Goal: Transaction & Acquisition: Purchase product/service

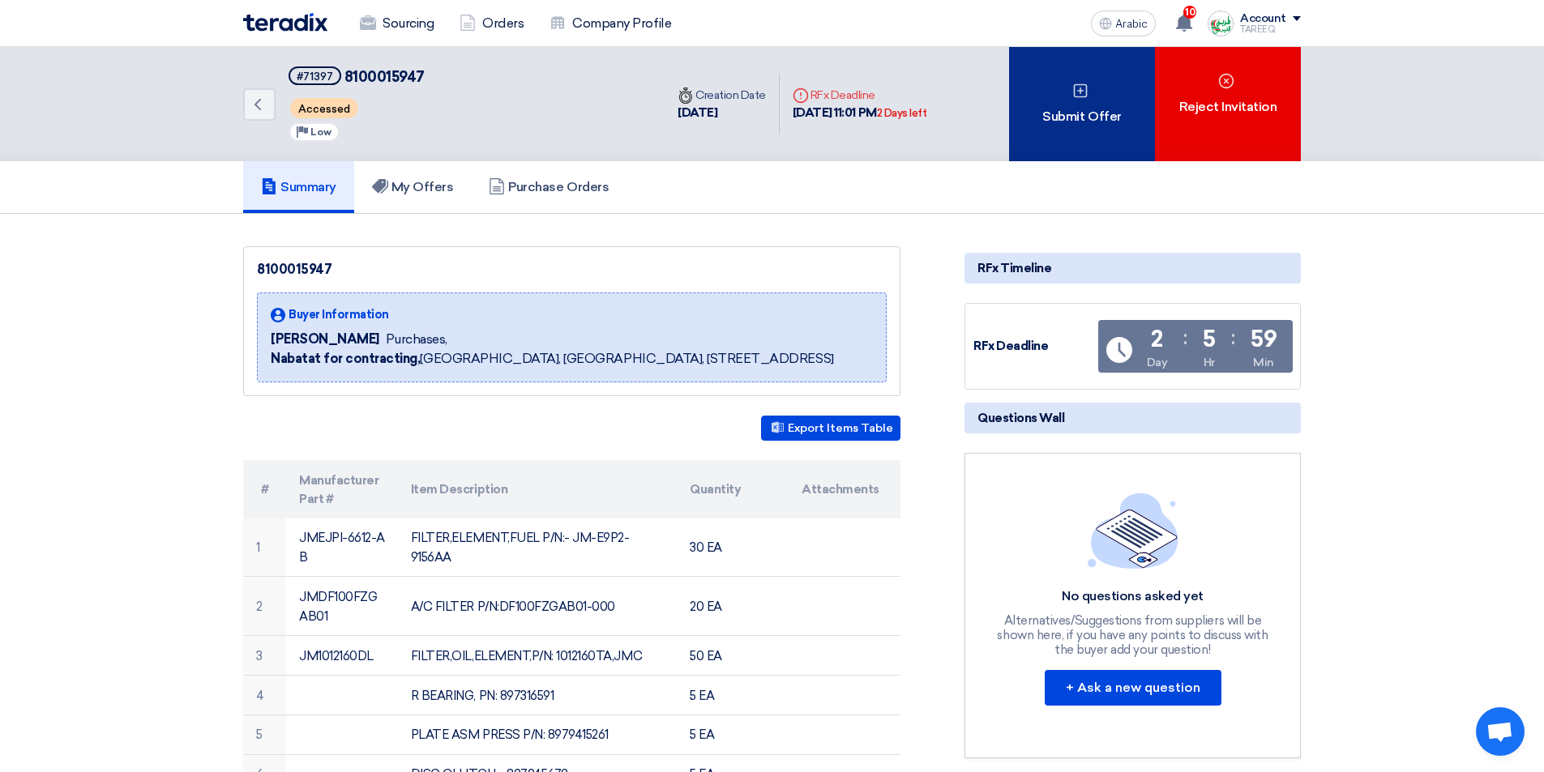
click at [1042, 110] on div "Submit Offer" at bounding box center [1082, 104] width 146 height 114
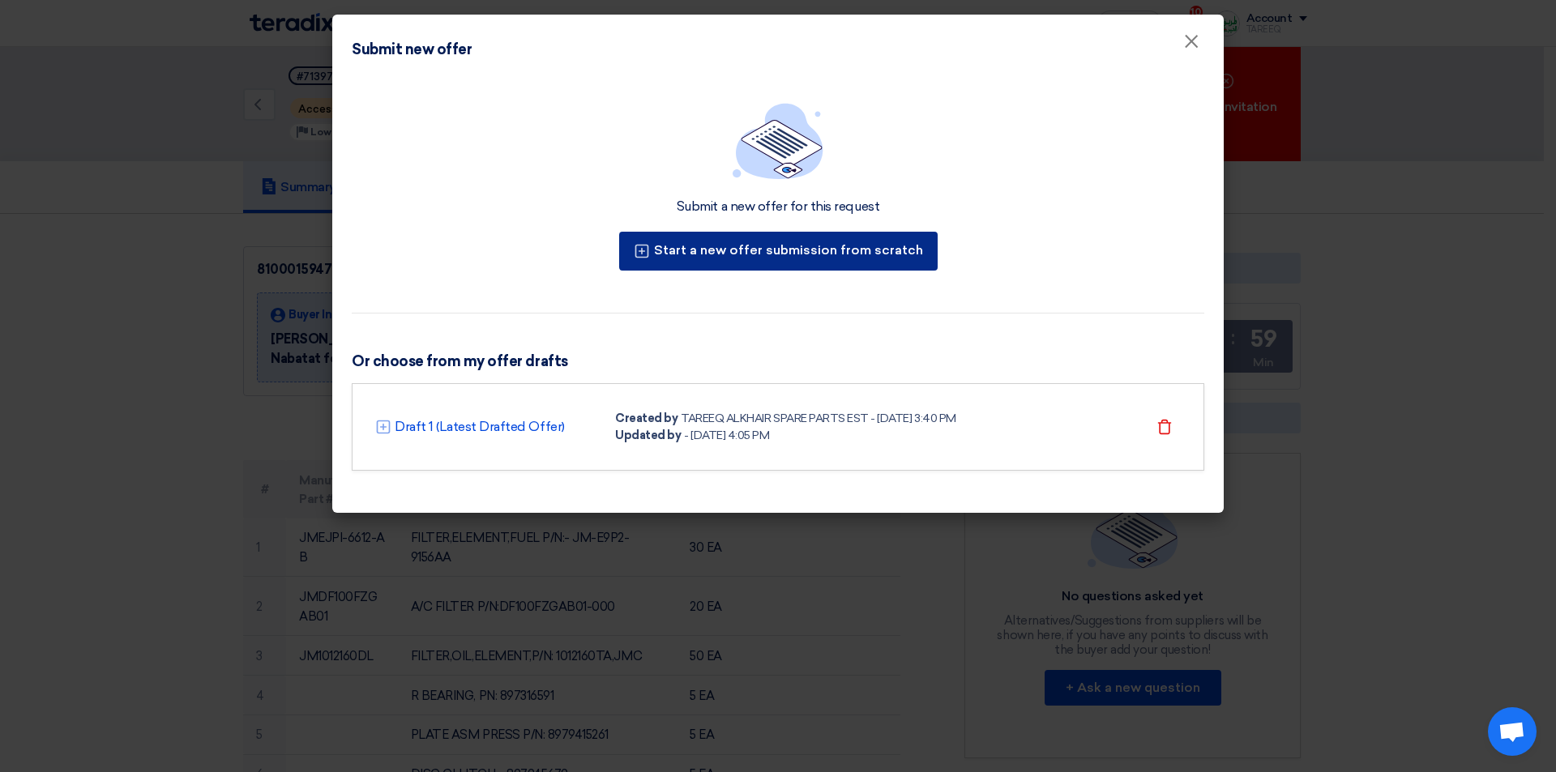
click at [755, 251] on font "Start a new offer submission from scratch" at bounding box center [788, 249] width 269 height 15
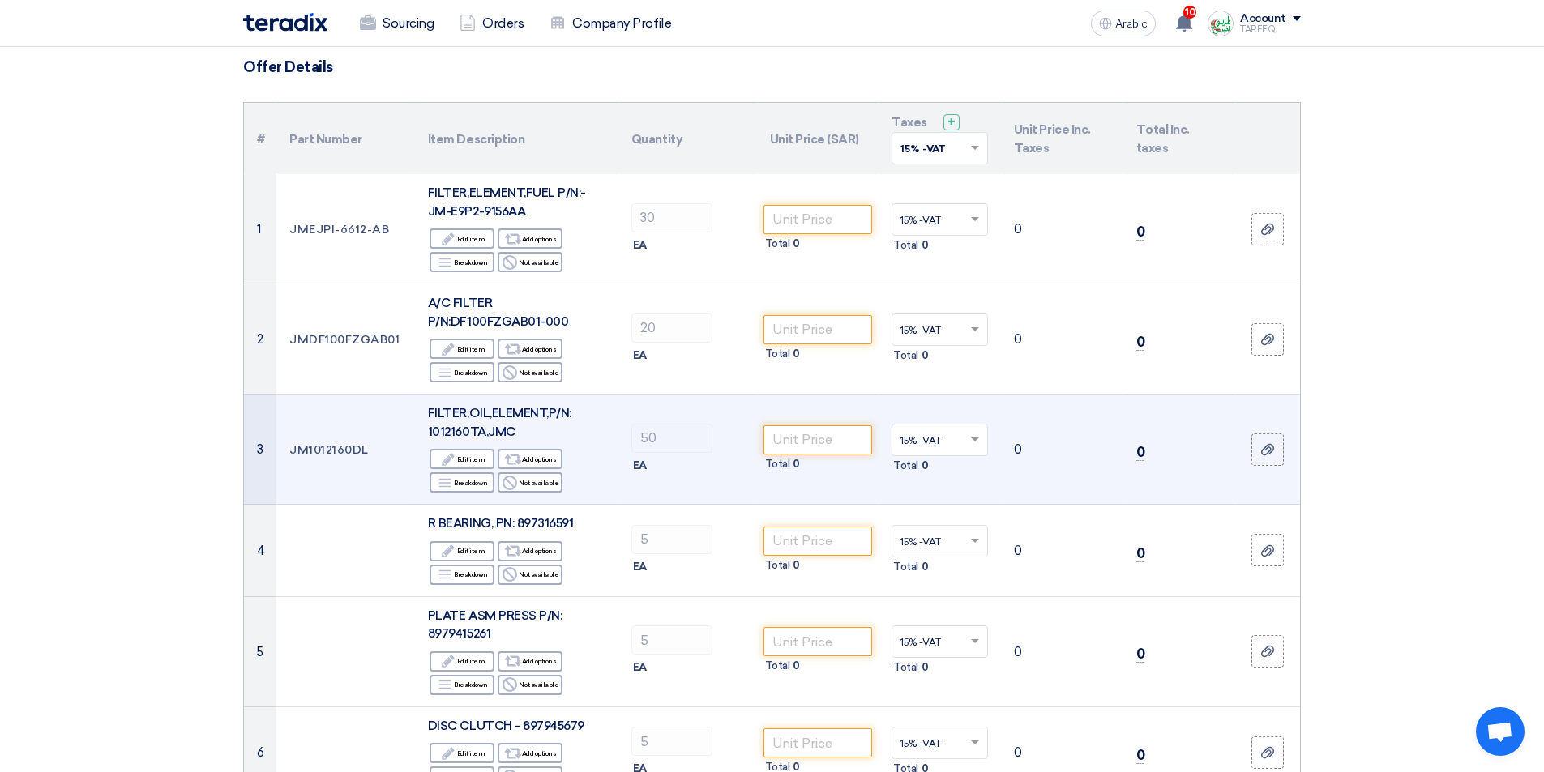
scroll to position [81, 0]
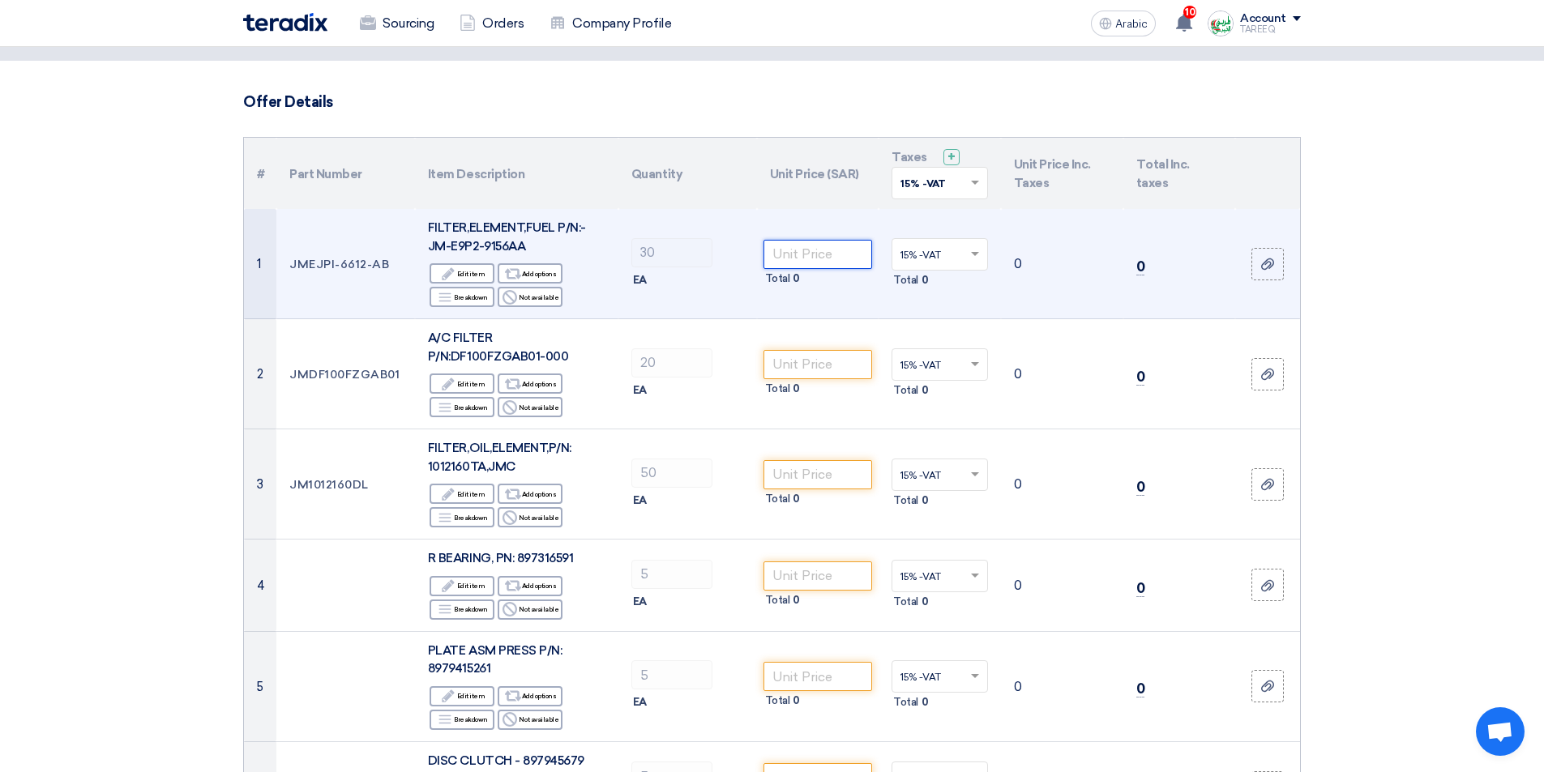
click at [822, 256] on input "number" at bounding box center [818, 254] width 109 height 29
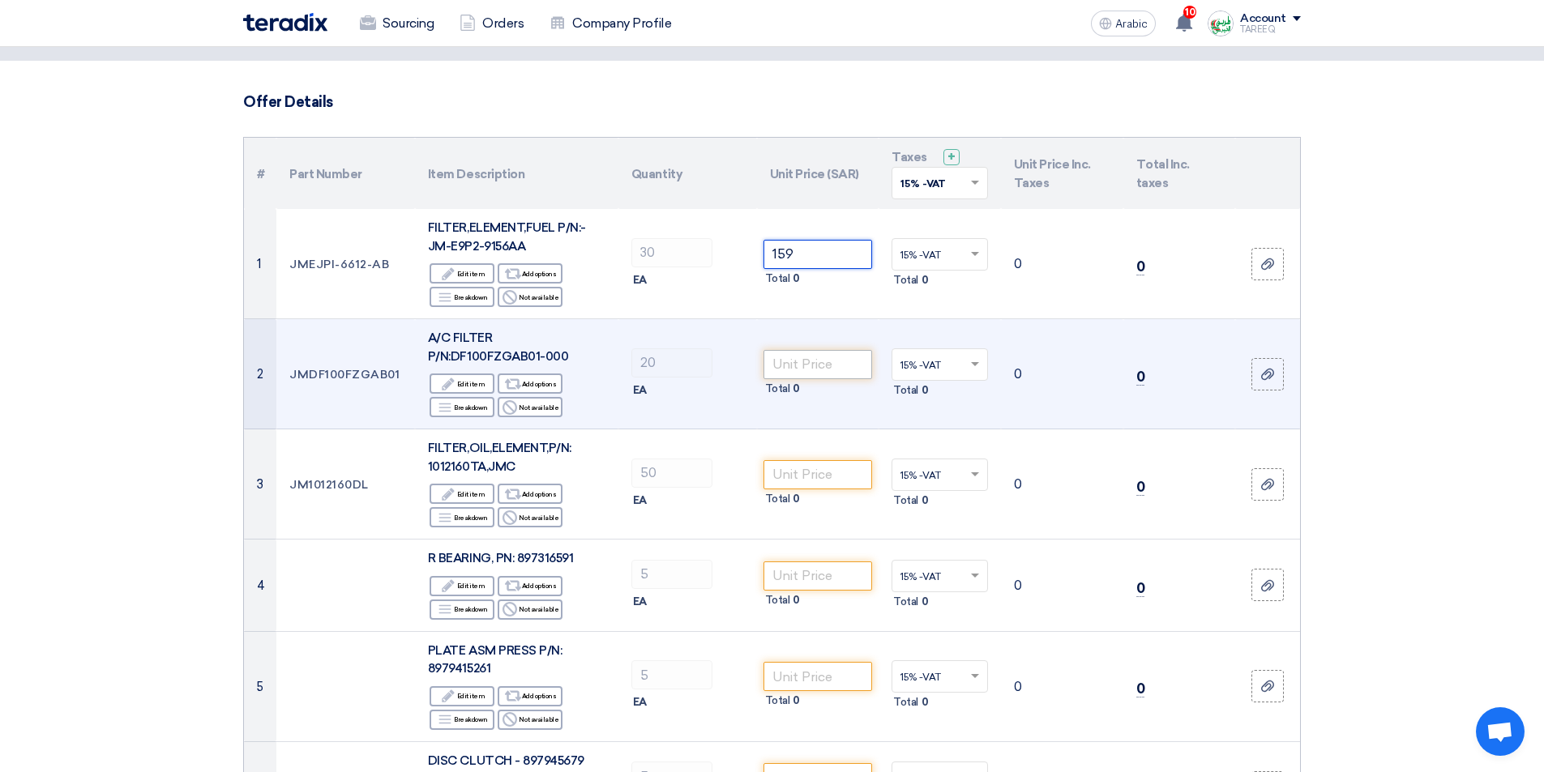
type input "159"
click at [837, 359] on input "number" at bounding box center [818, 364] width 109 height 29
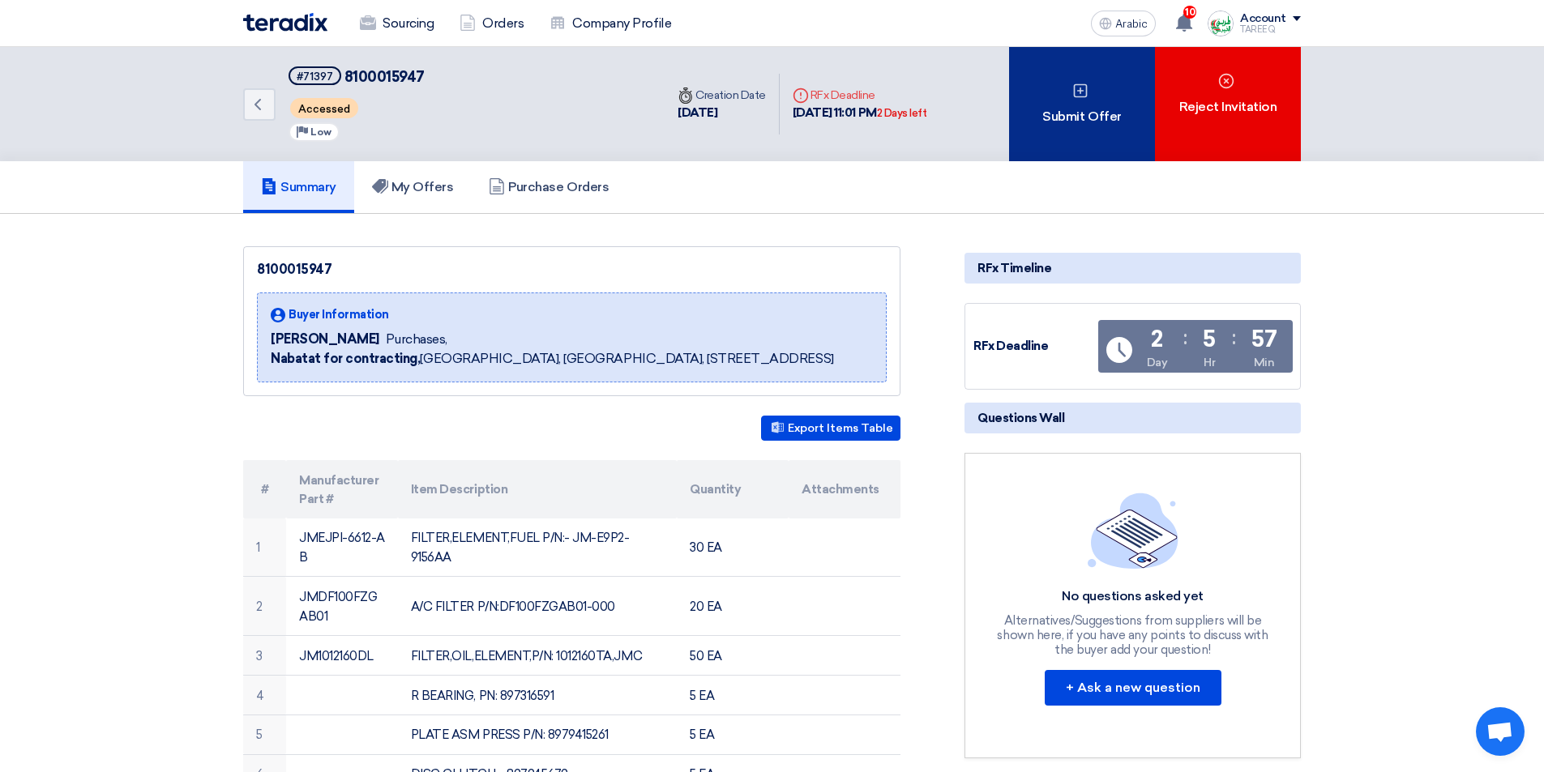
click at [1067, 96] on div "Submit Offer" at bounding box center [1082, 104] width 146 height 114
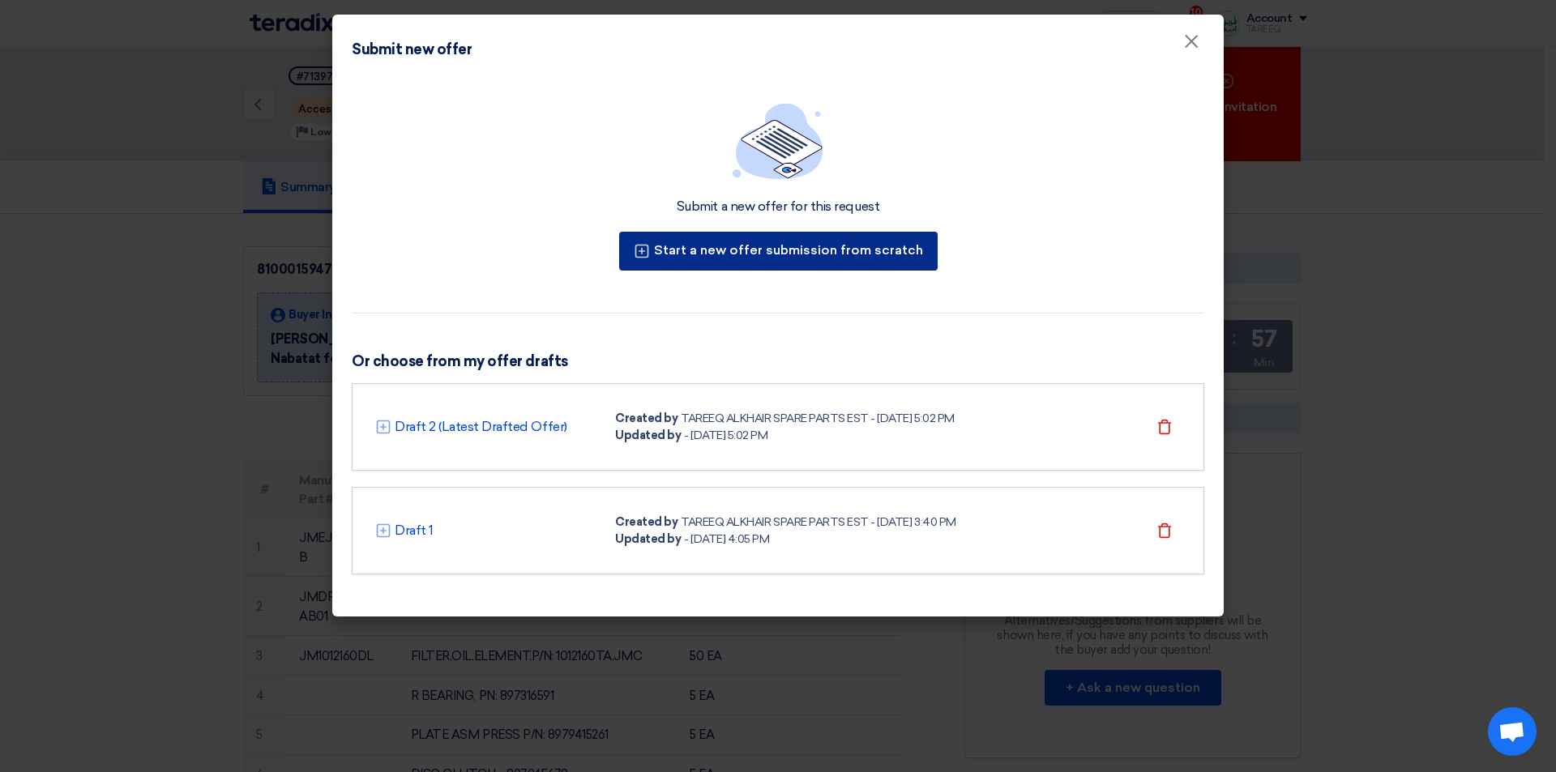
click at [798, 256] on font "Start a new offer submission from scratch" at bounding box center [788, 249] width 269 height 15
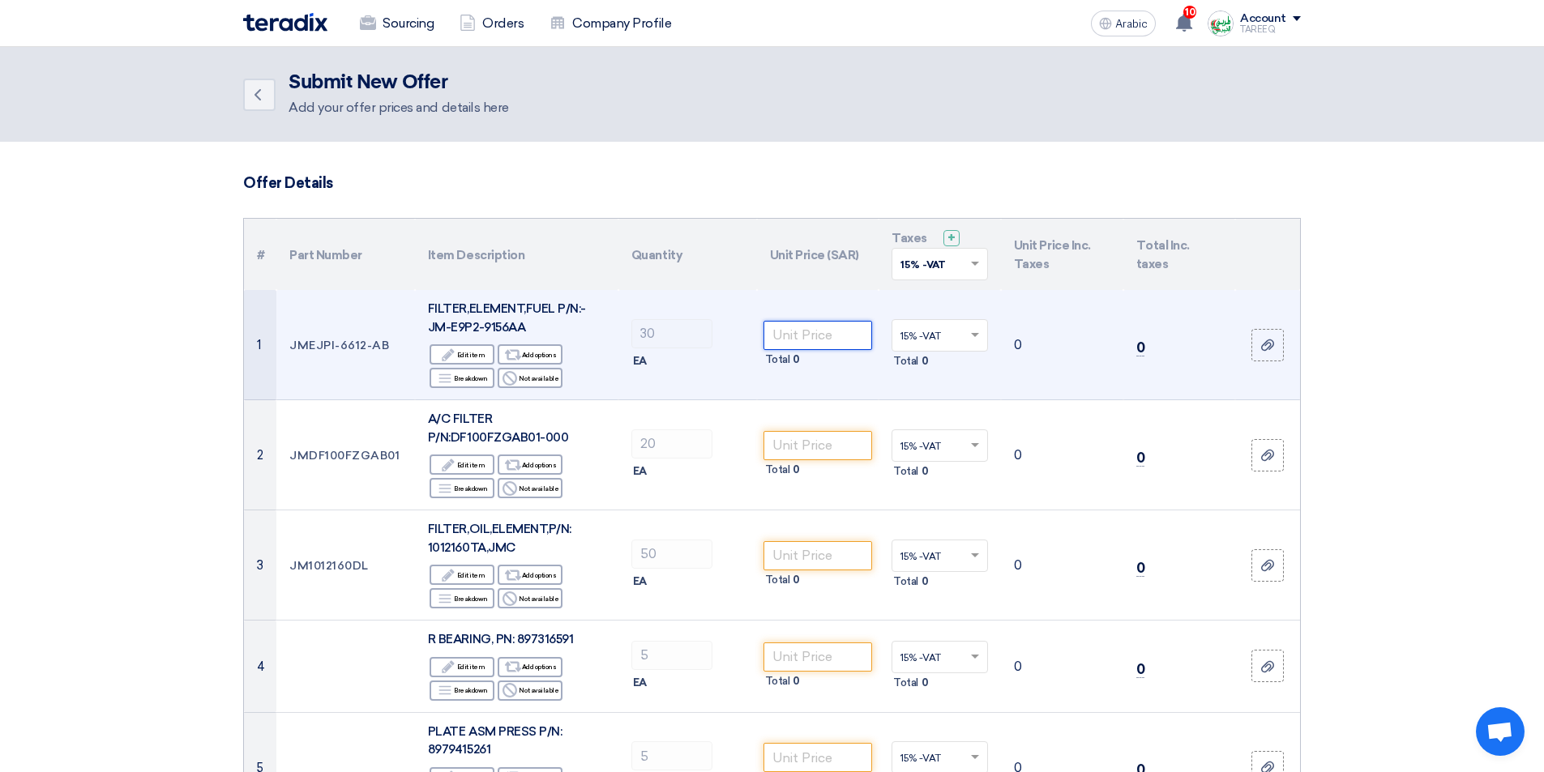
click at [823, 338] on input "number" at bounding box center [818, 335] width 109 height 29
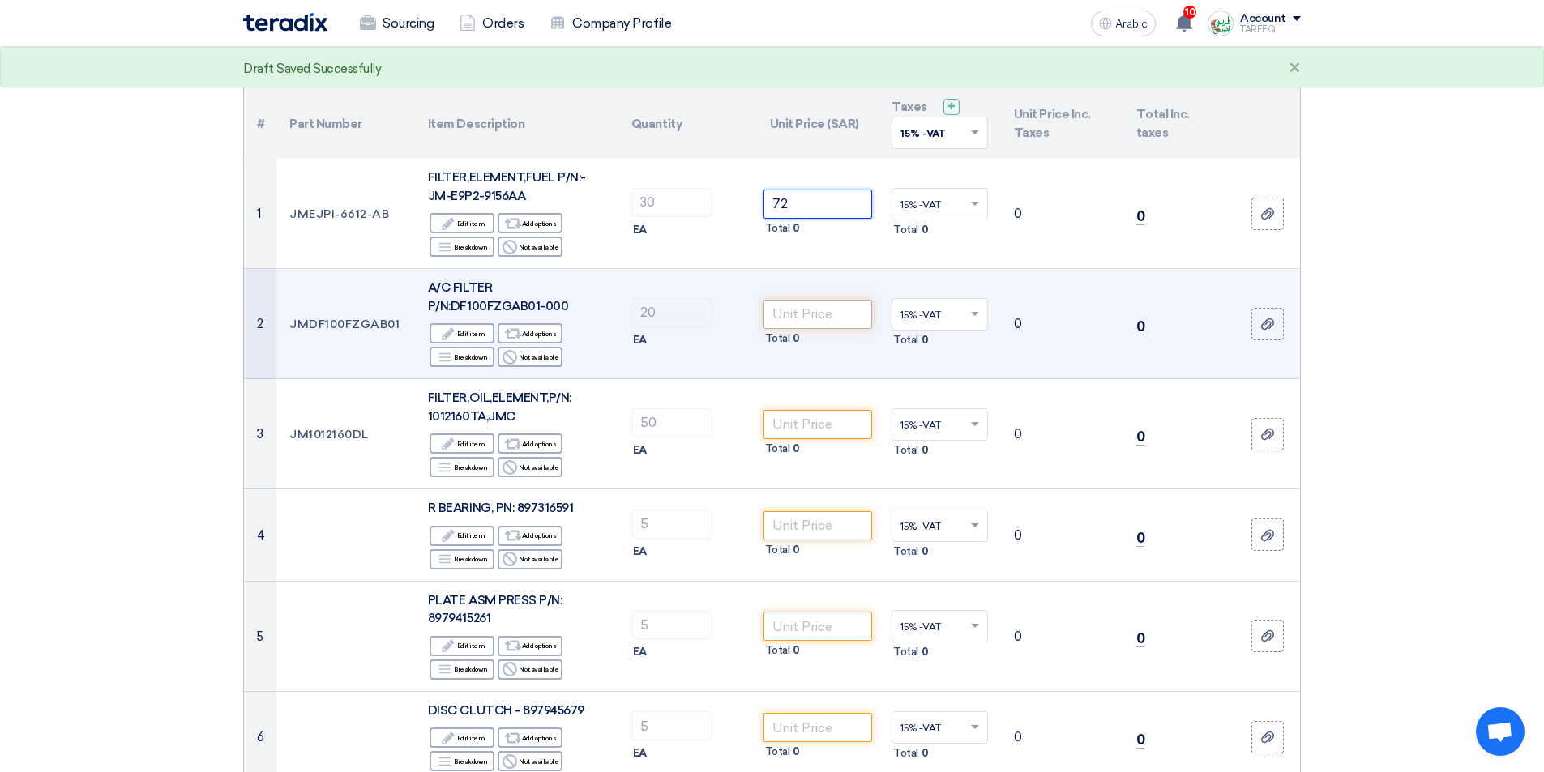
scroll to position [162, 0]
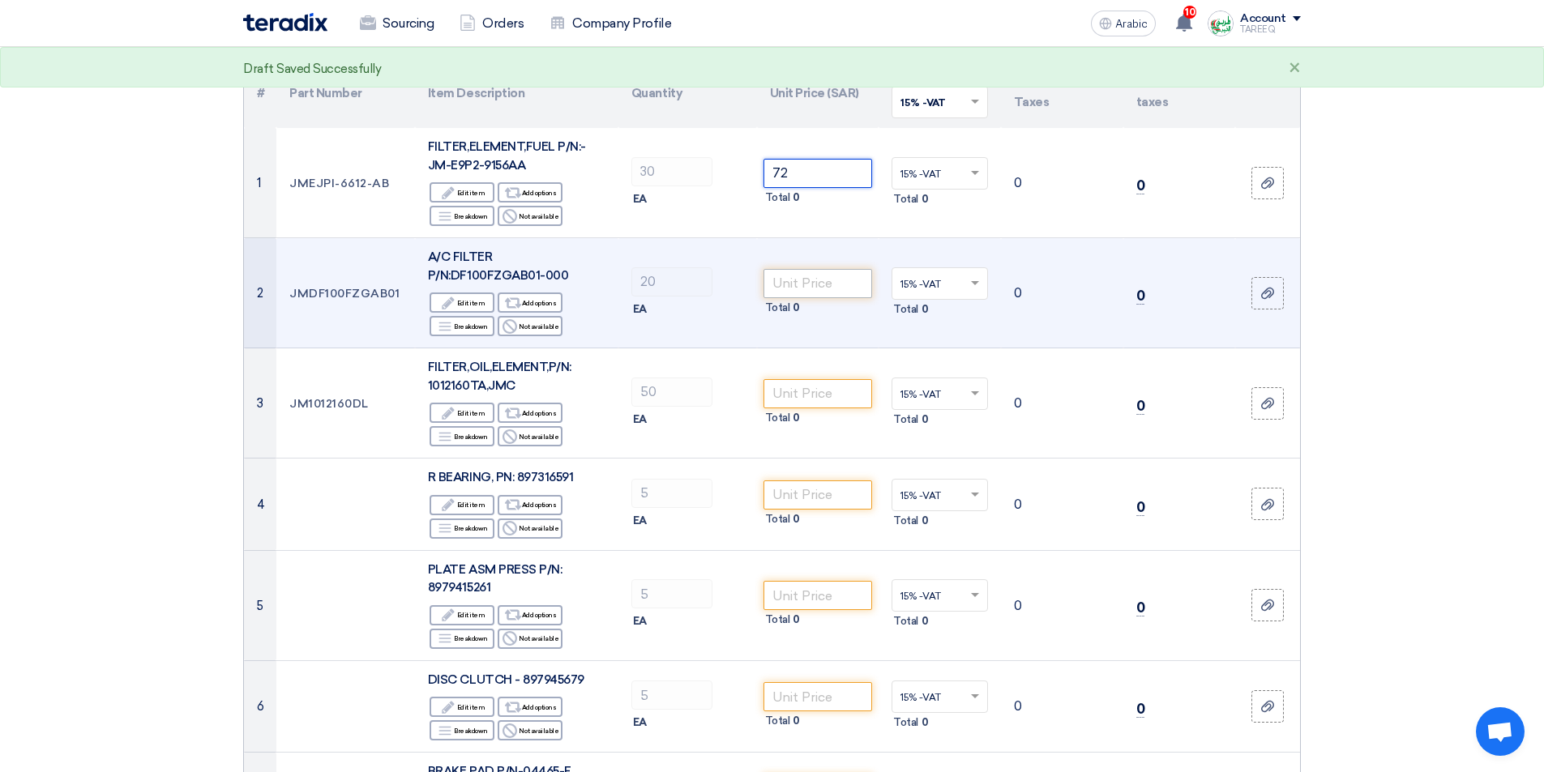
type input "72"
click at [804, 289] on input "number" at bounding box center [818, 283] width 109 height 29
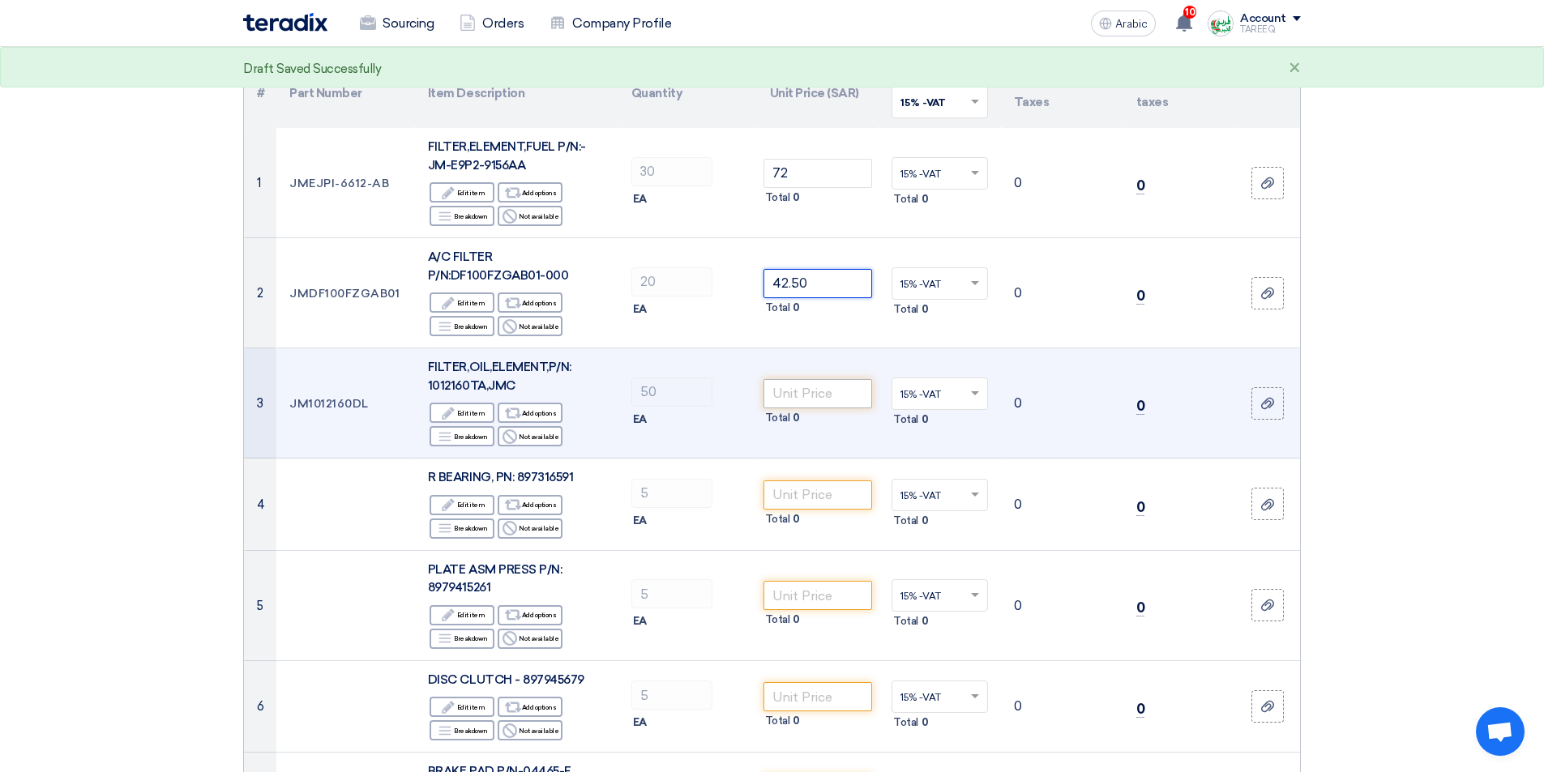
type input "42.50"
click at [813, 400] on input "number" at bounding box center [818, 393] width 109 height 29
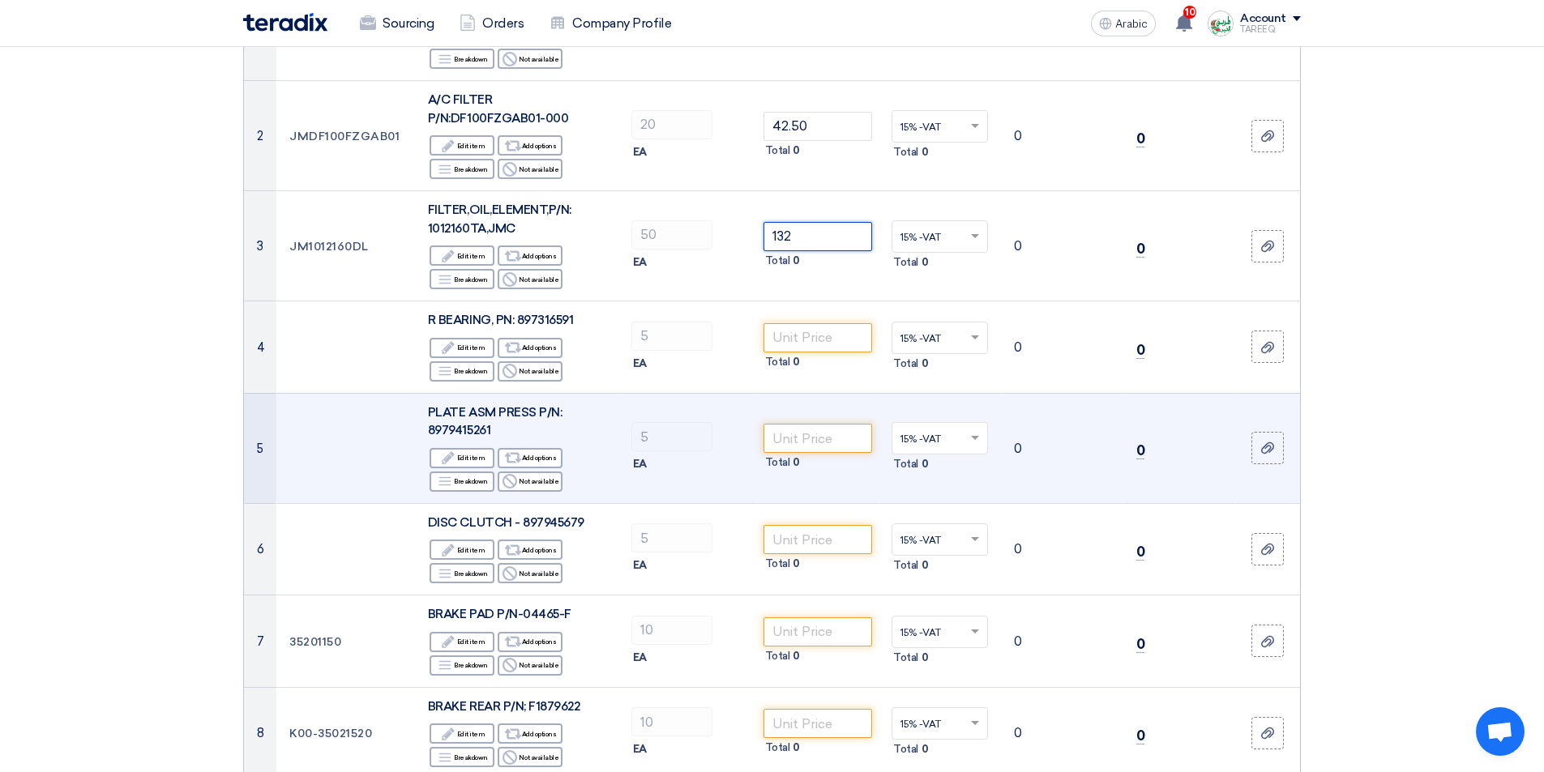
scroll to position [324, 0]
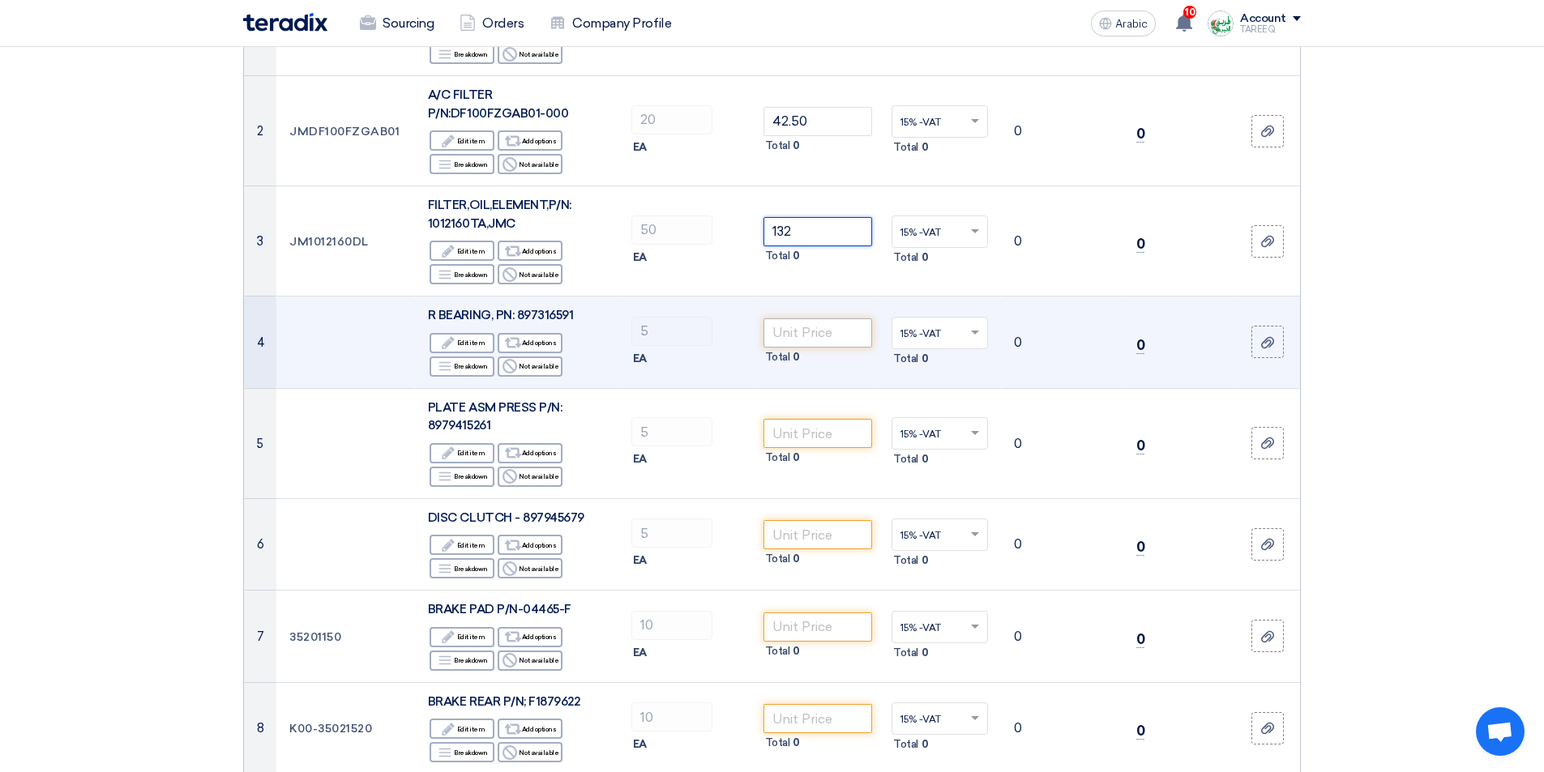
type input "132"
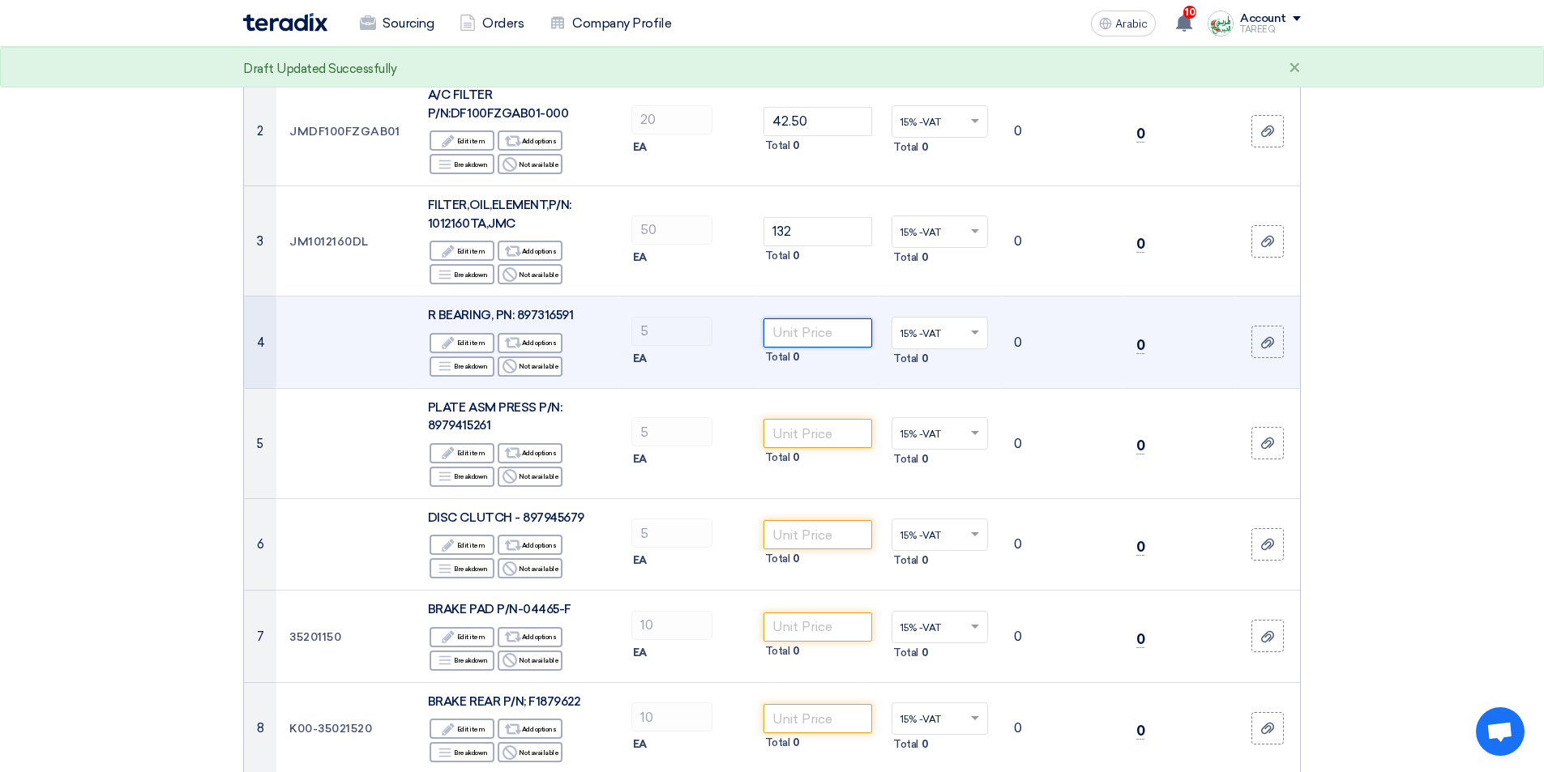
click at [806, 331] on input "number" at bounding box center [818, 333] width 109 height 29
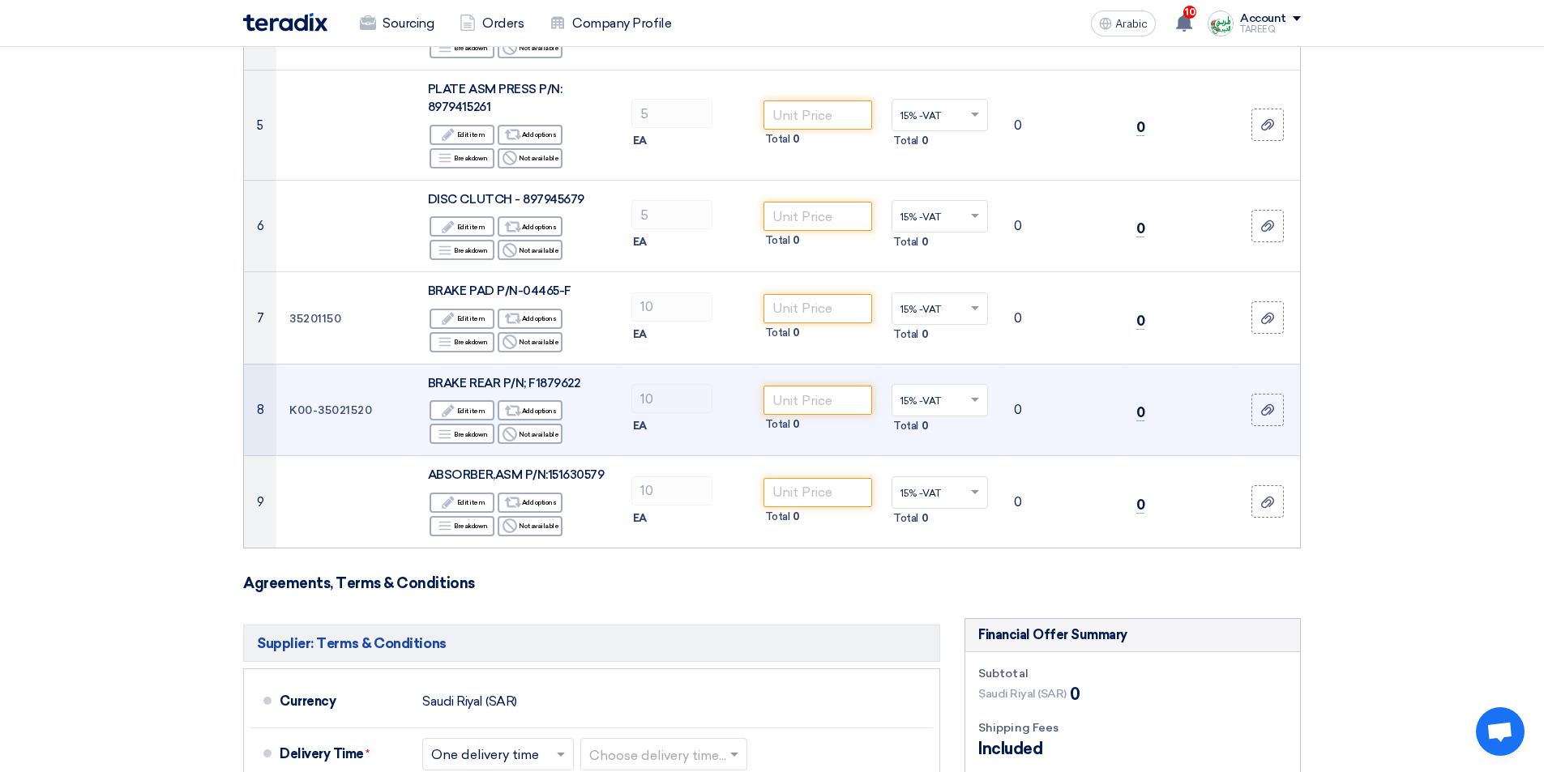
scroll to position [648, 0]
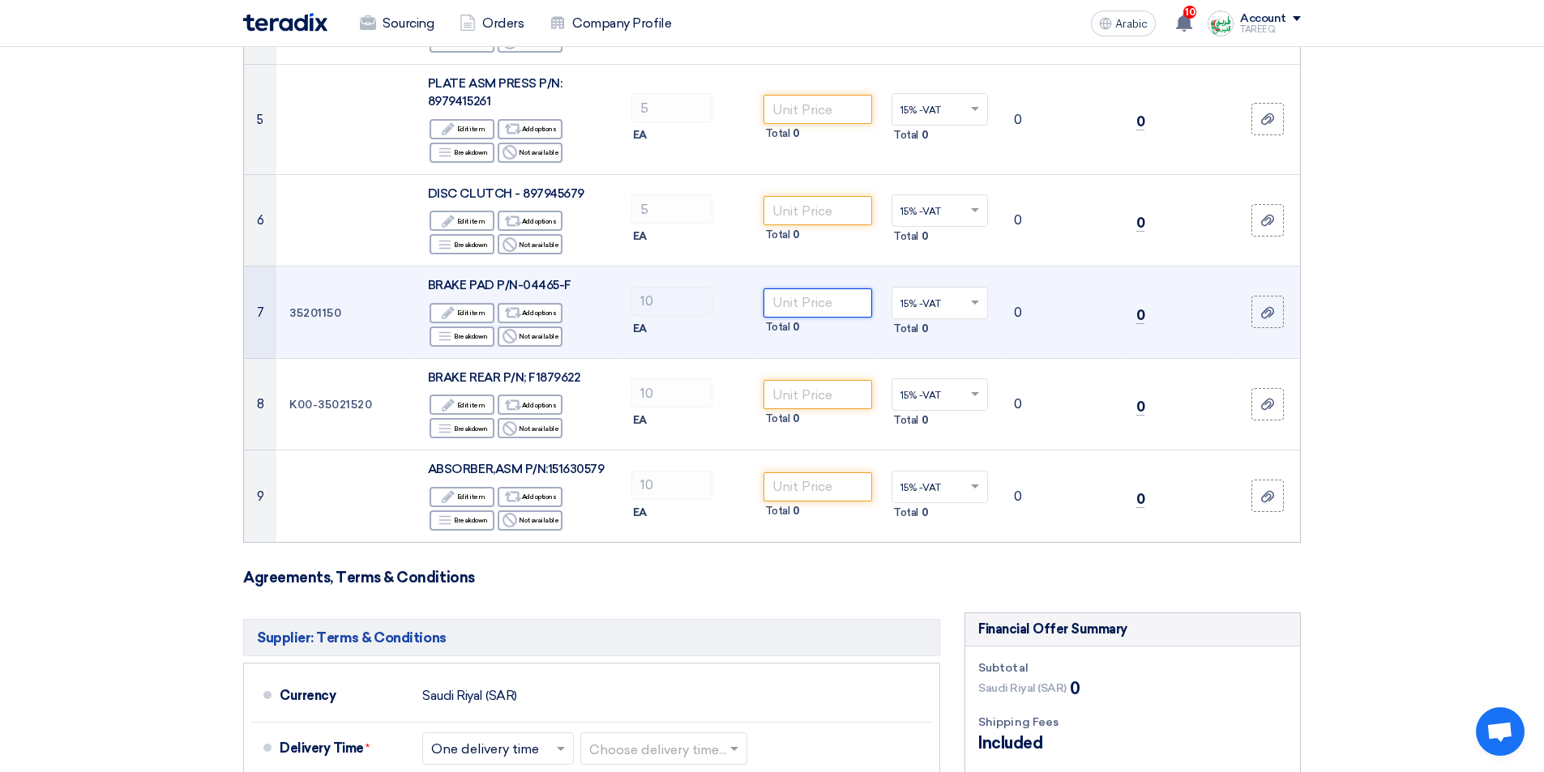
click at [816, 306] on input "number" at bounding box center [818, 303] width 109 height 29
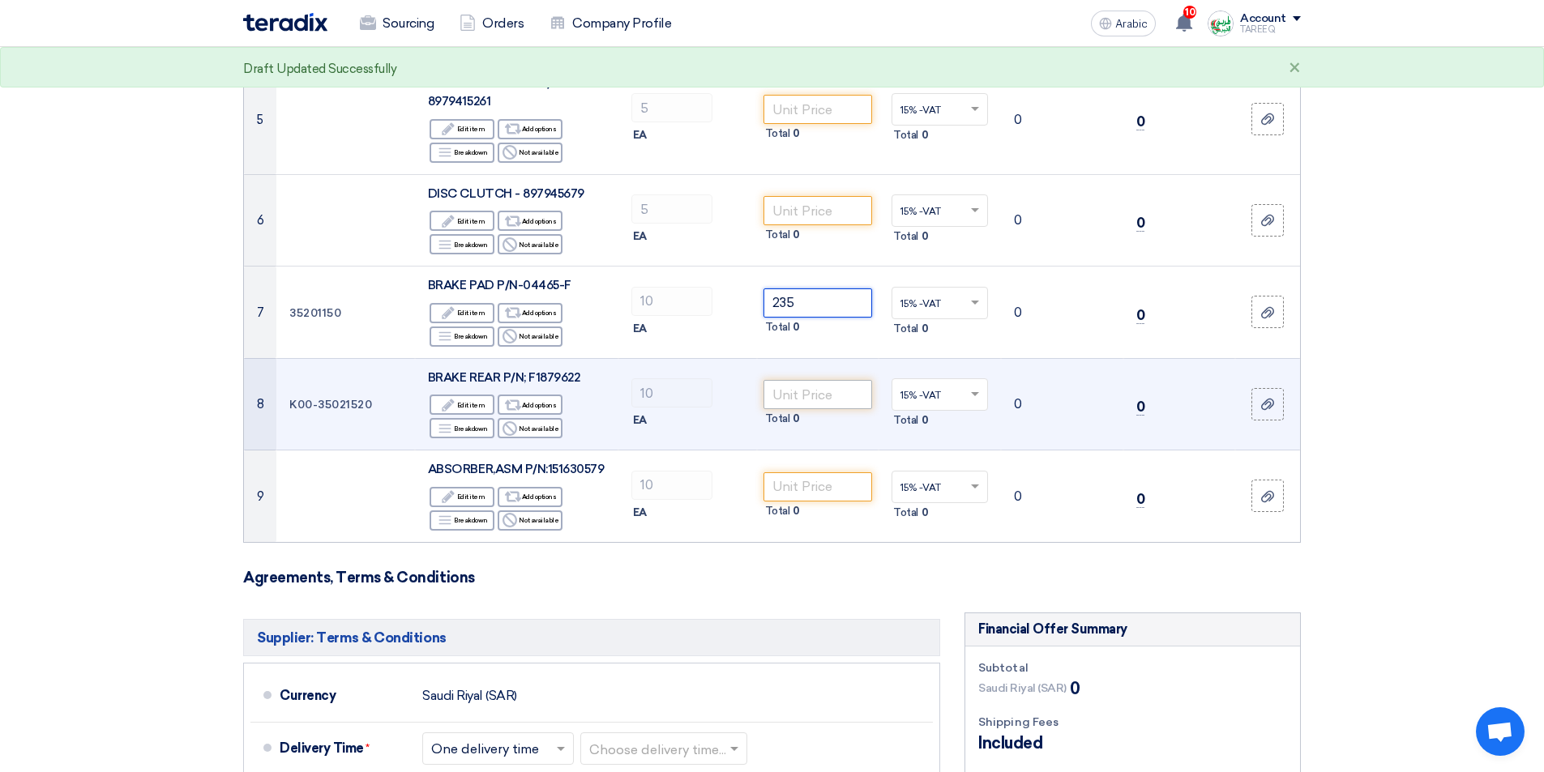
type input "235"
click at [824, 402] on input "number" at bounding box center [818, 394] width 109 height 29
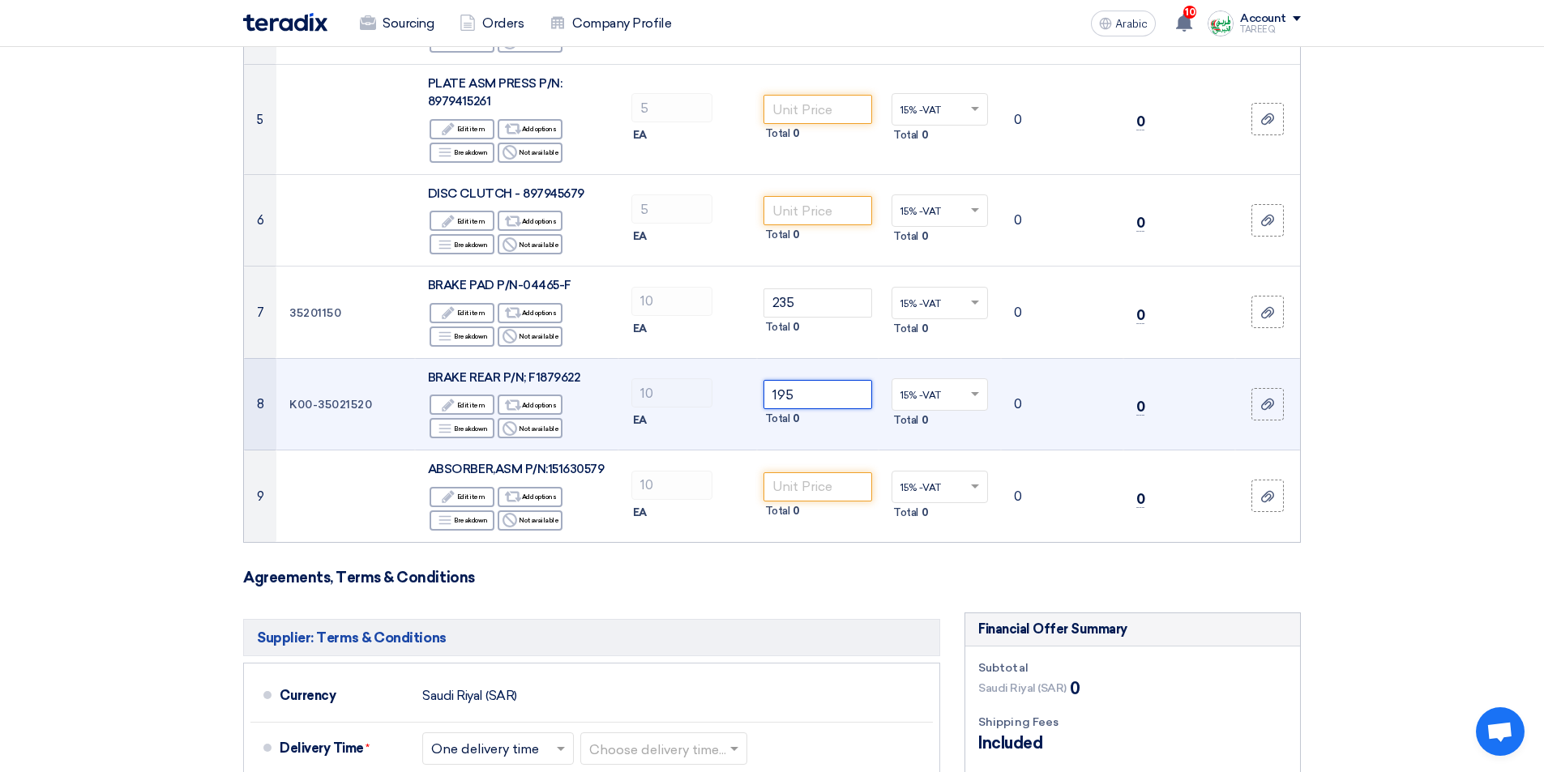
type input "195"
drag, startPoint x: 289, startPoint y: 407, endPoint x: 372, endPoint y: 410, distance: 82.7
click at [383, 412] on td "K00-35021520" at bounding box center [345, 404] width 139 height 92
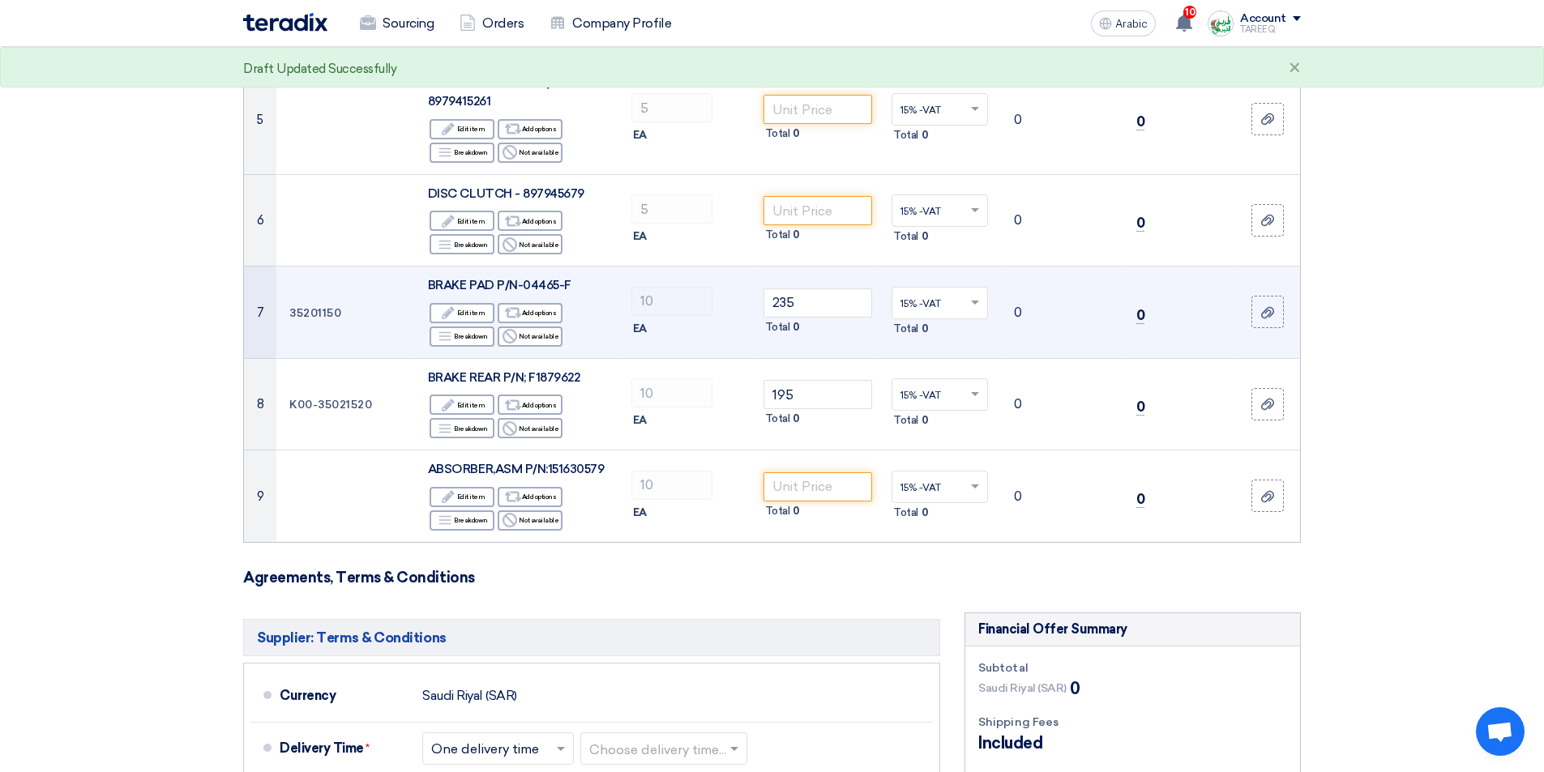
copy font "K00-35021520"
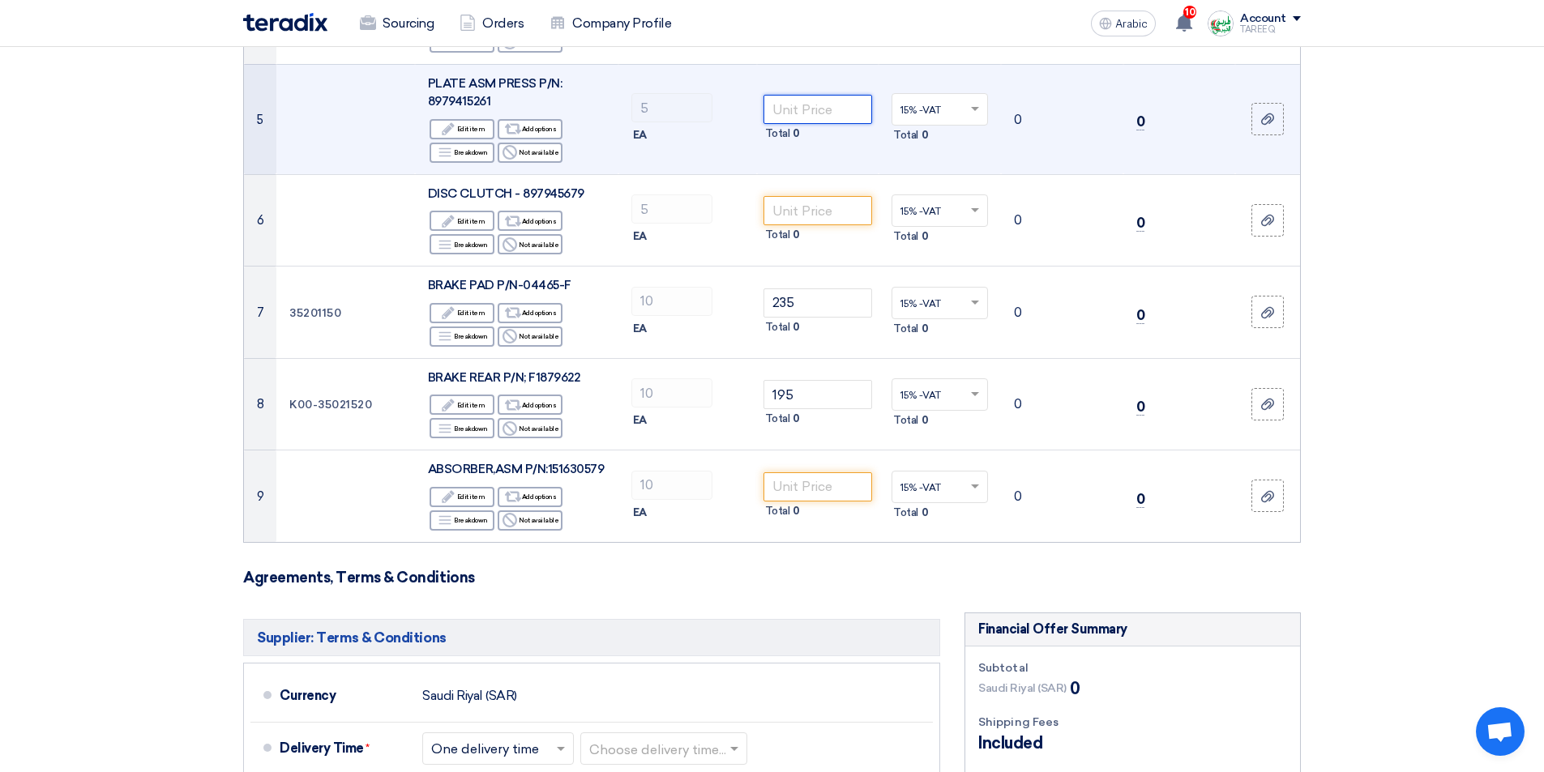
click at [816, 100] on input "number" at bounding box center [818, 109] width 109 height 29
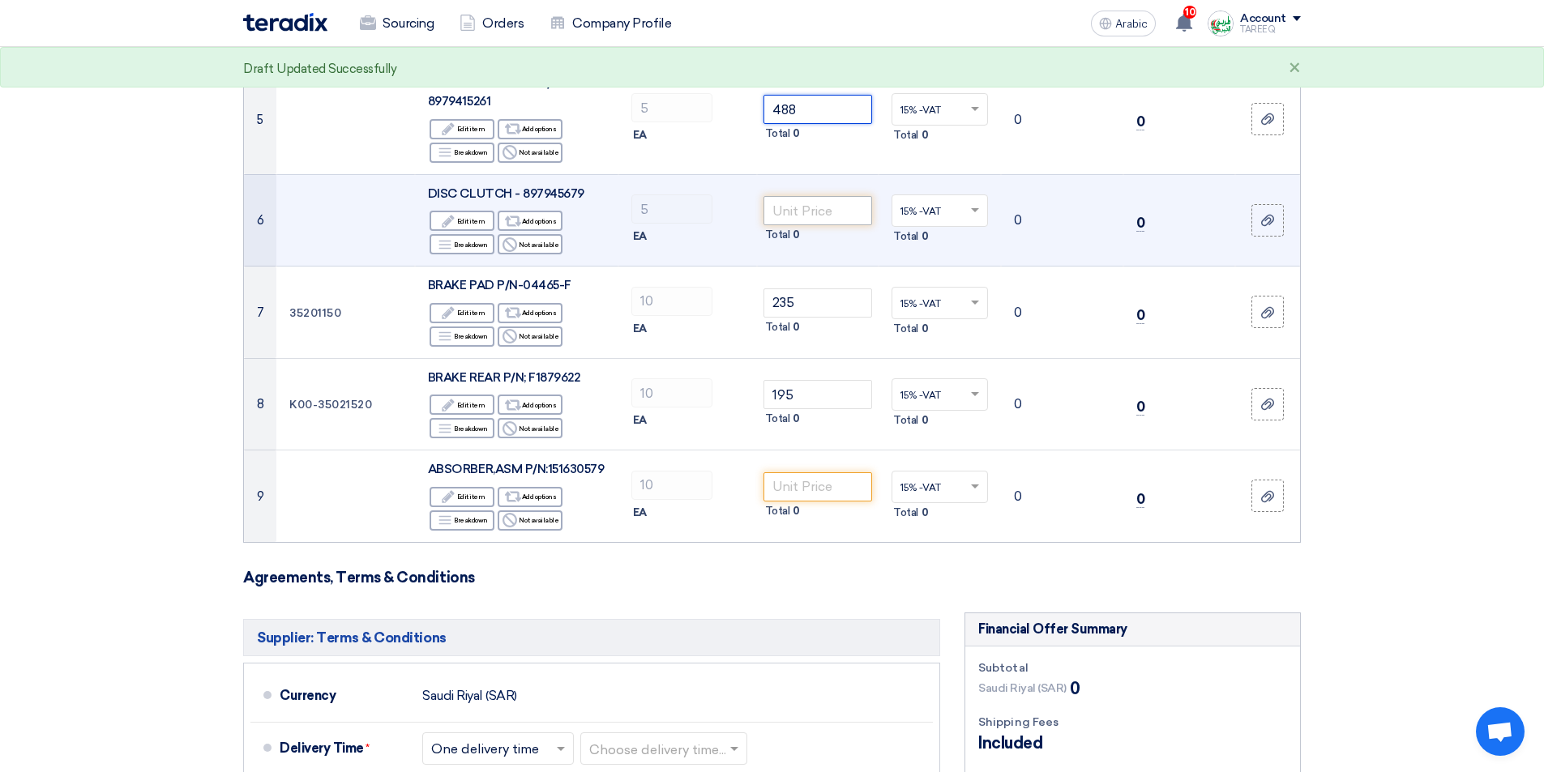
type input "488"
click at [837, 216] on input "number" at bounding box center [818, 210] width 109 height 29
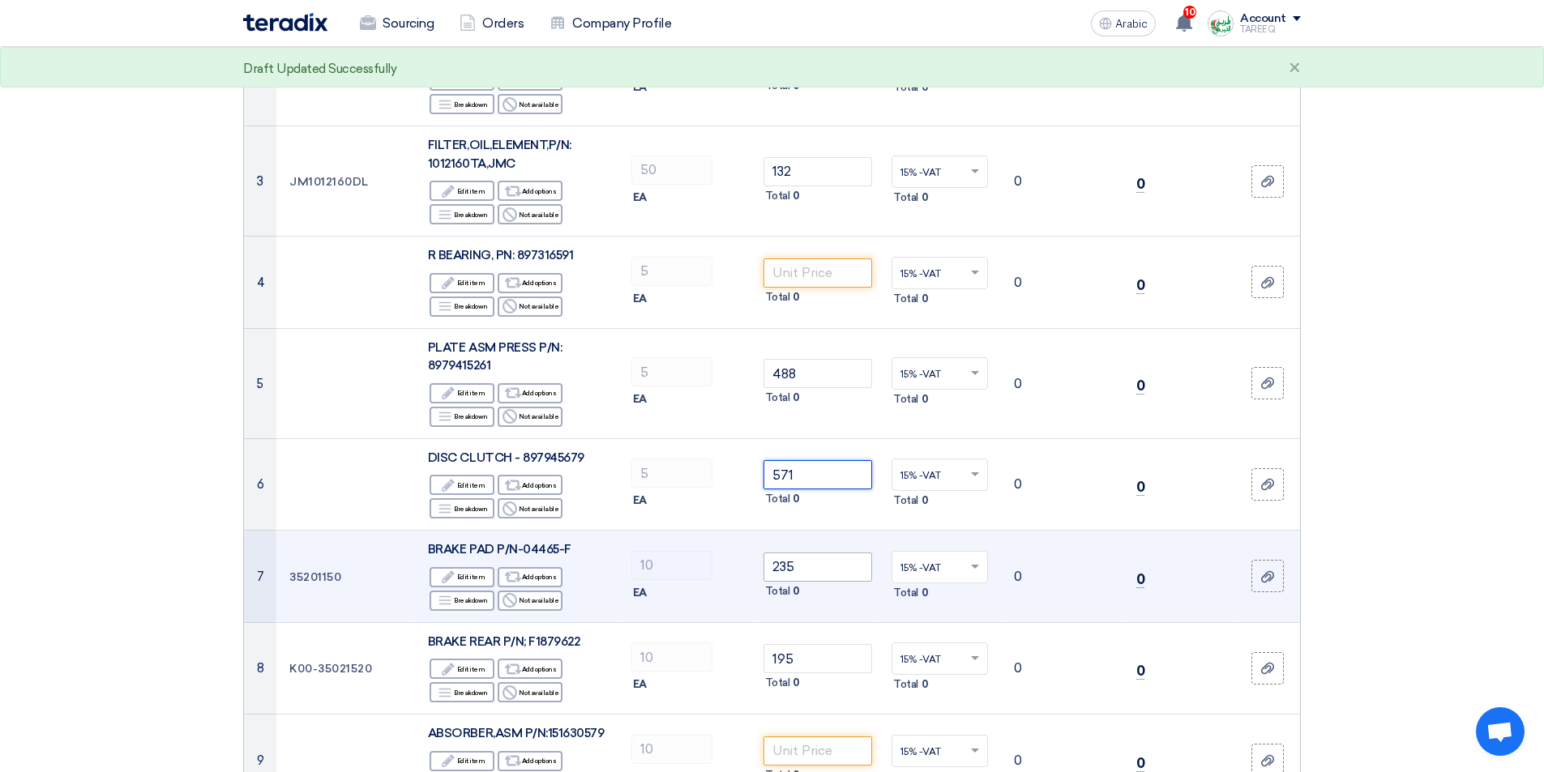
scroll to position [324, 0]
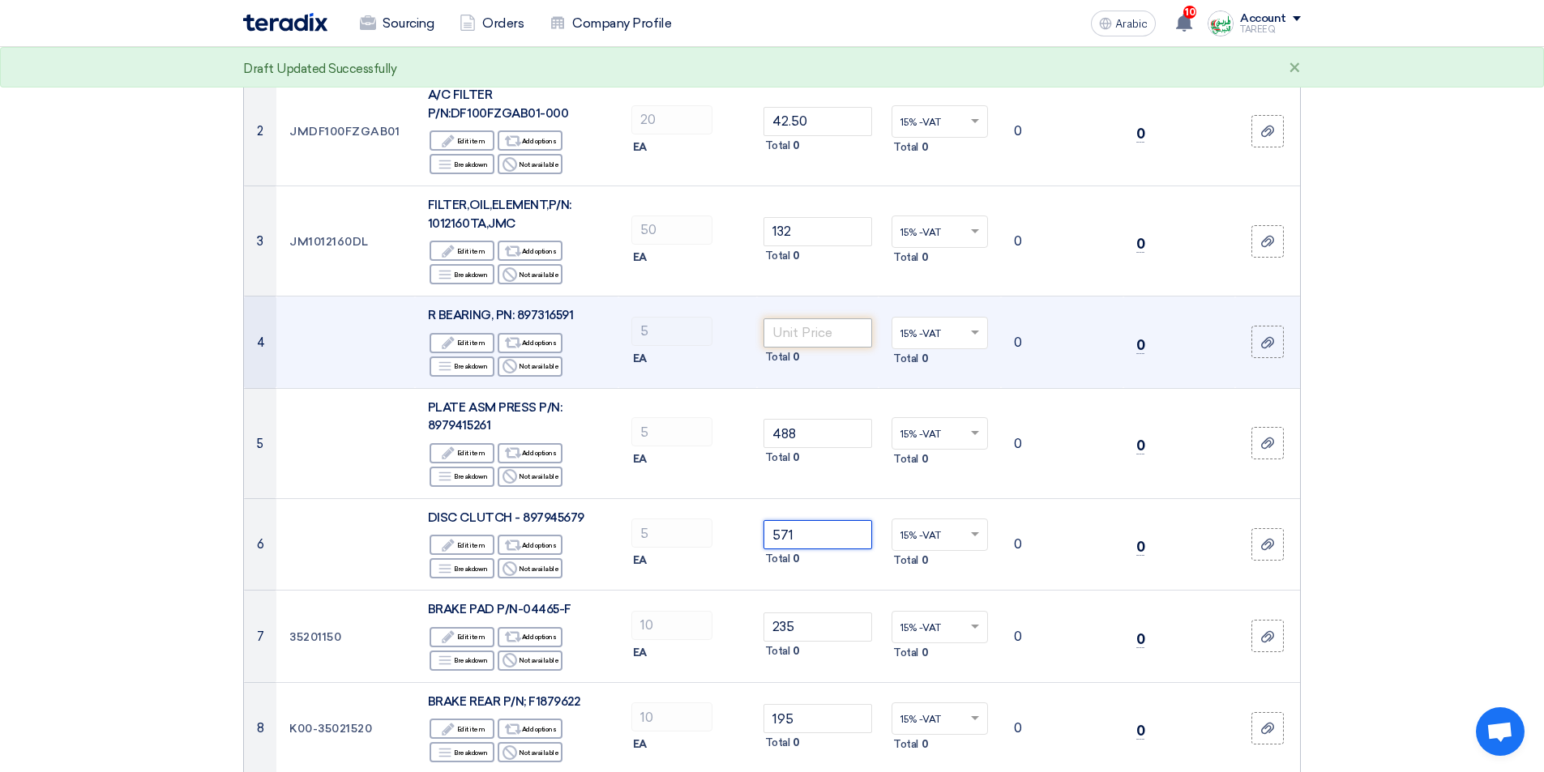
type input "571"
click at [812, 332] on input "number" at bounding box center [818, 333] width 109 height 29
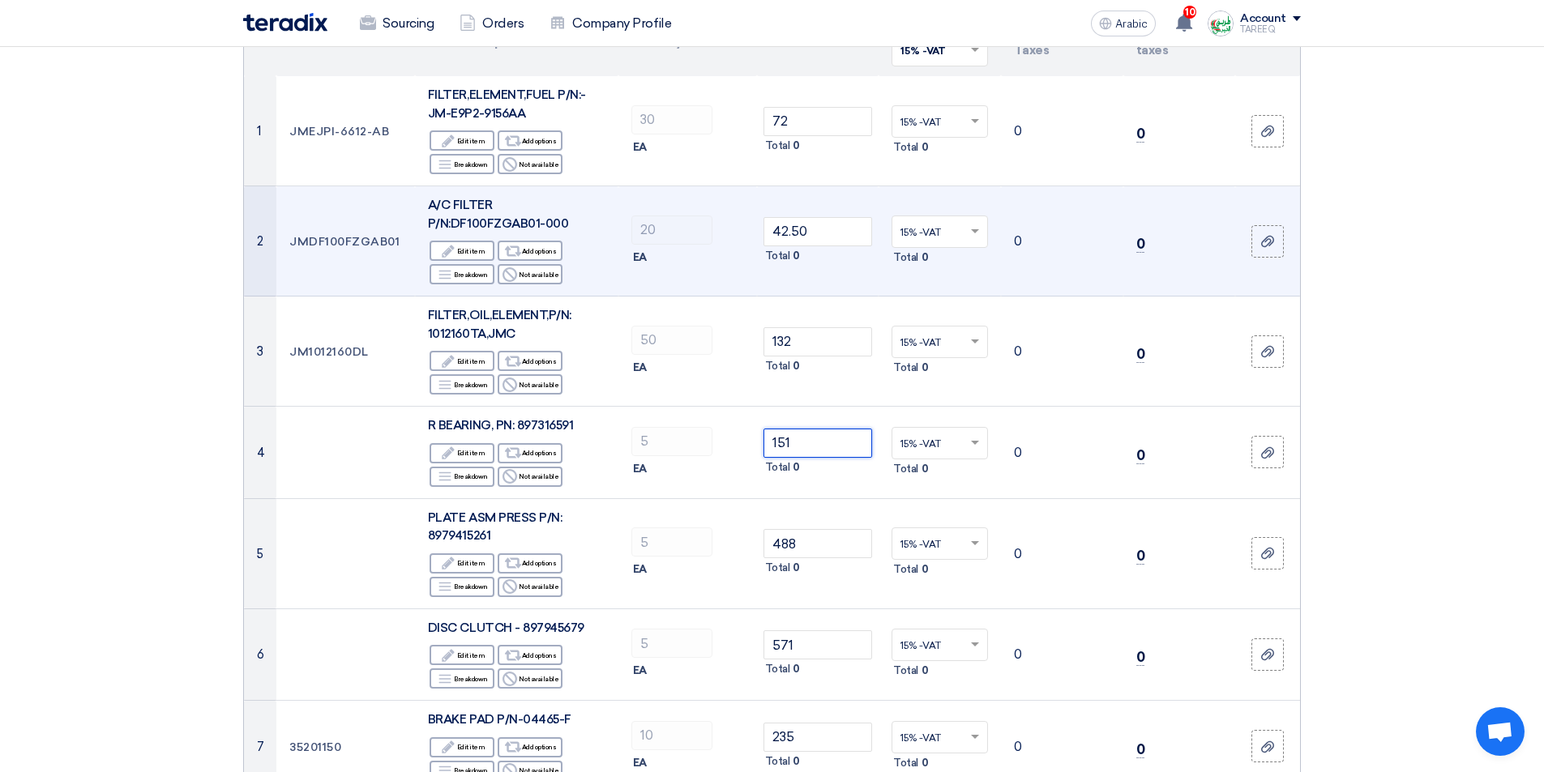
scroll to position [243, 0]
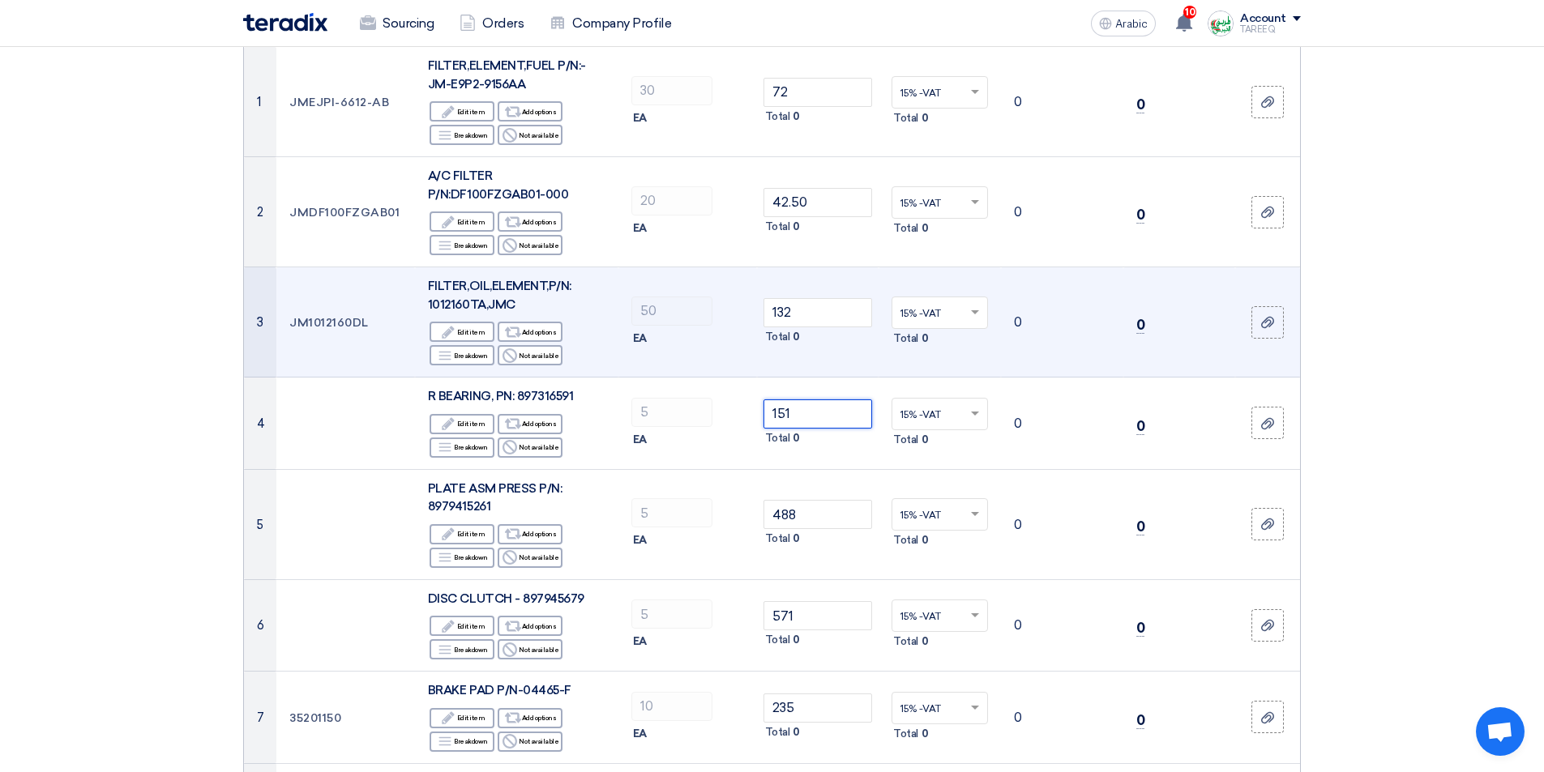
type input "151"
click at [979, 311] on span at bounding box center [977, 313] width 20 height 15
click at [934, 350] on div "15% -VAT" at bounding box center [939, 343] width 95 height 28
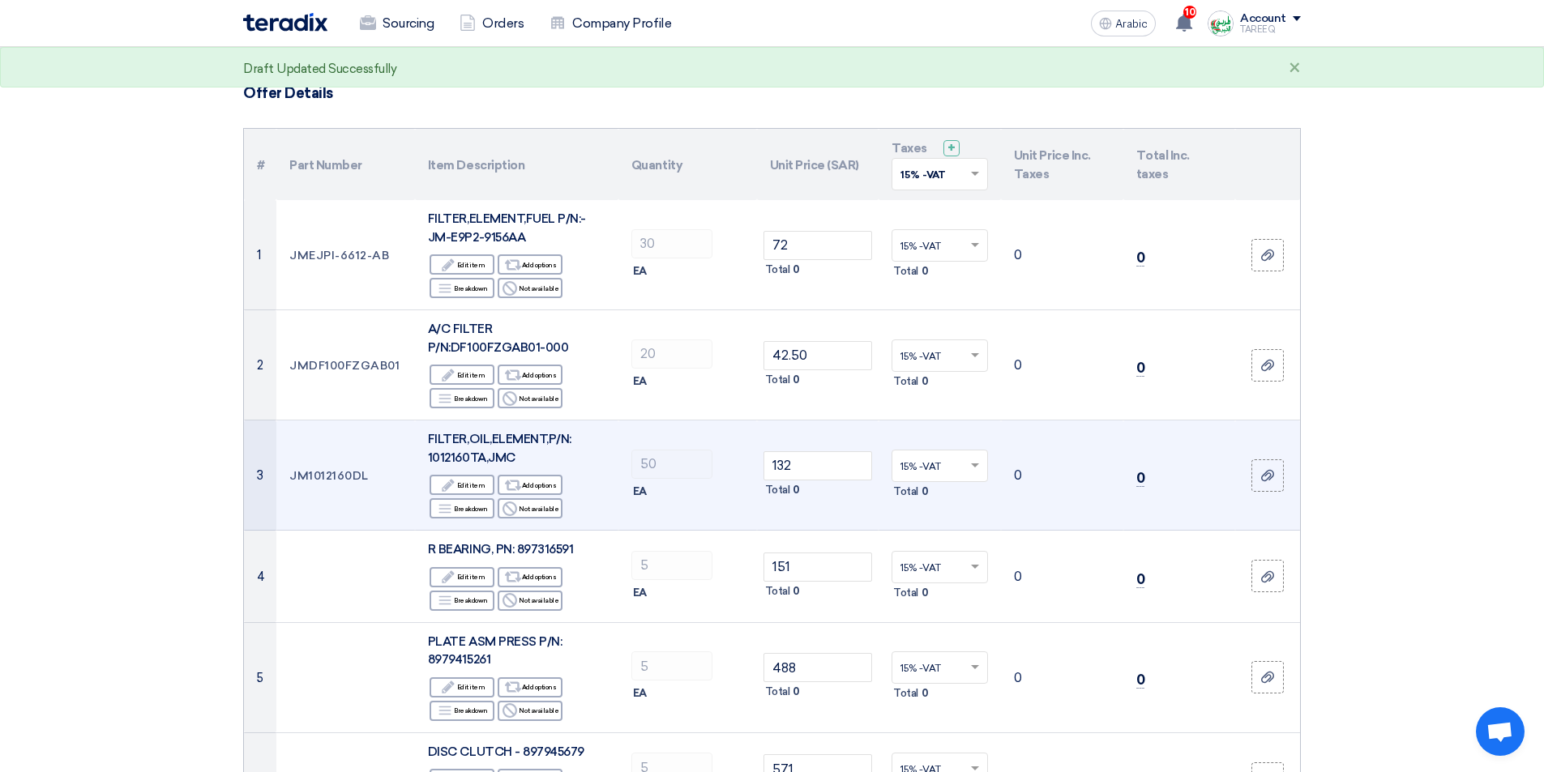
scroll to position [81, 0]
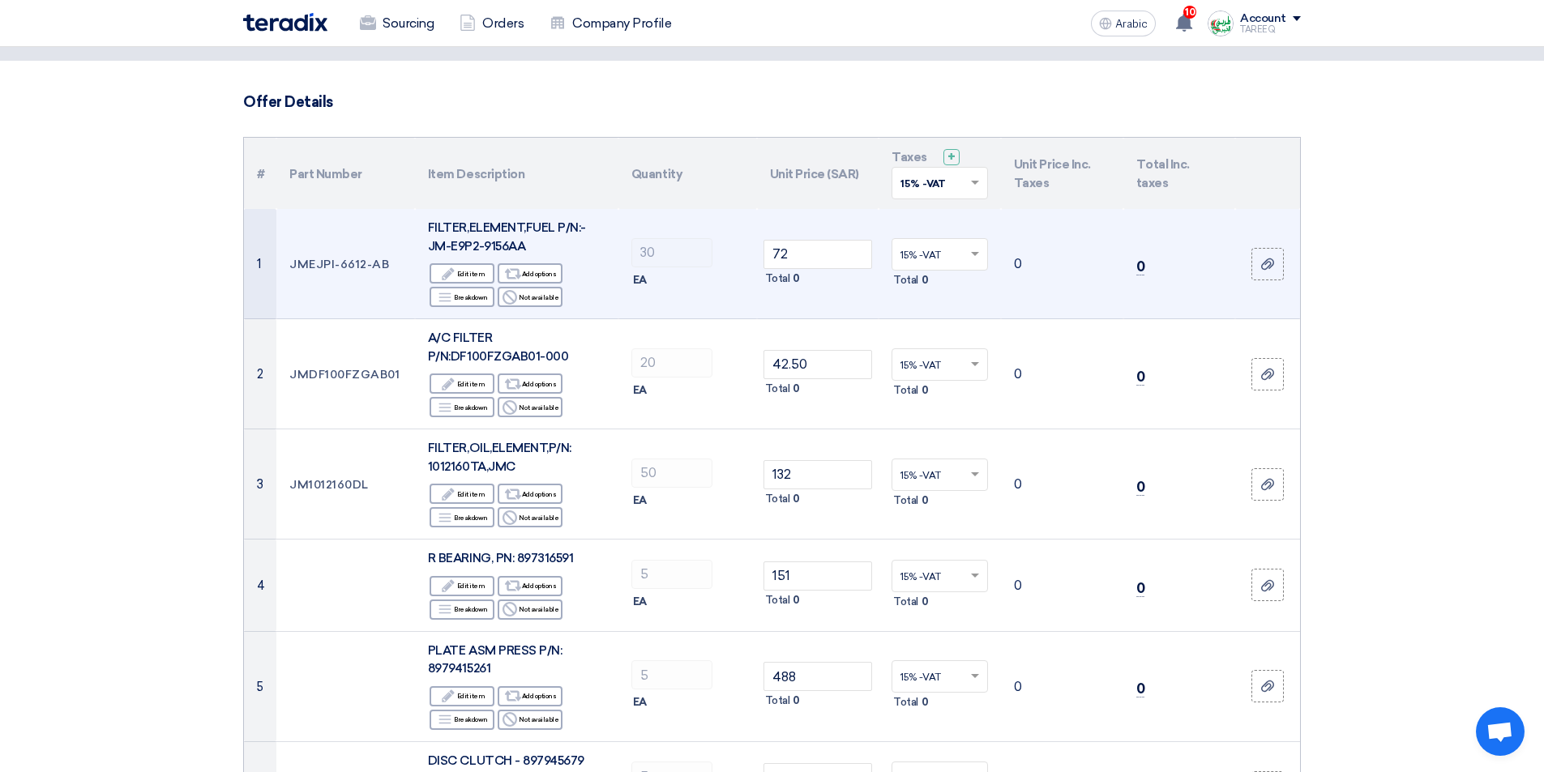
click at [970, 245] on div at bounding box center [939, 254] width 95 height 27
click at [924, 285] on span "15% -VAT" at bounding box center [921, 284] width 41 height 11
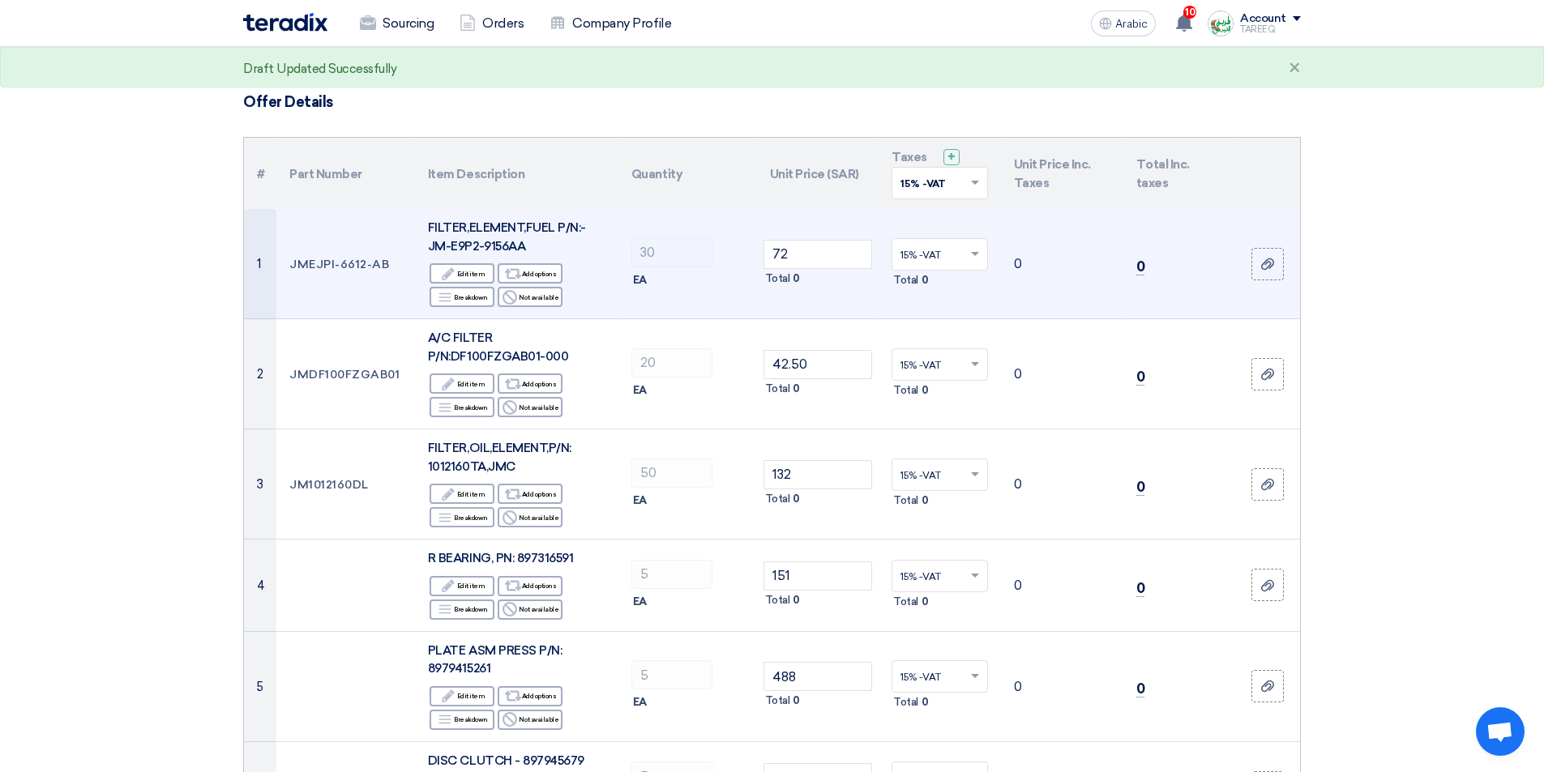
click at [893, 285] on font "Total" at bounding box center [905, 280] width 25 height 12
click at [909, 281] on font "Total" at bounding box center [905, 280] width 25 height 12
click at [1010, 262] on td "0" at bounding box center [1062, 264] width 122 height 110
click at [1014, 261] on font "0" at bounding box center [1018, 264] width 8 height 15
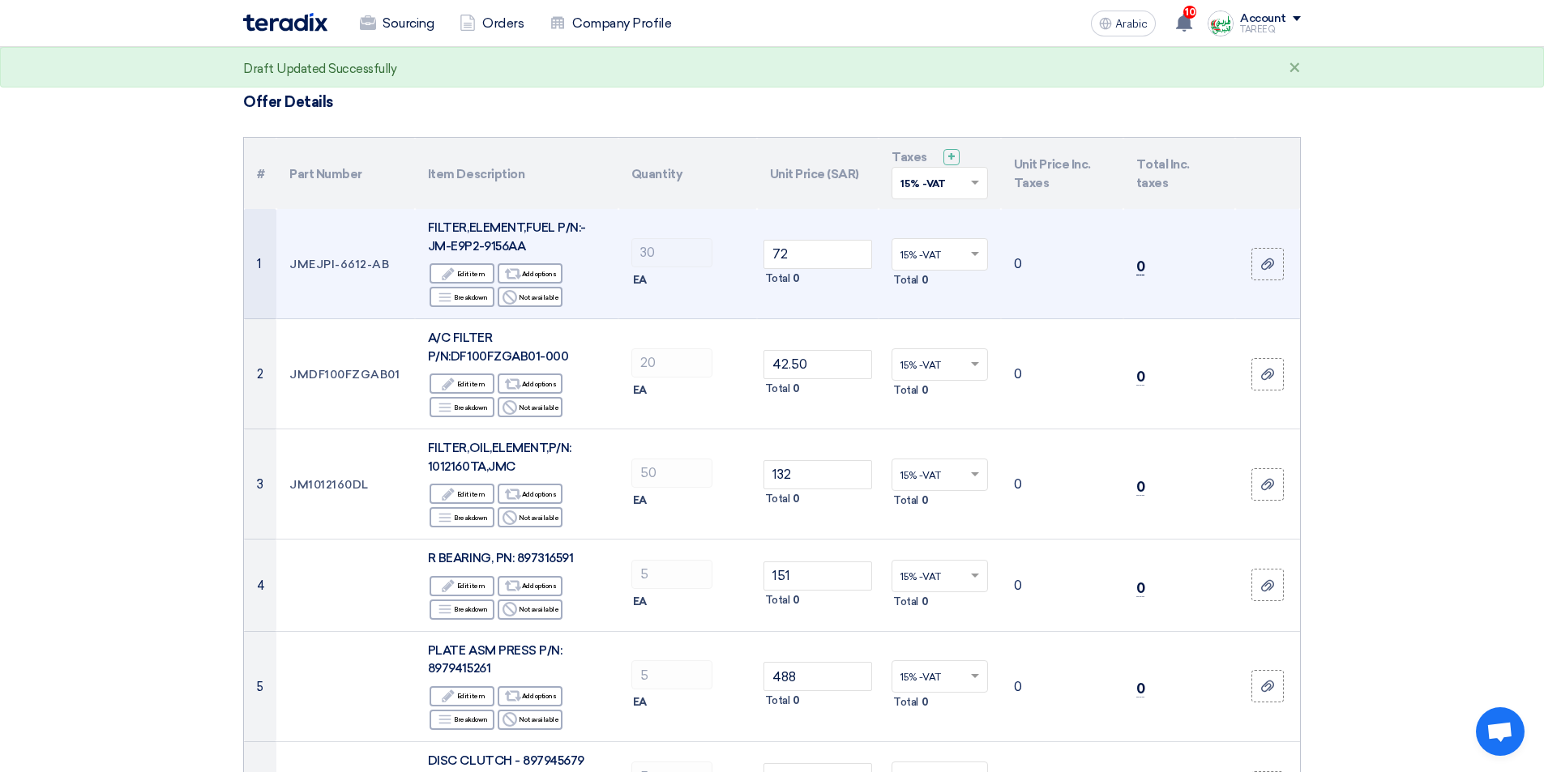
click at [1140, 263] on font "0" at bounding box center [1140, 267] width 9 height 16
click at [1266, 261] on use at bounding box center [1267, 264] width 13 height 11
click at [0, 0] on input "file" at bounding box center [0, 0] width 0 height 0
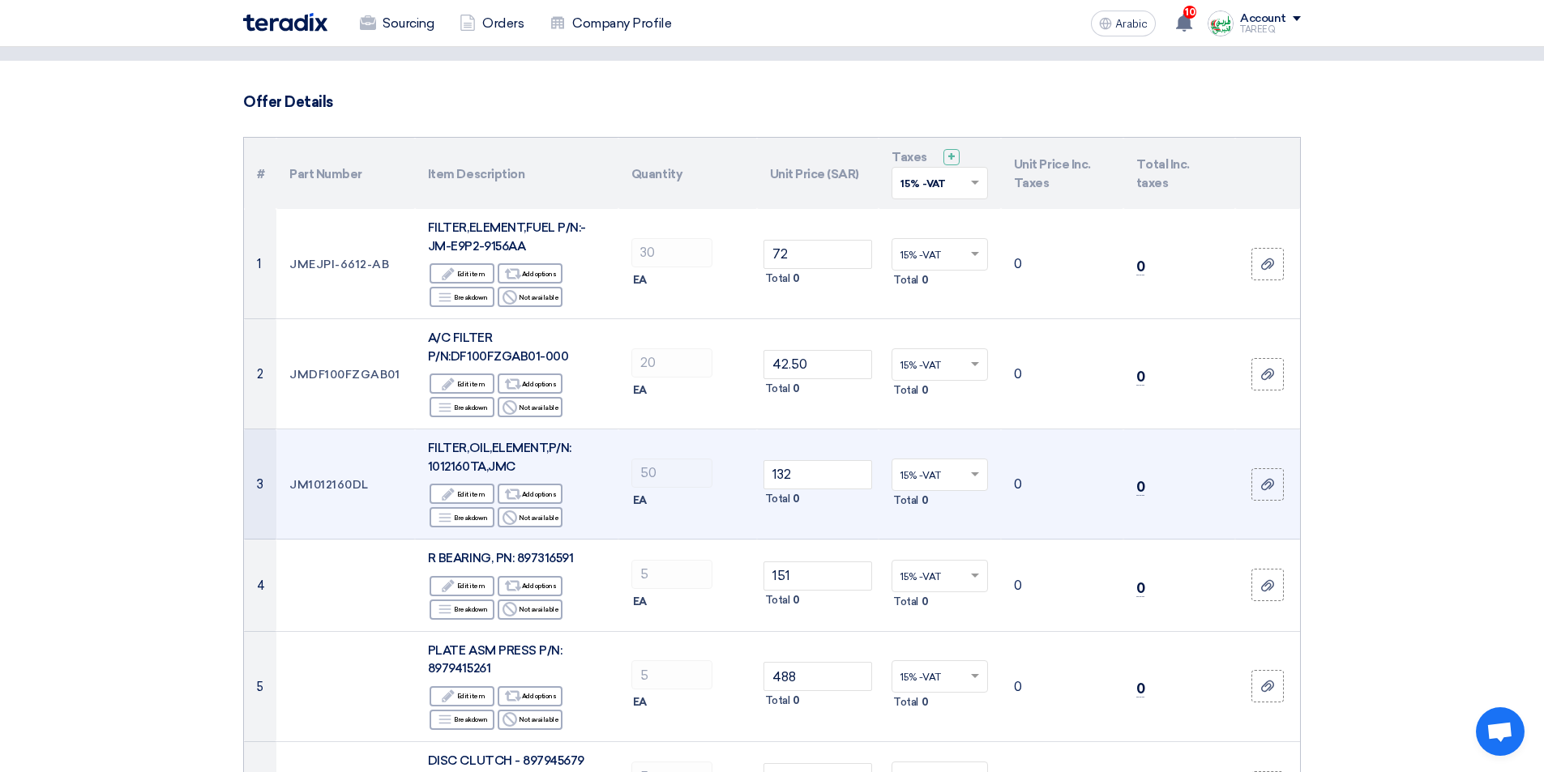
click at [335, 482] on font "JM1012160DL" at bounding box center [328, 485] width 79 height 14
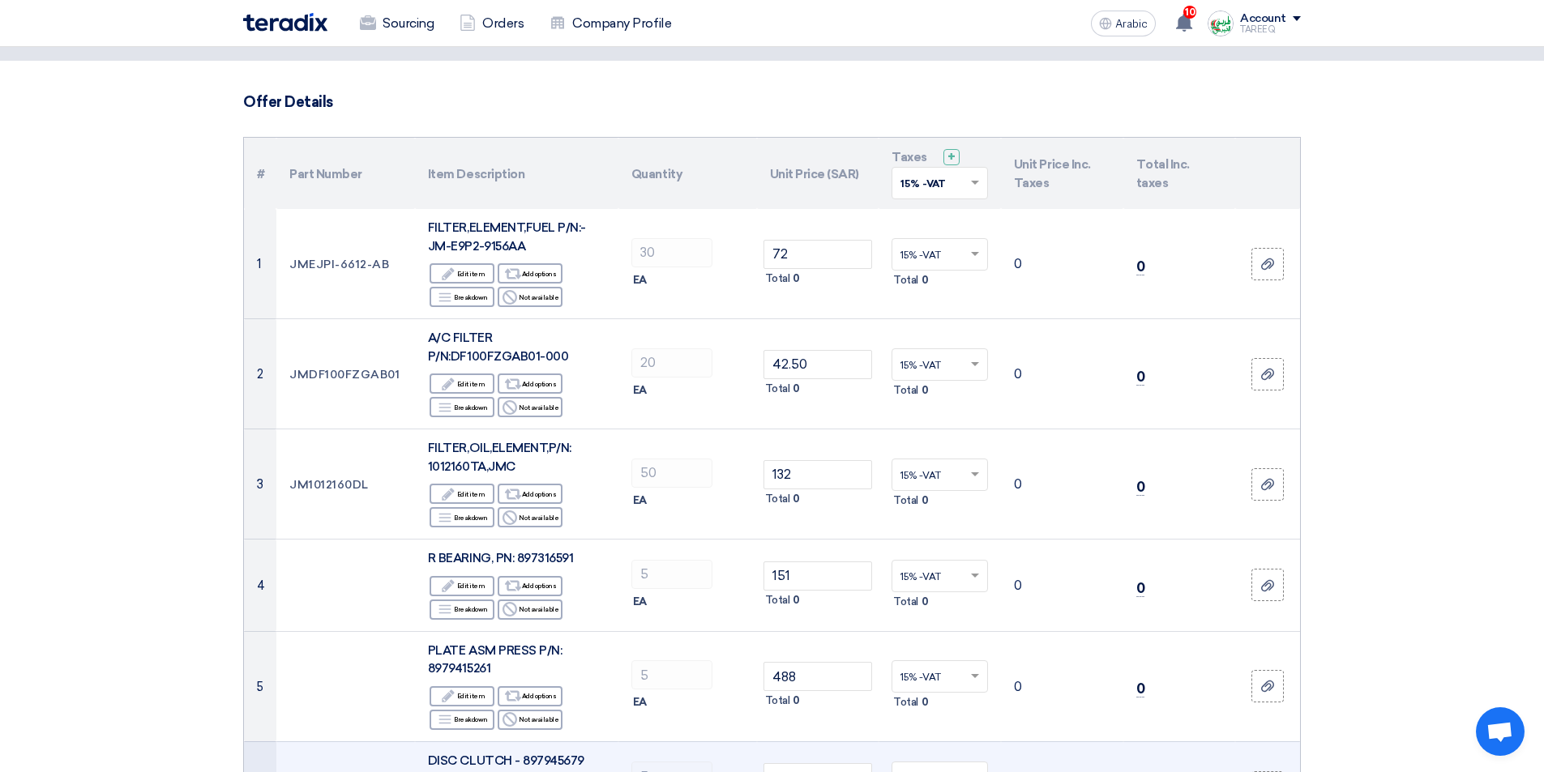
copy tr "JM1012160DL"
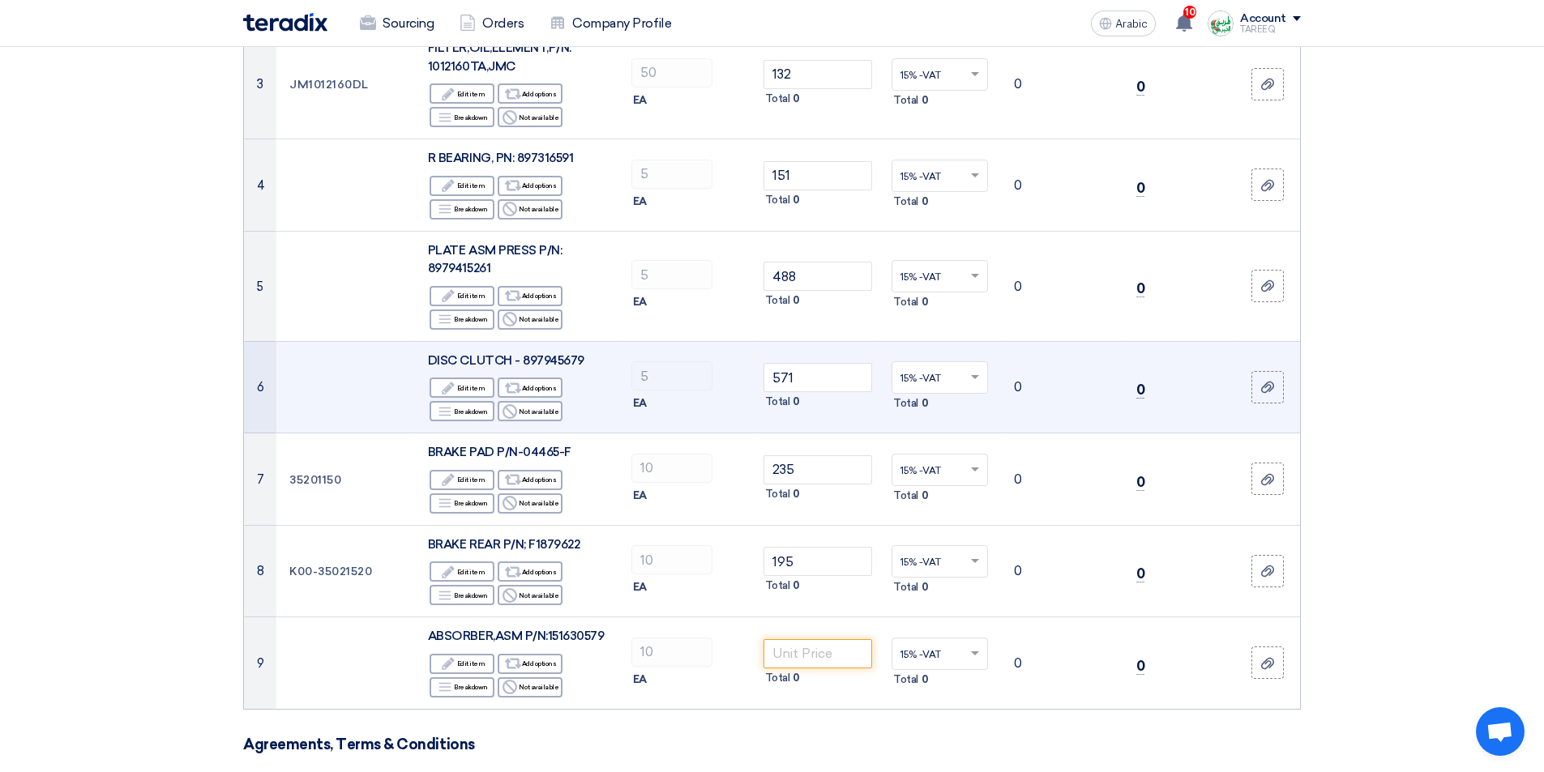
scroll to position [567, 0]
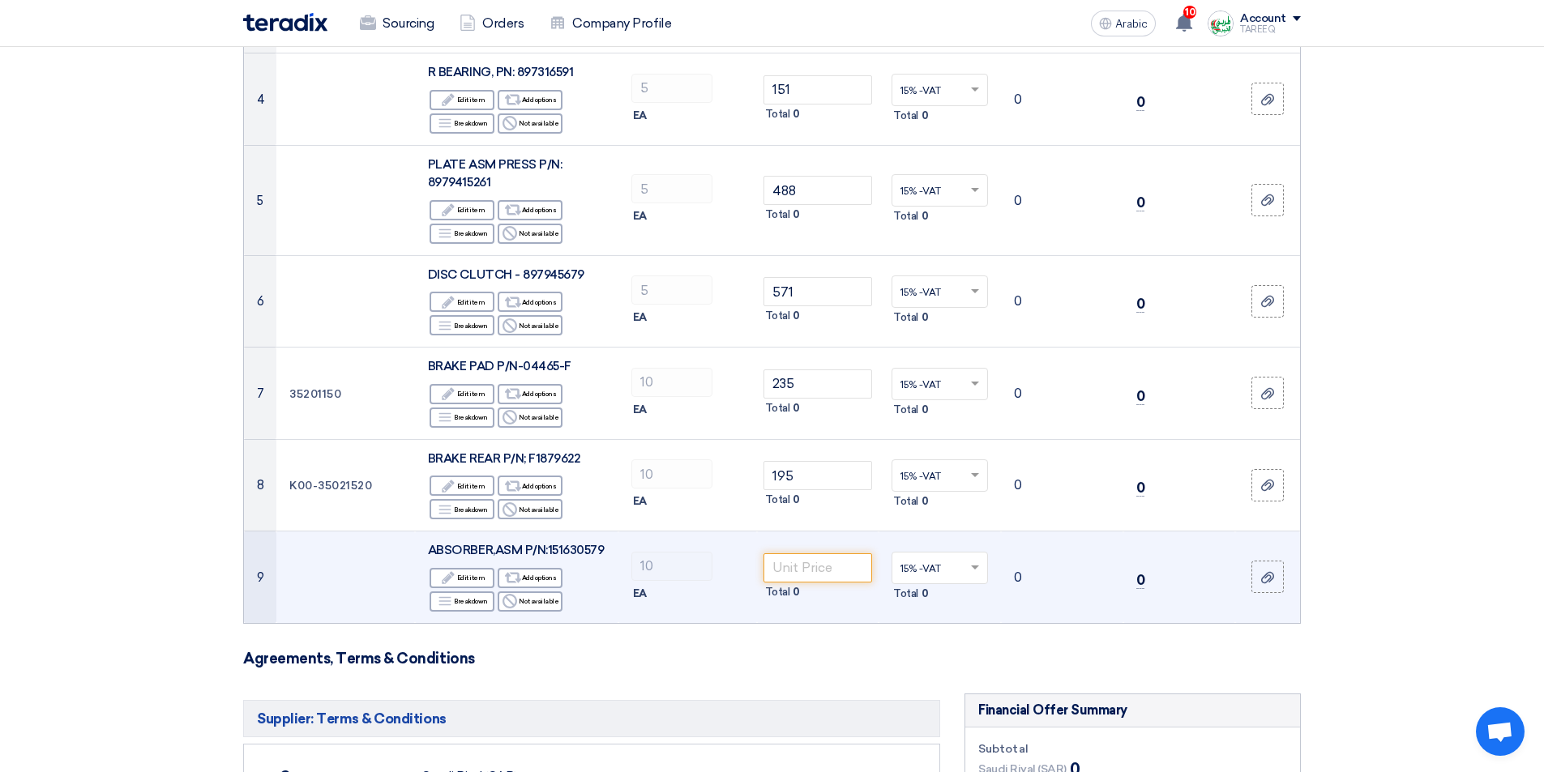
click at [582, 544] on font "ABSORBER,ASM P/N:151630579" at bounding box center [516, 550] width 177 height 15
click at [583, 544] on font "ABSORBER,ASM P/N:151630579" at bounding box center [516, 550] width 177 height 15
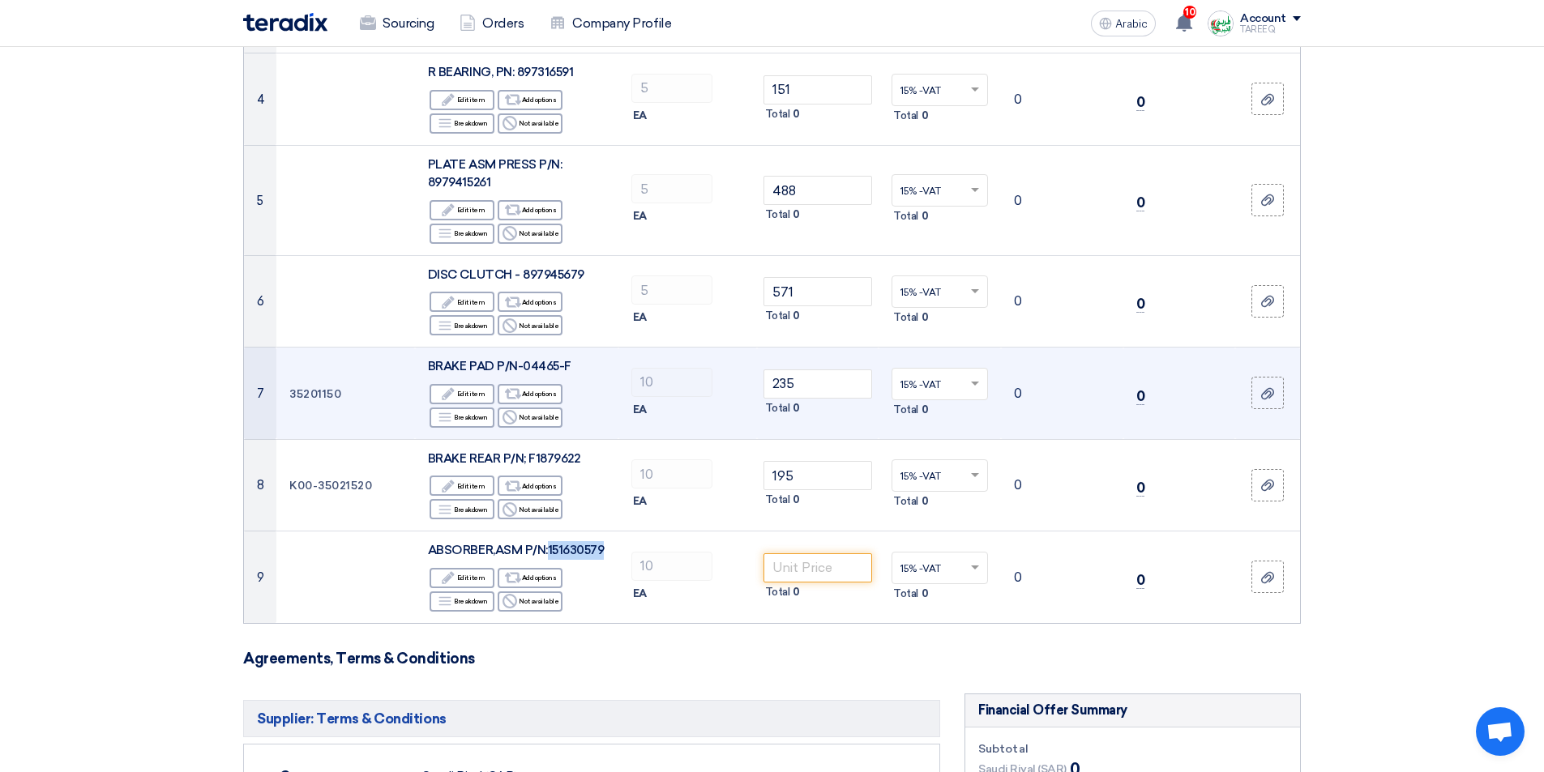
copy font "151630579"
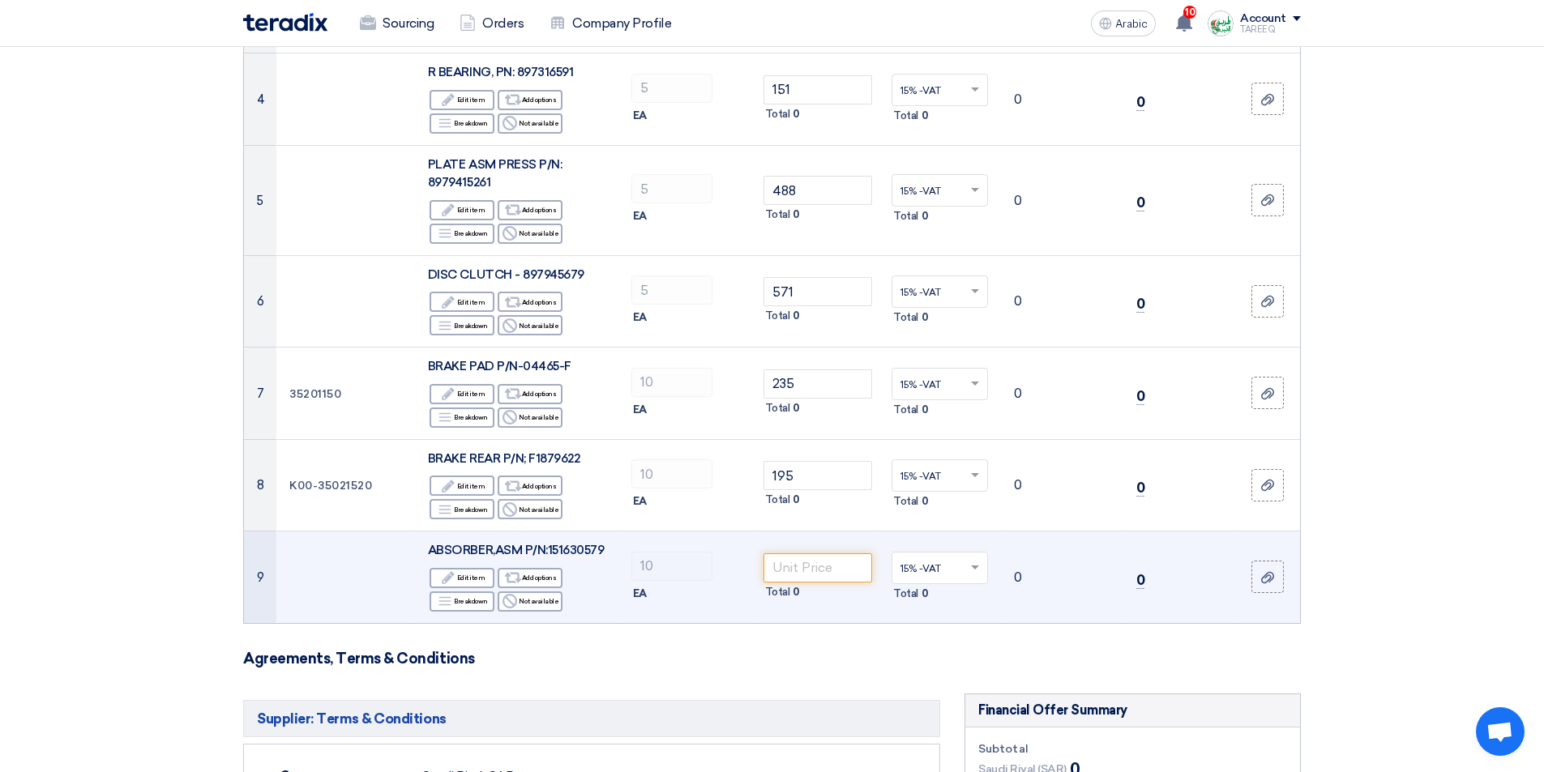
click at [721, 561] on div "10" at bounding box center [687, 566] width 113 height 29
click at [521, 601] on font "Not available" at bounding box center [539, 601] width 40 height 8
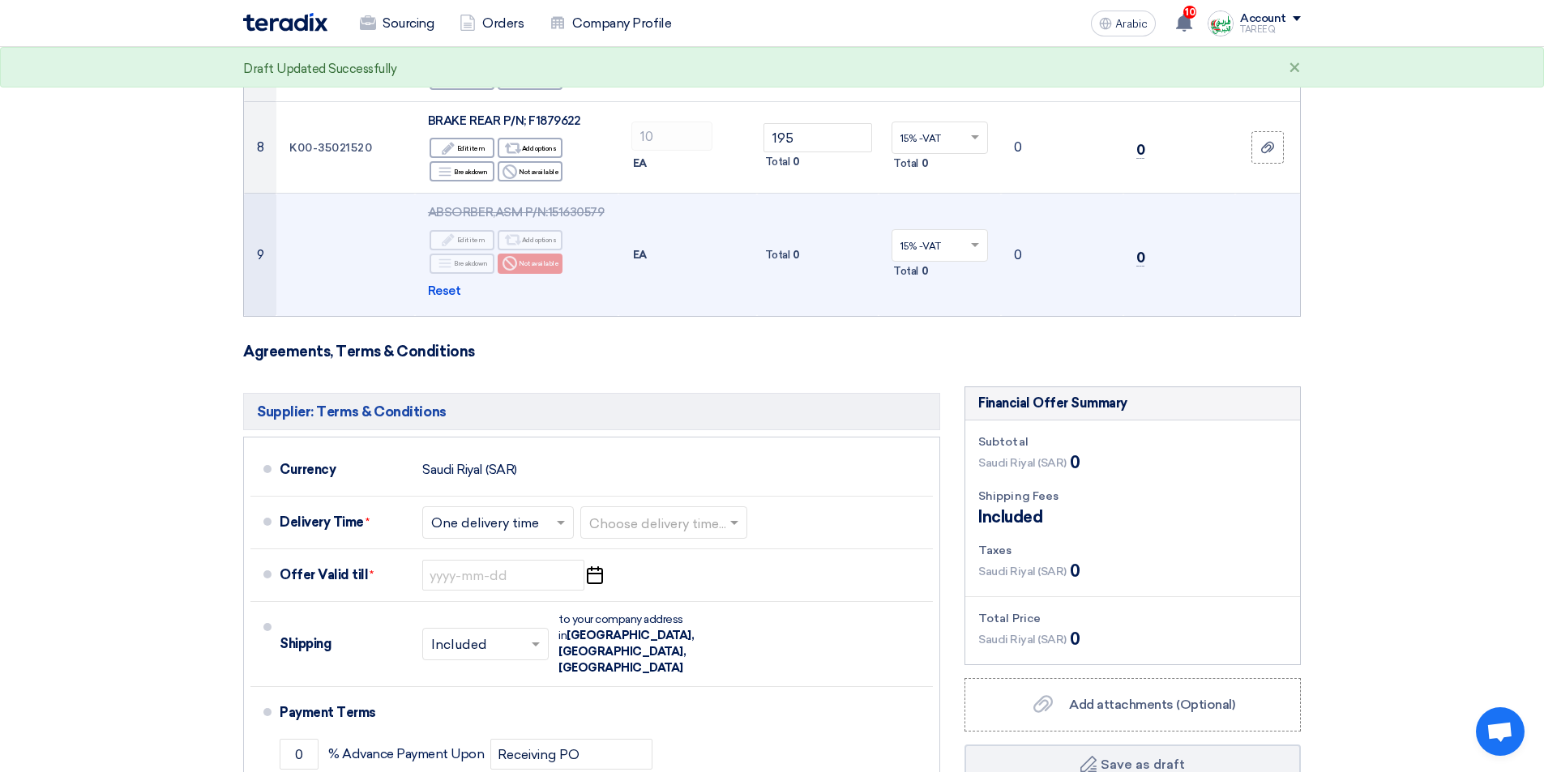
scroll to position [973, 0]
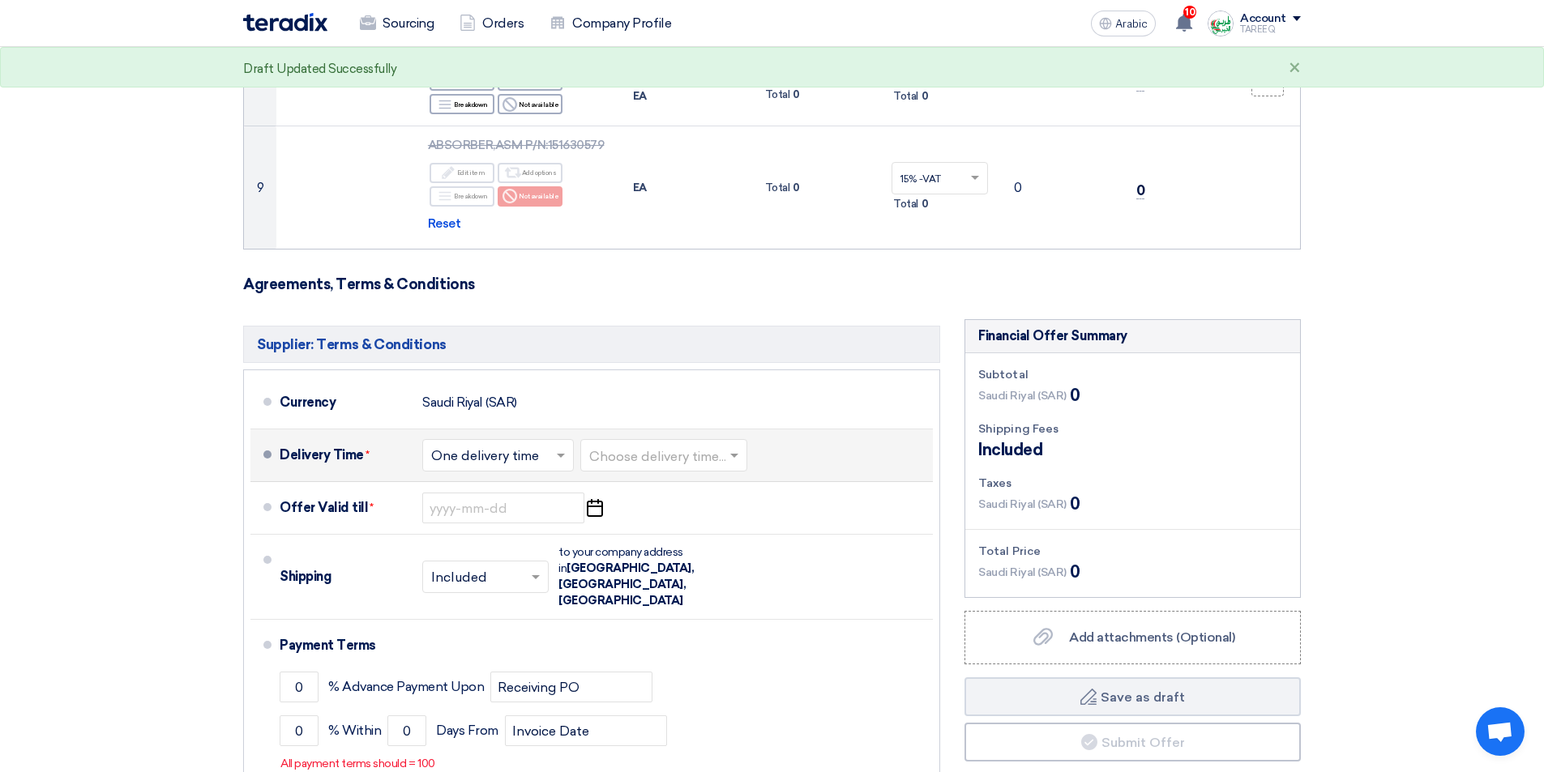
click at [658, 449] on input "text" at bounding box center [664, 458] width 151 height 24
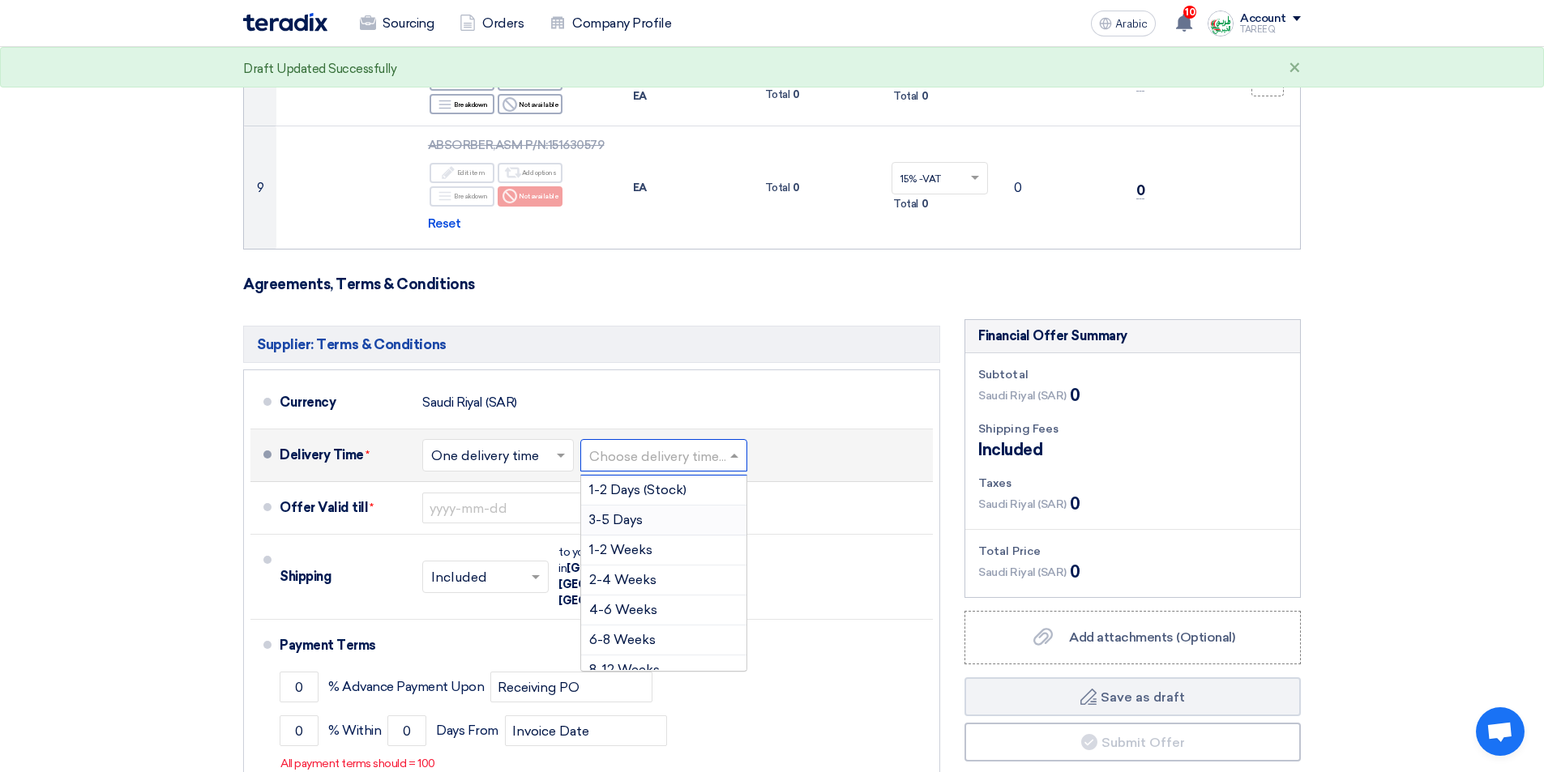
click at [629, 521] on font "3-5 Days" at bounding box center [615, 519] width 53 height 15
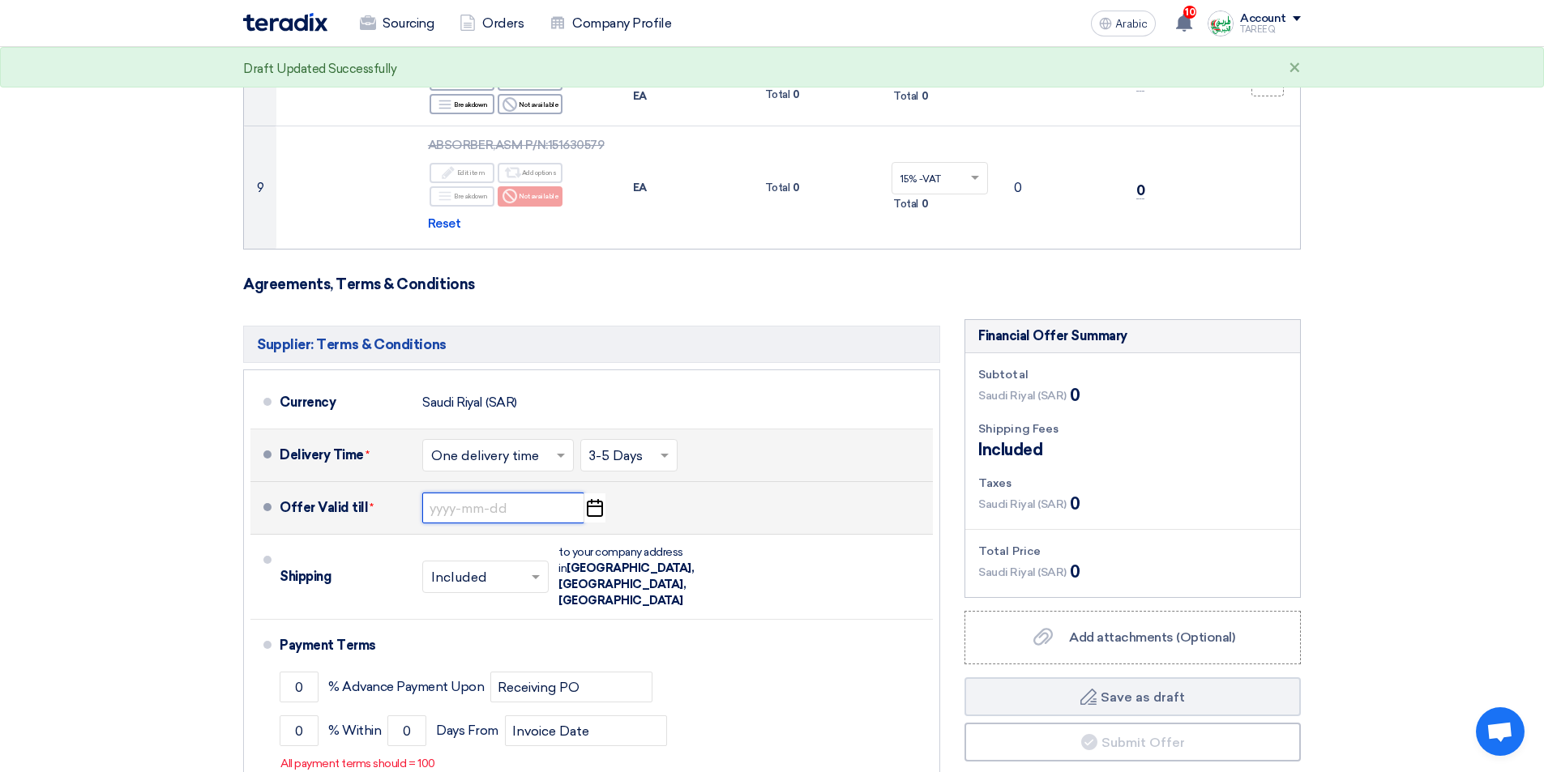
click at [462, 511] on input at bounding box center [503, 508] width 162 height 31
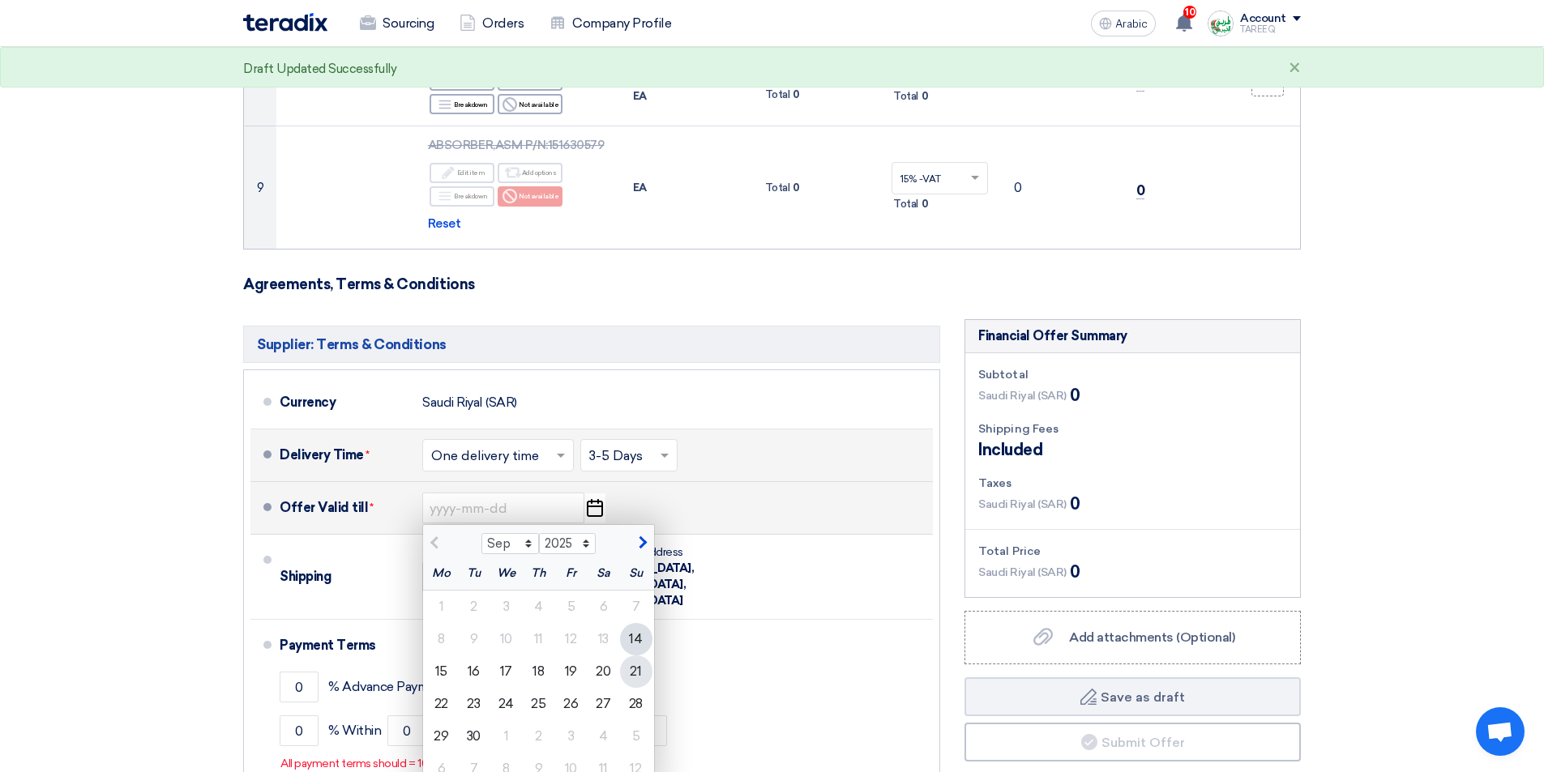
click at [631, 672] on font "21" at bounding box center [635, 671] width 11 height 15
type input "9/21/2025"
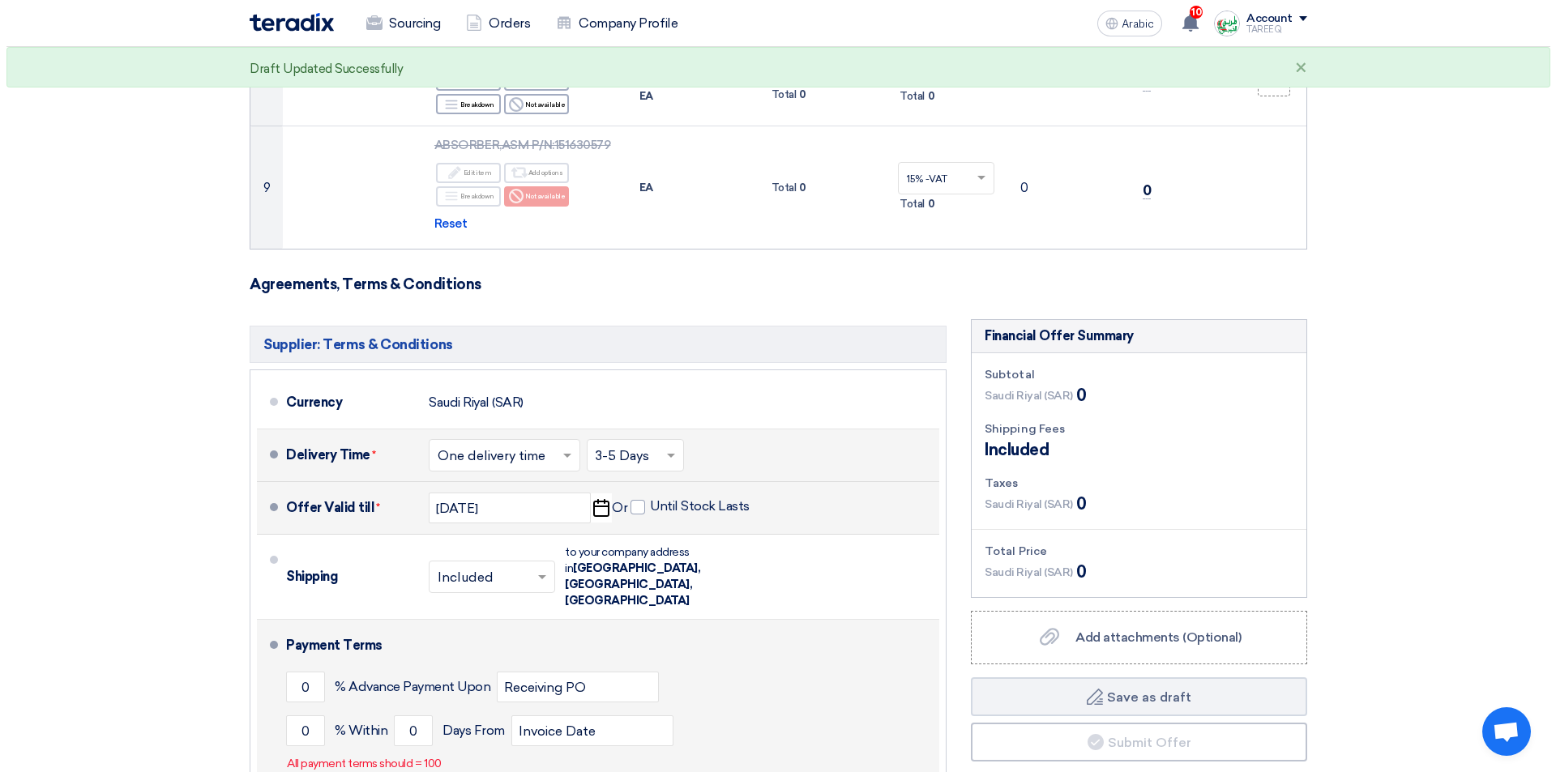
scroll to position [1216, 0]
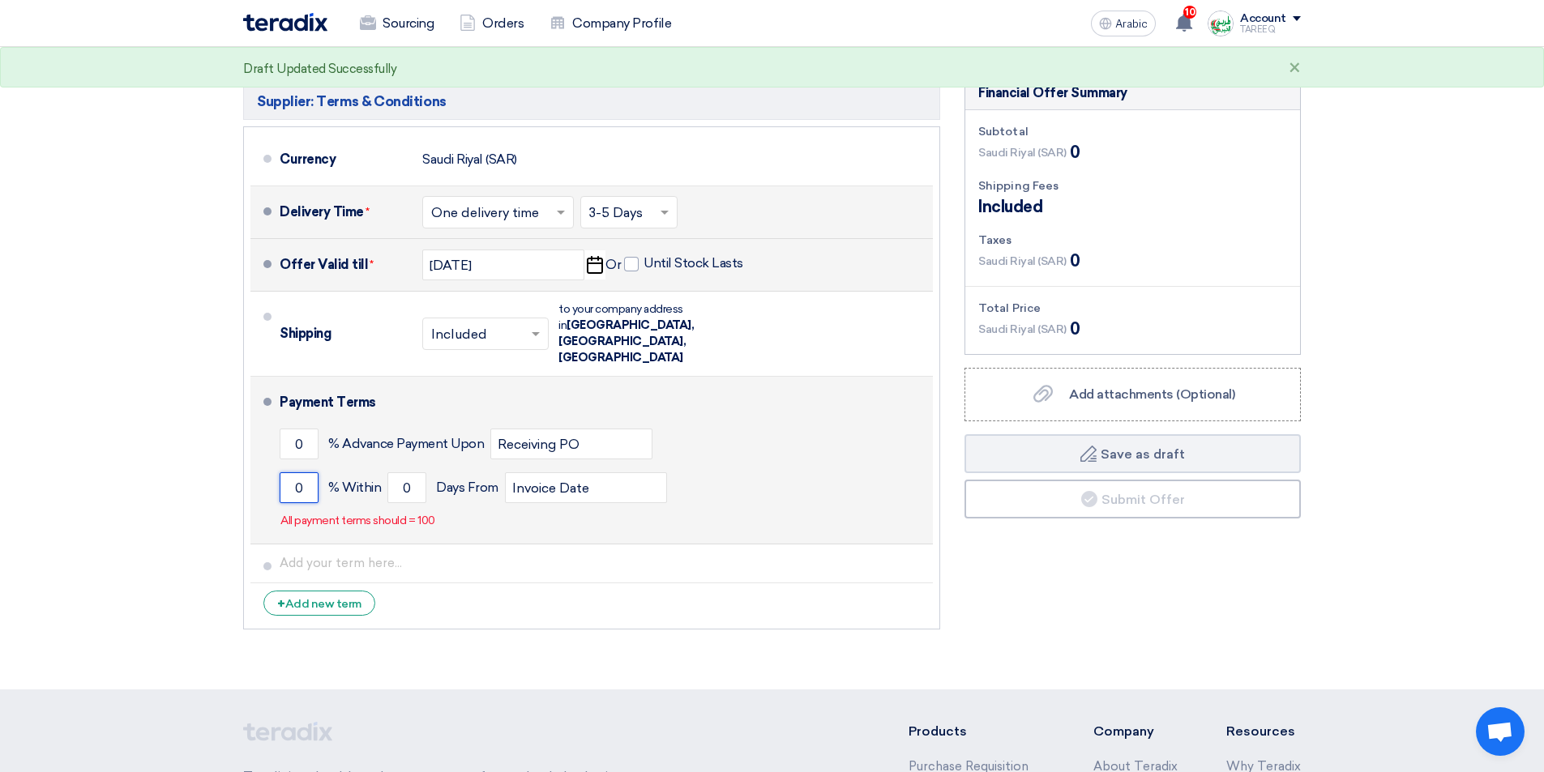
click at [287, 473] on input "0" at bounding box center [299, 488] width 39 height 31
type input "100"
click at [392, 473] on input "0" at bounding box center [406, 488] width 39 height 31
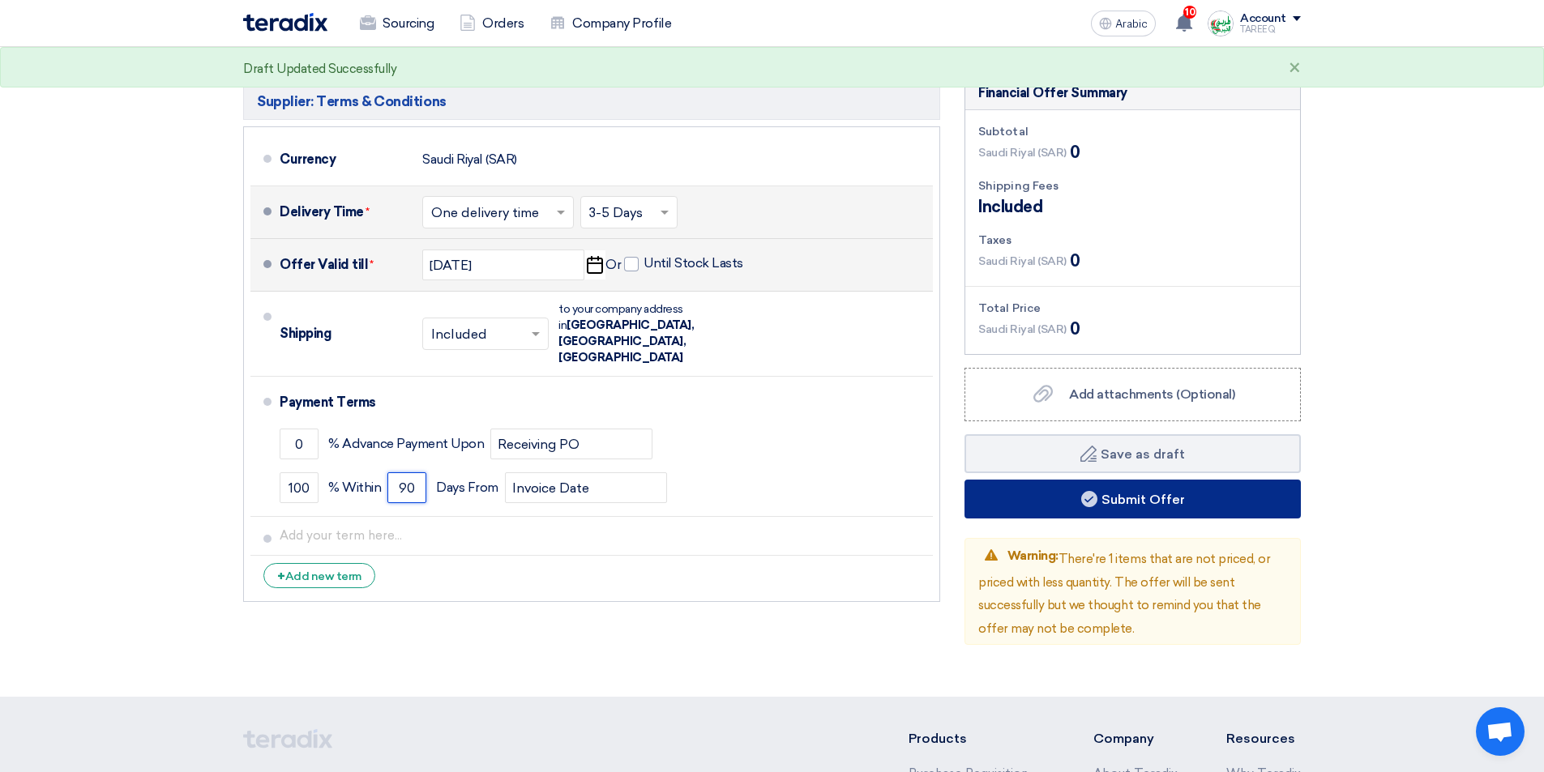
type input "90"
click at [1035, 502] on button "Submit Offer" at bounding box center [1133, 499] width 336 height 39
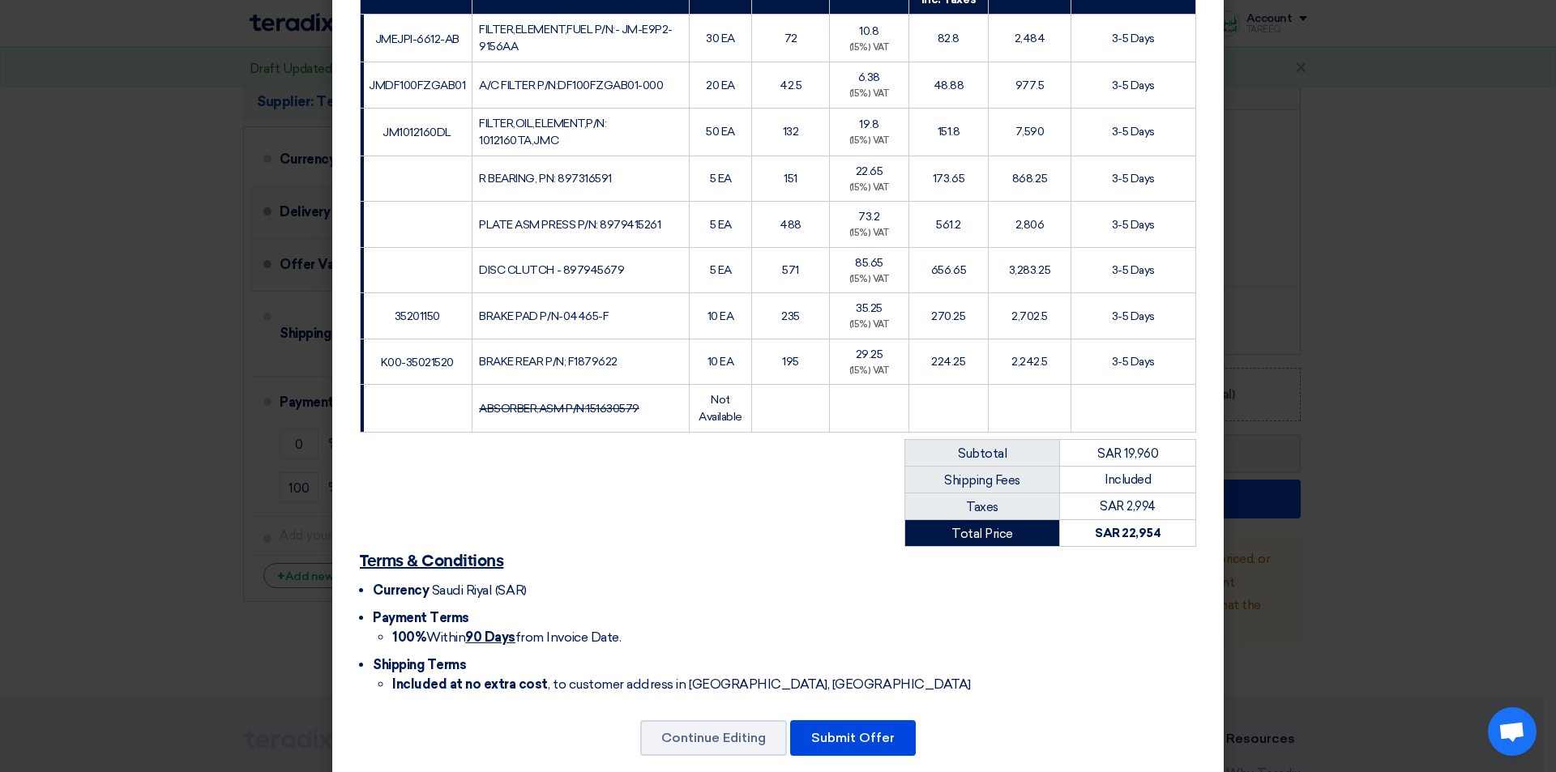
scroll to position [328, 0]
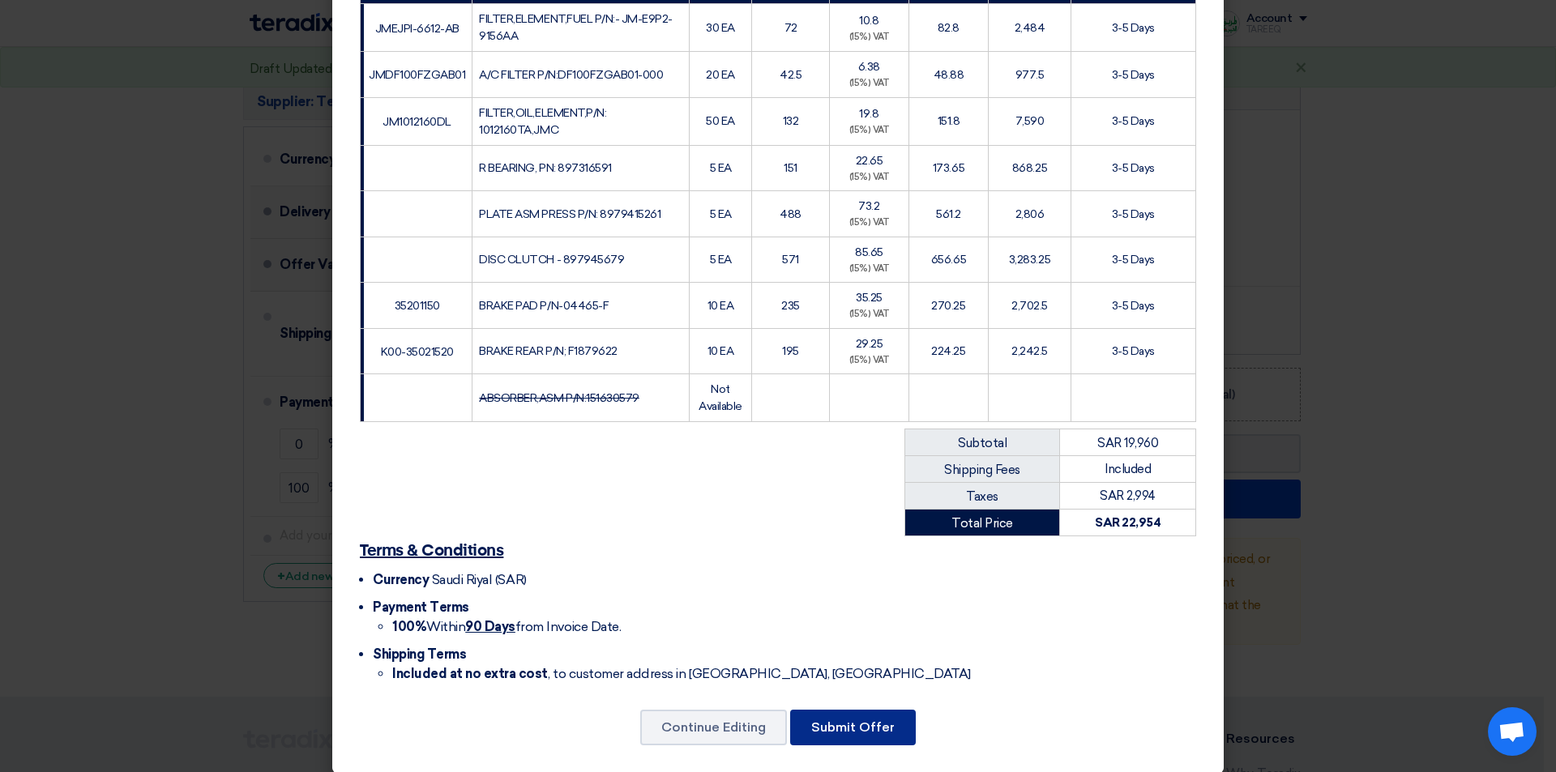
click at [837, 720] on font "Submit Offer" at bounding box center [852, 727] width 83 height 15
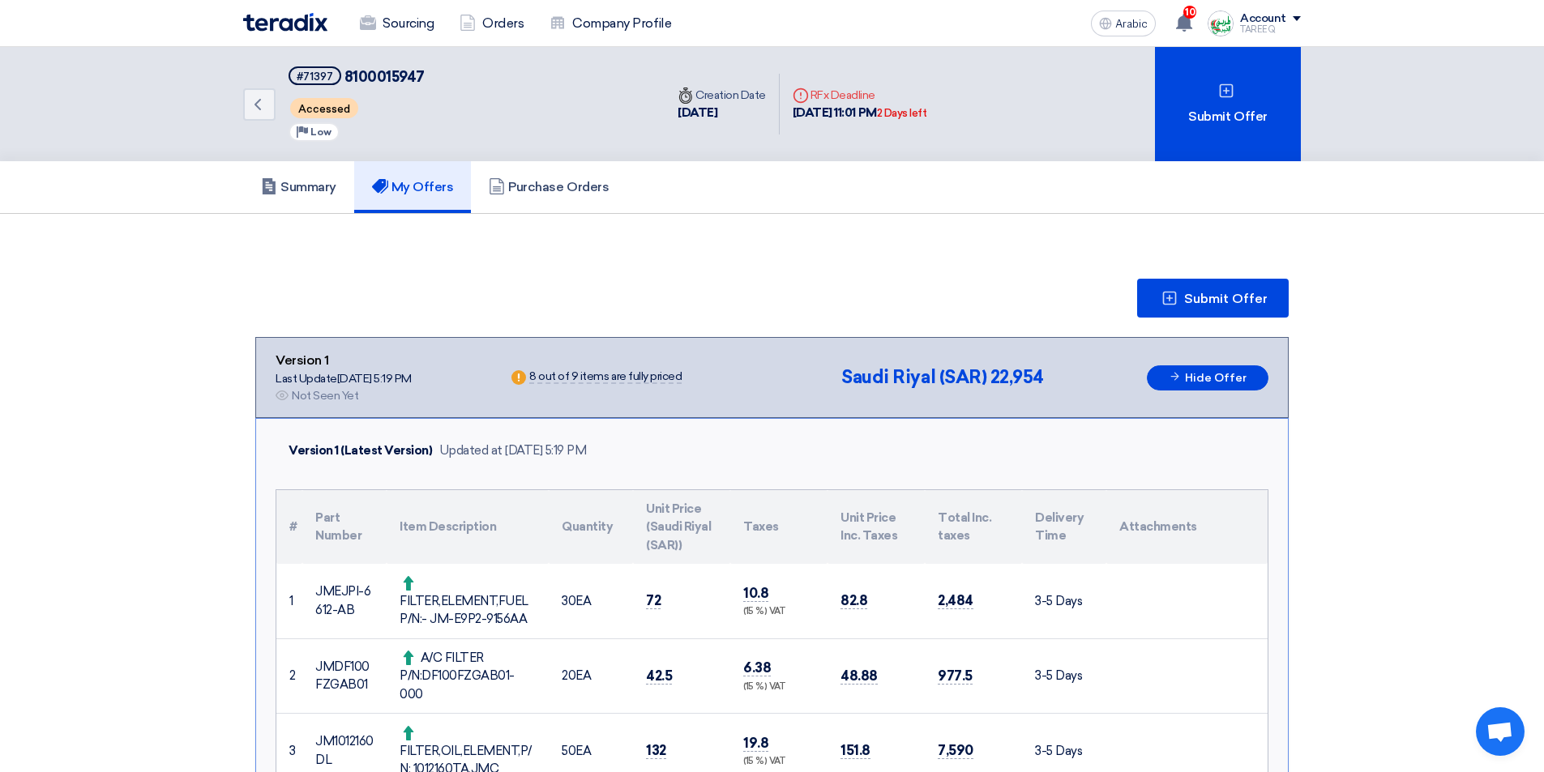
scroll to position [405, 0]
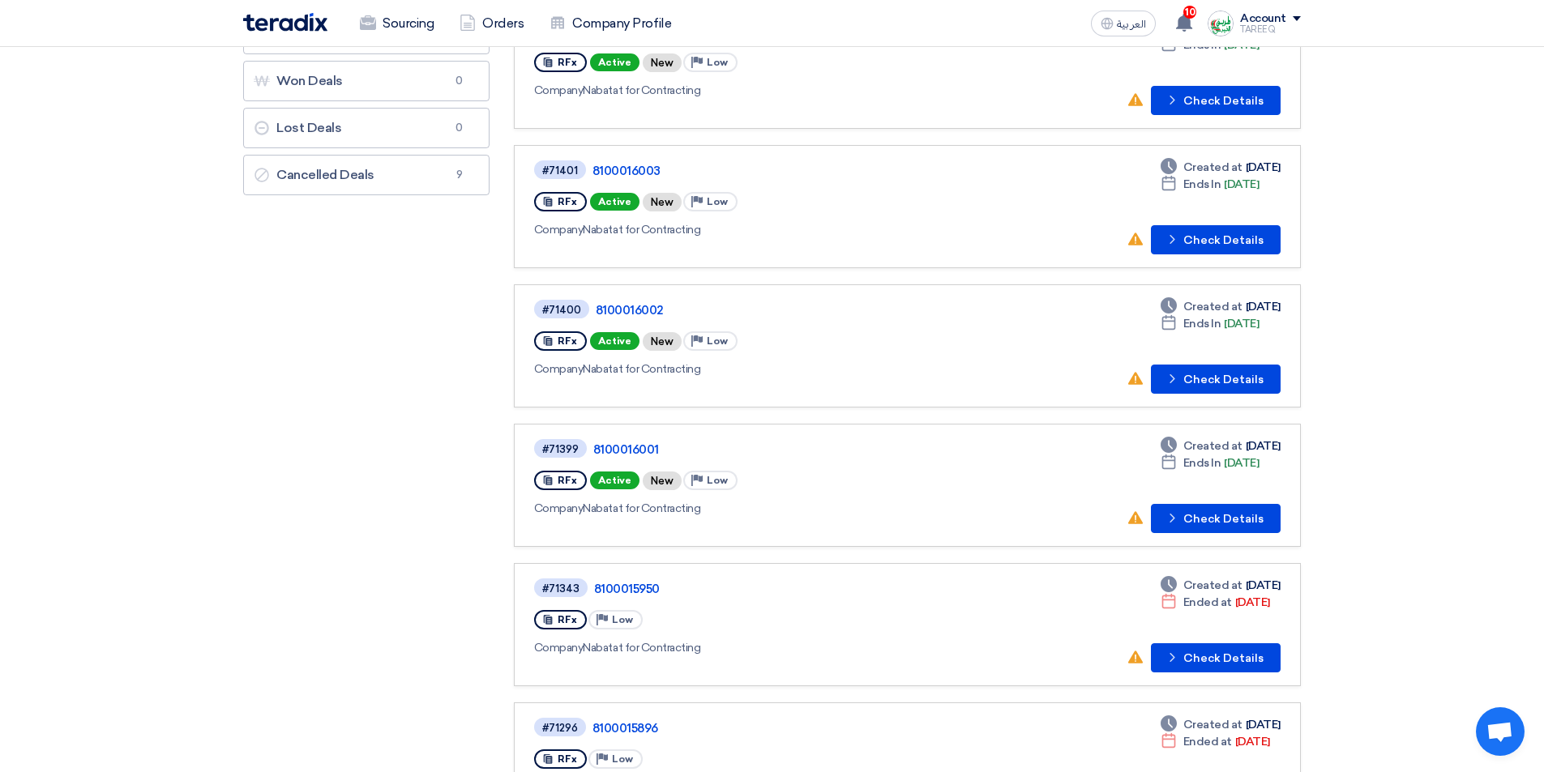
scroll to position [243, 0]
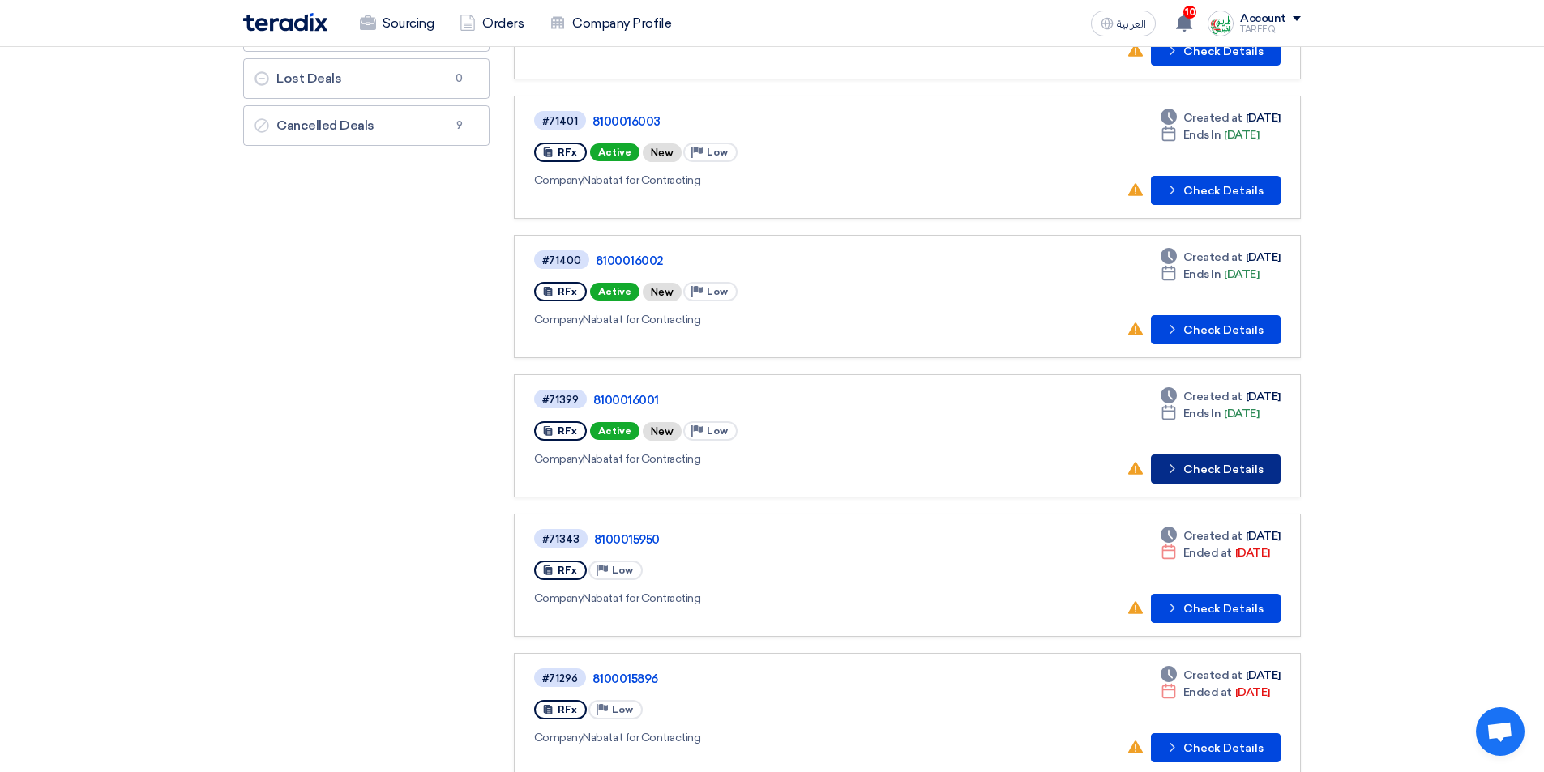
click at [1233, 459] on button "Check details Check Details" at bounding box center [1216, 469] width 130 height 29
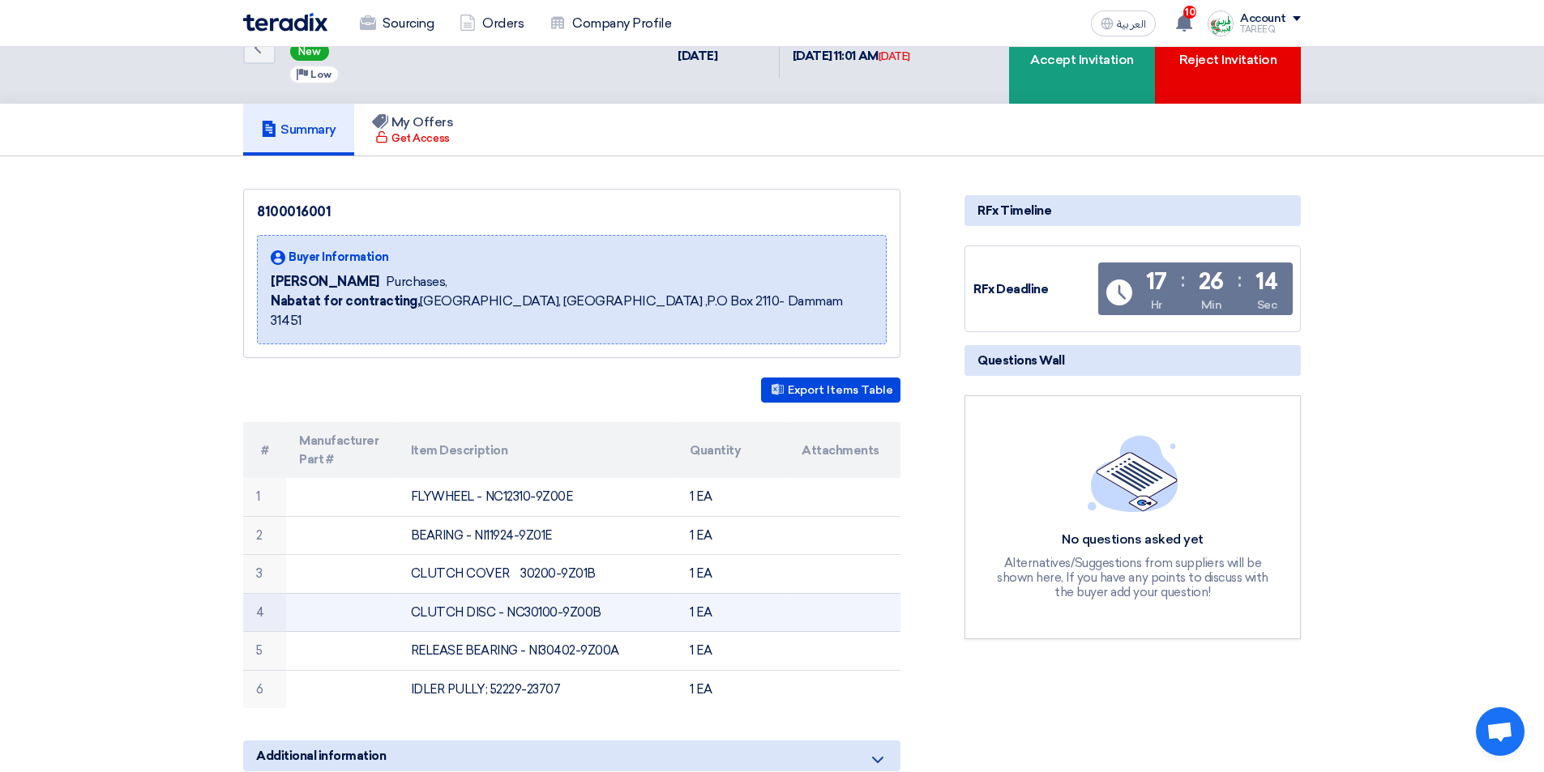
scroll to position [81, 0]
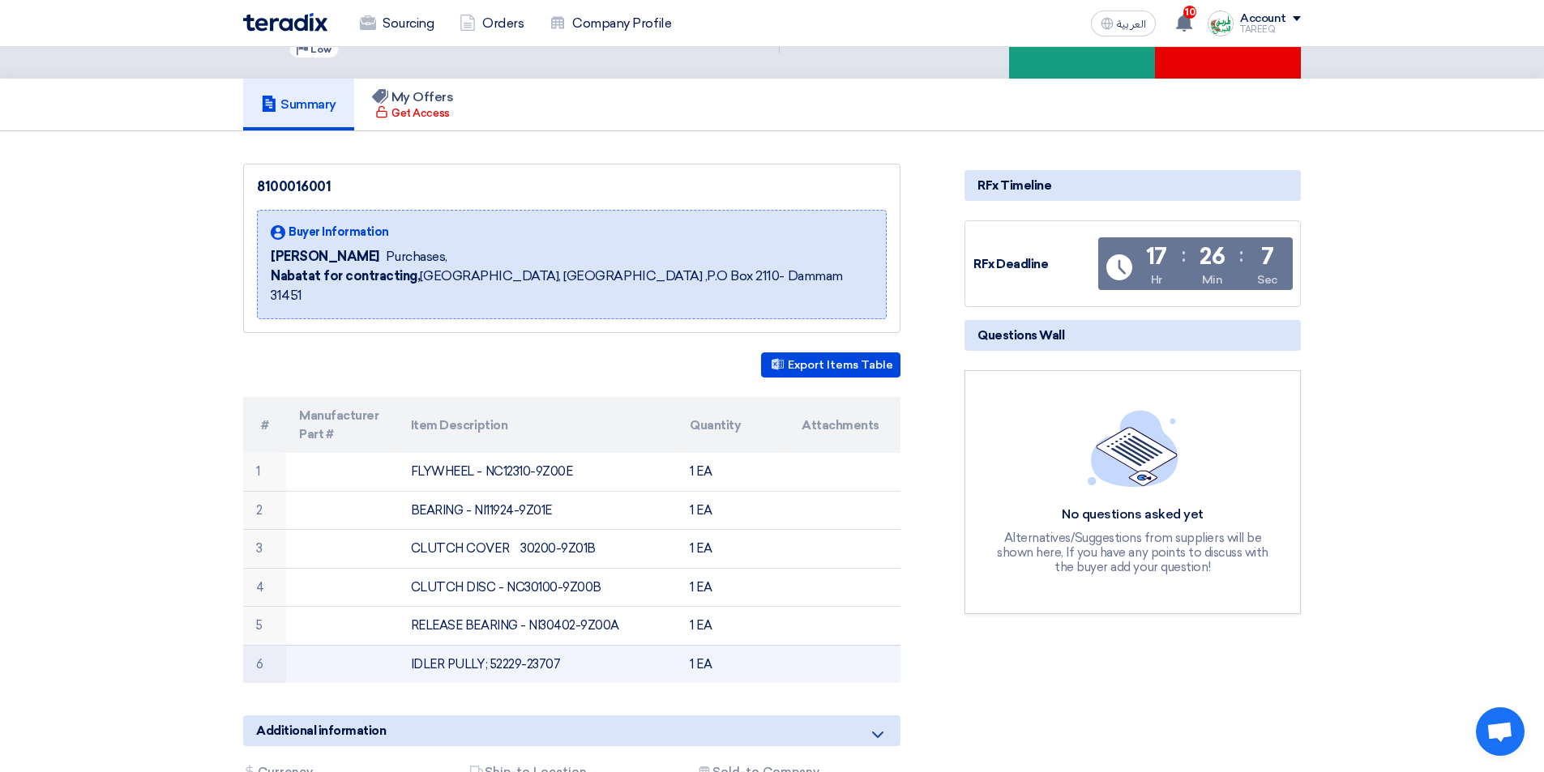
click at [507, 645] on td "IDLER PULLY; 52229-23707" at bounding box center [538, 664] width 280 height 38
click at [506, 645] on td "IDLER PULLY; 52229-23707" at bounding box center [538, 664] width 280 height 38
click at [488, 645] on td "IDLER PULLY; 52229-23707" at bounding box center [538, 664] width 280 height 38
drag, startPoint x: 488, startPoint y: 642, endPoint x: 575, endPoint y: 649, distance: 87.0
click at [575, 649] on td "IDLER PULLY; 52229-23707" at bounding box center [538, 664] width 280 height 38
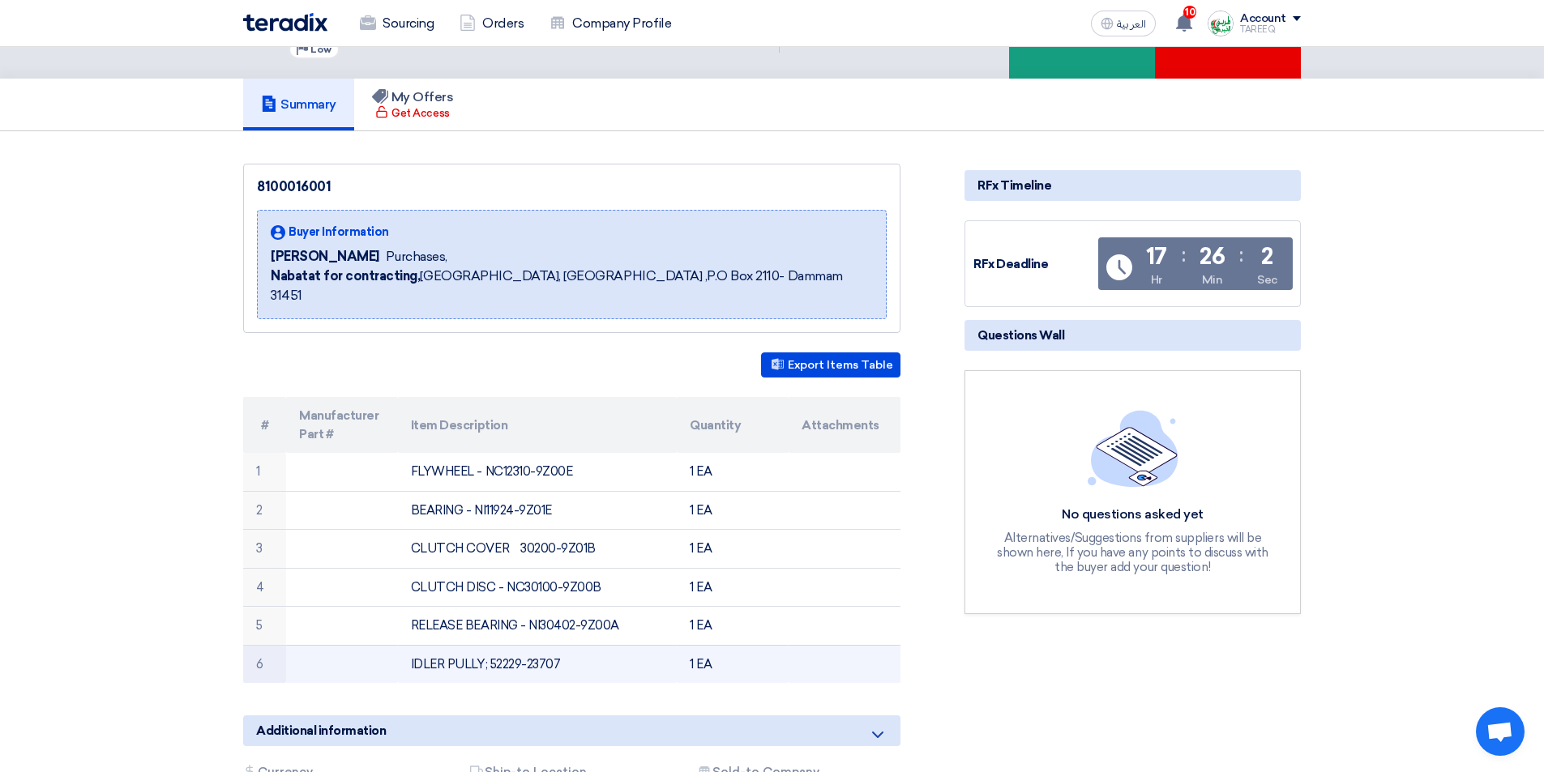
copy td "52229-23707"
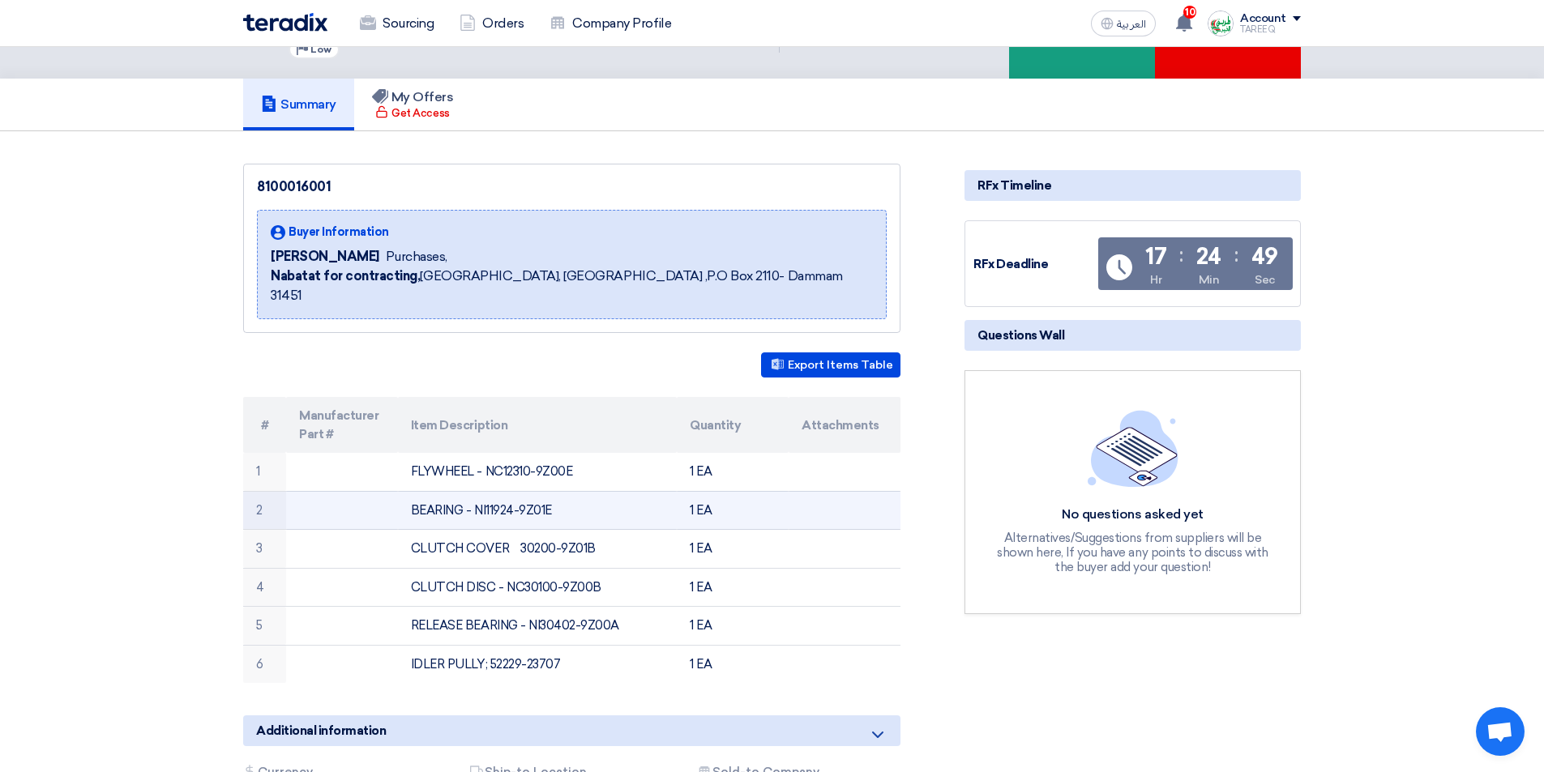
drag, startPoint x: 473, startPoint y: 489, endPoint x: 572, endPoint y: 503, distance: 100.6
click at [572, 503] on td "BEARING - NI11924-9Z01E" at bounding box center [538, 510] width 280 height 39
copy td "NI11924-9Z01E"
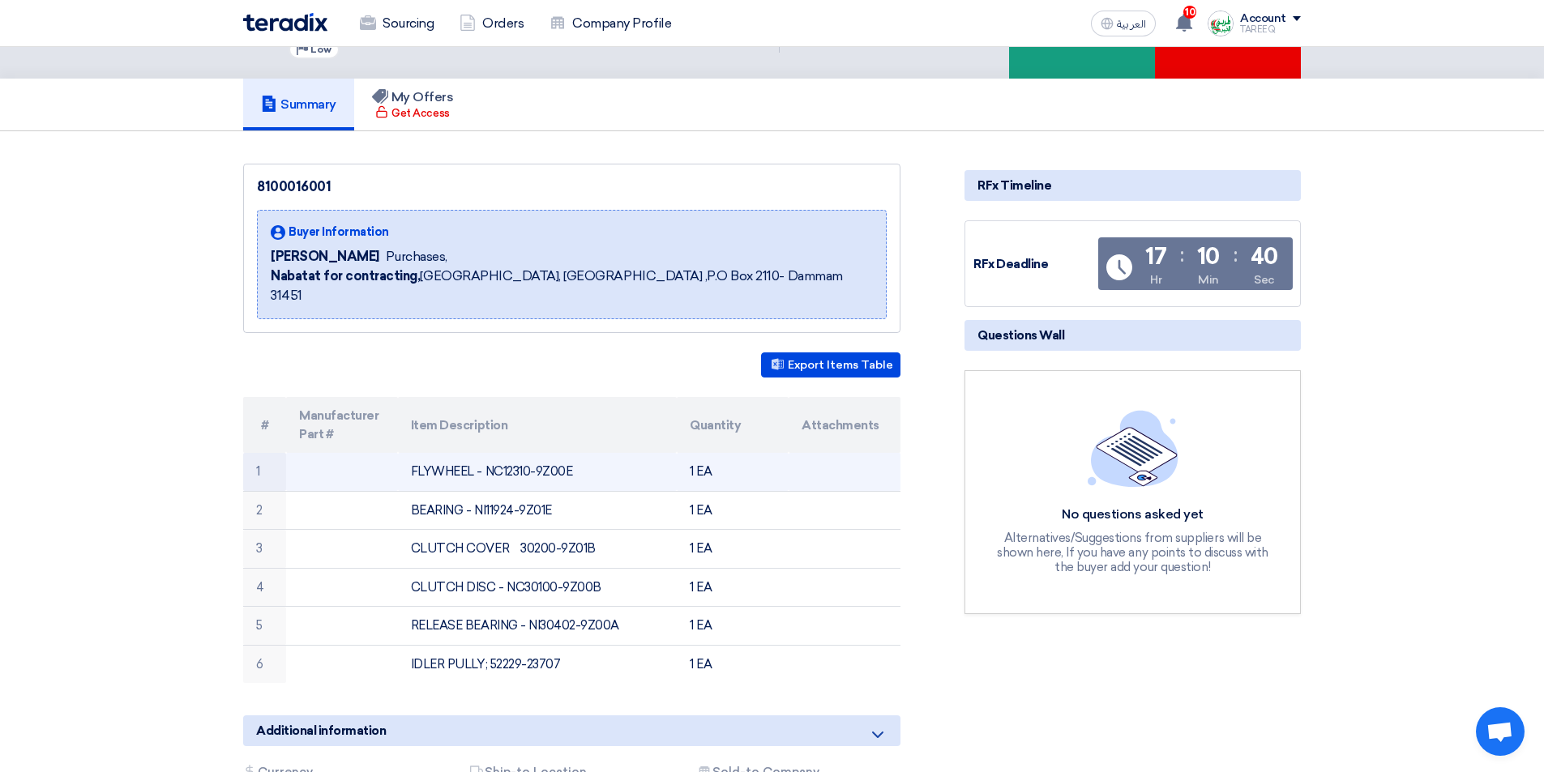
drag, startPoint x: 500, startPoint y: 451, endPoint x: 616, endPoint y: 457, distance: 116.1
click at [616, 457] on td "FLYWHEEL - NC12310-9Z00E" at bounding box center [538, 472] width 280 height 38
copy td "12310-9Z00E"
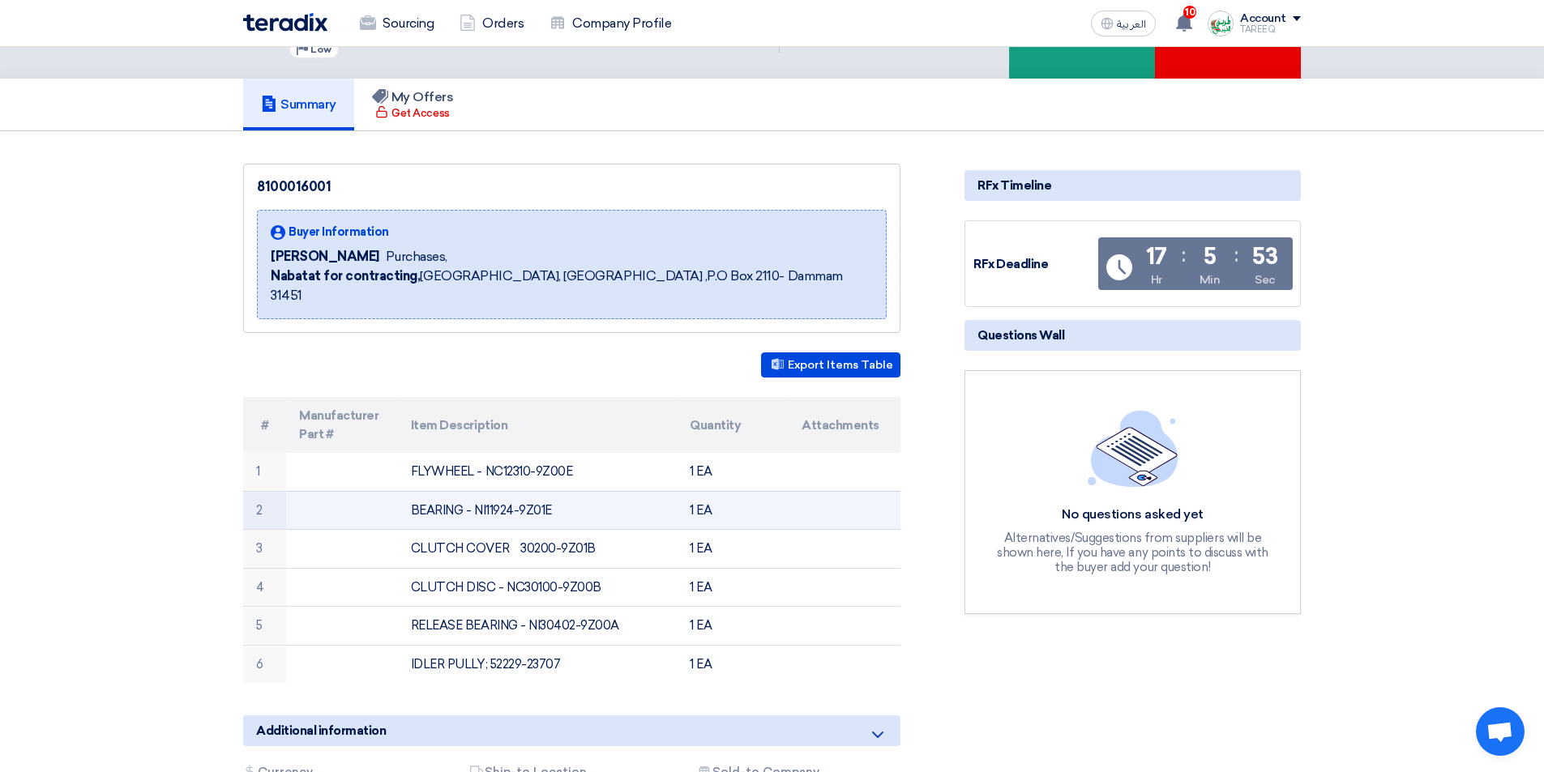
drag, startPoint x: 481, startPoint y: 490, endPoint x: 566, endPoint y: 480, distance: 85.0
click at [566, 491] on td "BEARING - NI11924-9Z01E" at bounding box center [538, 510] width 280 height 39
copy td "I11924-9Z01E"
click at [486, 492] on td "BEARING - NI11924-9Z01E" at bounding box center [538, 510] width 280 height 39
drag, startPoint x: 485, startPoint y: 492, endPoint x: 623, endPoint y: 486, distance: 138.7
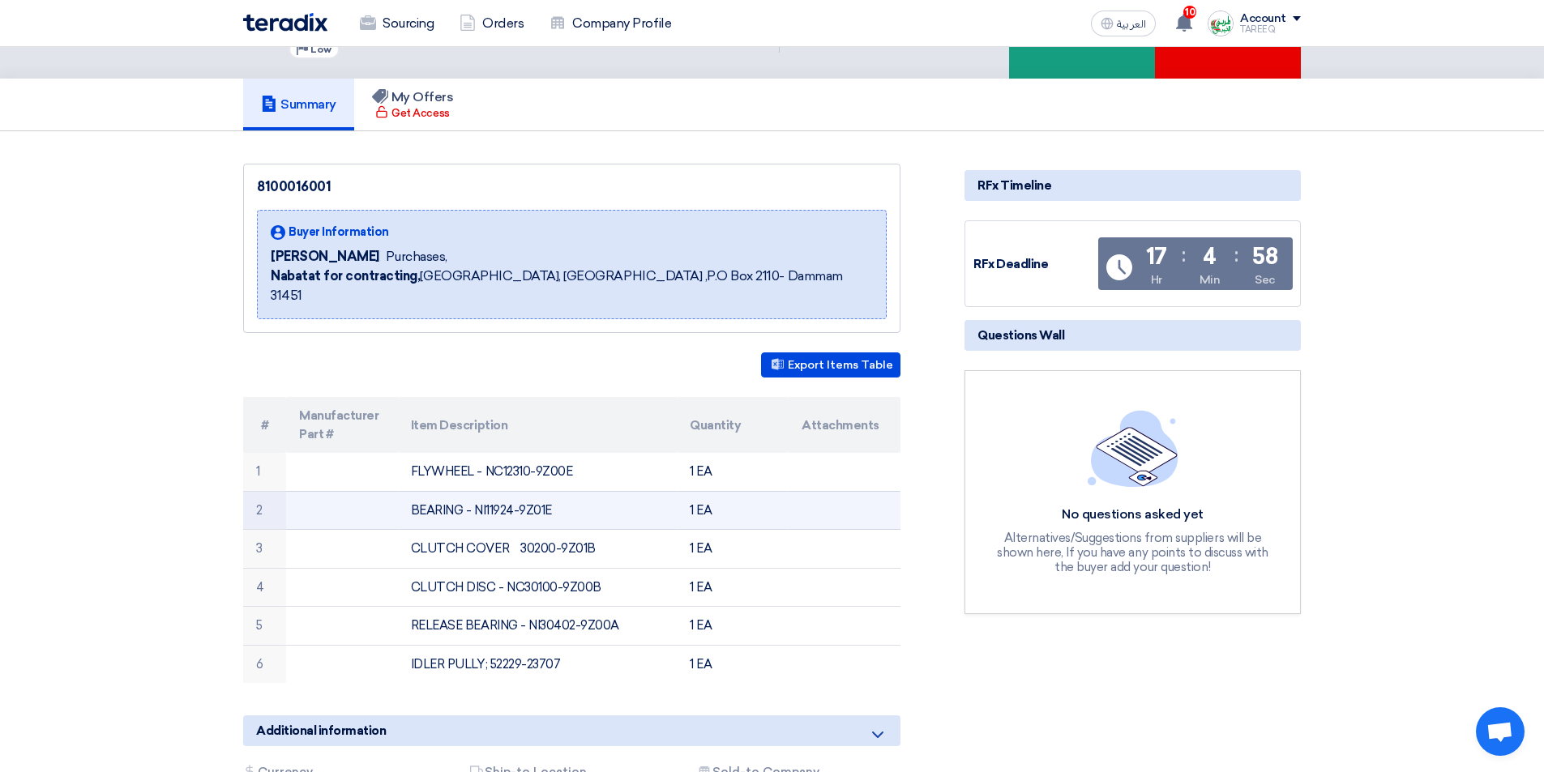
click at [623, 491] on td "BEARING - NI11924-9Z01E" at bounding box center [538, 510] width 280 height 39
copy td "11924-9Z01E"
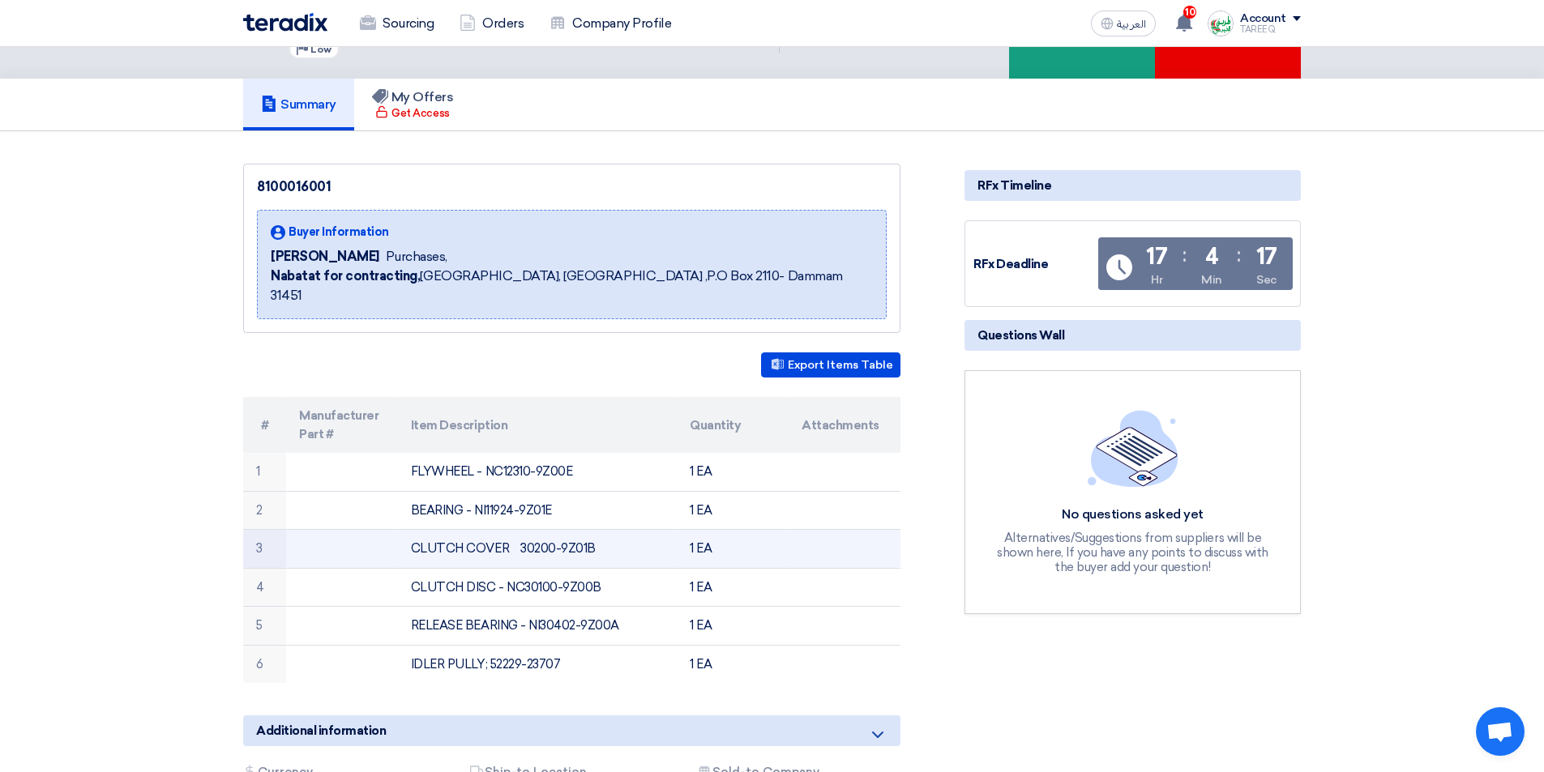
drag, startPoint x: 516, startPoint y: 529, endPoint x: 627, endPoint y: 535, distance: 111.2
click at [627, 535] on td "CLUTCH COVER 30200-9Z01B" at bounding box center [538, 549] width 280 height 39
copy td "30200-9Z01B"
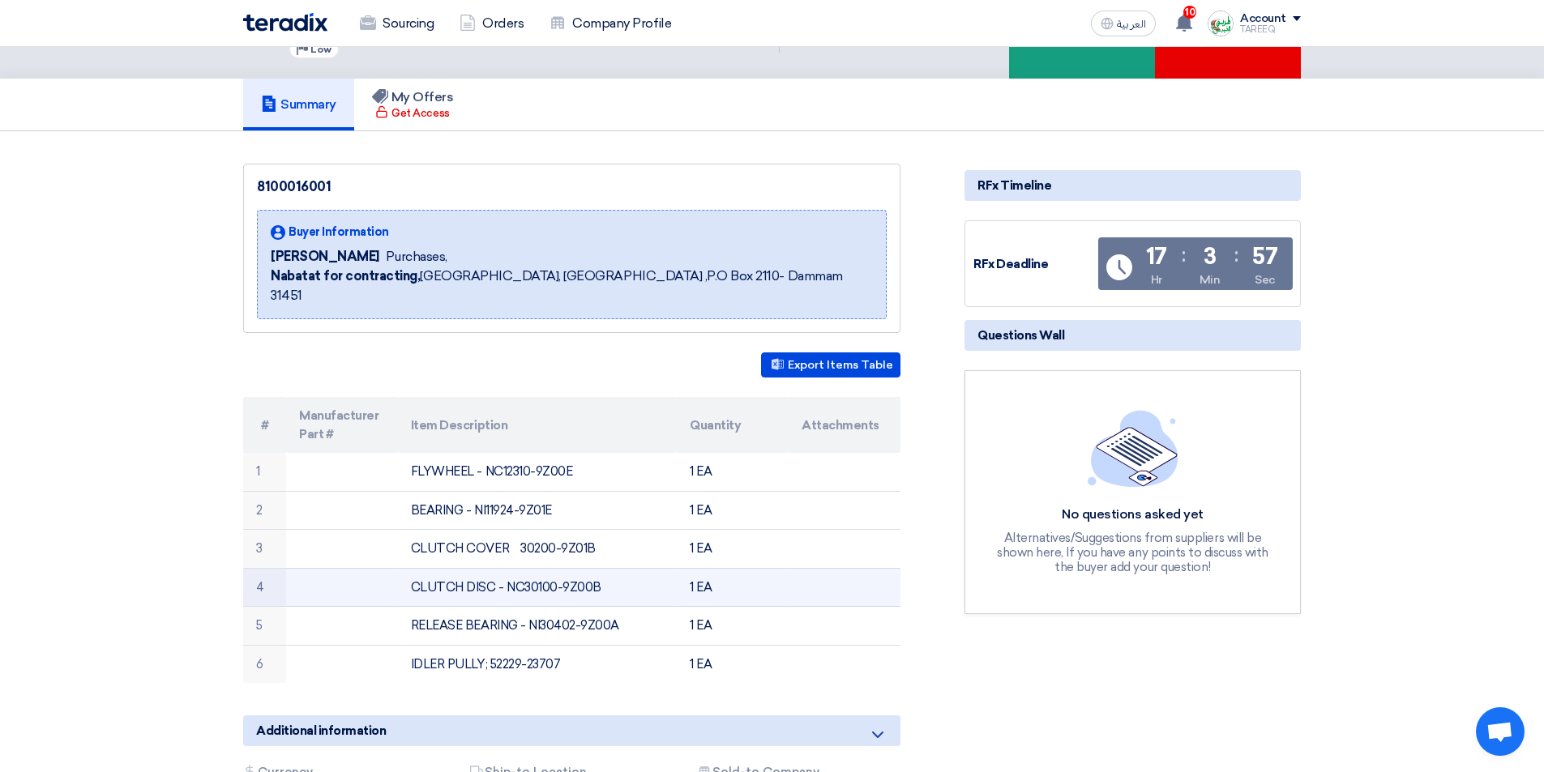
drag, startPoint x: 522, startPoint y: 567, endPoint x: 602, endPoint y: 567, distance: 80.2
click at [602, 568] on td "CLUTCH DISC - NC30100-9Z00B" at bounding box center [538, 587] width 280 height 39
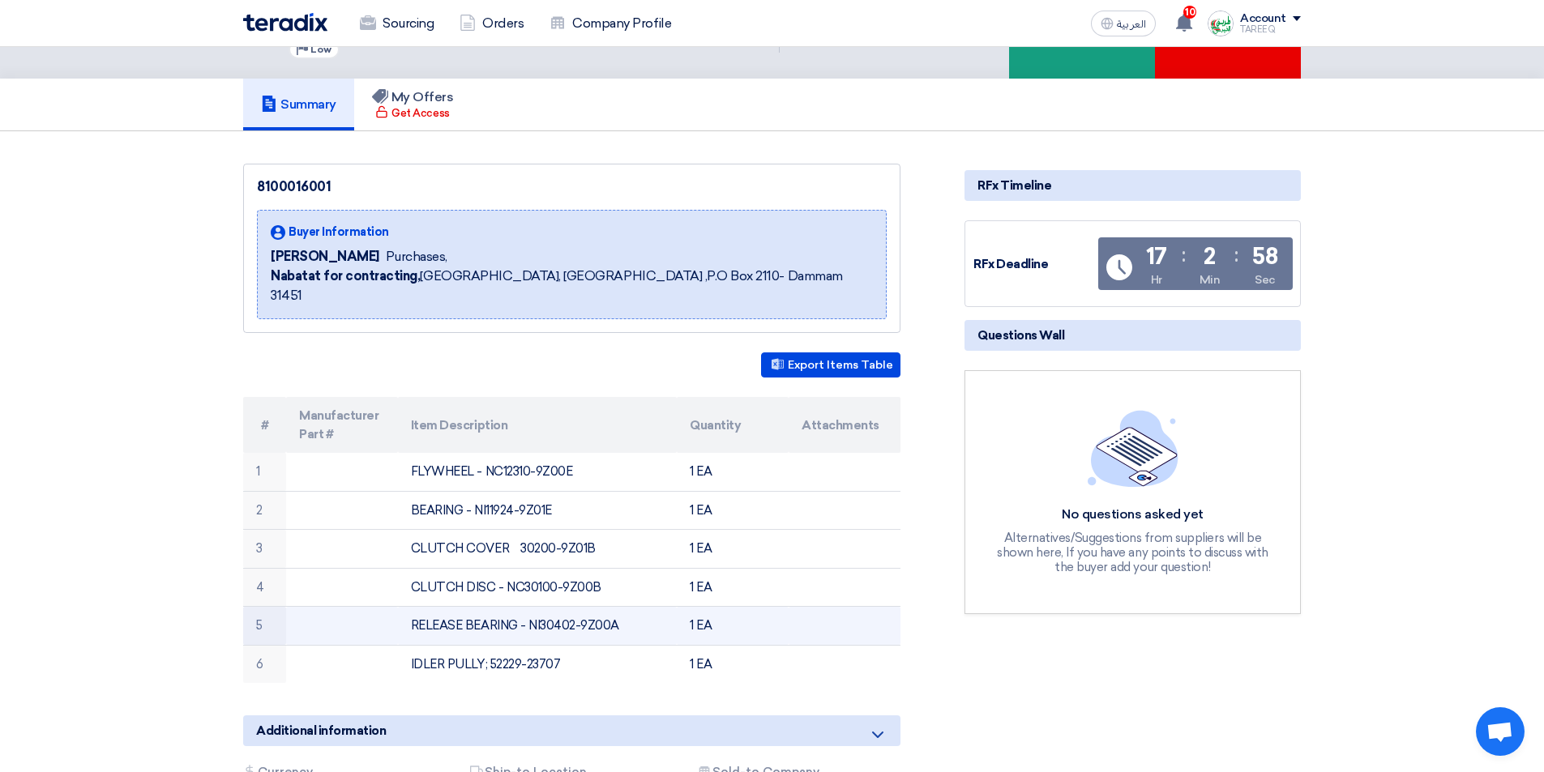
drag, startPoint x: 537, startPoint y: 604, endPoint x: 694, endPoint y: 611, distance: 156.6
click at [694, 611] on tr "5 RELEASE BEARING - NI30402-9Z00A 1 EA" at bounding box center [571, 626] width 657 height 39
copy tr "30402-9Z00A 1"
click at [812, 607] on td at bounding box center [845, 626] width 112 height 39
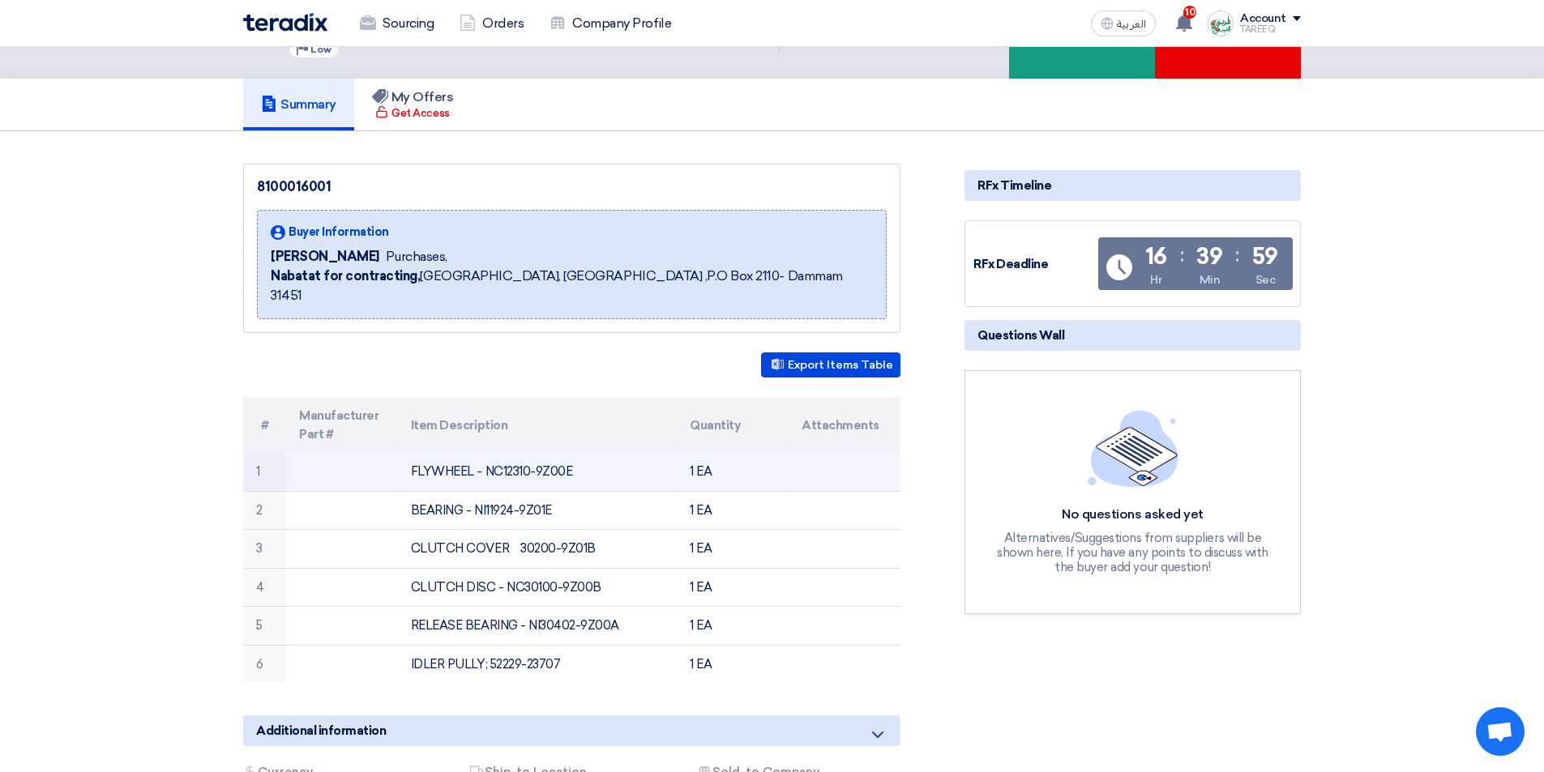
drag, startPoint x: 501, startPoint y: 452, endPoint x: 587, endPoint y: 450, distance: 86.0
click at [587, 453] on td "FLYWHEEL - NC12310-9Z00E" at bounding box center [538, 472] width 280 height 38
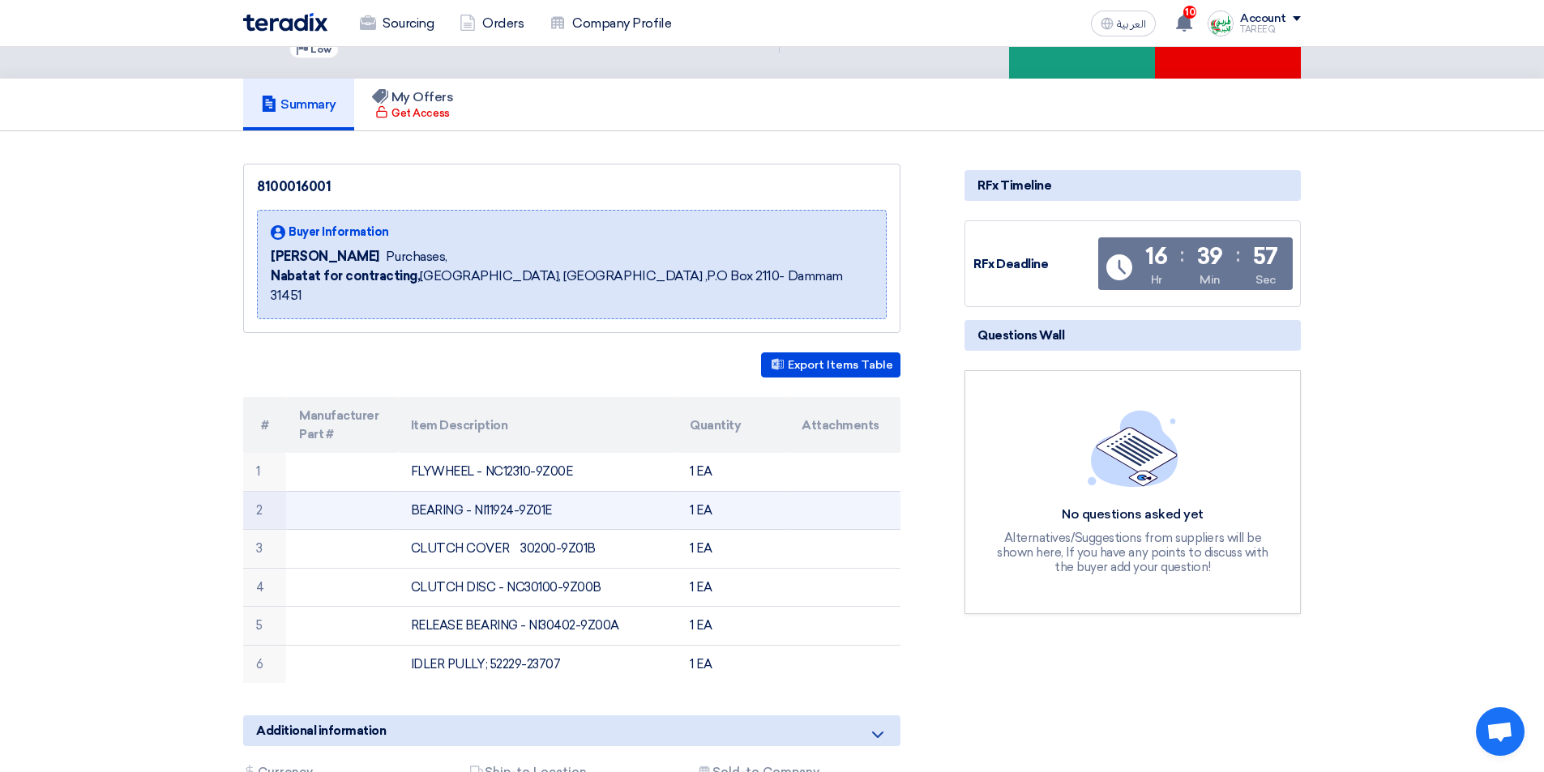
copy td "12310-9Z00E"
drag, startPoint x: 483, startPoint y: 490, endPoint x: 579, endPoint y: 478, distance: 96.3
click at [579, 491] on td "BEARING - NI11924-9Z01E" at bounding box center [538, 510] width 280 height 39
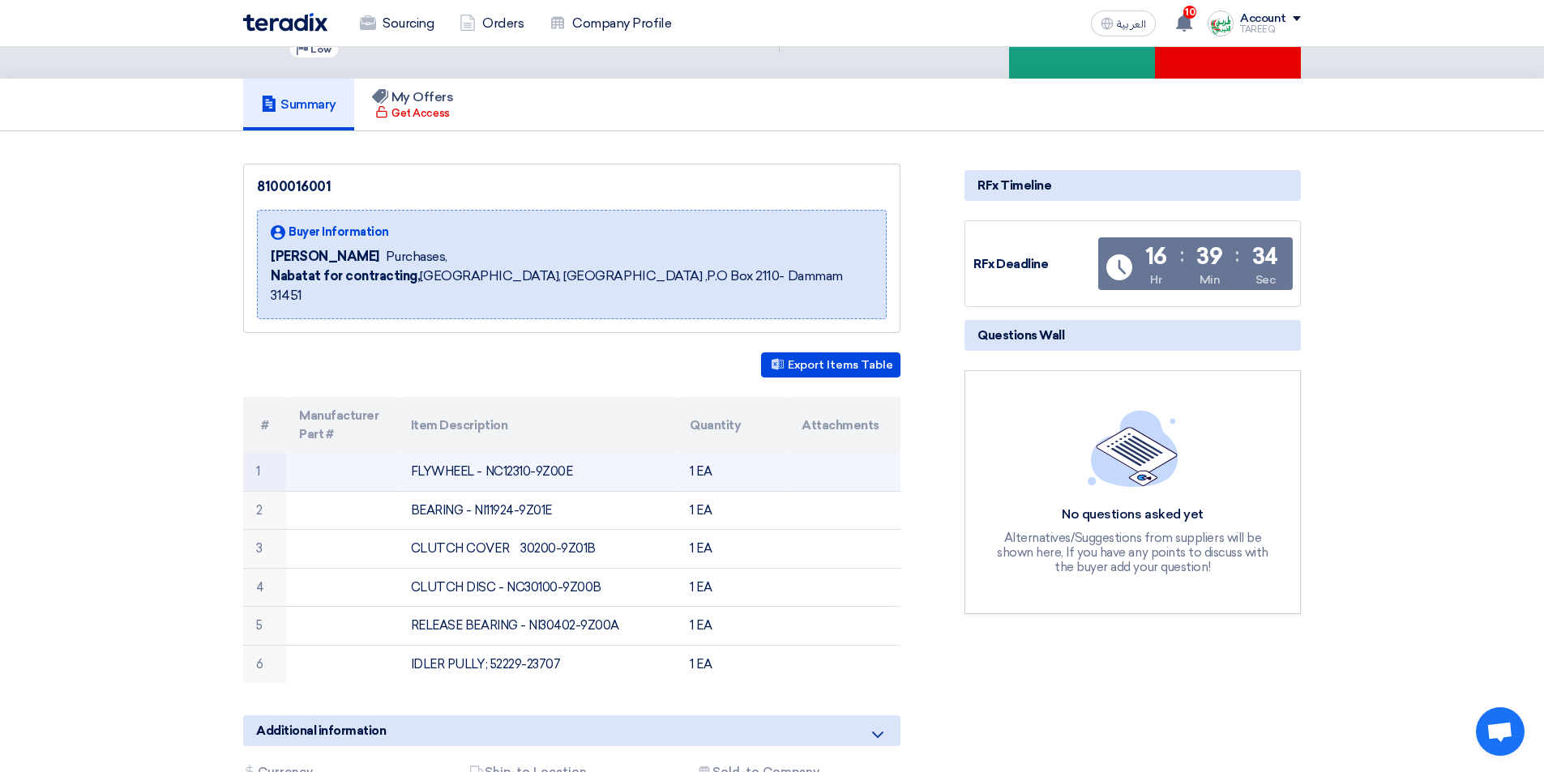
copy td "11924-9Z01E"
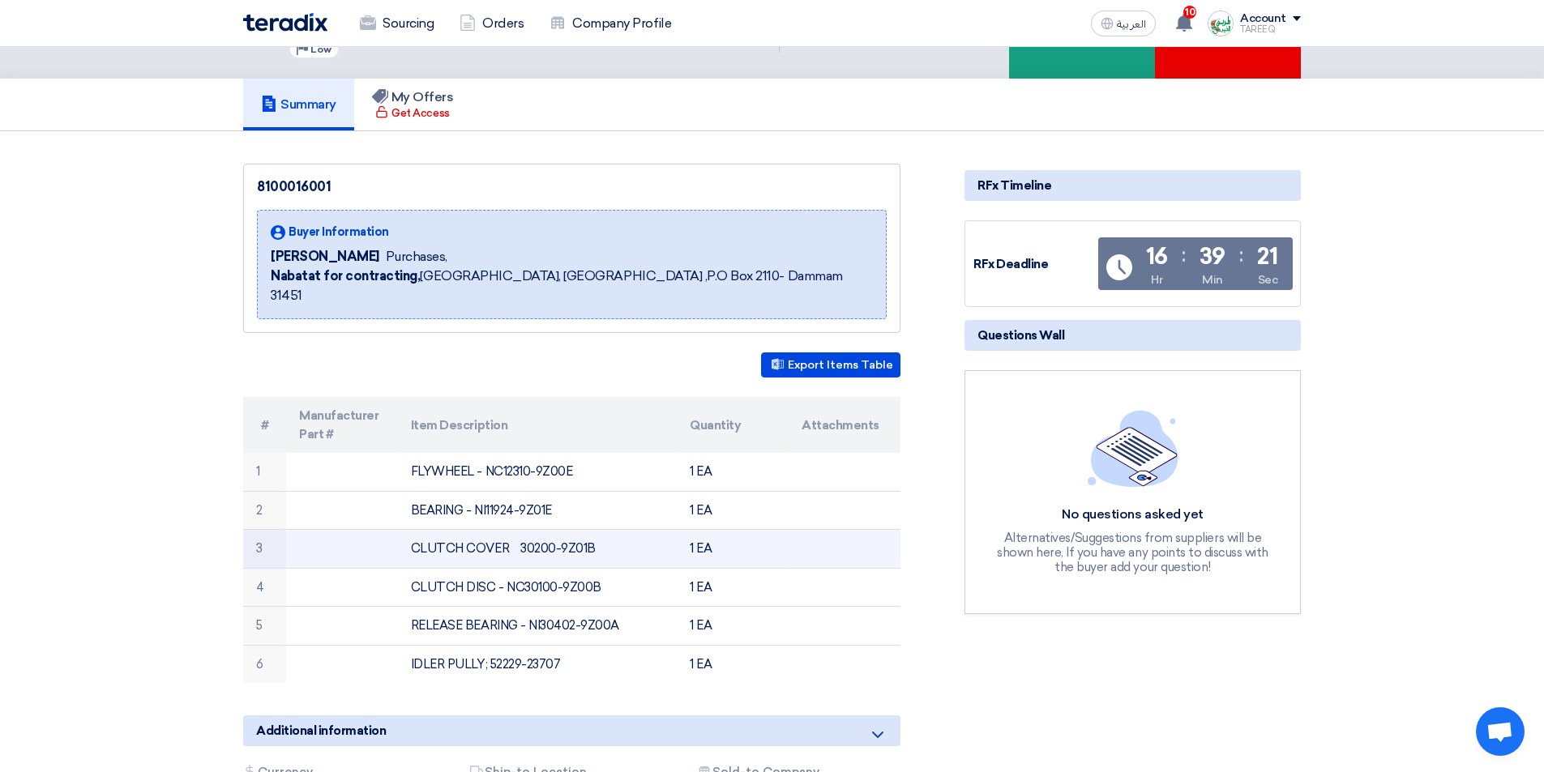
drag, startPoint x: 517, startPoint y: 526, endPoint x: 611, endPoint y: 540, distance: 95.0
click at [611, 540] on td "CLUTCH COVER 30200-9Z01B" at bounding box center [538, 549] width 280 height 39
copy td "30200-9Z01B"
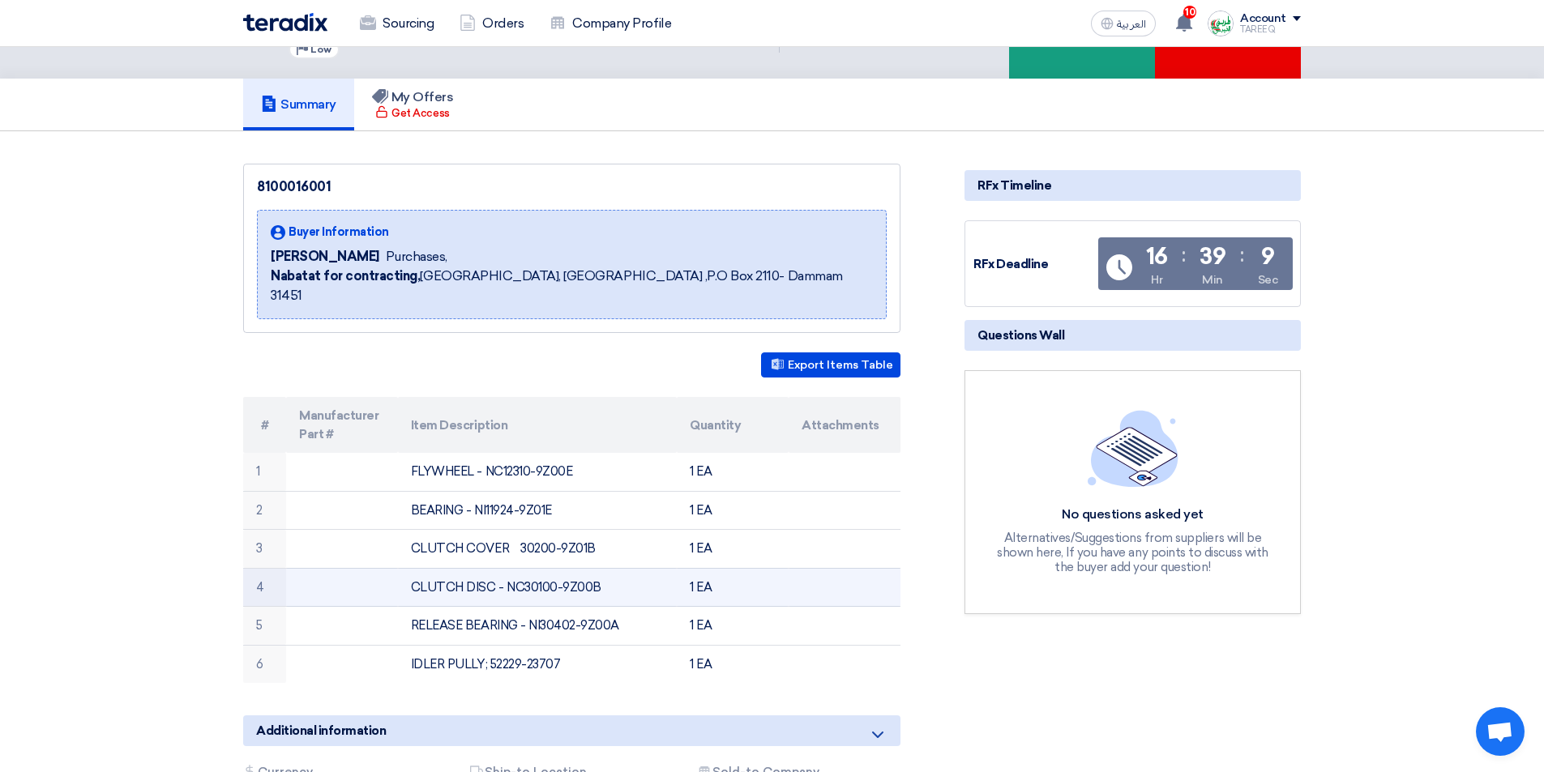
drag, startPoint x: 524, startPoint y: 567, endPoint x: 644, endPoint y: 577, distance: 120.4
click at [644, 577] on td "CLUTCH DISC - NC30100-9Z00B" at bounding box center [538, 587] width 280 height 39
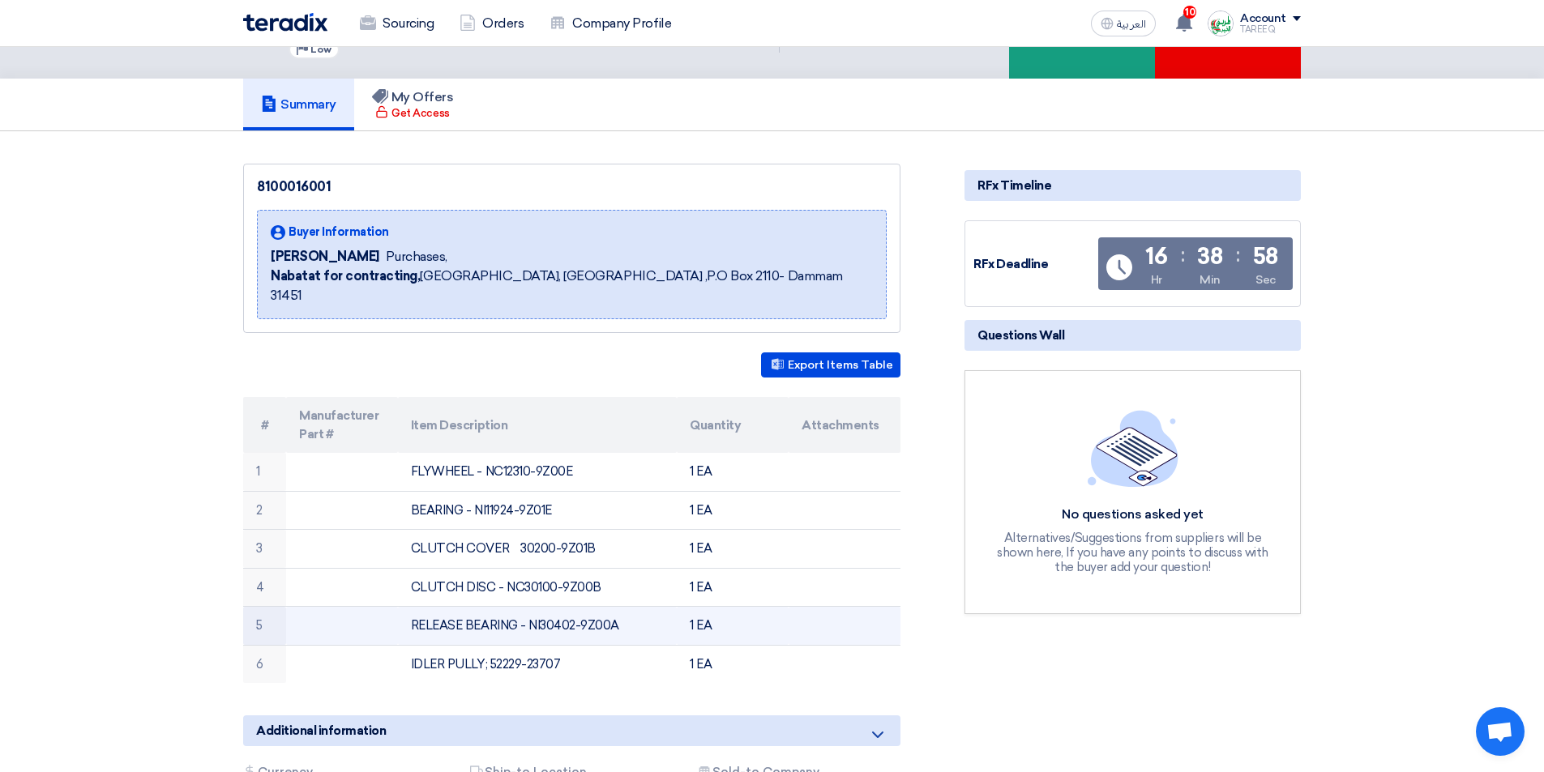
drag, startPoint x: 538, startPoint y: 606, endPoint x: 688, endPoint y: 596, distance: 150.3
click at [688, 607] on tr "5 RELEASE BEARING - NI30402-9Z00A 1 EA" at bounding box center [571, 626] width 657 height 39
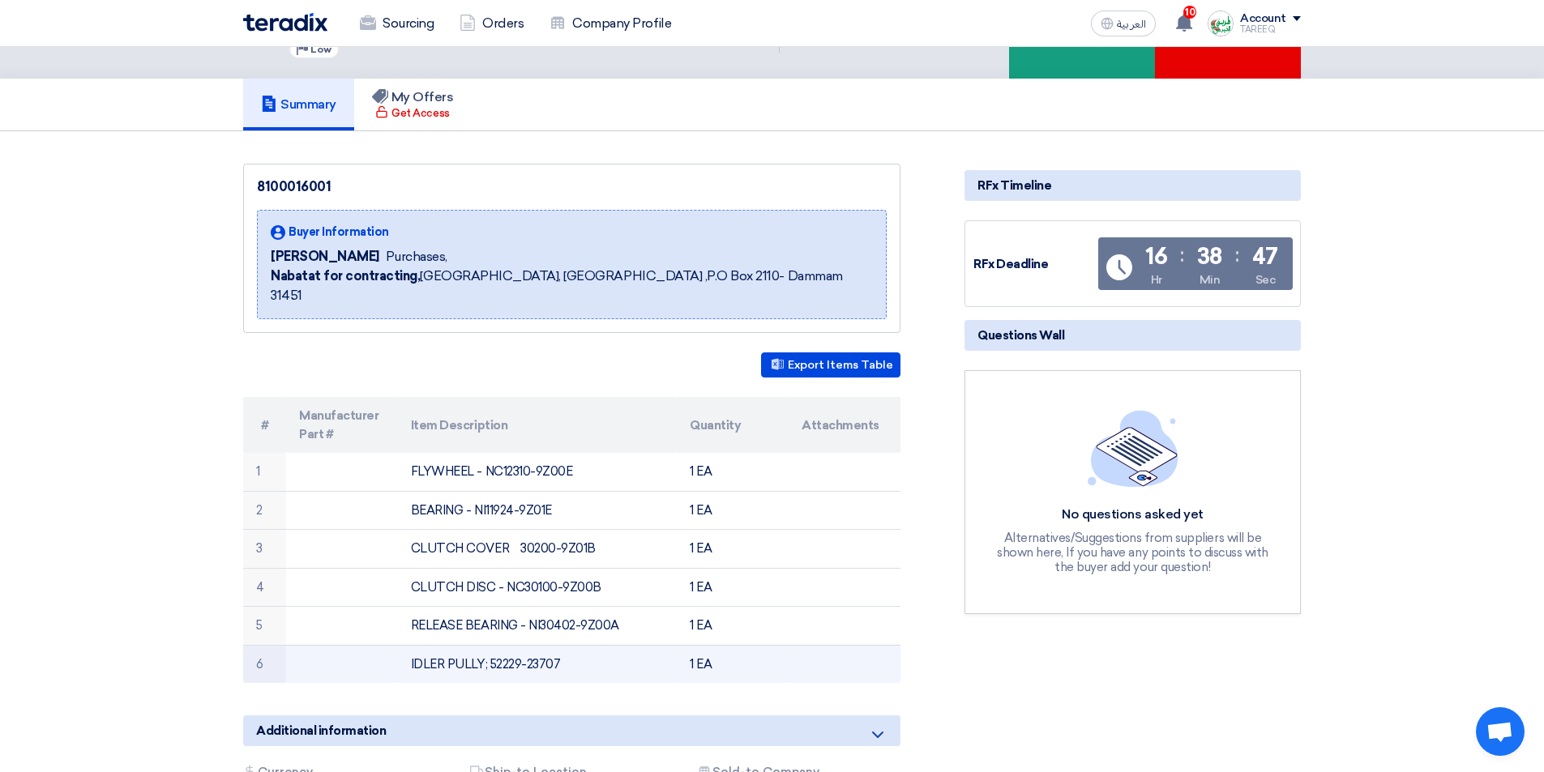
drag, startPoint x: 486, startPoint y: 644, endPoint x: 592, endPoint y: 647, distance: 105.4
click at [592, 647] on td "IDLER PULLY; 52229-23707" at bounding box center [538, 664] width 280 height 38
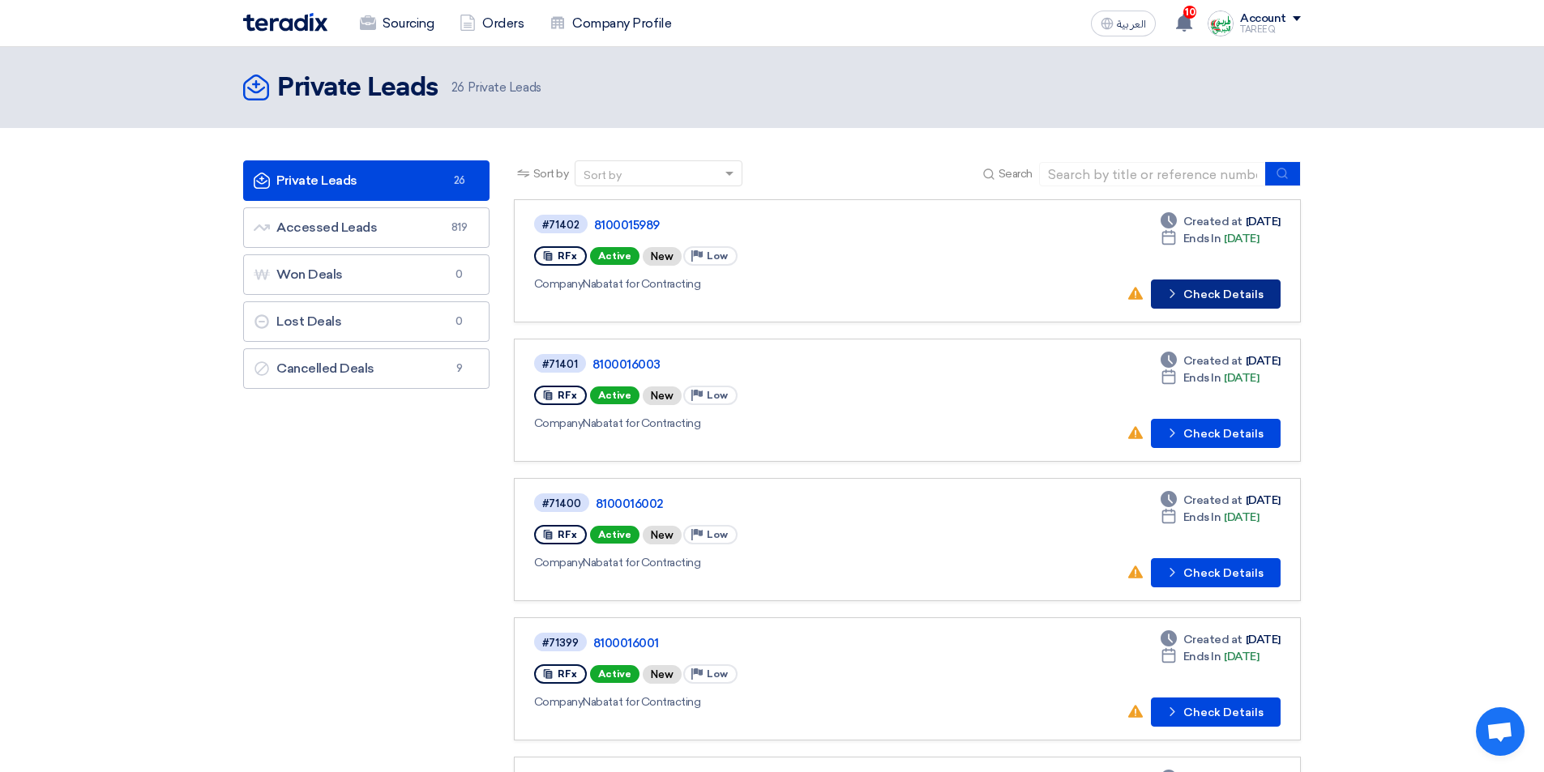
click at [1206, 301] on button "Check details Check Details" at bounding box center [1216, 294] width 130 height 29
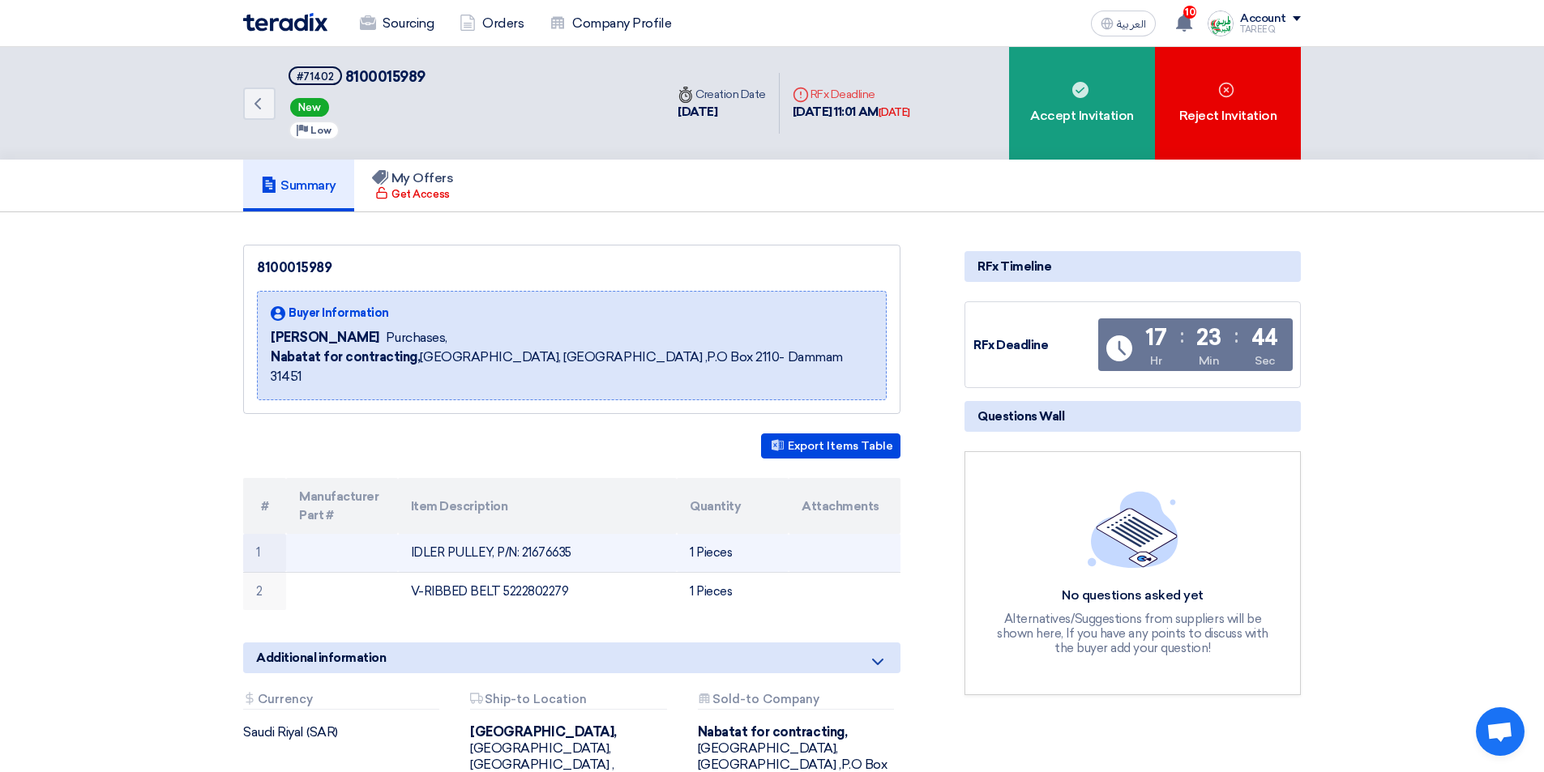
click at [546, 534] on td "IDLER PULLEY, P/N: 21676635" at bounding box center [538, 553] width 280 height 38
copy td "21676635"
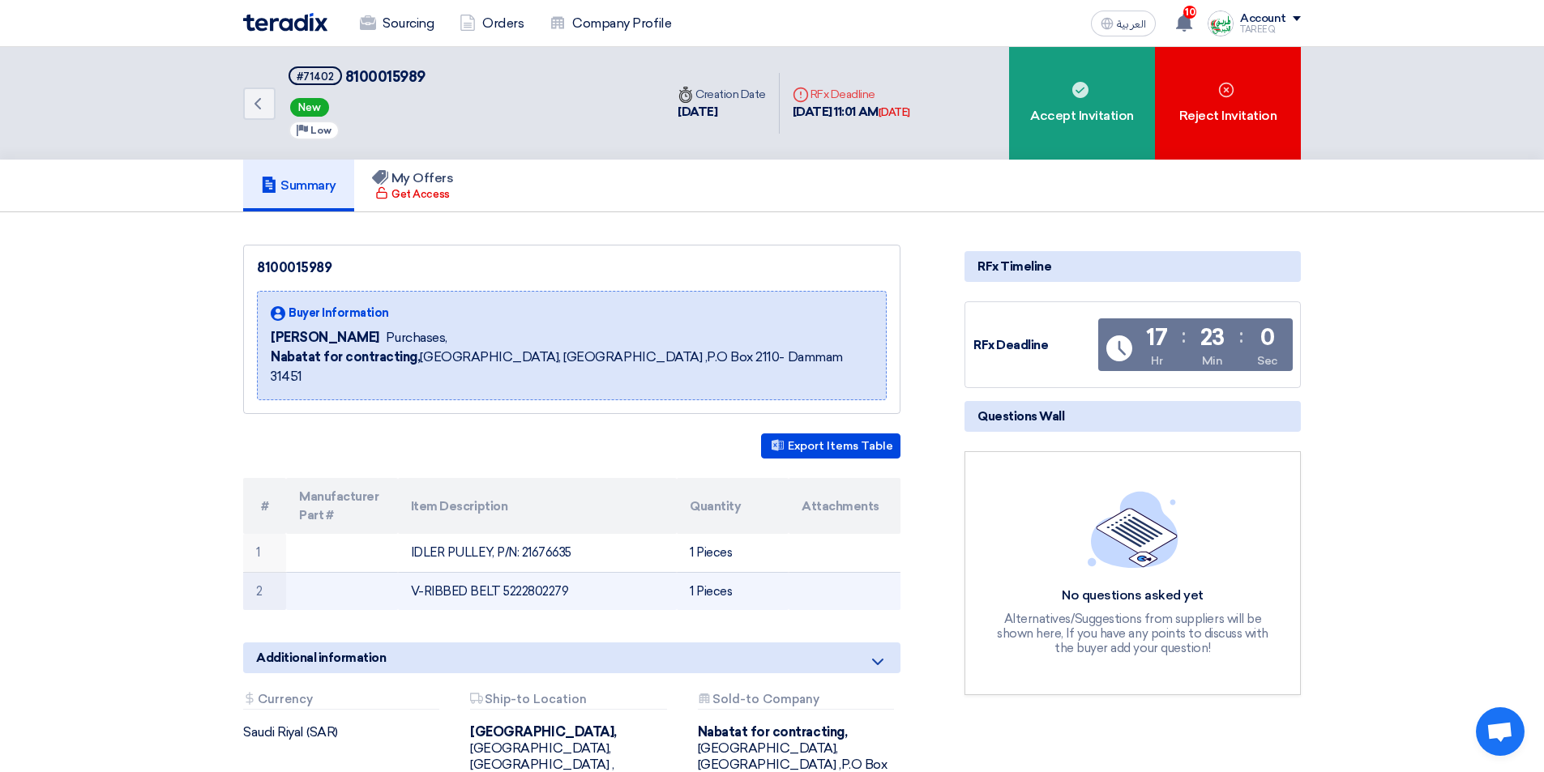
click at [541, 572] on td "V-RIBBED BELT 5222802279" at bounding box center [538, 591] width 280 height 38
click at [550, 575] on td "V-RIBBED BELT 5222802279" at bounding box center [538, 591] width 280 height 38
click at [550, 572] on td "V-RIBBED BELT 5222802279" at bounding box center [538, 591] width 280 height 38
click at [443, 572] on td "V-RIBBED BELT 5222802279" at bounding box center [538, 591] width 280 height 38
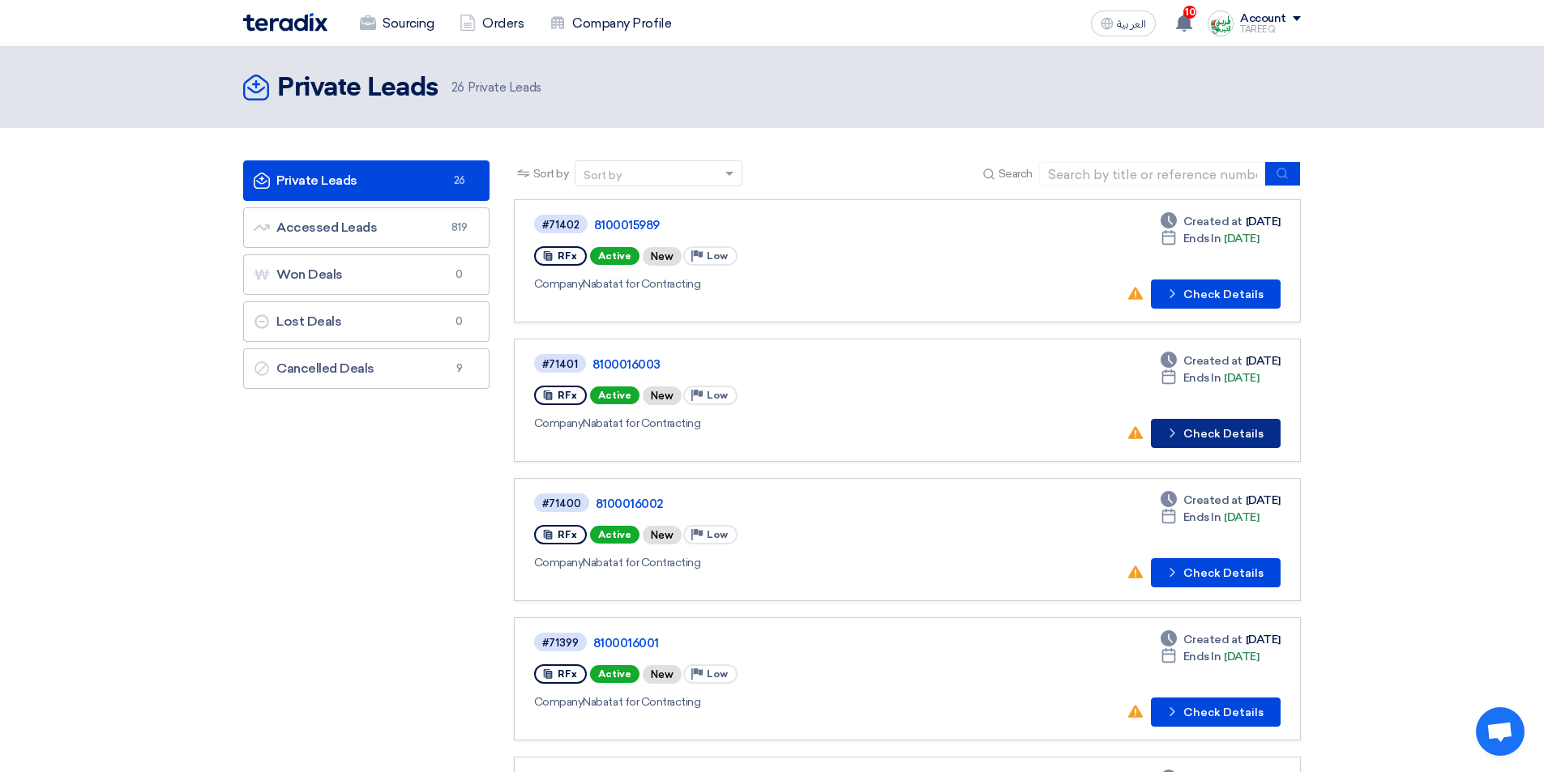
click at [1209, 435] on button "Check details Check Details" at bounding box center [1216, 433] width 130 height 29
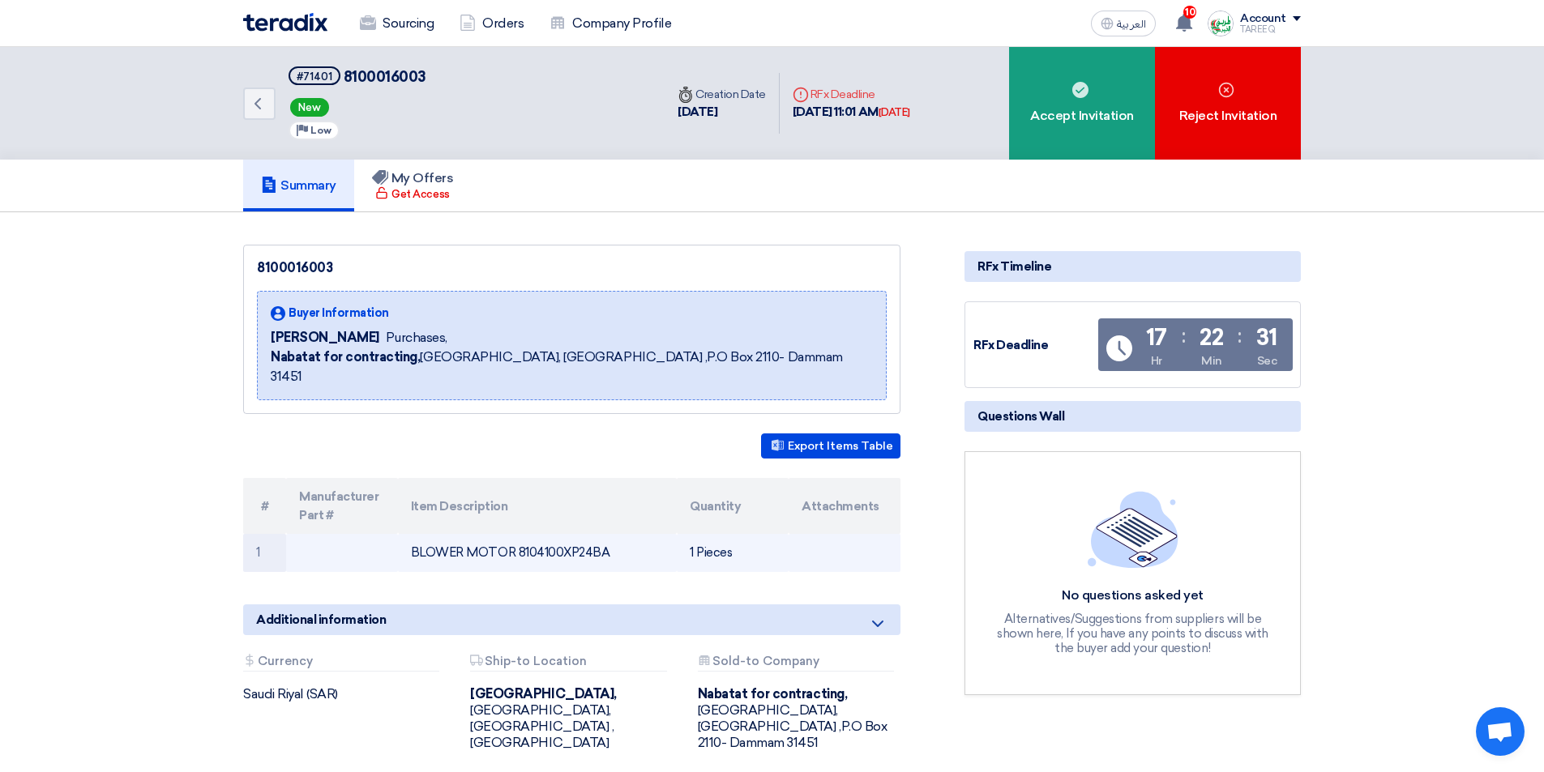
click at [578, 534] on td "BLOWER MOTOR 8104100XP24BA" at bounding box center [538, 553] width 280 height 38
click at [577, 534] on td "BLOWER MOTOR 8104100XP24BA" at bounding box center [538, 553] width 280 height 38
click at [562, 534] on td "BLOWER MOTOR 8104100XP24BA" at bounding box center [538, 553] width 280 height 38
click at [564, 534] on td "BLOWER MOTOR 8104100XP24BA" at bounding box center [538, 553] width 280 height 38
click at [567, 534] on td "BLOWER MOTOR 8104100XP24BA" at bounding box center [538, 553] width 280 height 38
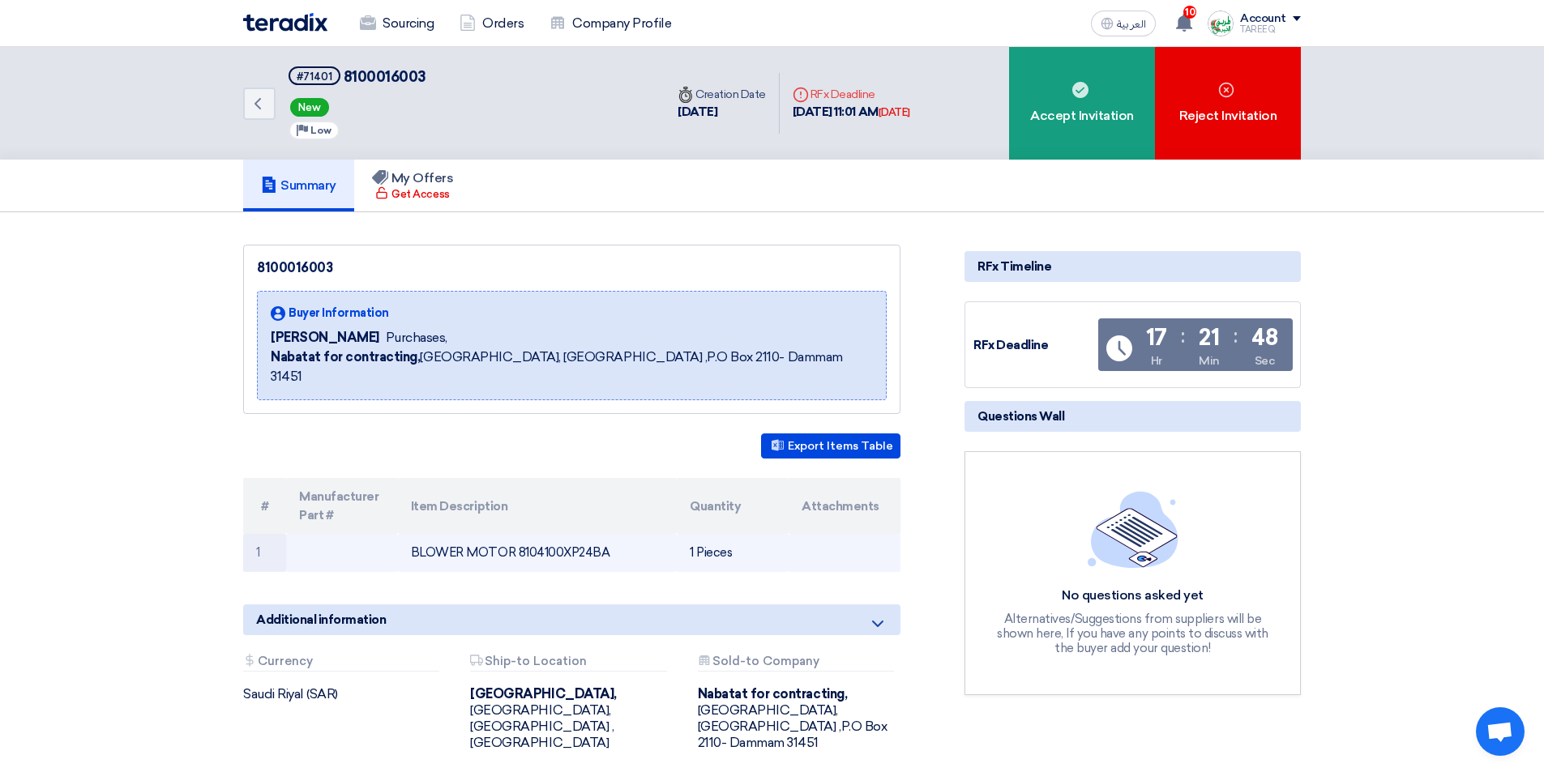
click at [462, 534] on td "BLOWER MOTOR 8104100XP24BA" at bounding box center [538, 553] width 280 height 38
click at [549, 534] on td "BLOWER MOTOR 8104100XP24BA" at bounding box center [538, 553] width 280 height 38
copy td "8104100XP24BA"
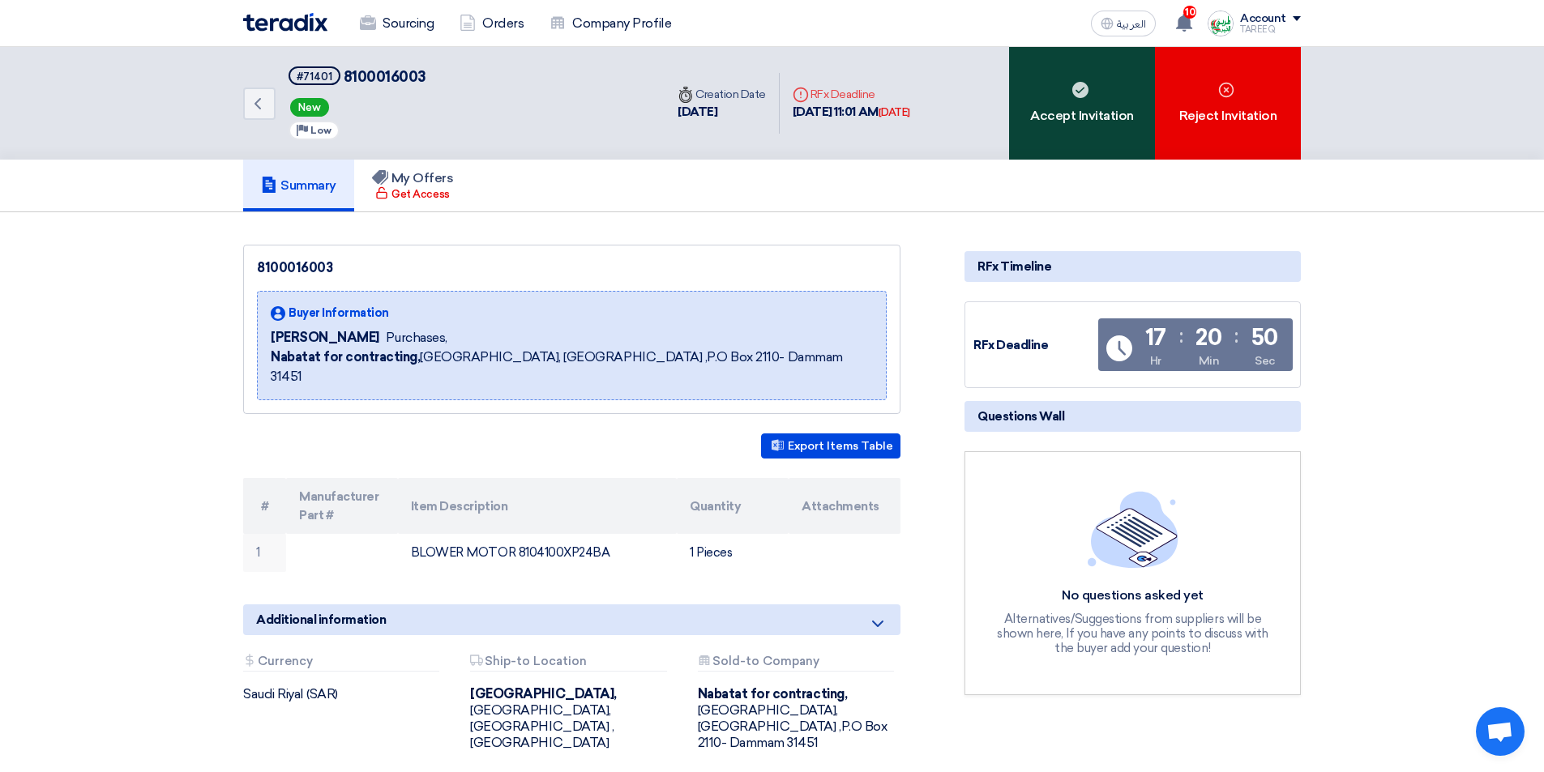
click at [1060, 133] on div "Accept Invitation" at bounding box center [1082, 103] width 146 height 113
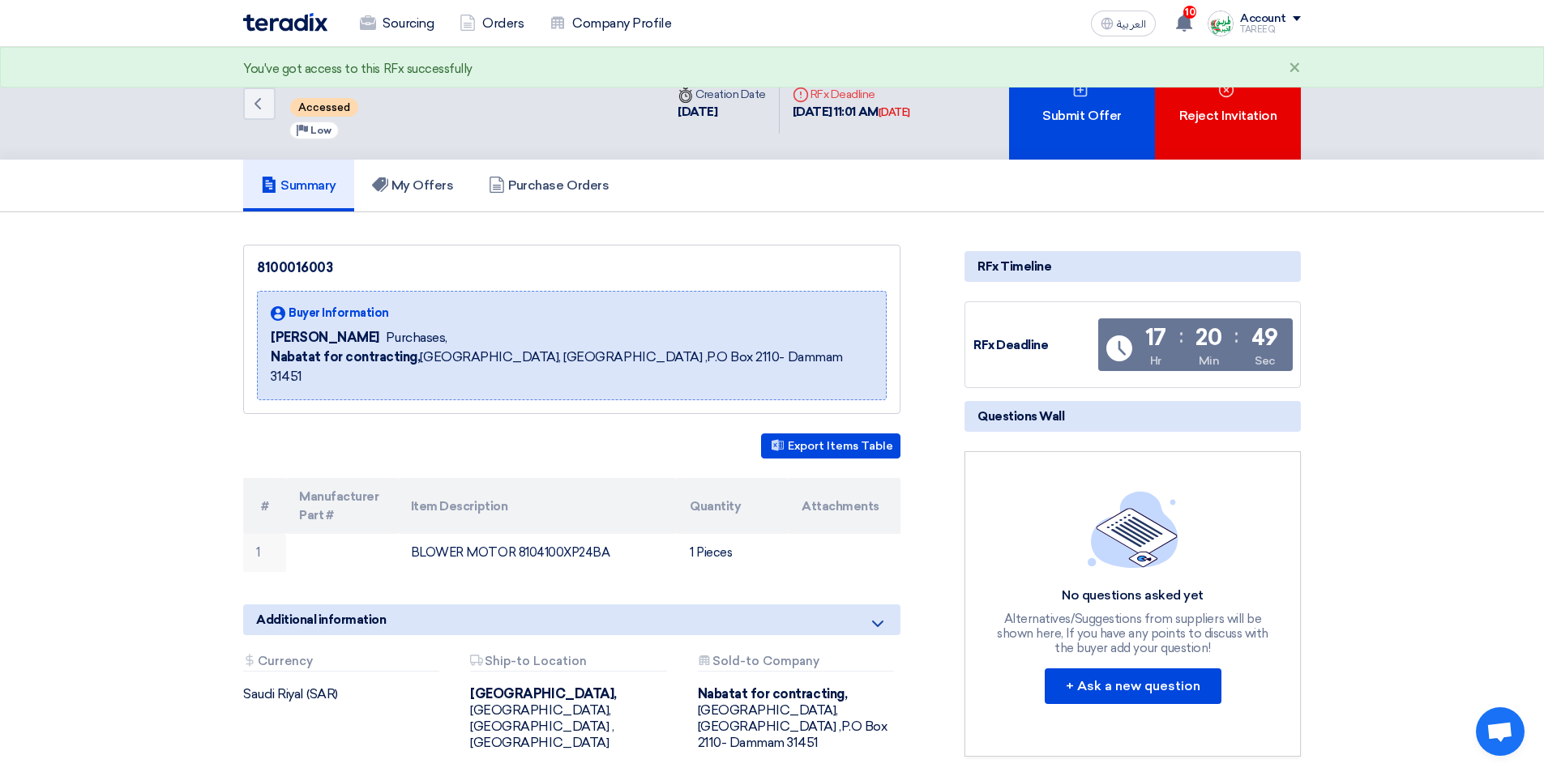
click at [1060, 131] on div "Submit Offer" at bounding box center [1082, 103] width 146 height 113
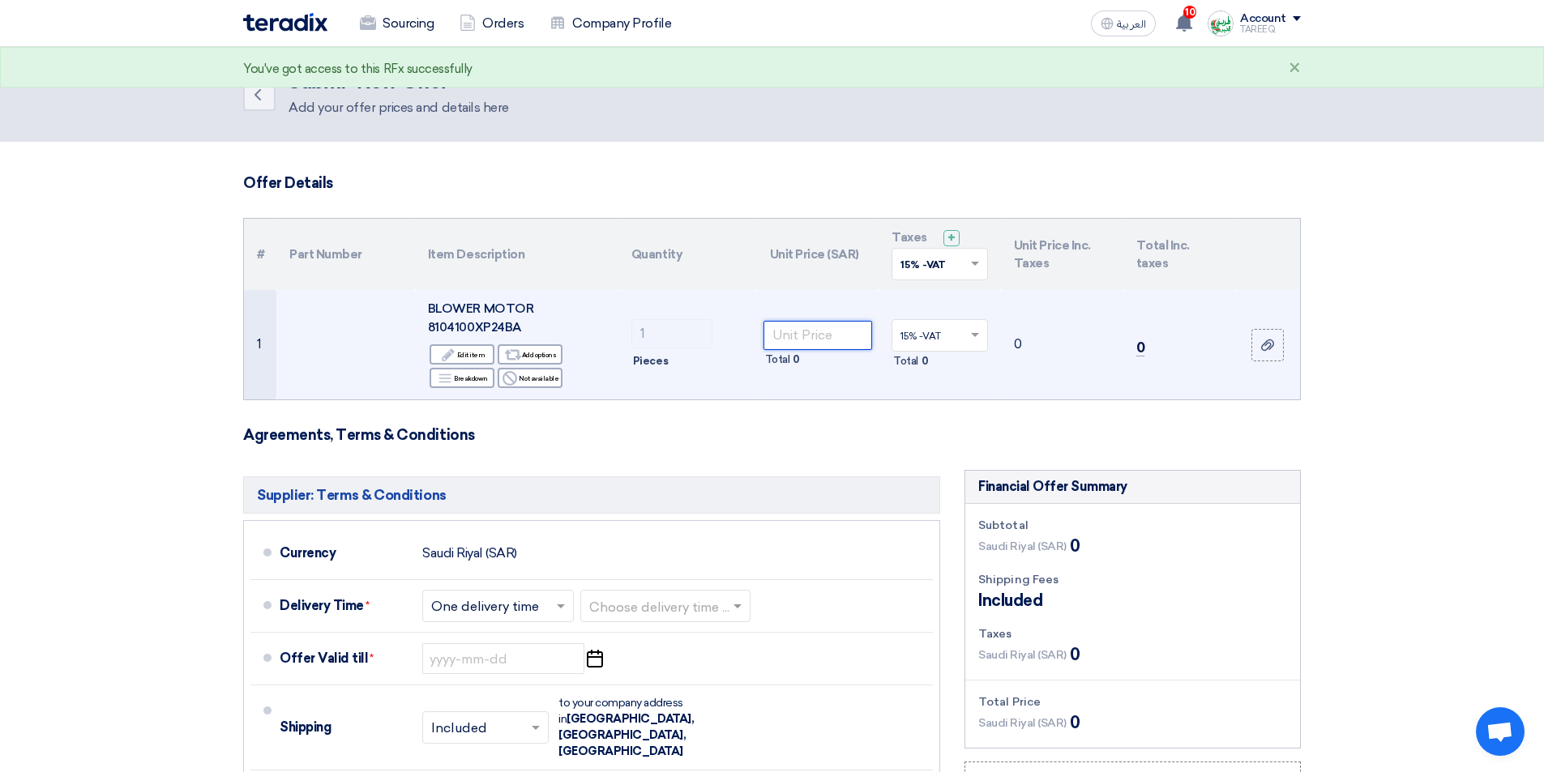
click at [852, 335] on input "number" at bounding box center [818, 335] width 109 height 29
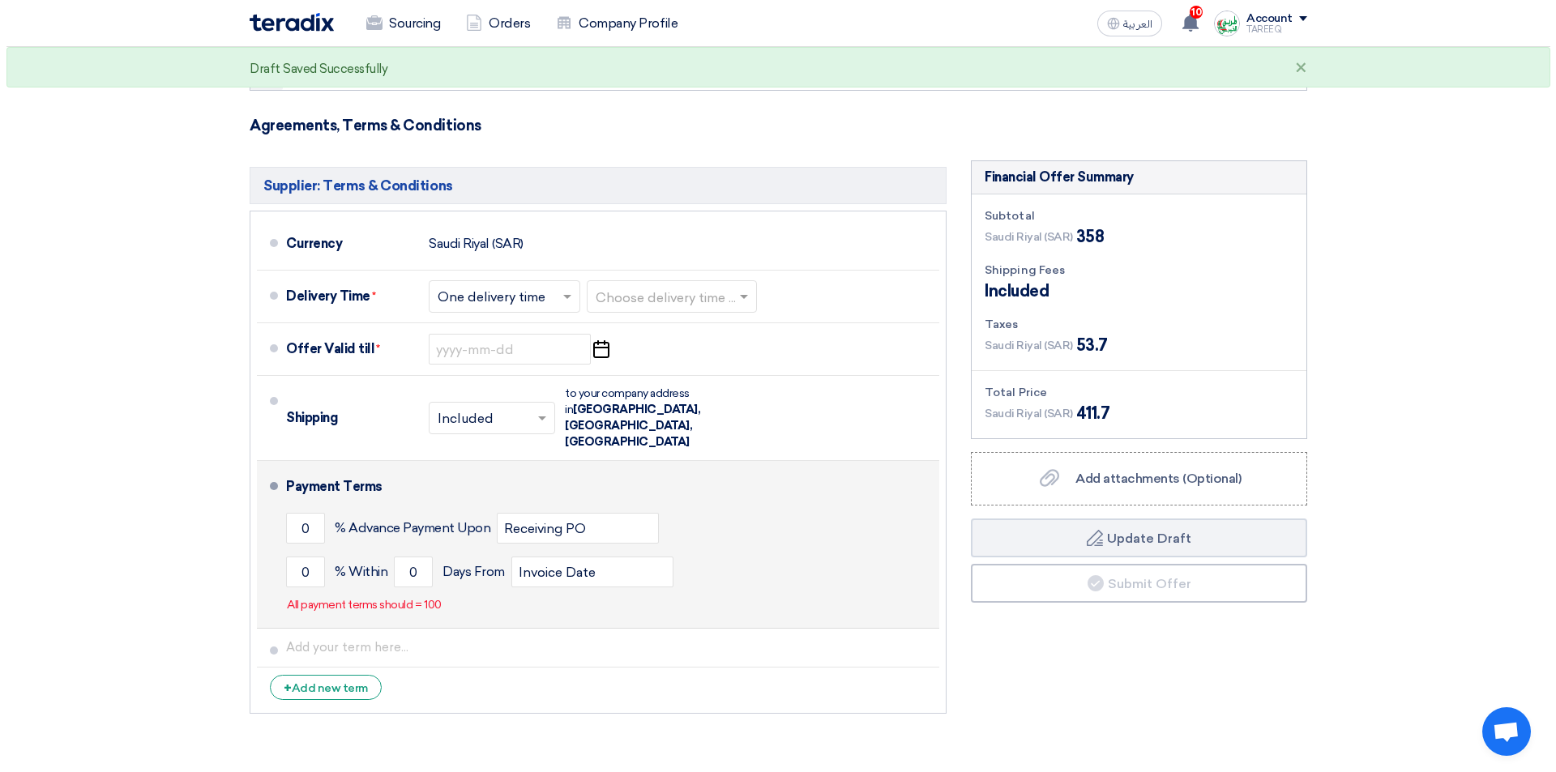
scroll to position [324, 0]
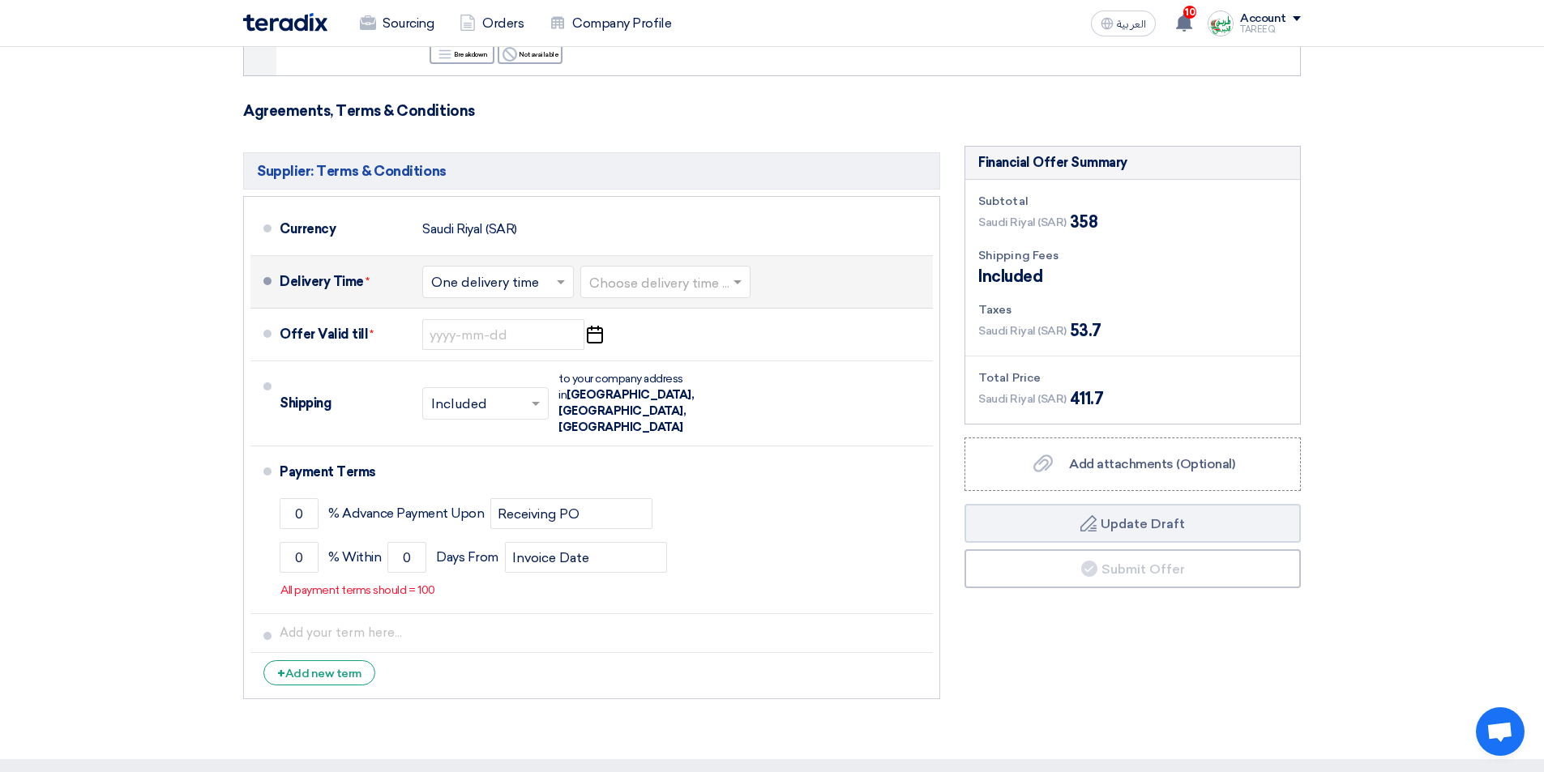
type input "358"
click at [635, 287] on input "text" at bounding box center [666, 284] width 154 height 24
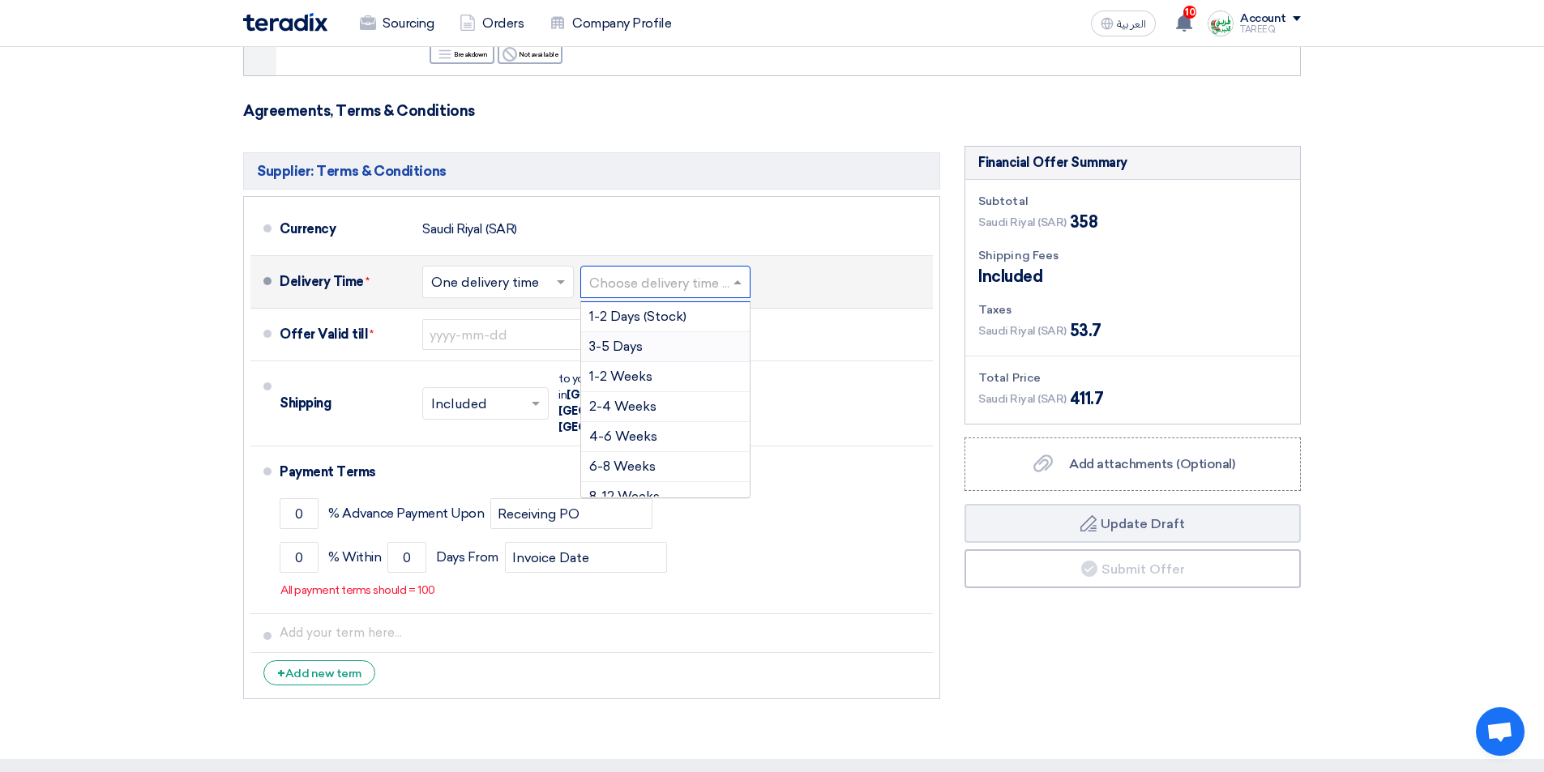
click at [620, 347] on span "3-5 Days" at bounding box center [615, 346] width 53 height 15
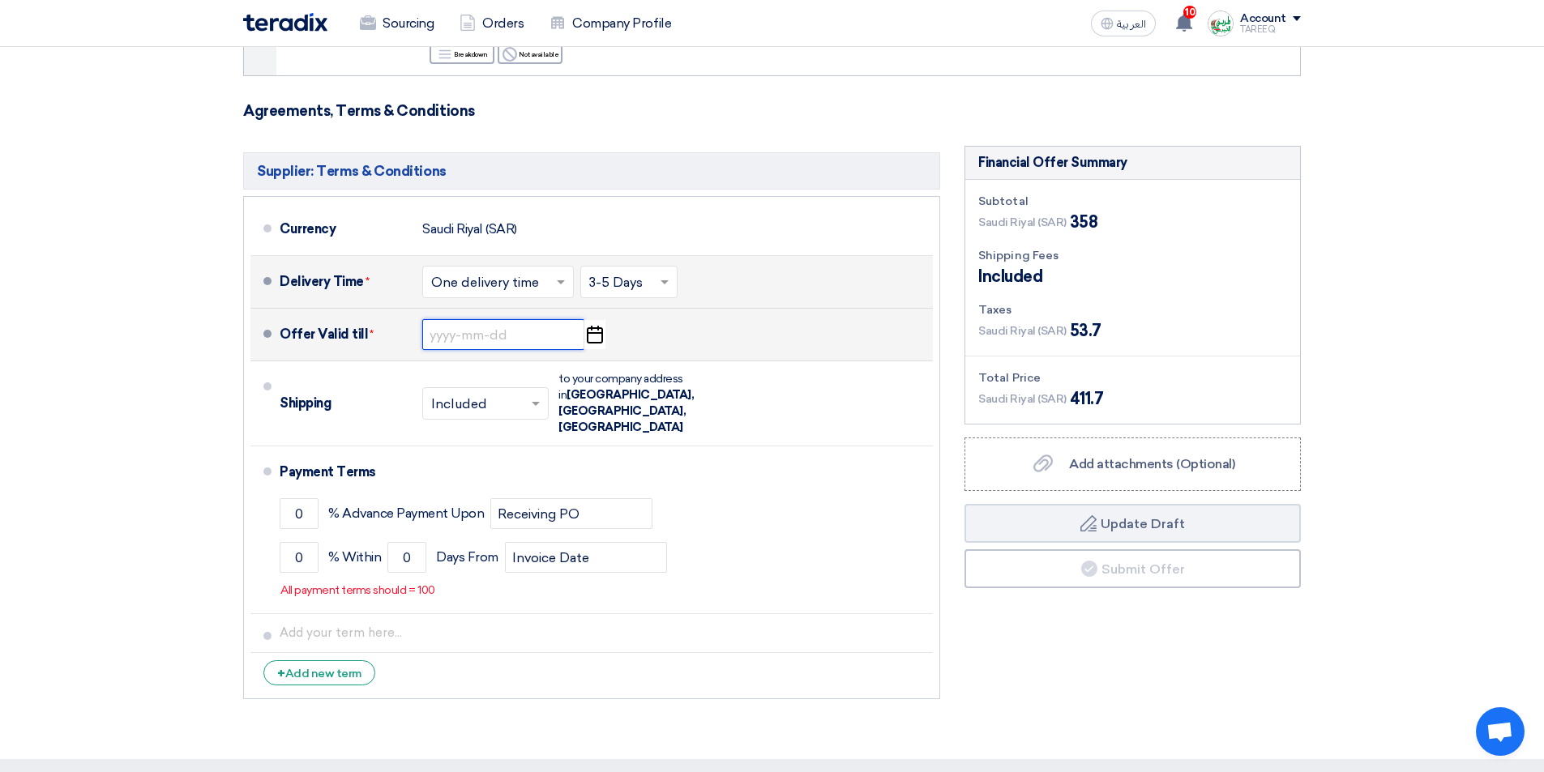
click at [477, 342] on input at bounding box center [503, 334] width 162 height 31
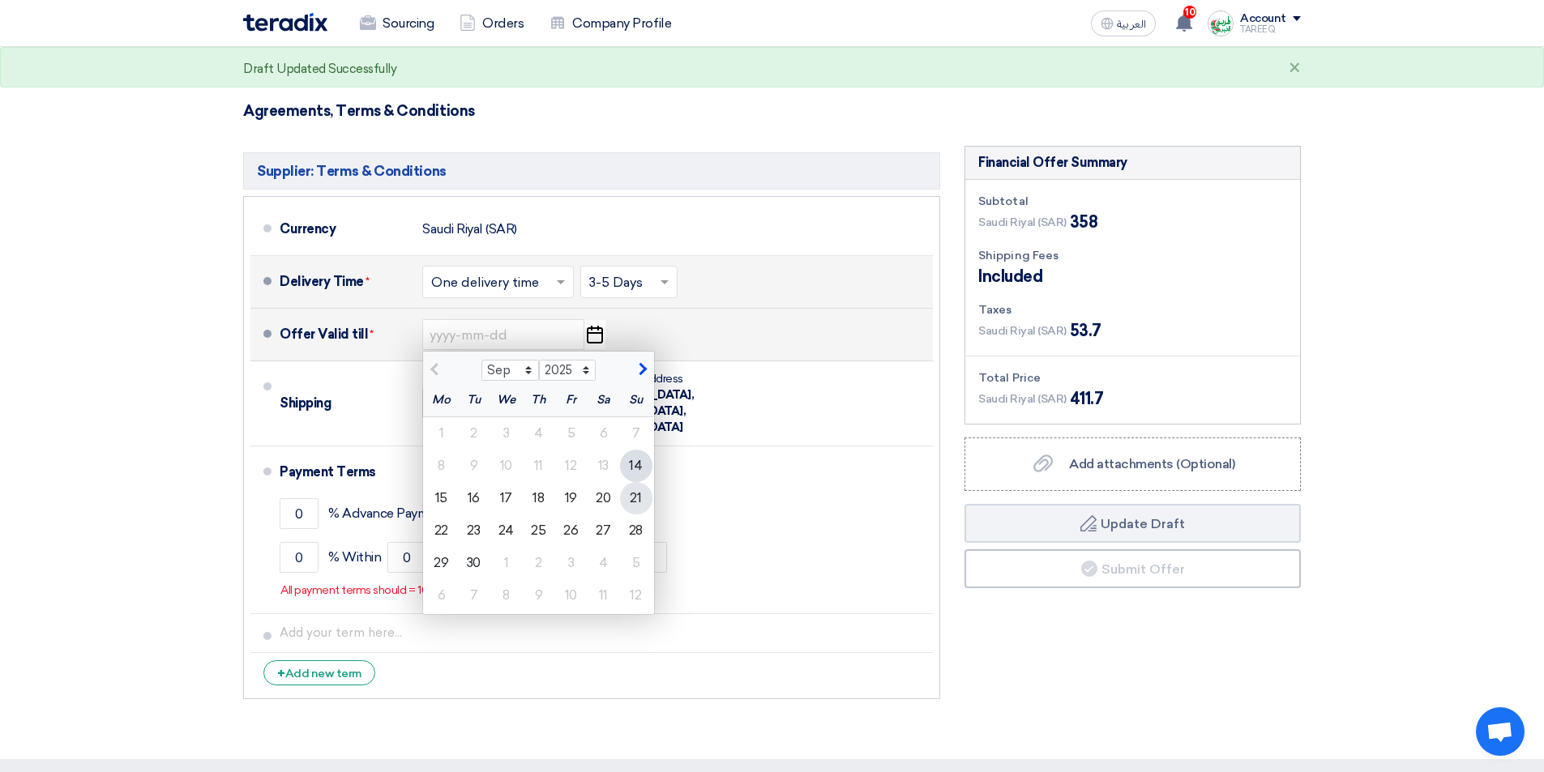
click at [634, 507] on div "21" at bounding box center [636, 498] width 32 height 32
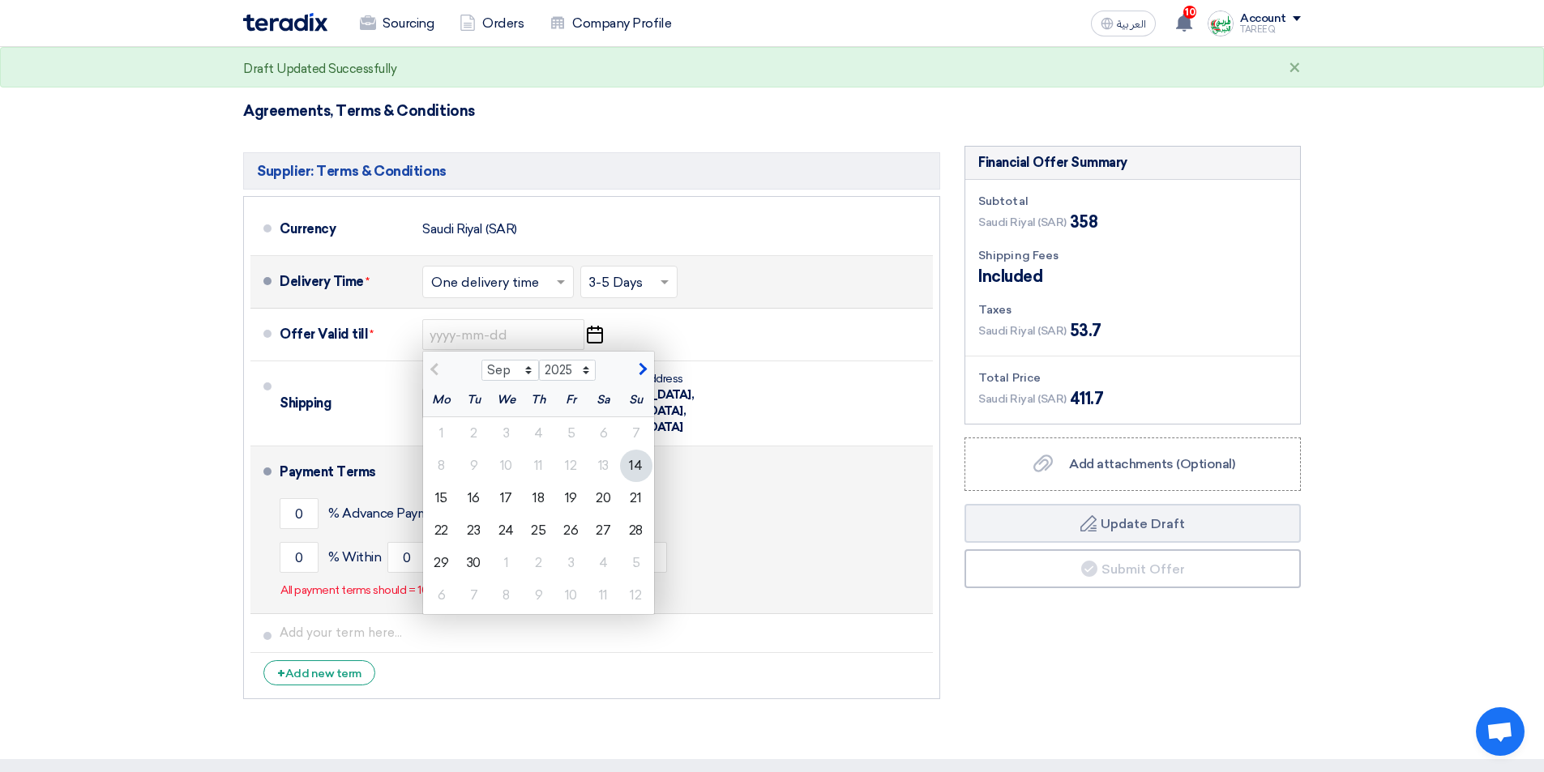
type input "9/21/2025"
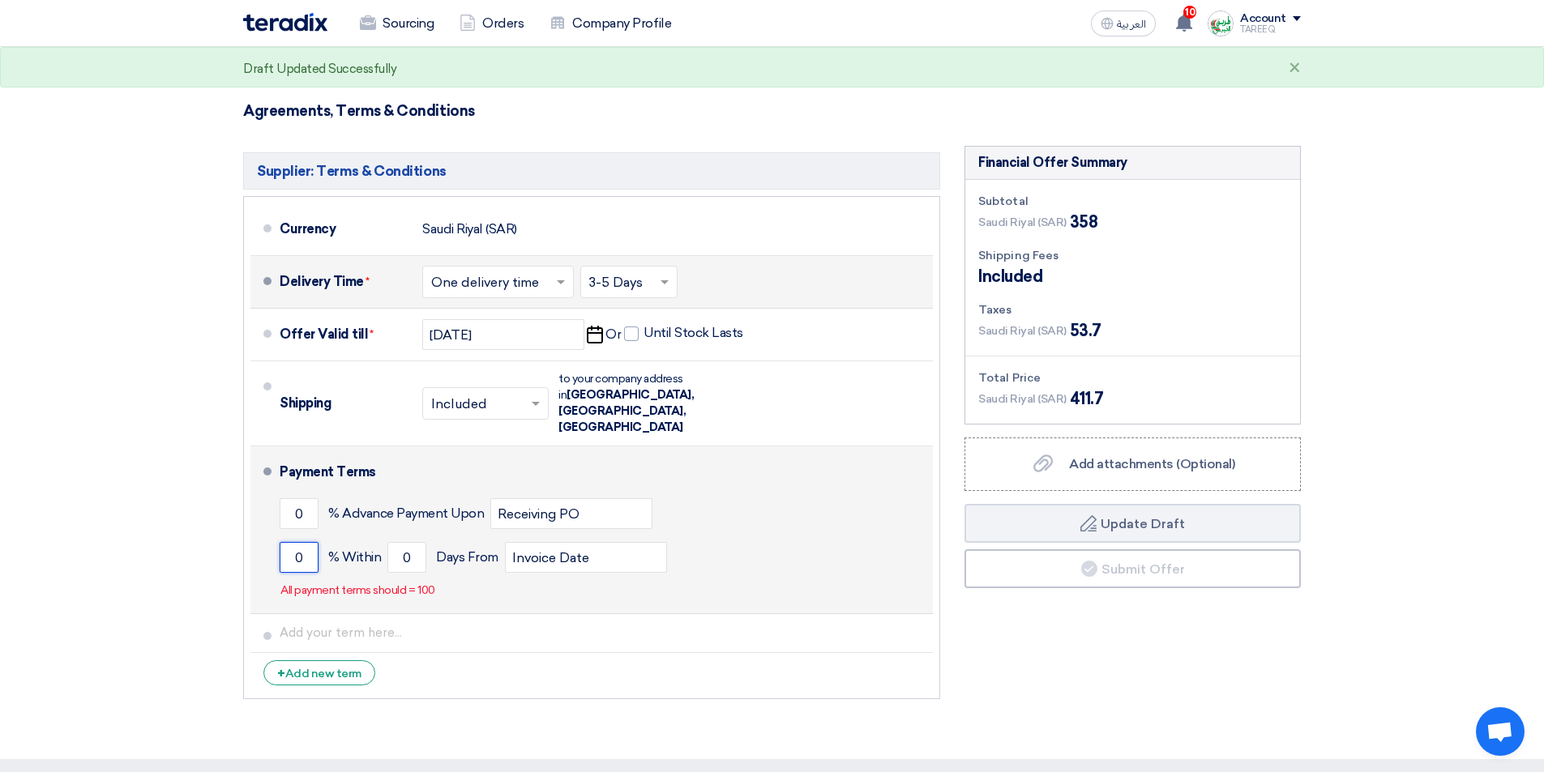
click at [297, 542] on input "0" at bounding box center [299, 557] width 39 height 31
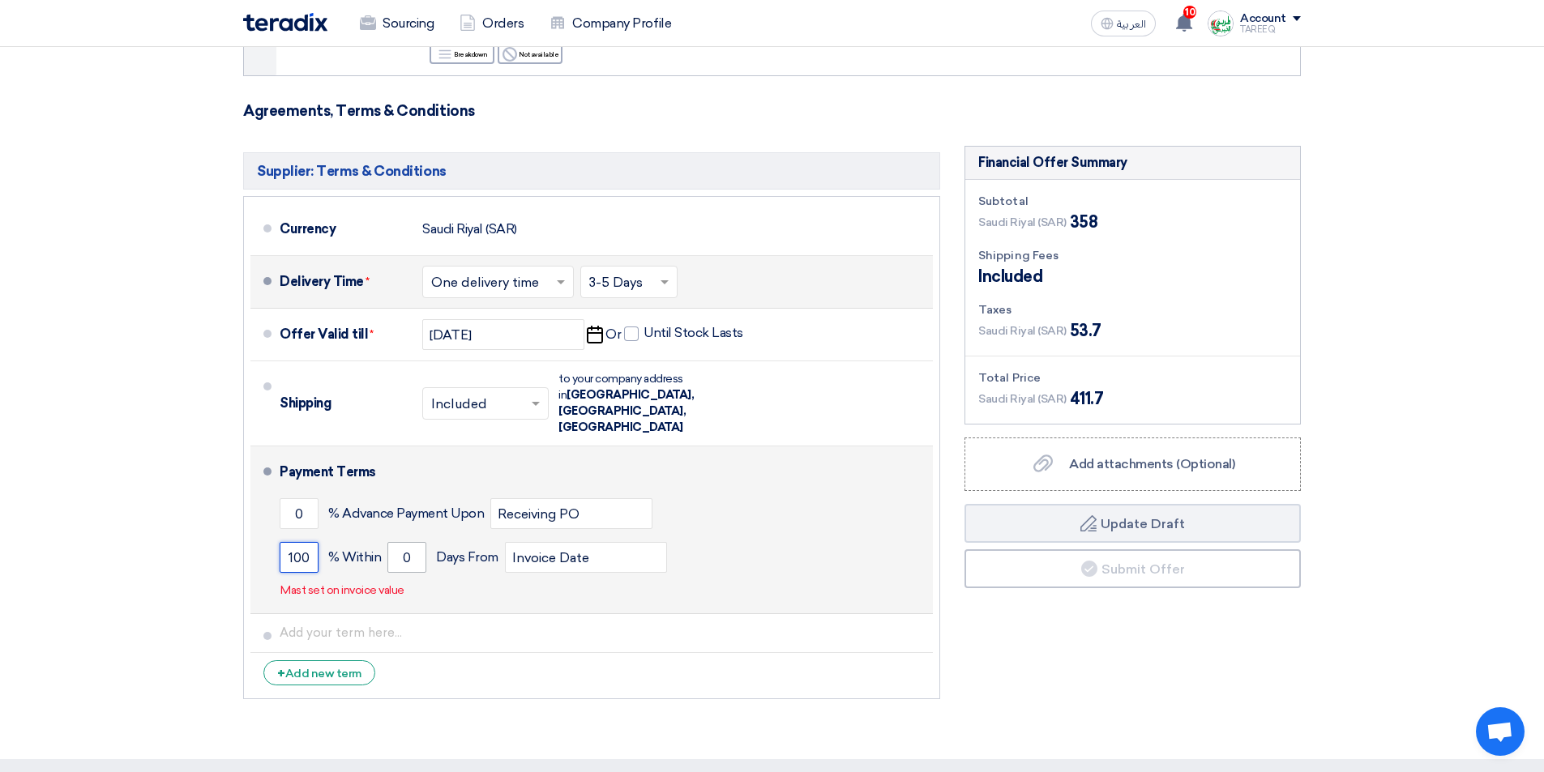
type input "100"
click at [398, 542] on input "0" at bounding box center [406, 557] width 39 height 31
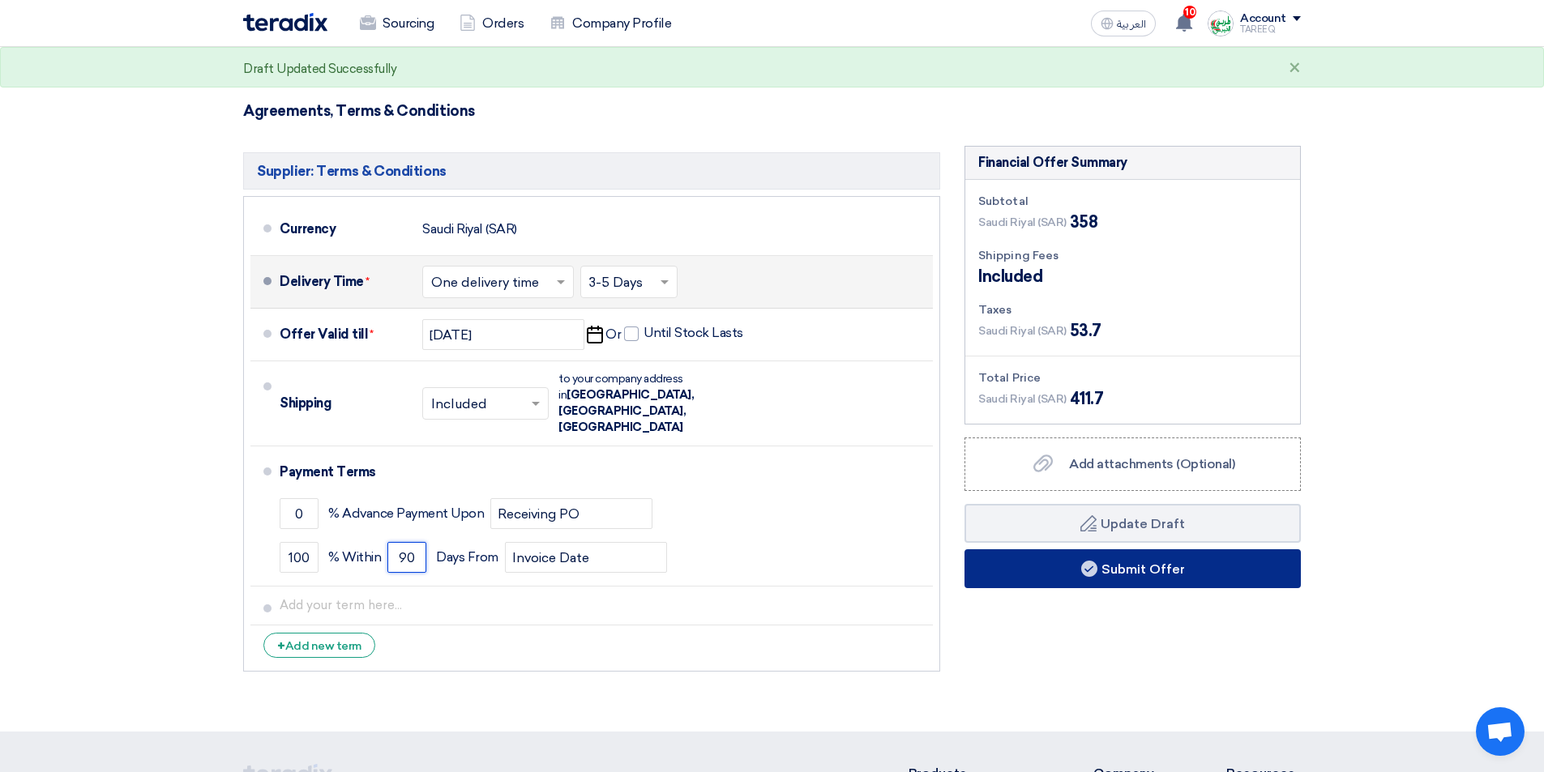
type input "90"
click at [1040, 563] on button "Submit Offer" at bounding box center [1133, 569] width 336 height 39
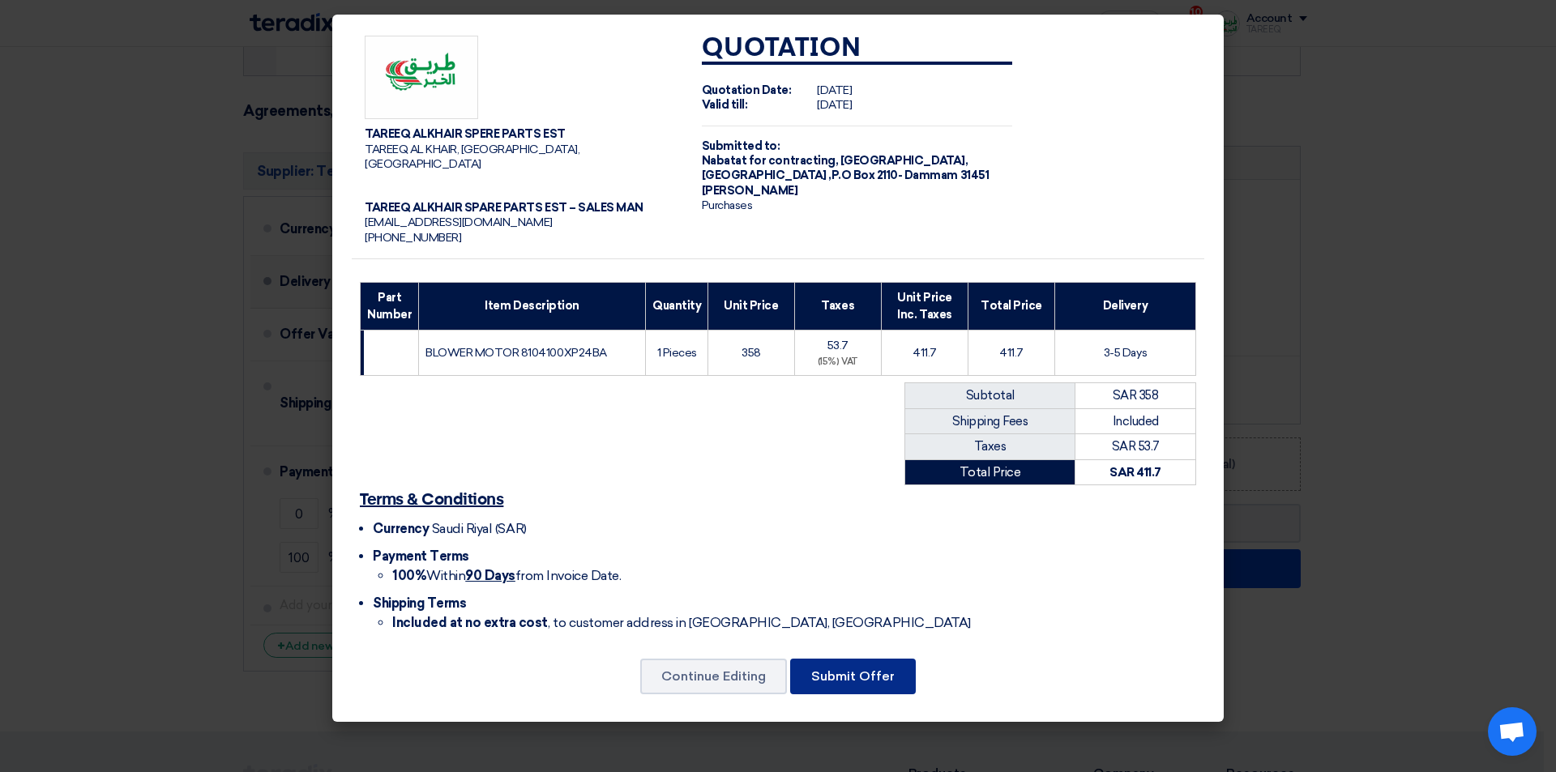
click at [844, 659] on button "Submit Offer" at bounding box center [853, 677] width 126 height 36
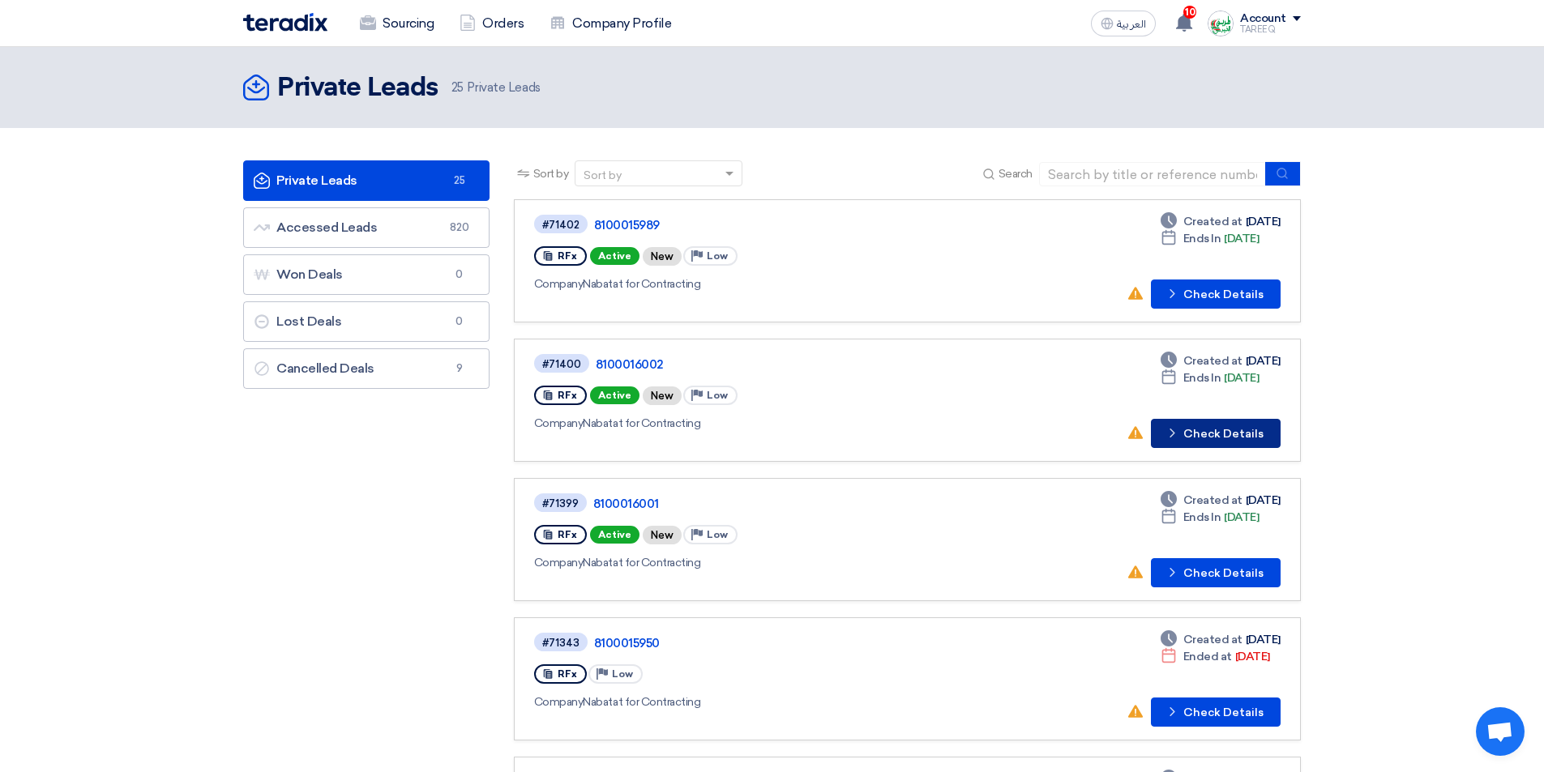
click at [1201, 439] on button "Check details Check Details" at bounding box center [1216, 433] width 130 height 29
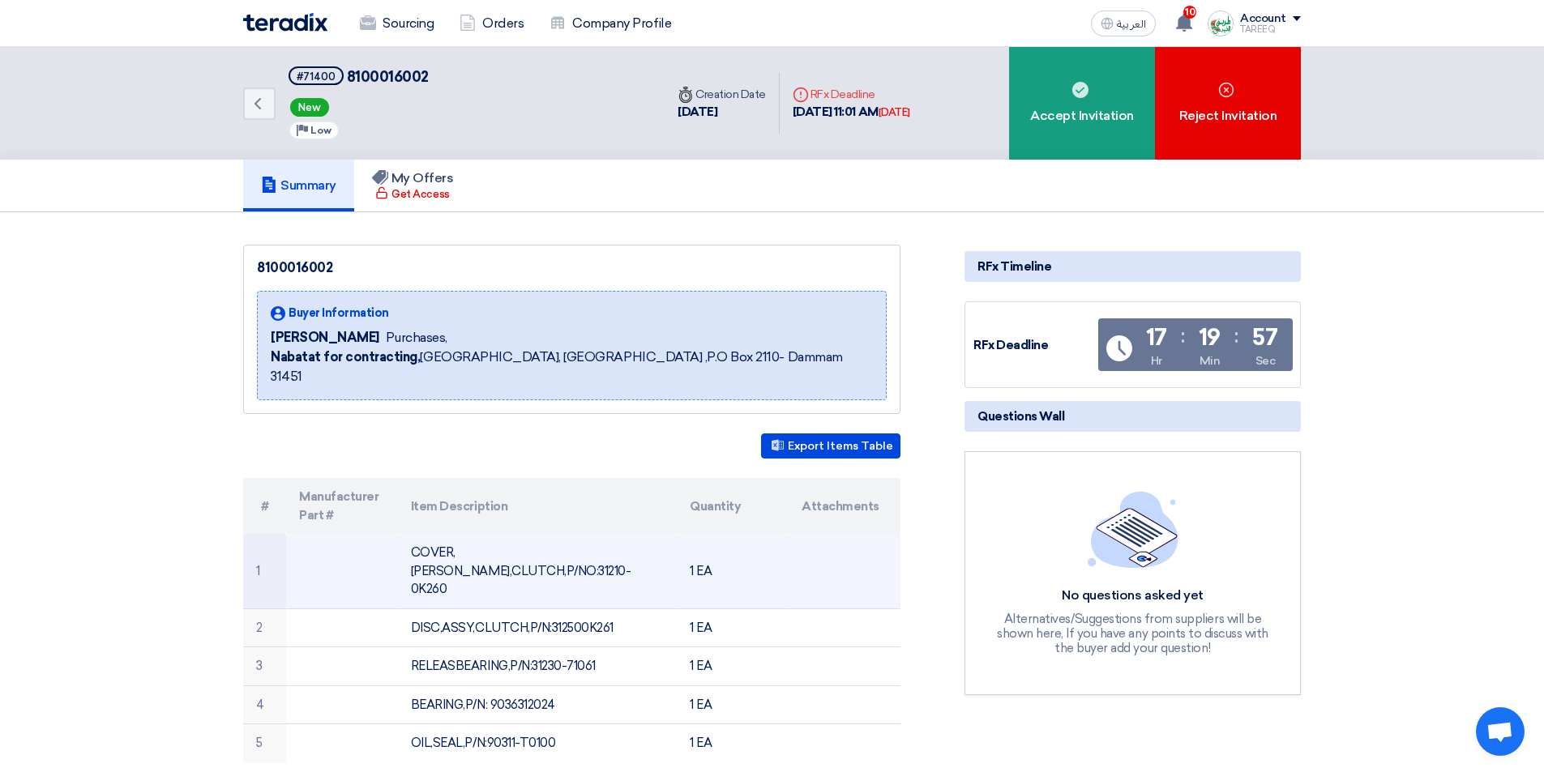
drag, startPoint x: 575, startPoint y: 530, endPoint x: 725, endPoint y: 532, distance: 150.8
click at [725, 534] on tr "1 COVER,[PERSON_NAME],[PERSON_NAME],P/NO:31210-0K260 1 EA" at bounding box center [571, 571] width 657 height 75
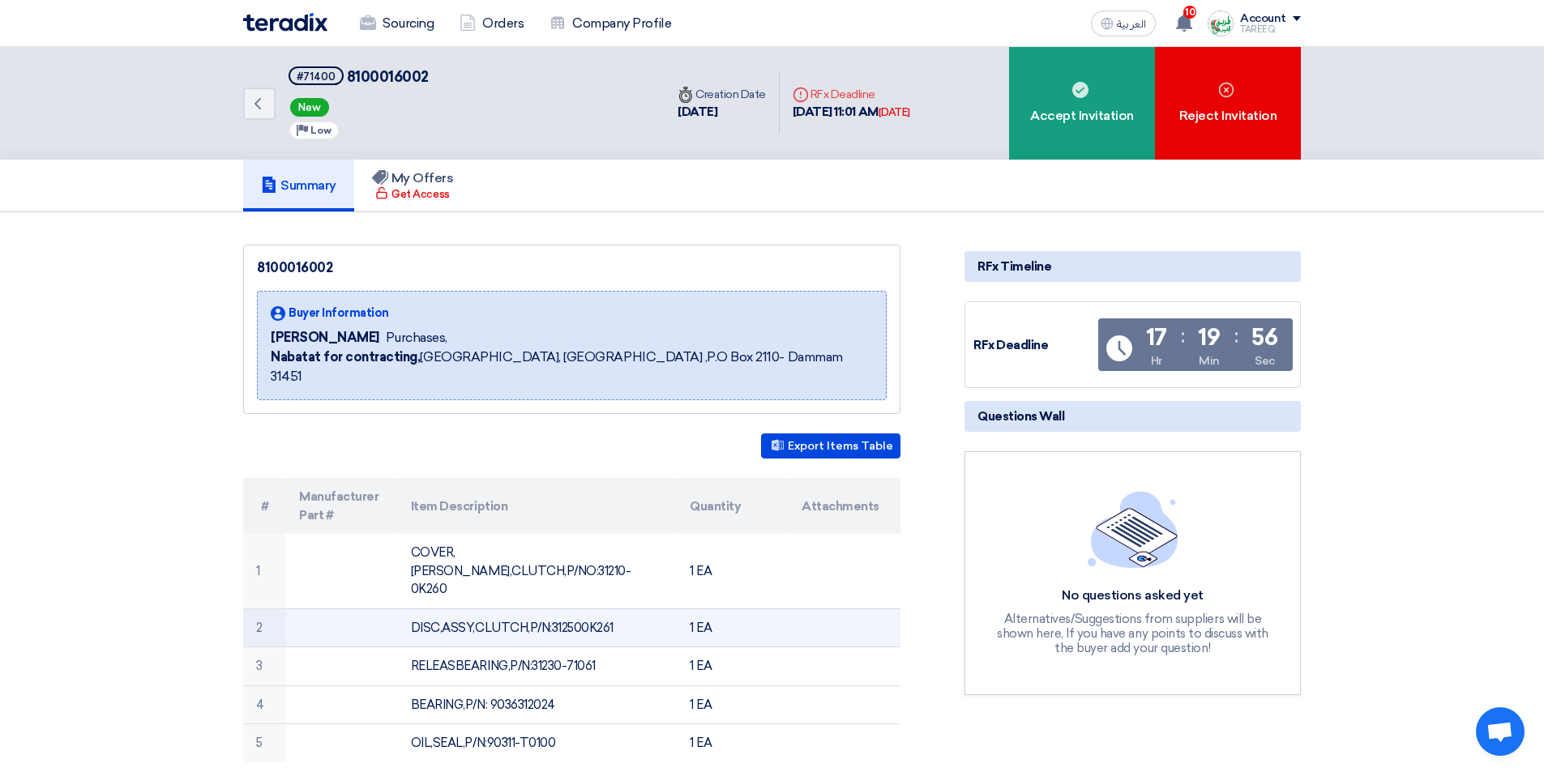
click at [856, 609] on td at bounding box center [845, 628] width 112 height 39
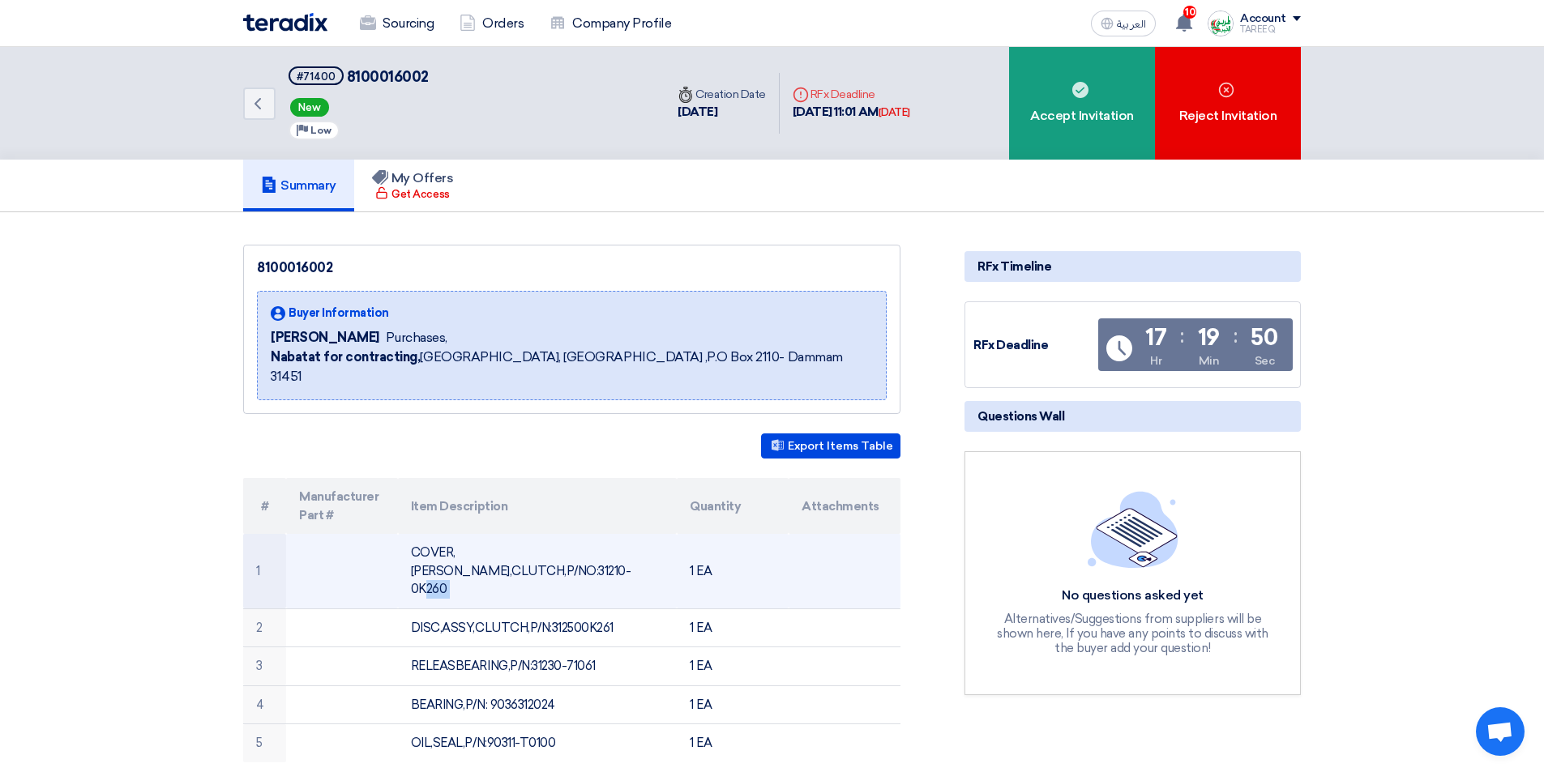
drag, startPoint x: 573, startPoint y: 532, endPoint x: 685, endPoint y: 532, distance: 111.9
click at [685, 534] on tr "1 COVER,ASSY,CLUTCH,P/NO:31210-0K260 1 EA" at bounding box center [571, 571] width 657 height 75
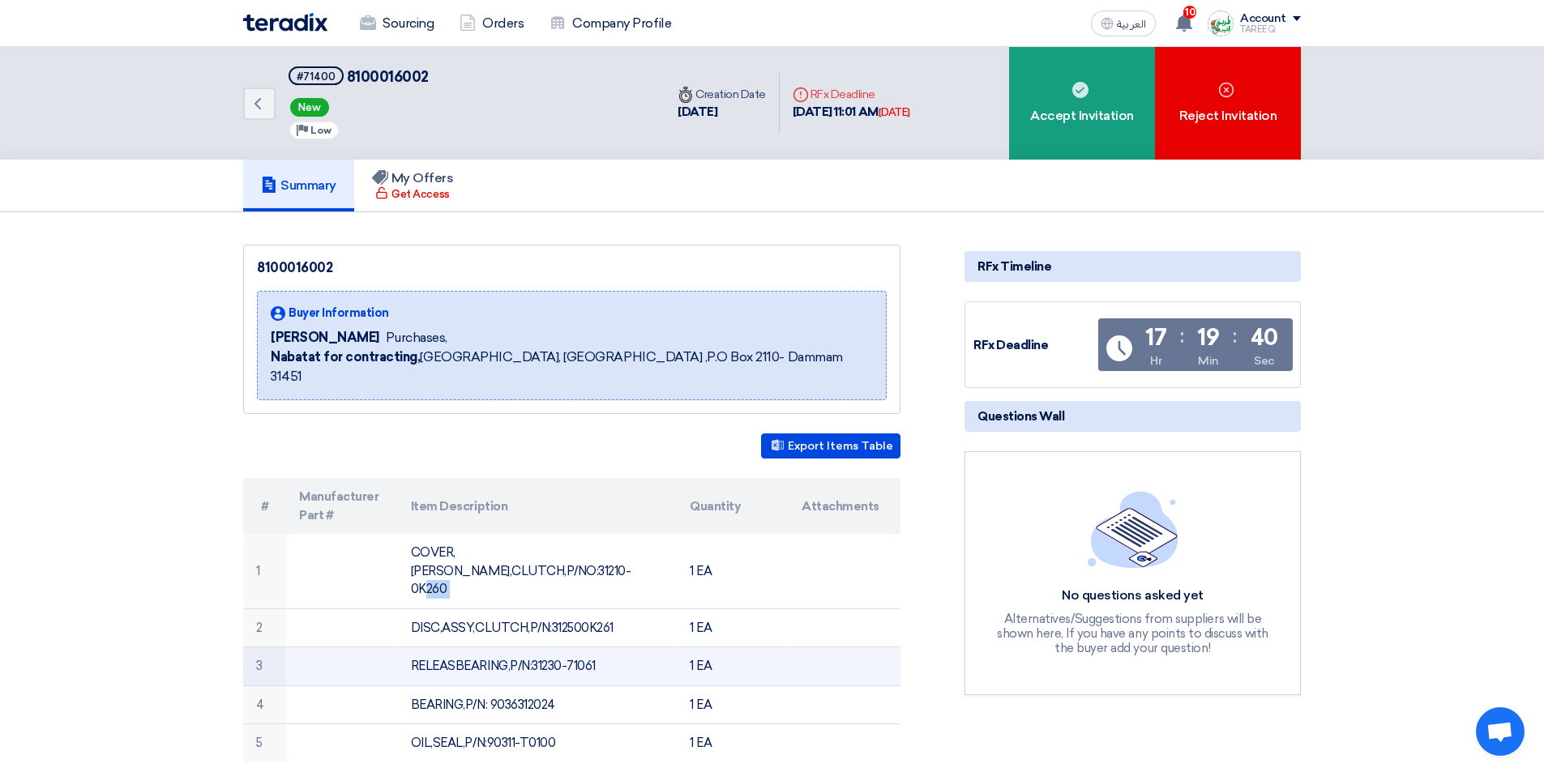
copy tr "31210-0K260"
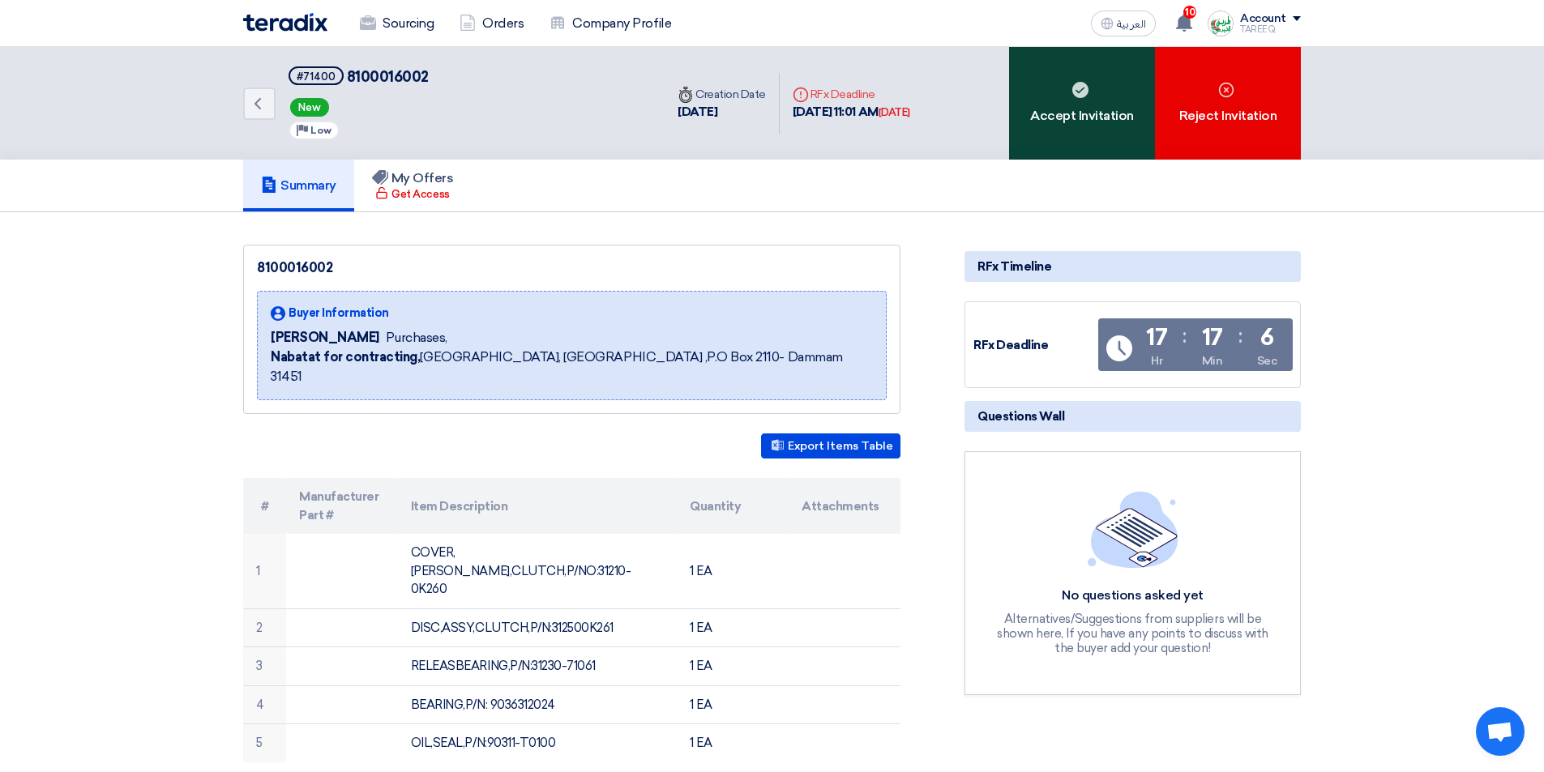
click at [1062, 100] on div "Accept Invitation" at bounding box center [1082, 103] width 146 height 113
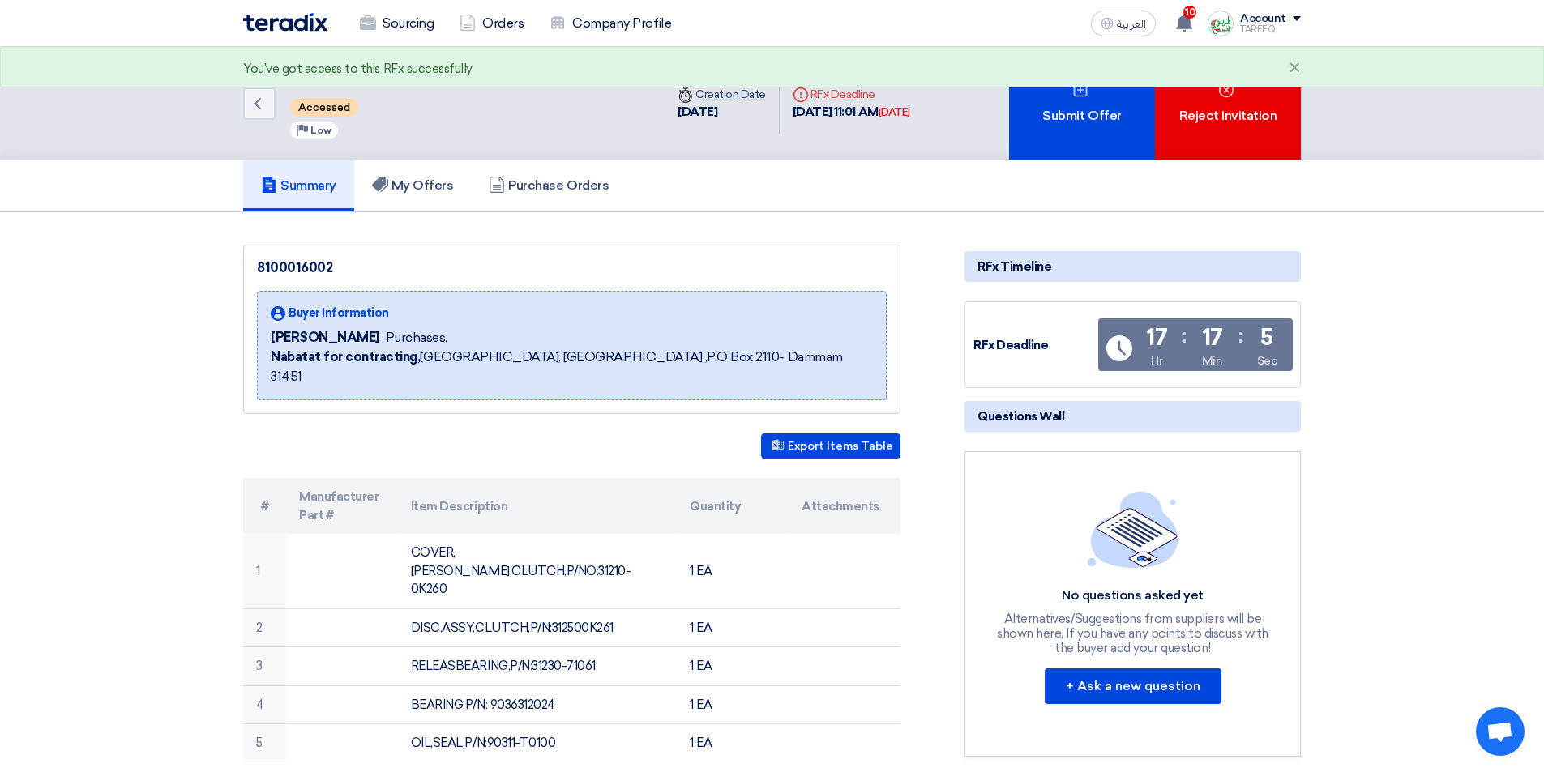
click at [1061, 101] on div "Submit Offer" at bounding box center [1082, 103] width 146 height 113
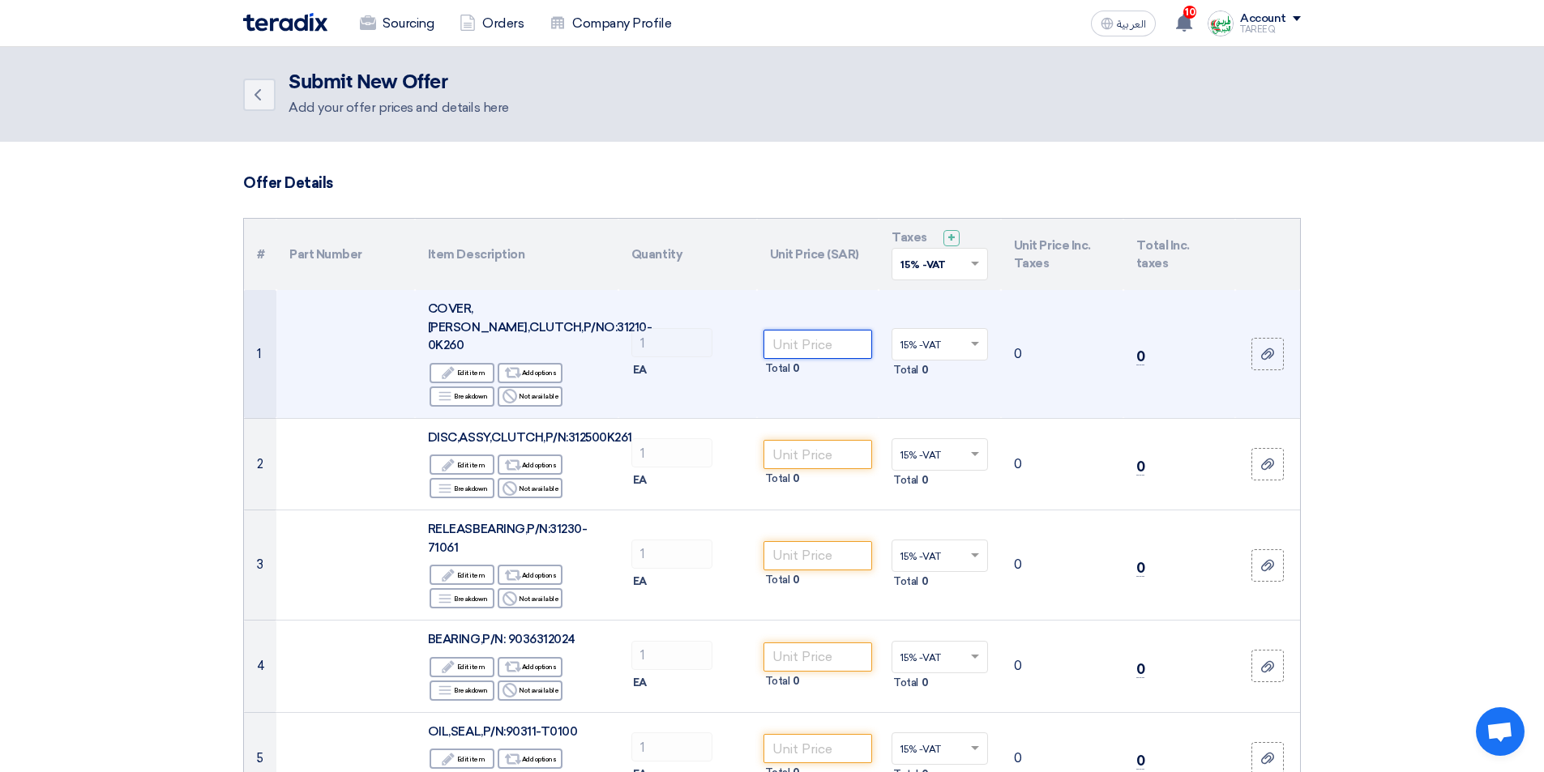
click at [812, 340] on input "number" at bounding box center [818, 344] width 109 height 29
click at [771, 340] on input "number" at bounding box center [818, 344] width 109 height 29
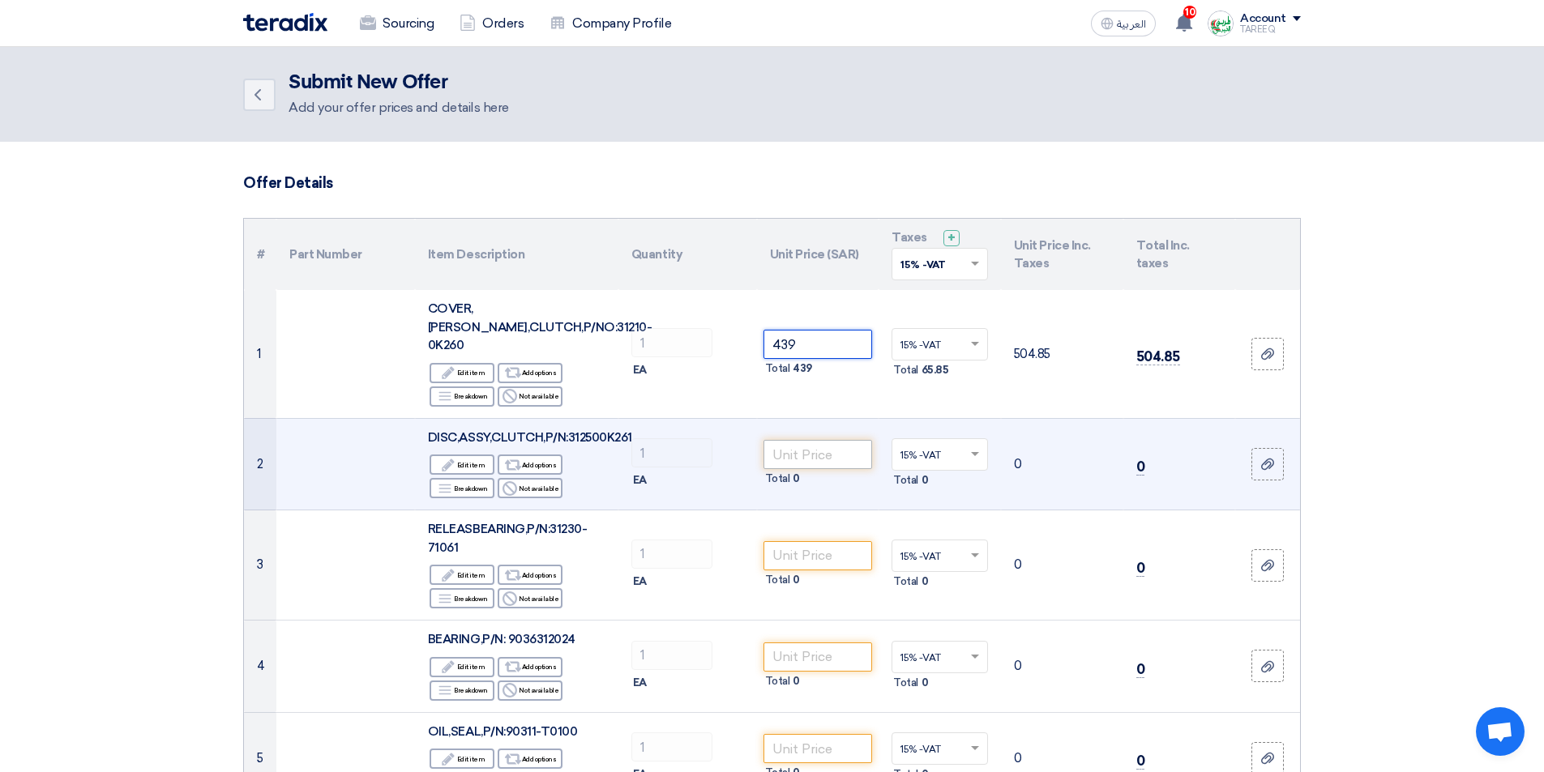
type input "439"
click at [828, 442] on input "number" at bounding box center [818, 454] width 109 height 29
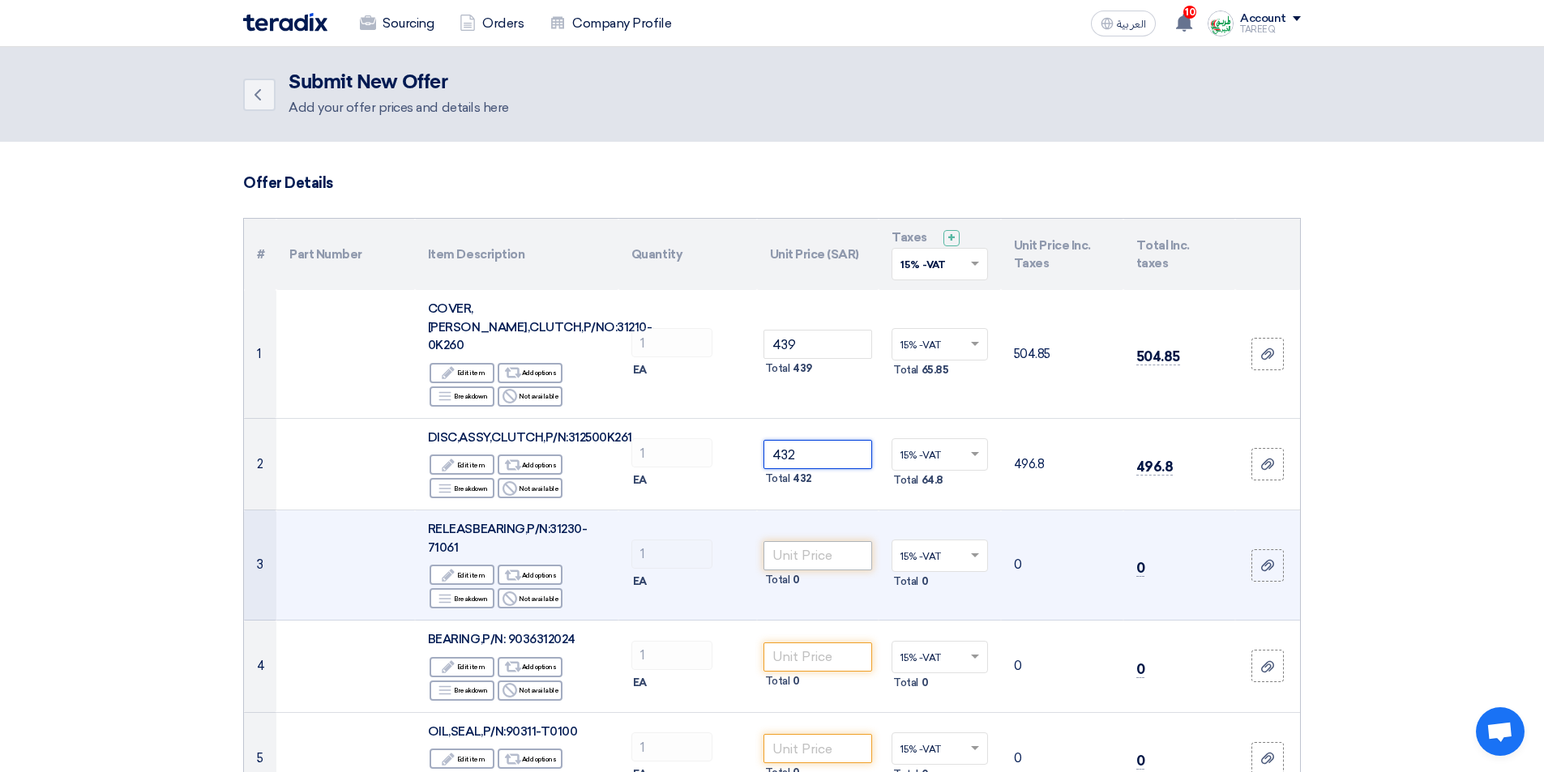
type input "432"
drag, startPoint x: 795, startPoint y: 542, endPoint x: 802, endPoint y: 534, distance: 10.9
click at [796, 541] on input "number" at bounding box center [818, 555] width 109 height 29
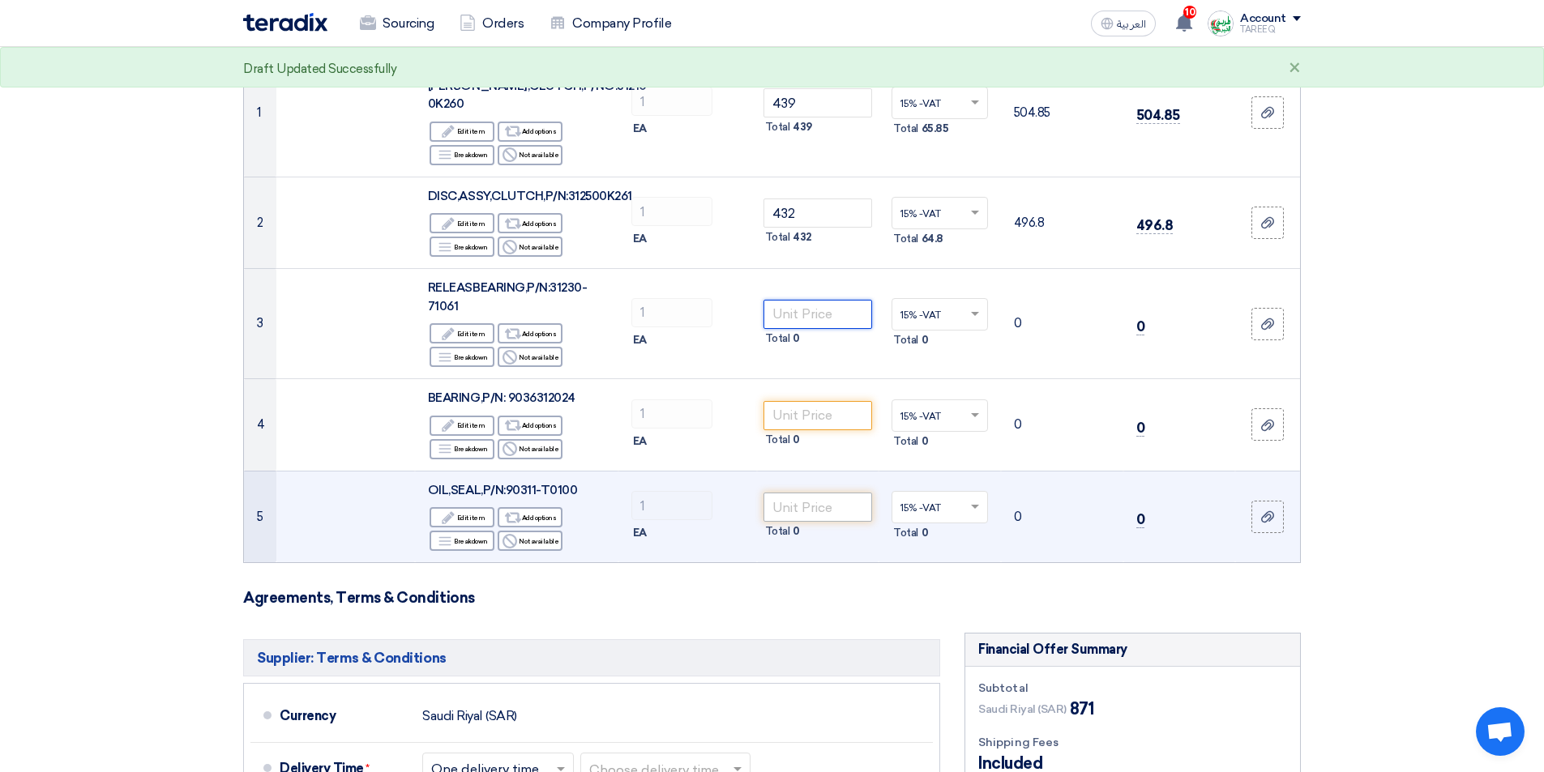
scroll to position [243, 0]
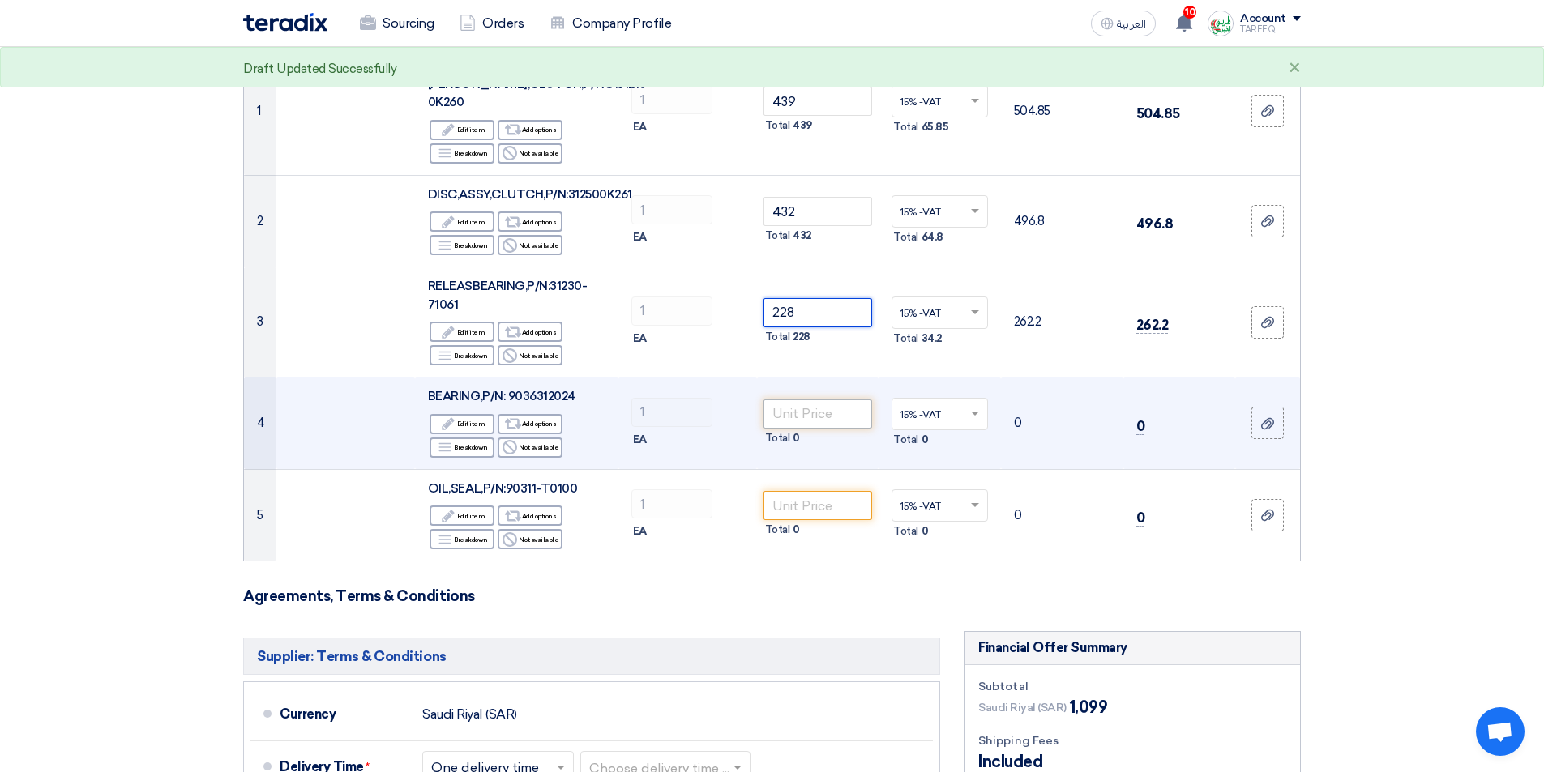
type input "228"
click at [794, 400] on input "number" at bounding box center [818, 414] width 109 height 29
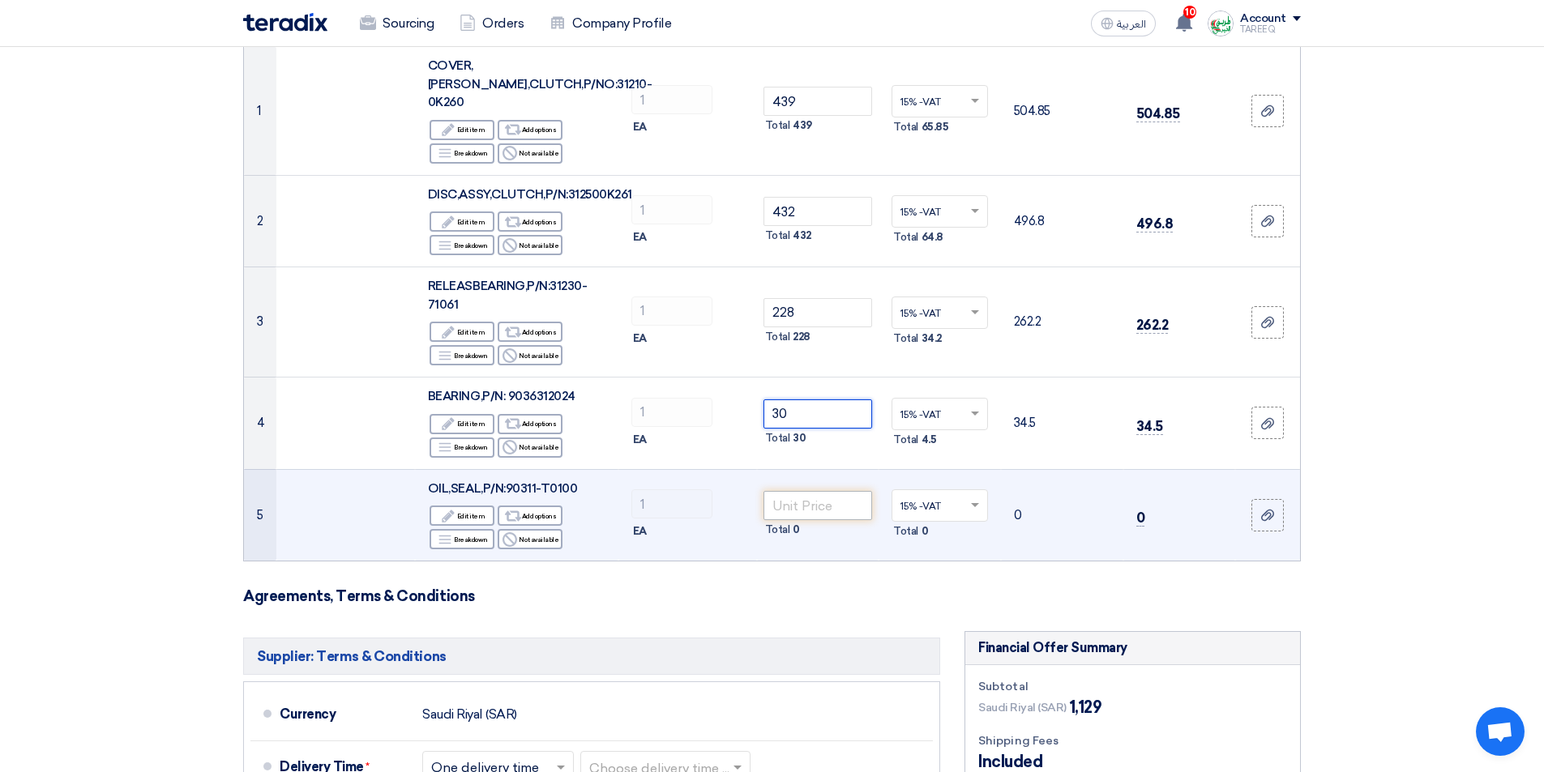
type input "30"
click at [789, 494] on input "number" at bounding box center [818, 505] width 109 height 29
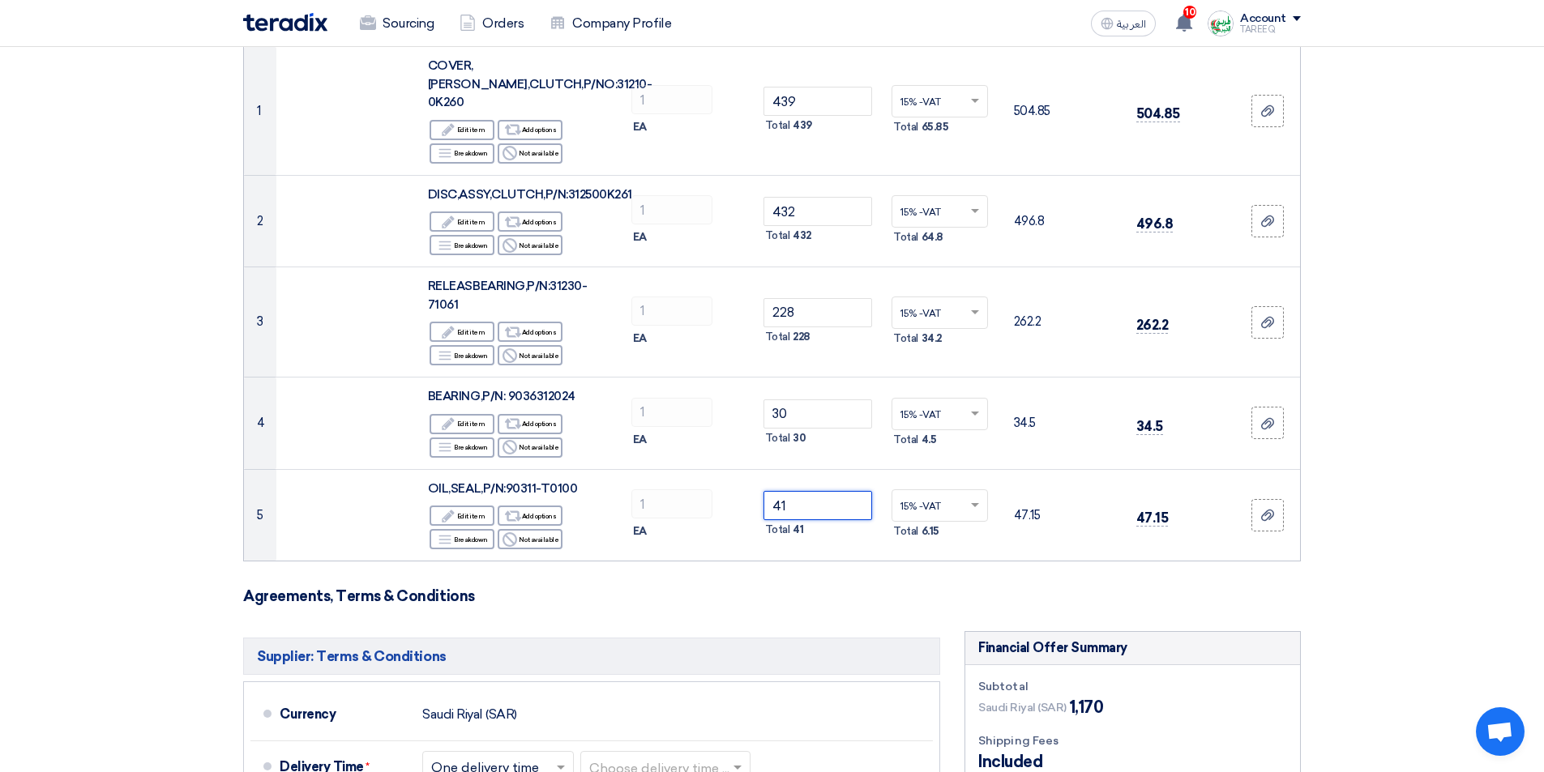
type input "41"
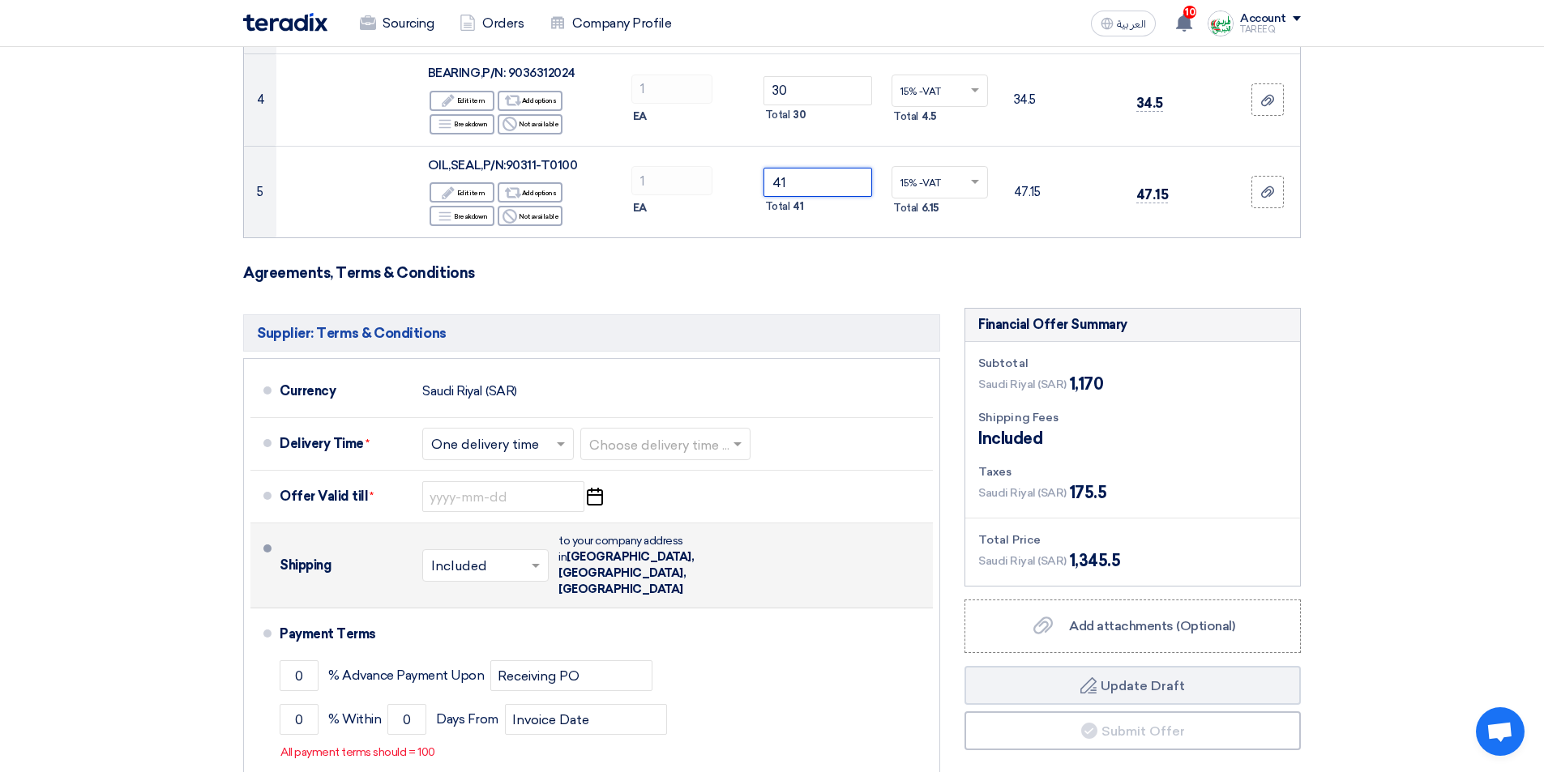
scroll to position [567, 0]
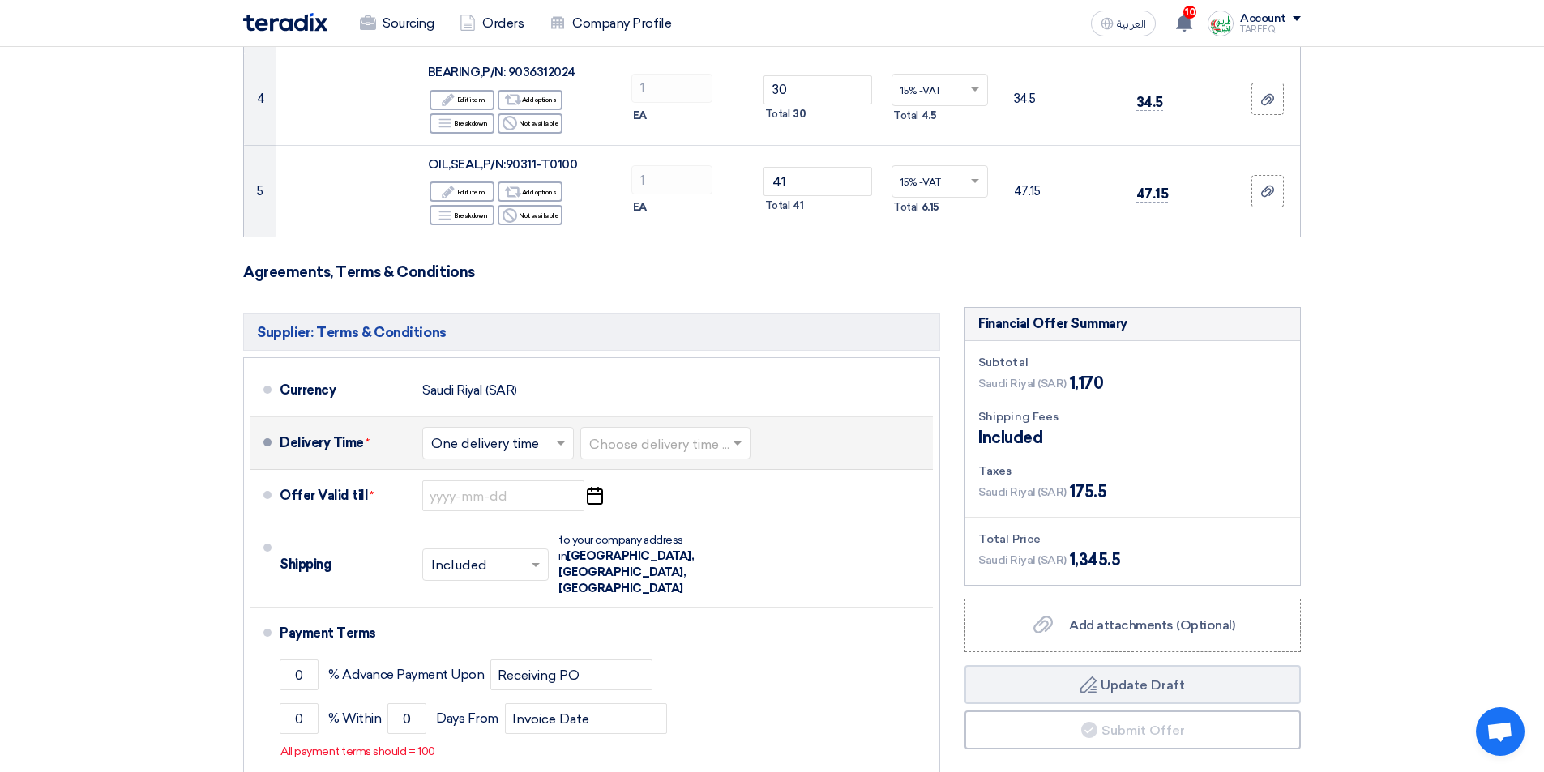
click at [649, 434] on input "text" at bounding box center [666, 446] width 154 height 24
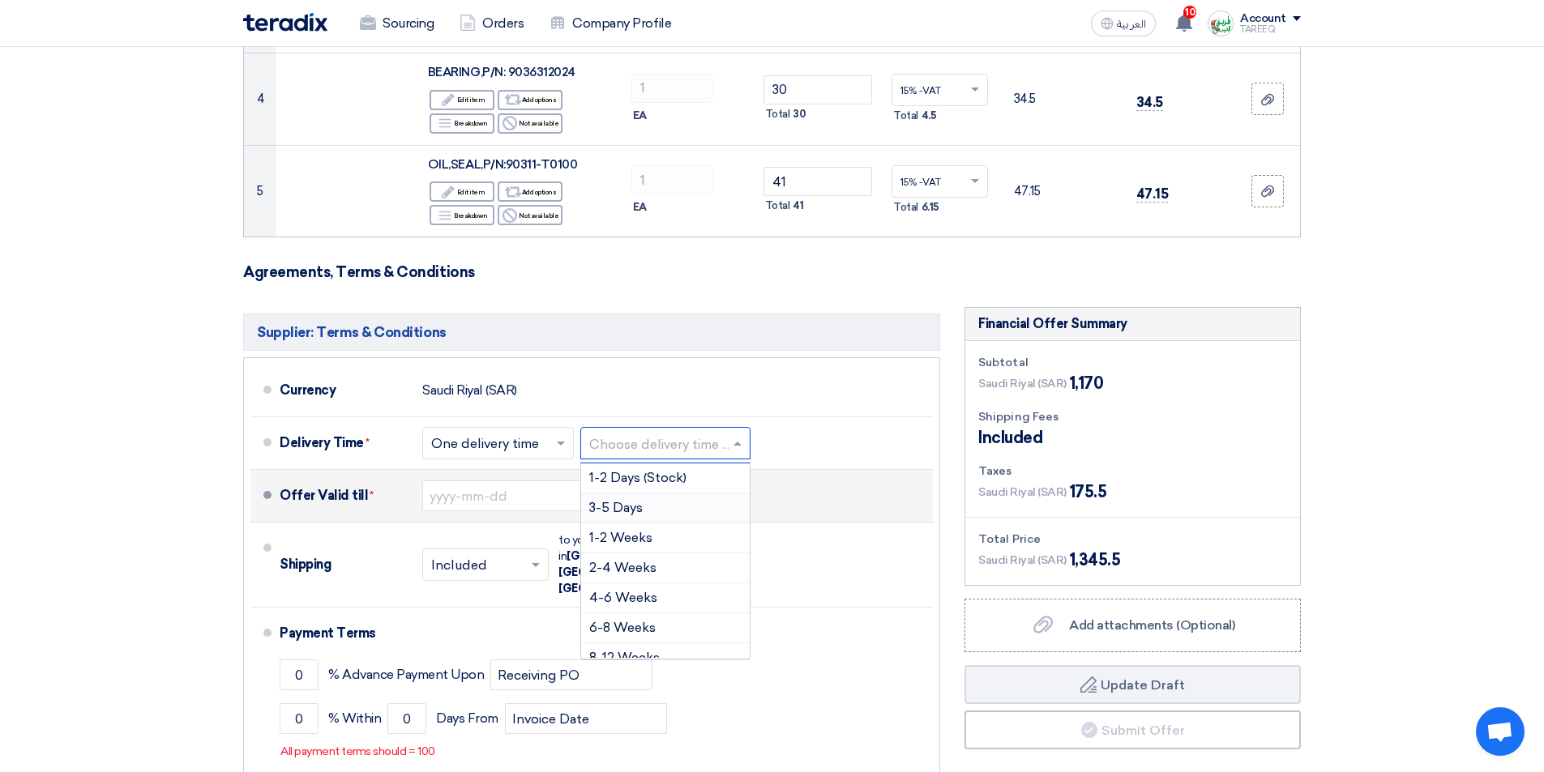
drag, startPoint x: 627, startPoint y: 494, endPoint x: 626, endPoint y: 484, distance: 10.7
click at [627, 500] on span "3-5 Days" at bounding box center [615, 507] width 53 height 15
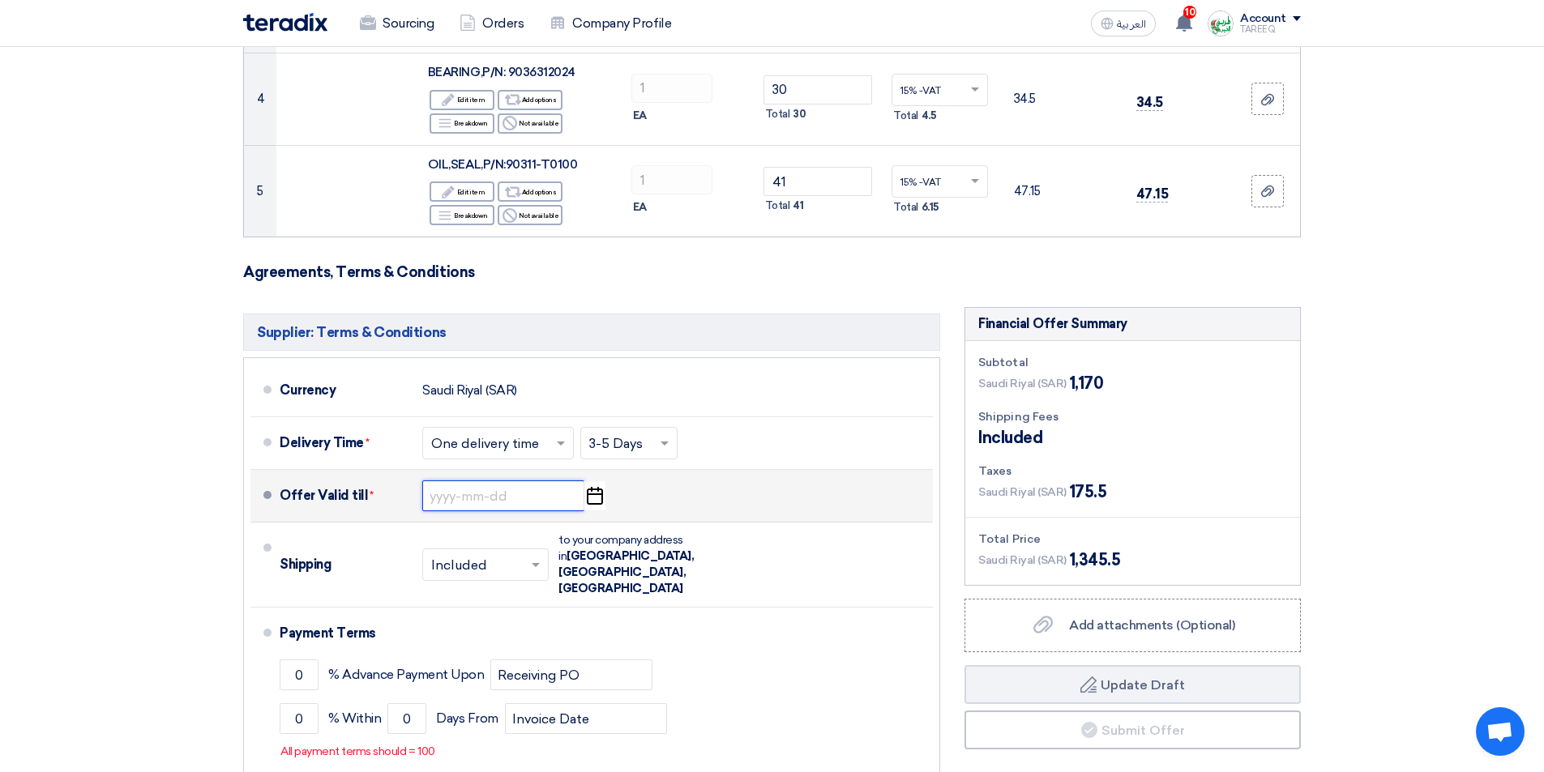
click at [481, 481] on input at bounding box center [503, 496] width 162 height 31
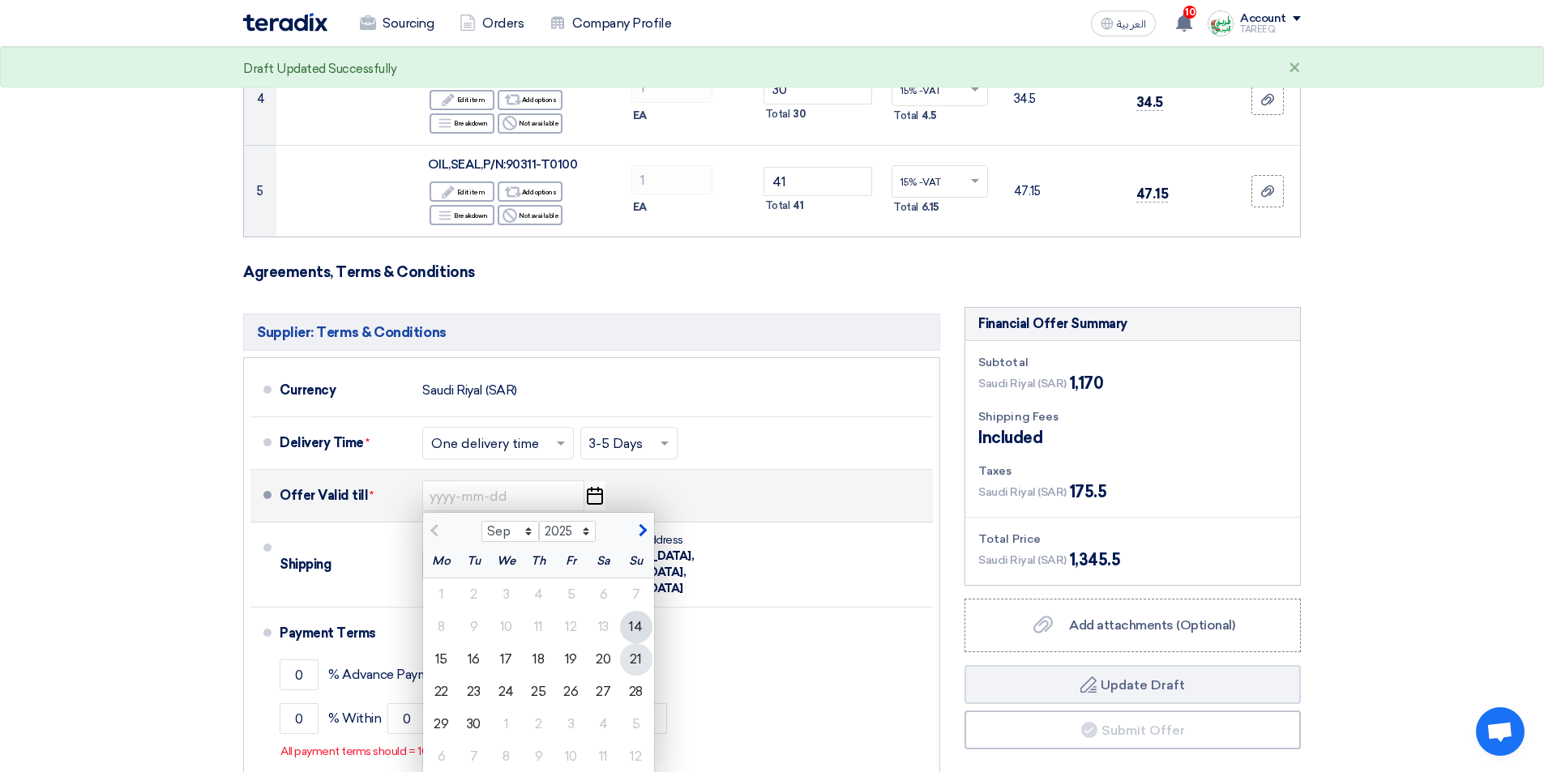
click at [632, 644] on div "21" at bounding box center [636, 660] width 32 height 32
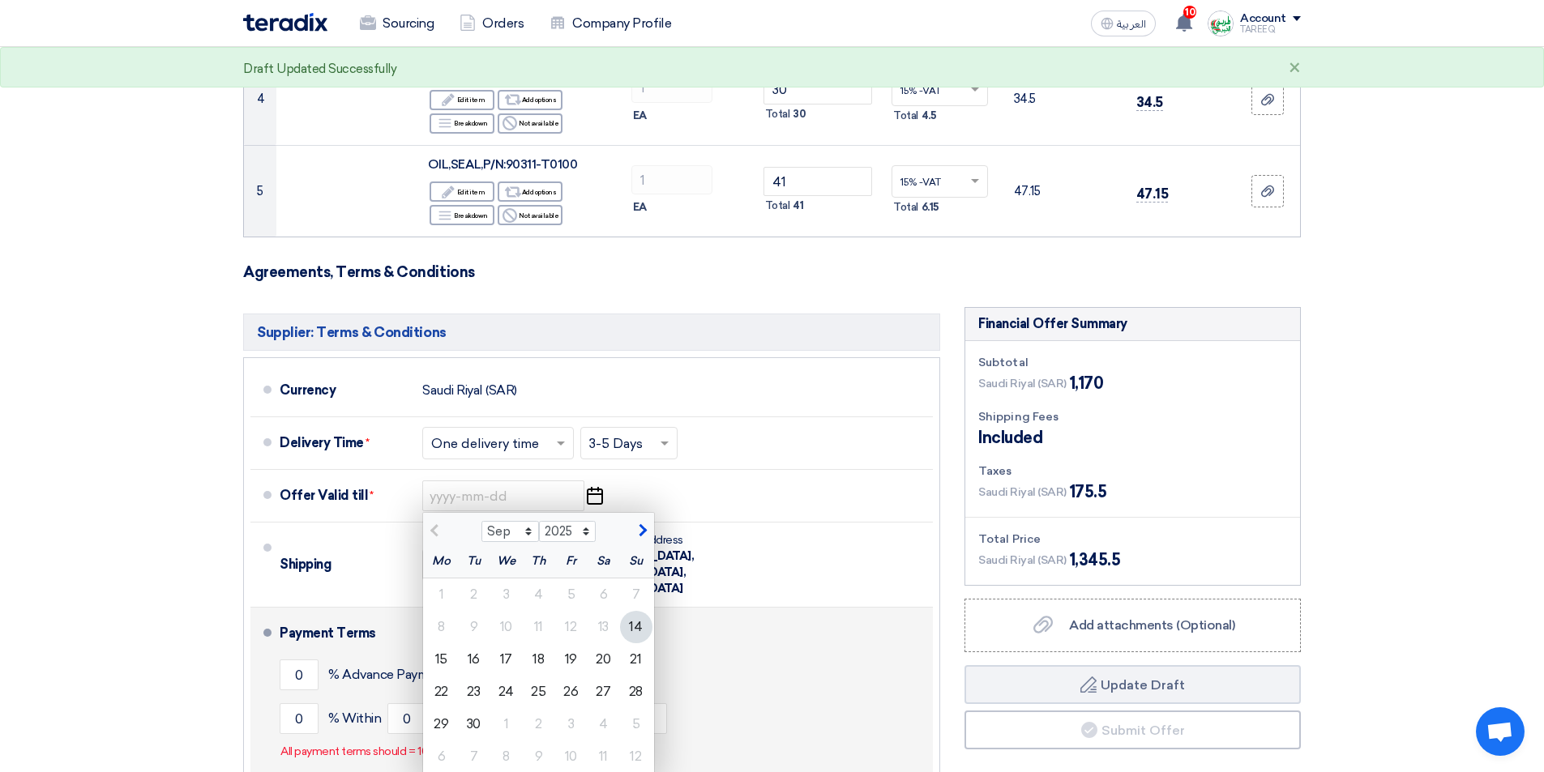
type input "9/21/2025"
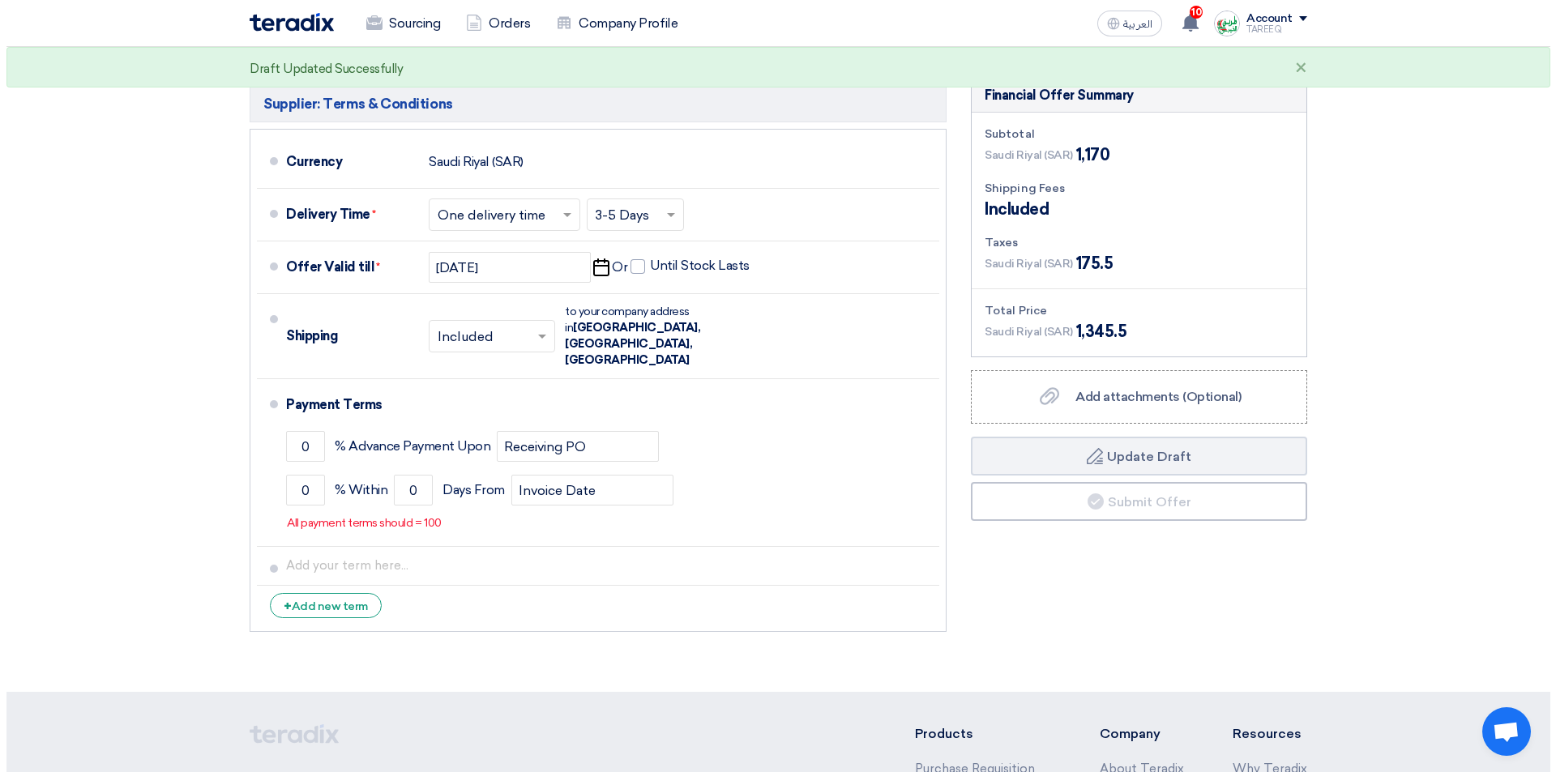
scroll to position [811, 0]
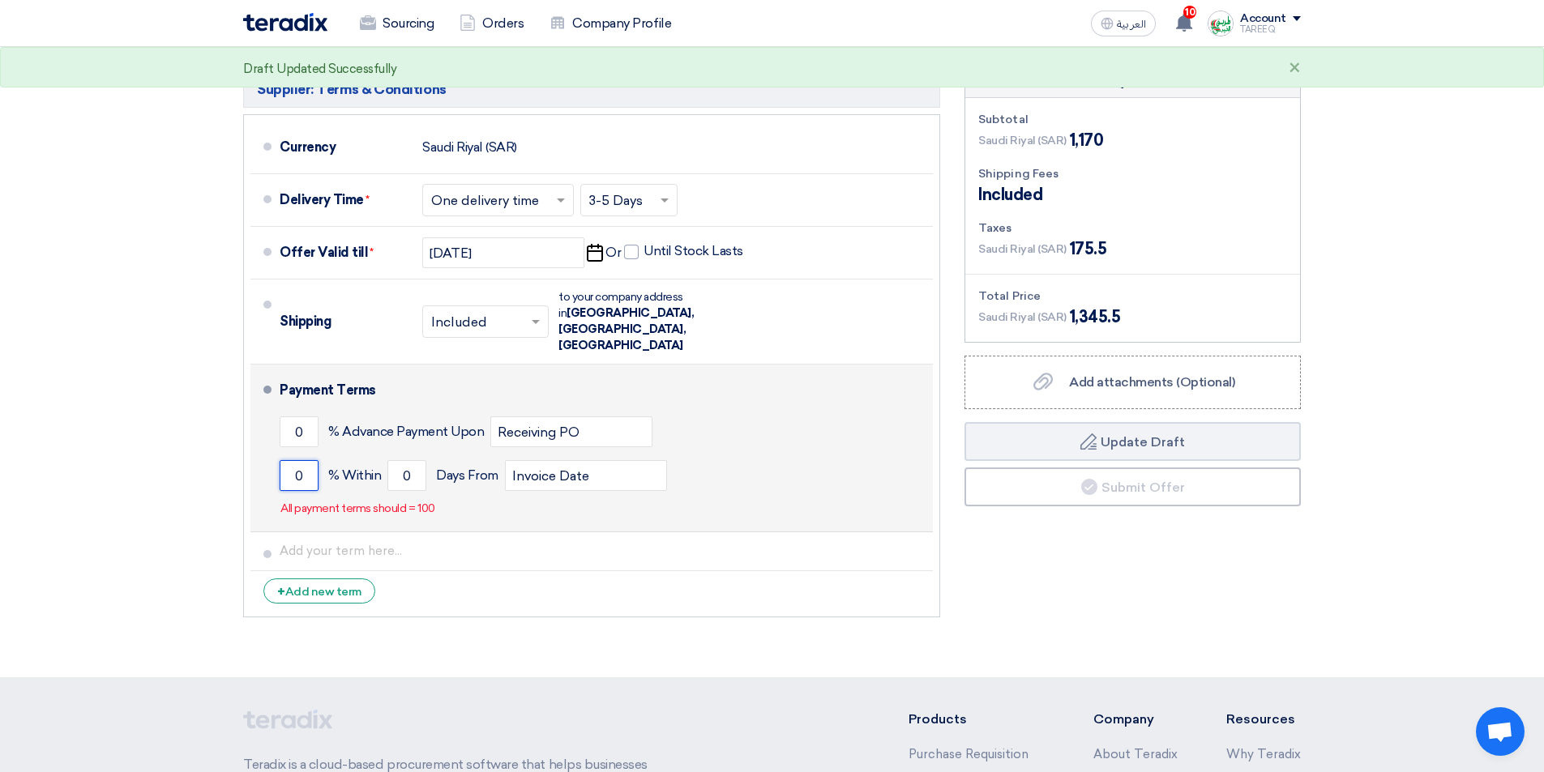
click at [289, 460] on input "0" at bounding box center [299, 475] width 39 height 31
type input "100"
click at [385, 454] on div "100 % Within 0 Days From Invoice Date" at bounding box center [603, 476] width 647 height 44
click at [387, 460] on input "0" at bounding box center [406, 475] width 39 height 31
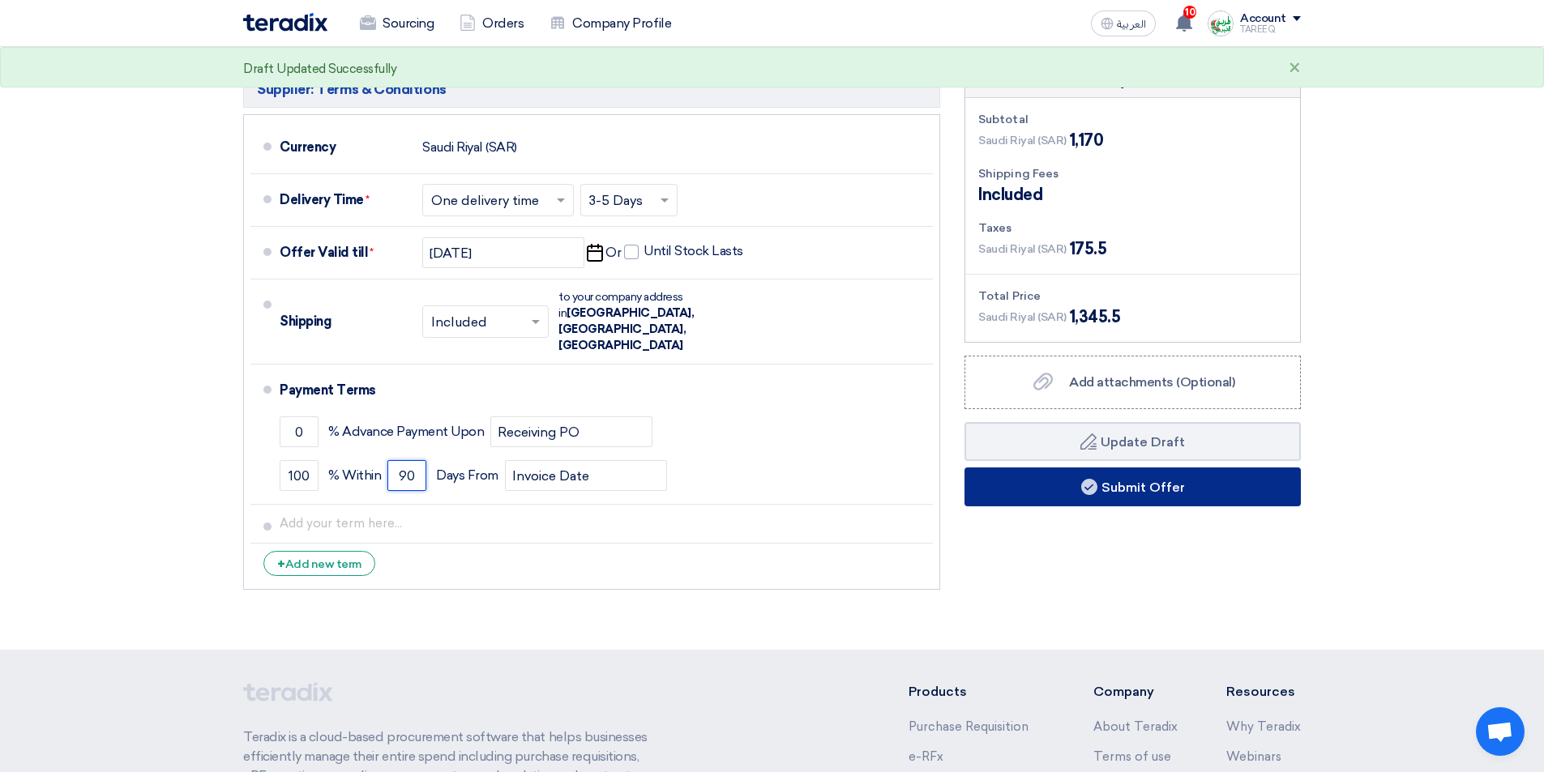
type input "90"
click at [1018, 469] on button "Submit Offer" at bounding box center [1133, 487] width 336 height 39
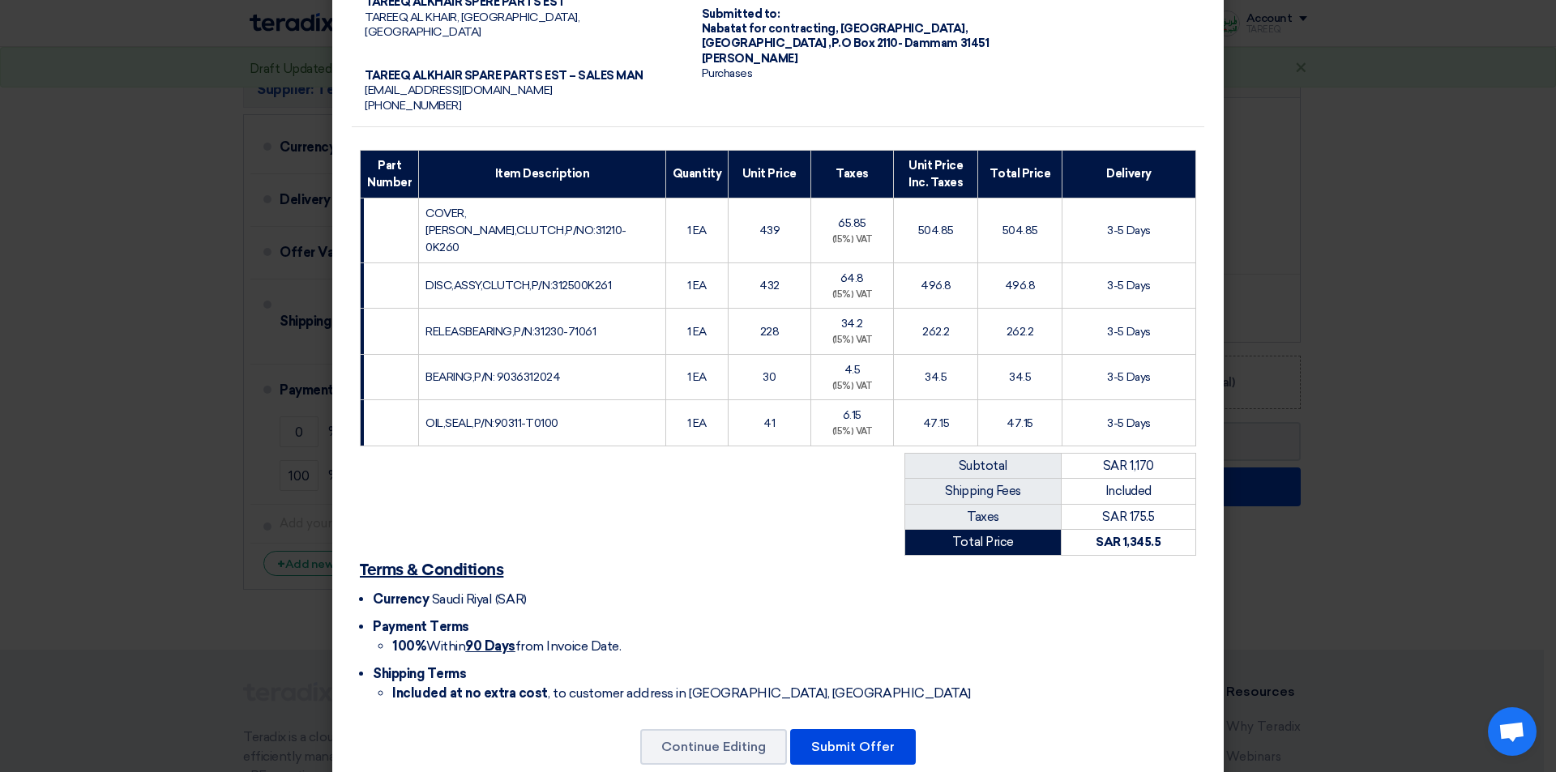
scroll to position [133, 0]
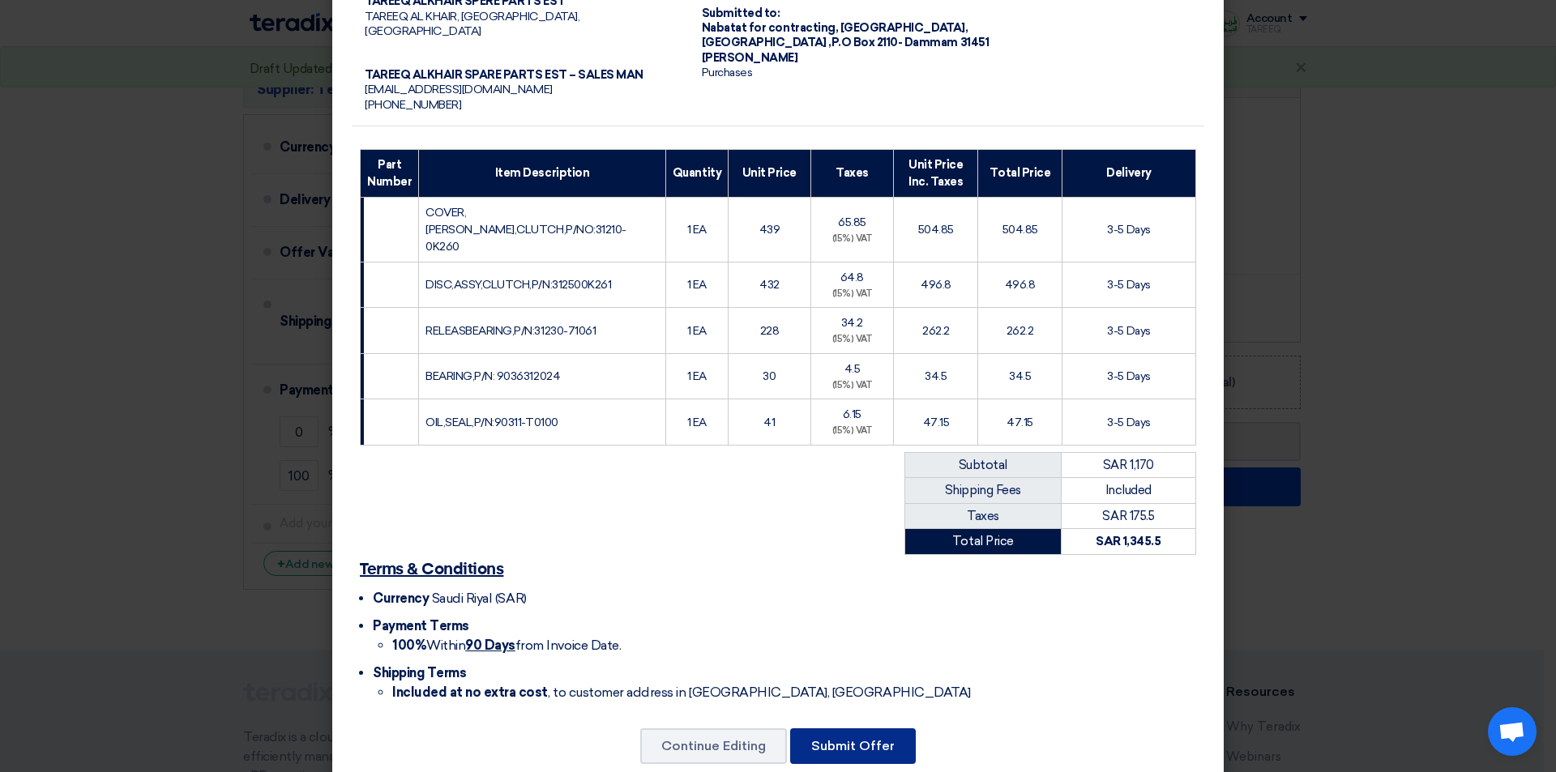
click at [875, 729] on button "Submit Offer" at bounding box center [853, 747] width 126 height 36
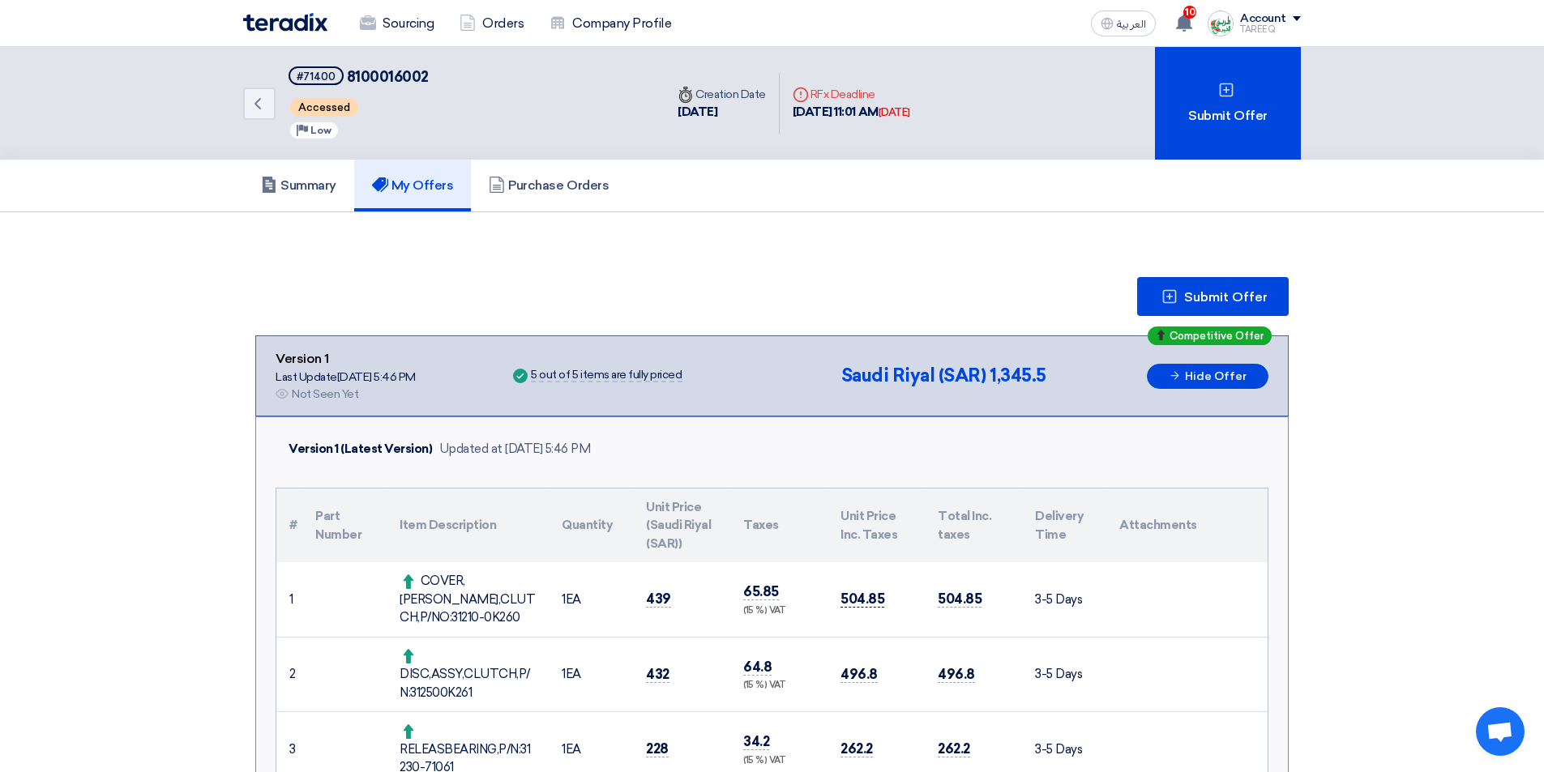
scroll to position [324, 0]
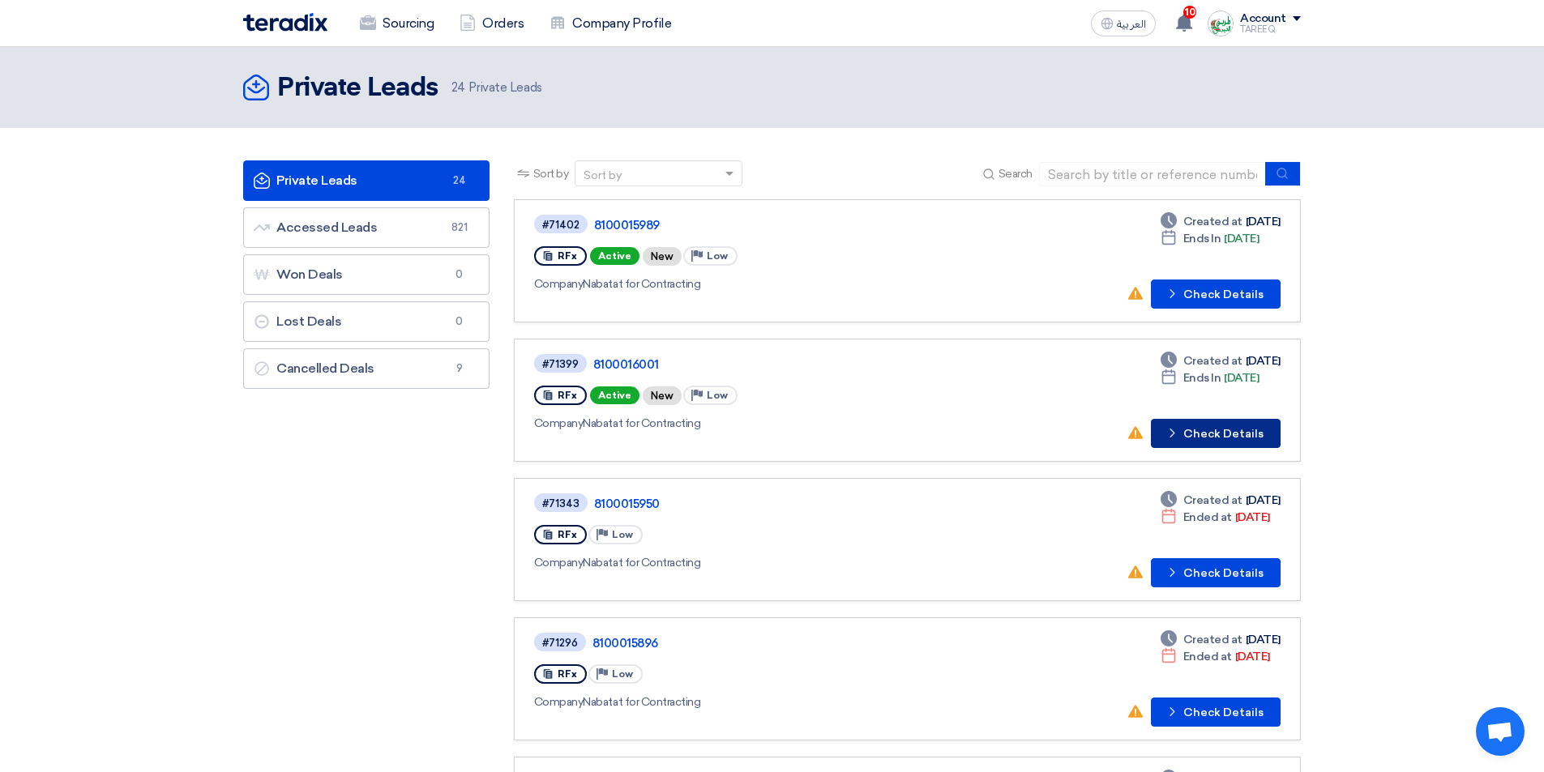
click at [1235, 442] on button "Check details Check Details" at bounding box center [1216, 433] width 130 height 29
click at [1243, 302] on button "Check details Check Details" at bounding box center [1216, 294] width 130 height 29
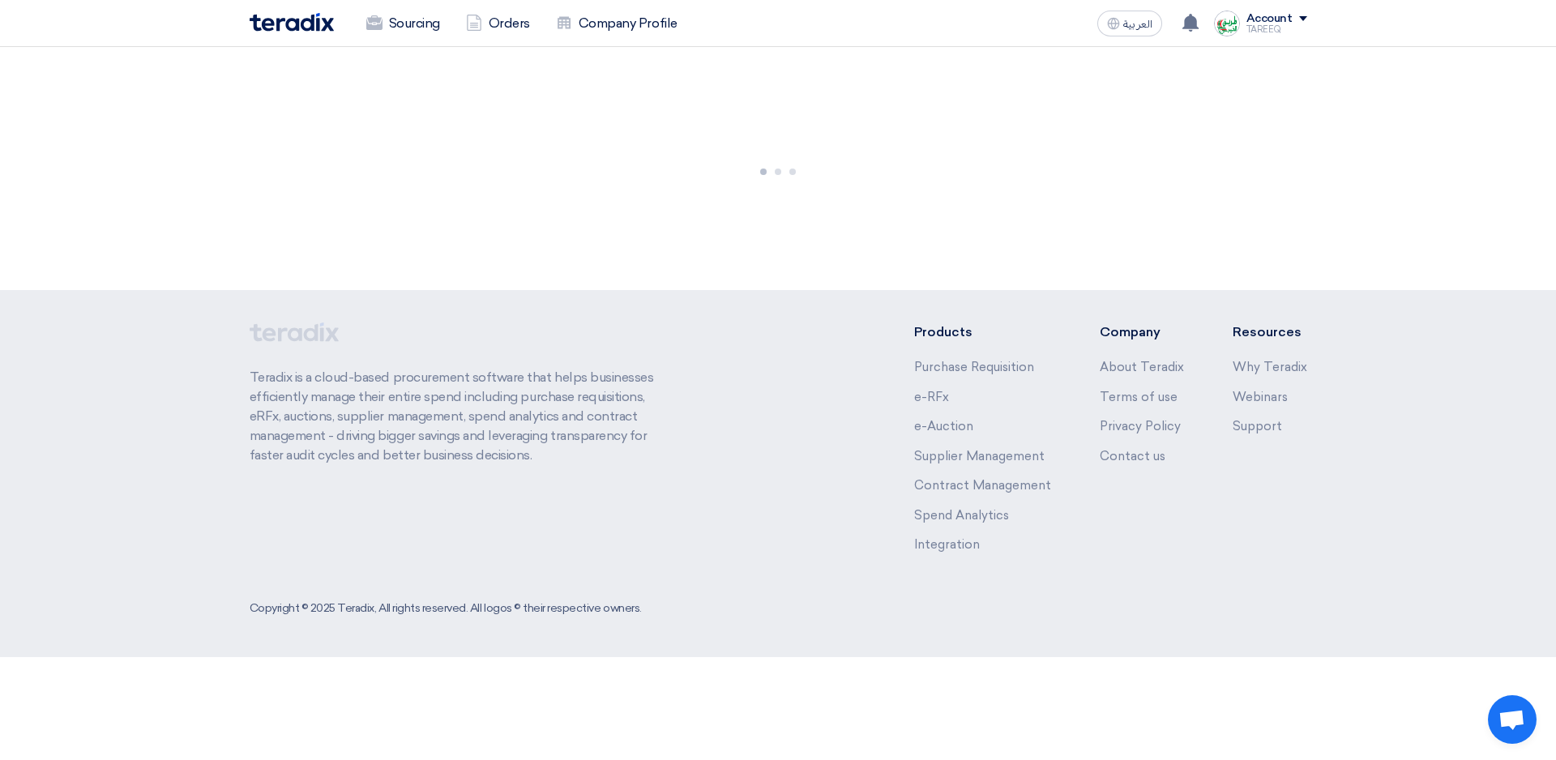
click at [1243, 300] on footer "Teradix is a cloud-based procurement software that helps businesses efficiently…" at bounding box center [778, 473] width 1556 height 367
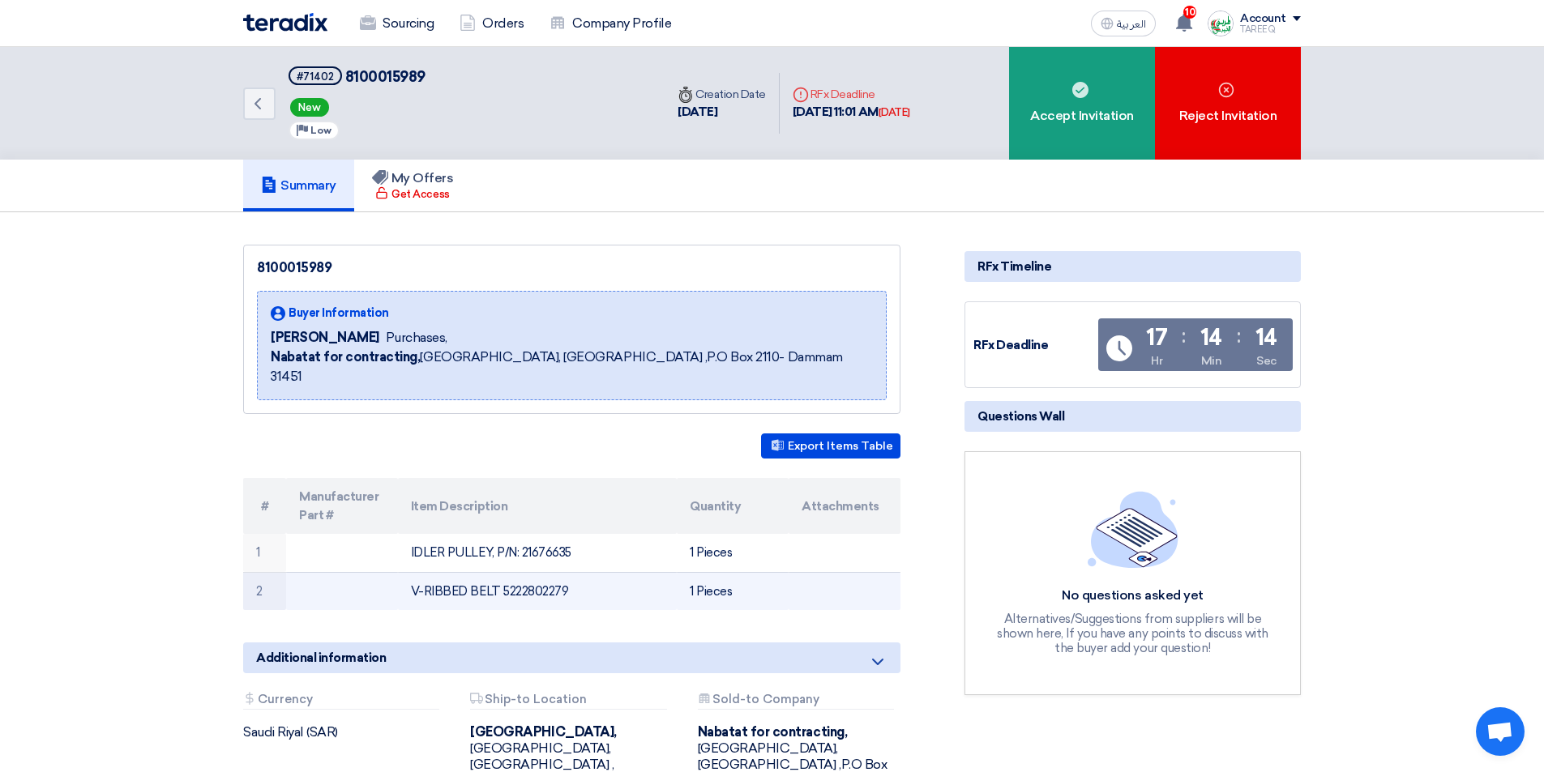
click at [539, 575] on td "V-RIBBED BELT 5222802279" at bounding box center [538, 591] width 280 height 38
click at [539, 574] on td "V-RIBBED BELT 5222802279" at bounding box center [538, 591] width 280 height 38
copy td "5222802279"
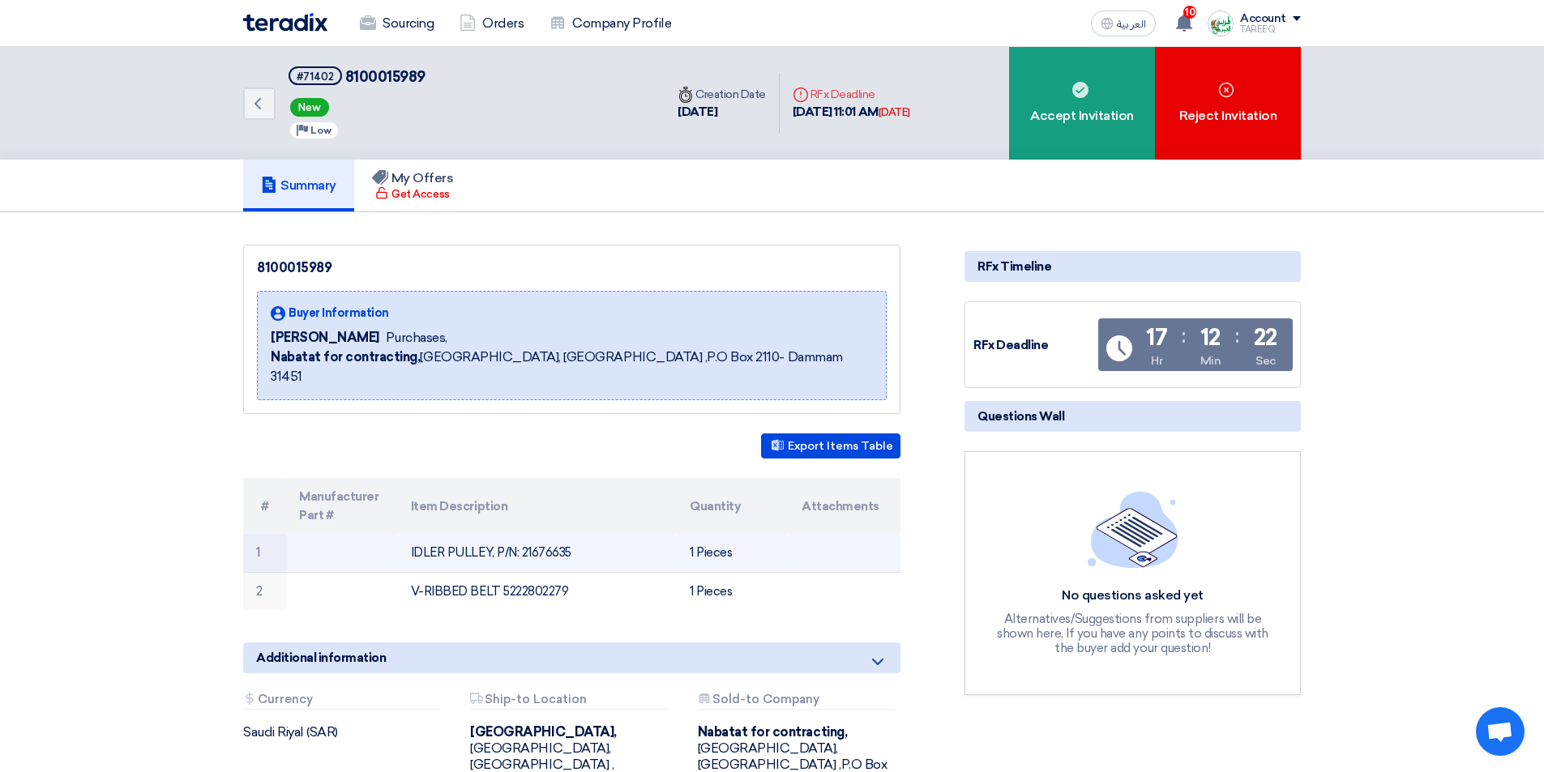
click at [565, 534] on td "IDLER PULLEY, P/N: 21676635" at bounding box center [538, 553] width 280 height 38
copy td "21676635"
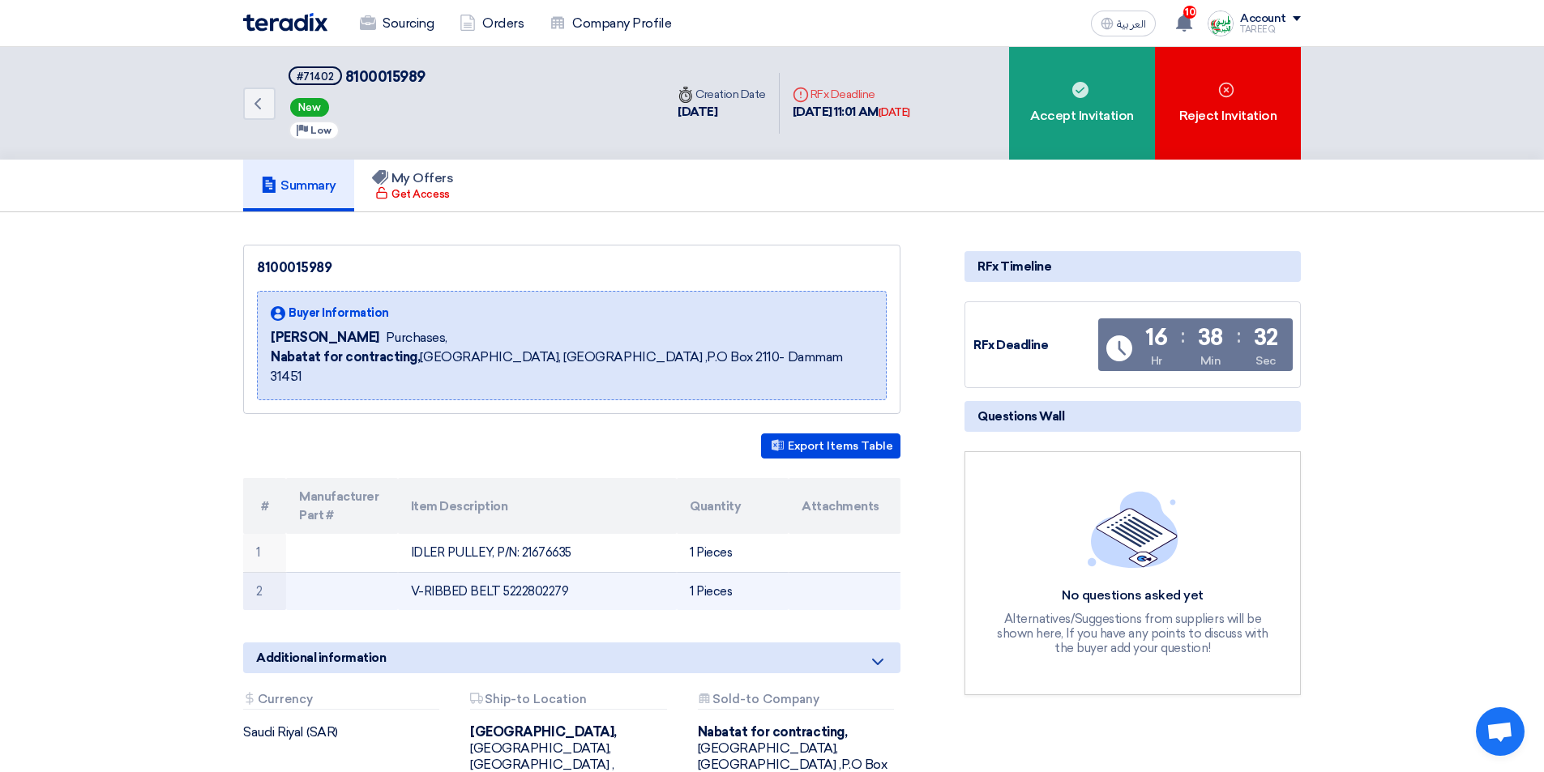
click at [537, 577] on td "V-RIBBED BELT 5222802279" at bounding box center [538, 591] width 280 height 38
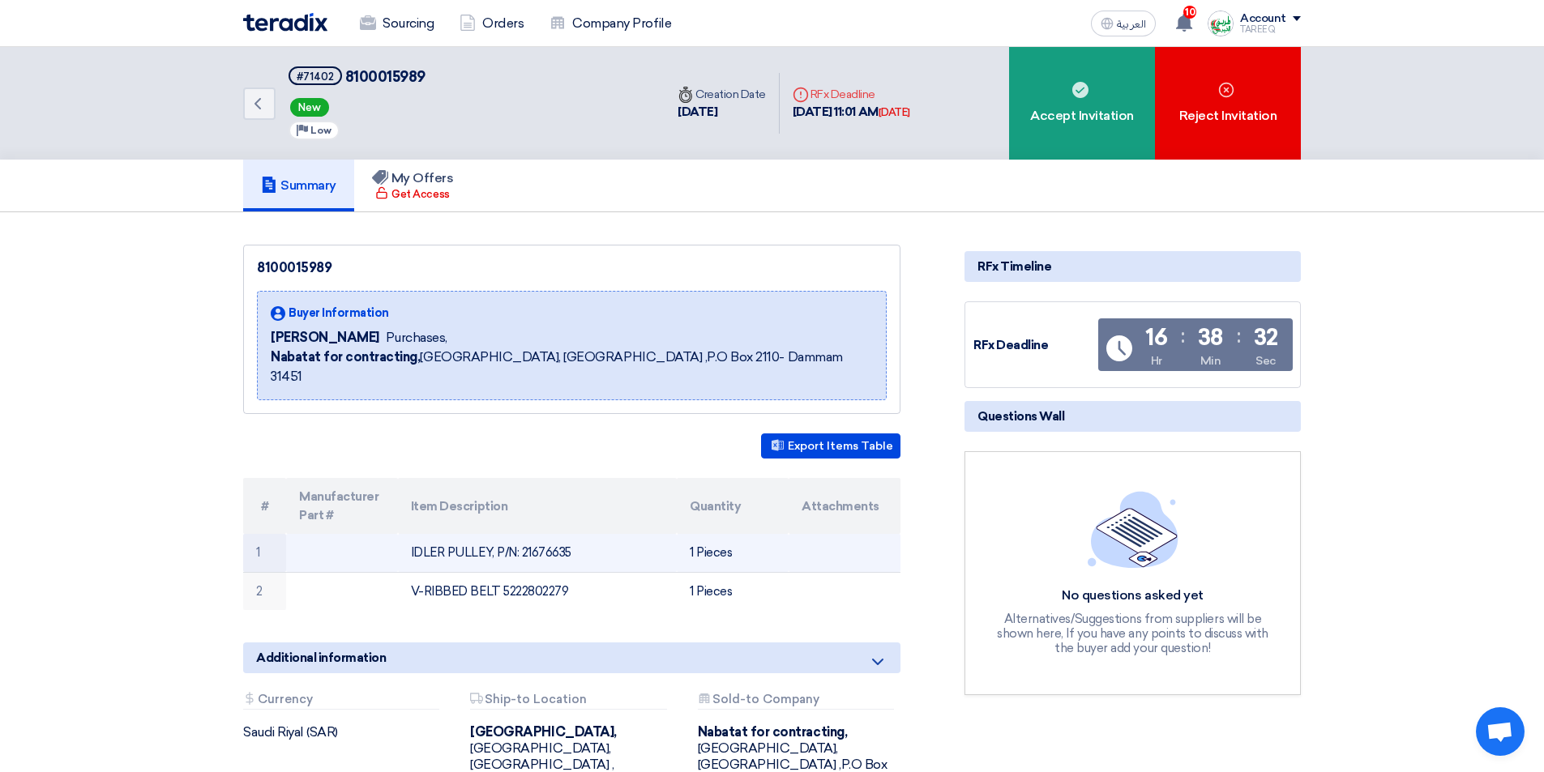
click at [548, 535] on td "IDLER PULLEY, P/N: 21676635" at bounding box center [538, 553] width 280 height 38
copy td "21676635"
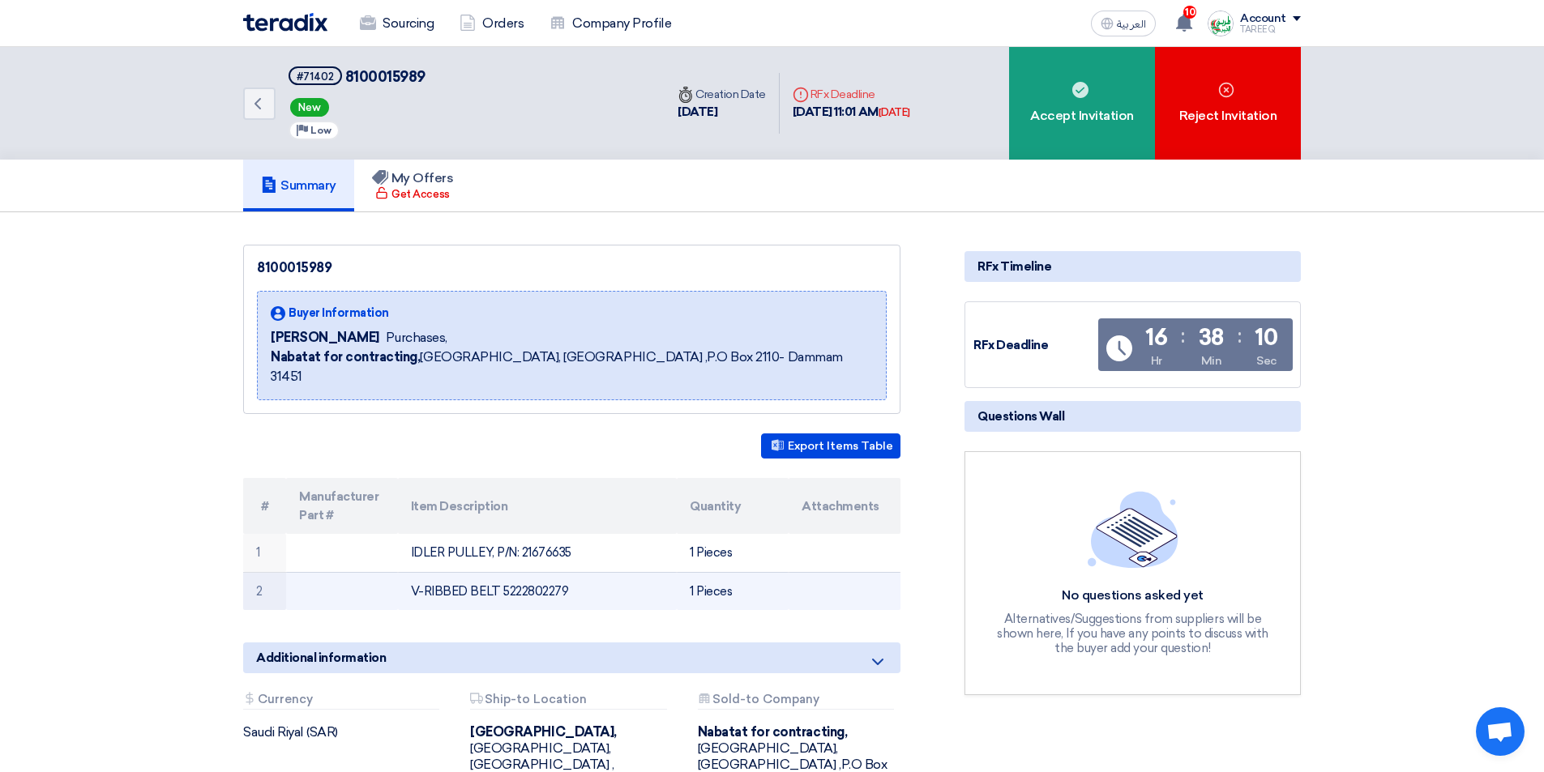
click at [521, 572] on td "V-RIBBED BELT 5222802279" at bounding box center [538, 591] width 280 height 38
copy td "5222802279"
